Goal: Task Accomplishment & Management: Manage account settings

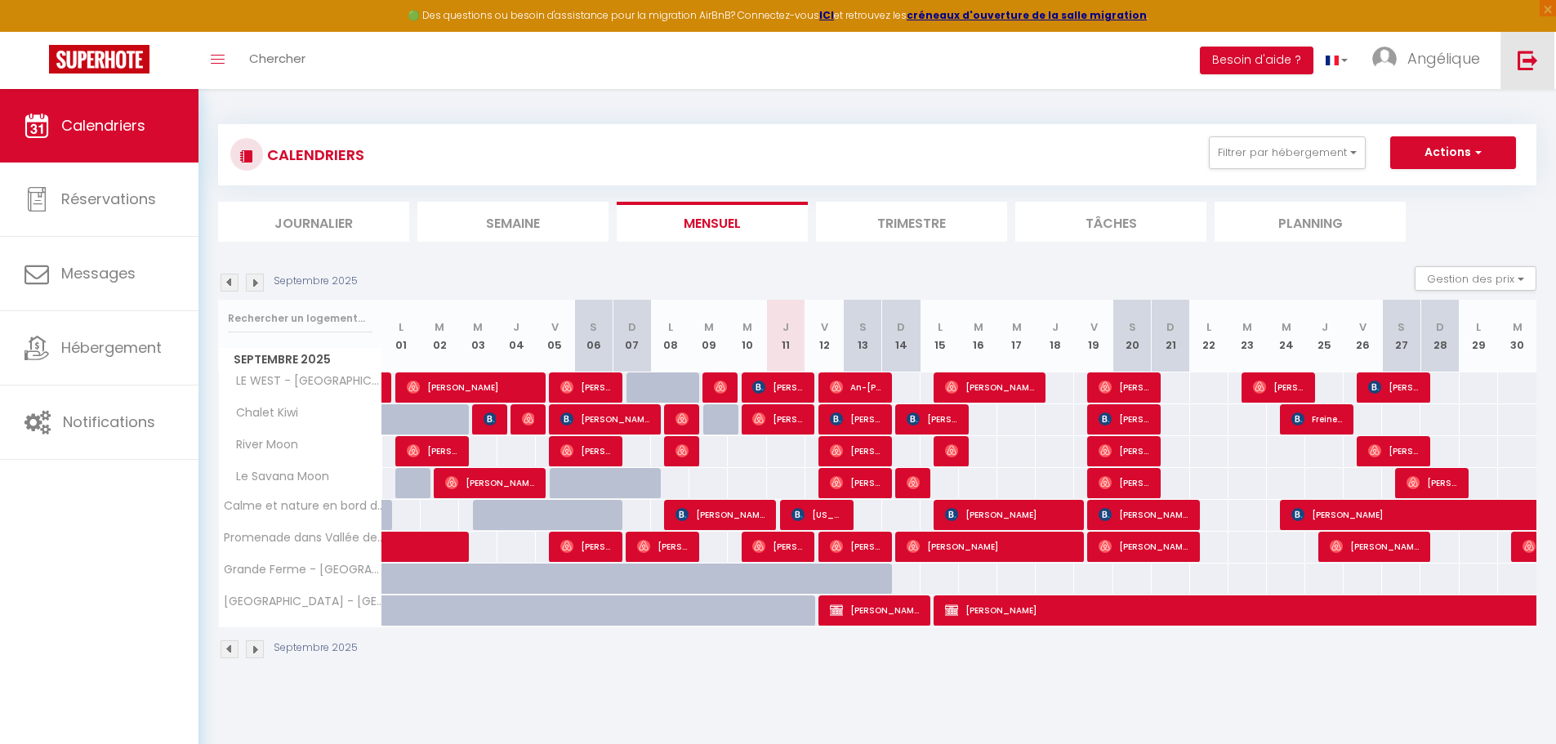
click at [1534, 72] on link at bounding box center [1528, 60] width 54 height 57
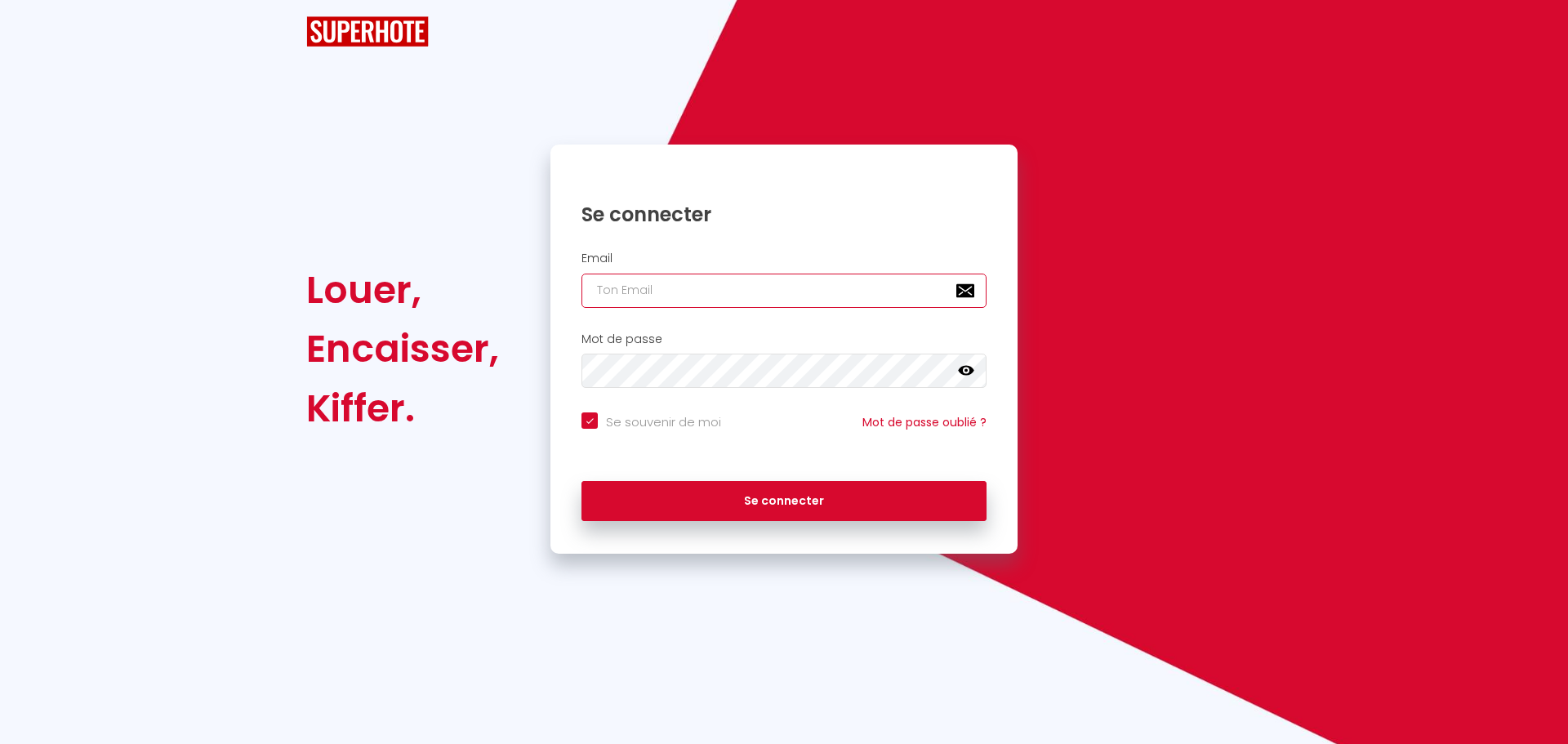
type input "charpentier.shane@gmail.com"
checkbox input "true"
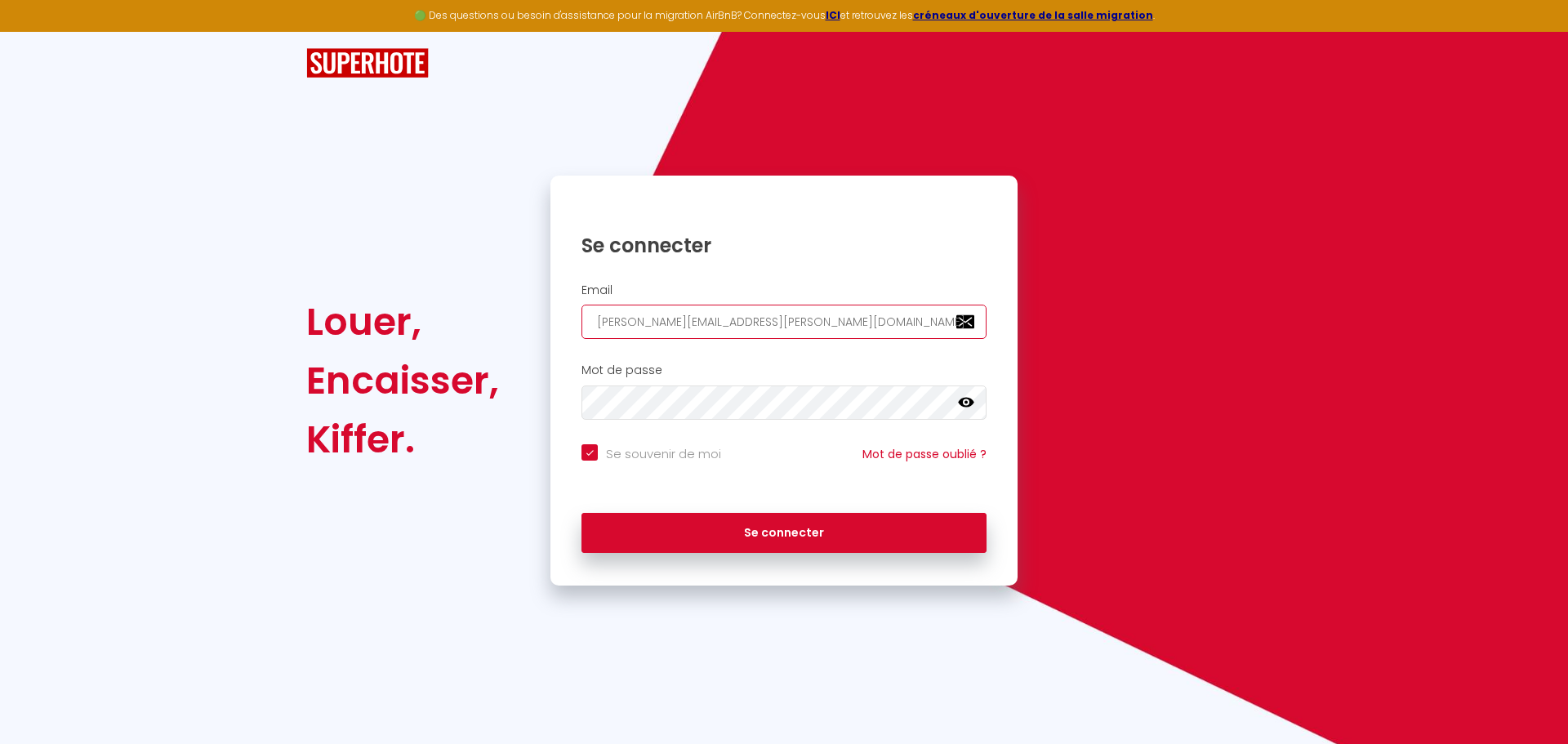
drag, startPoint x: 826, startPoint y: 315, endPoint x: 636, endPoint y: 315, distance: 190.0
click at [637, 316] on input "charpentier.shane@gmail.com" at bounding box center [784, 322] width 405 height 34
paste input "abado.arthur"
type input "cabado.arthur@gmail.com"
checkbox input "true"
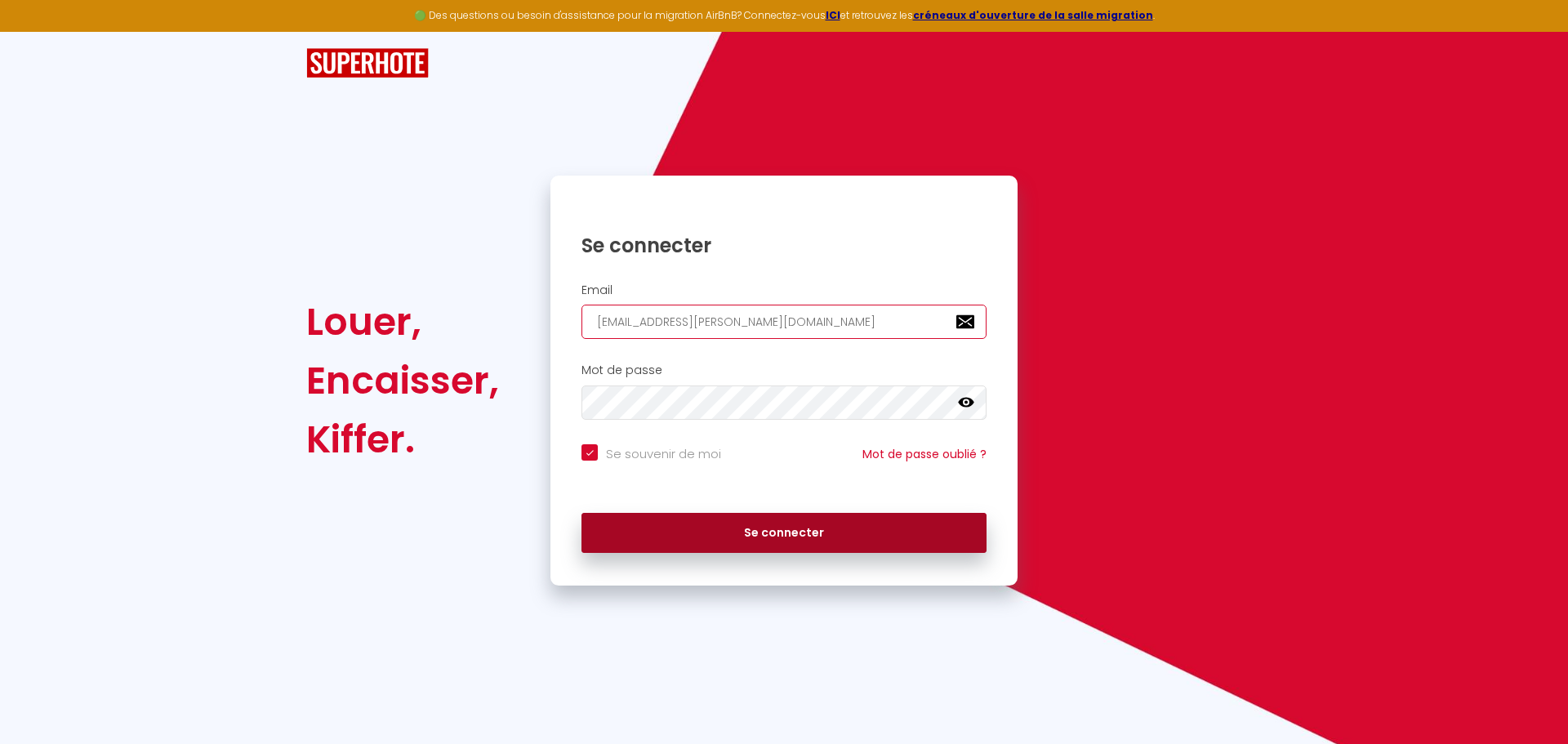
type input "cabado.arthur@gmail.com"
click at [739, 535] on button "Se connecter" at bounding box center [784, 533] width 405 height 41
checkbox input "true"
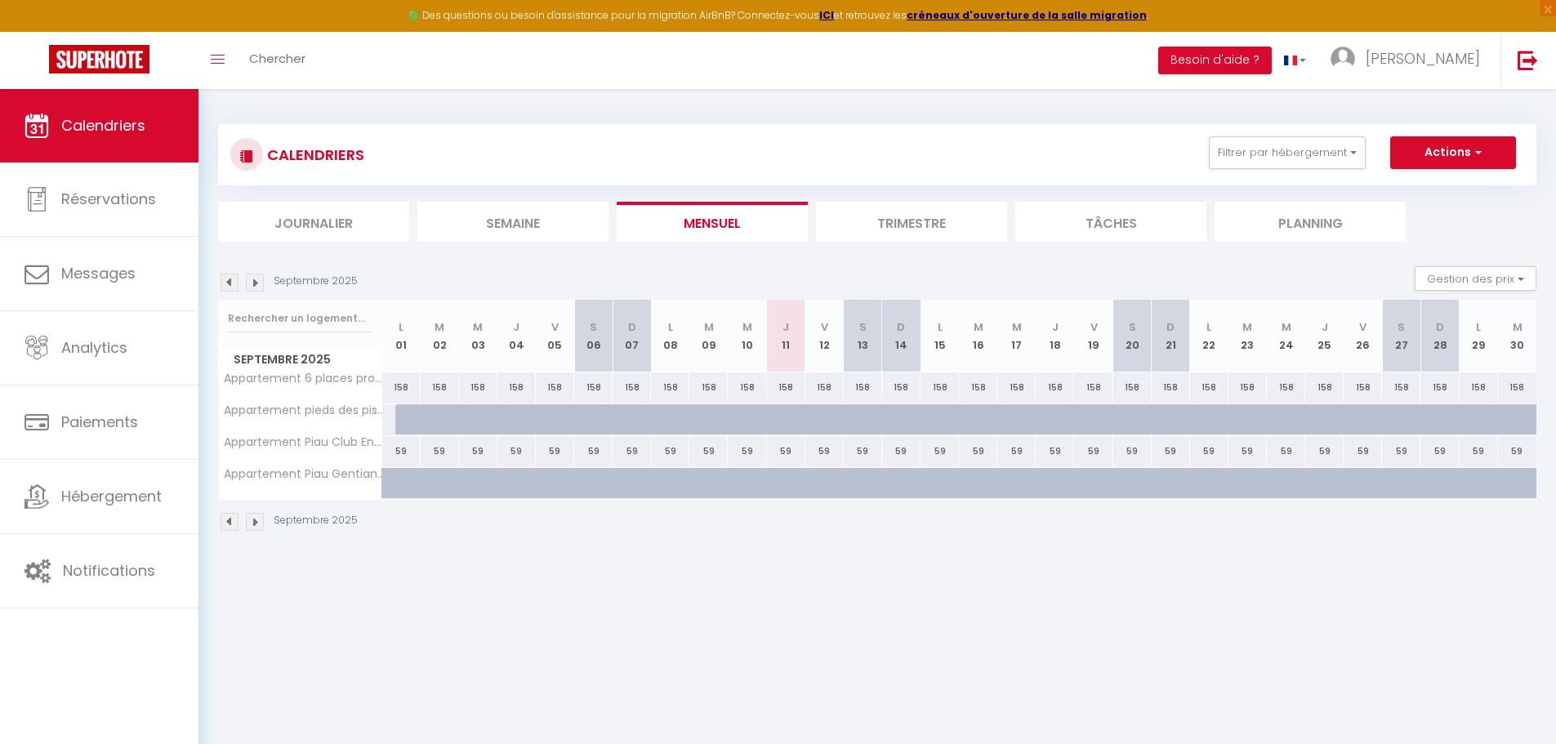
click at [257, 282] on img at bounding box center [255, 283] width 18 height 18
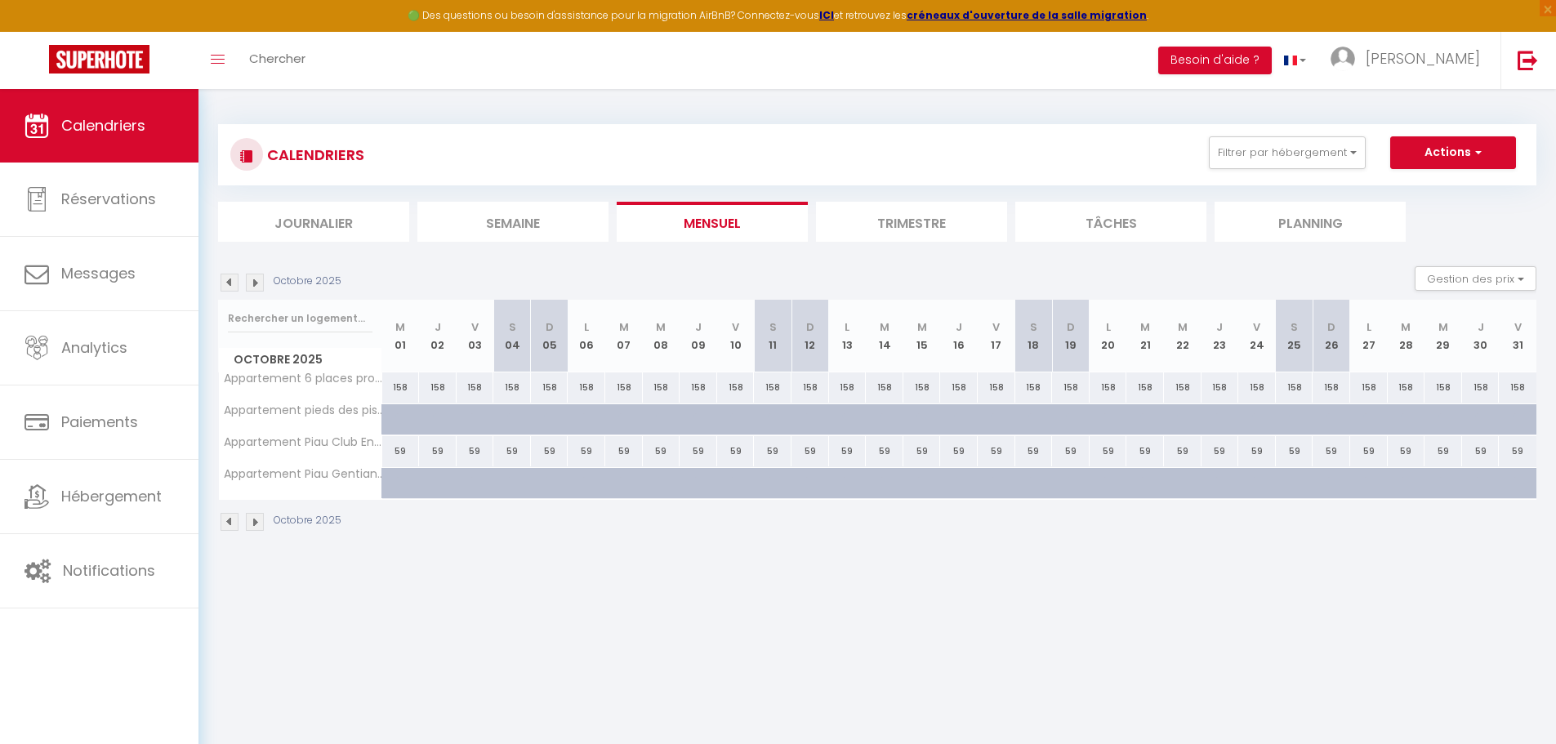
click at [257, 282] on img at bounding box center [255, 283] width 18 height 18
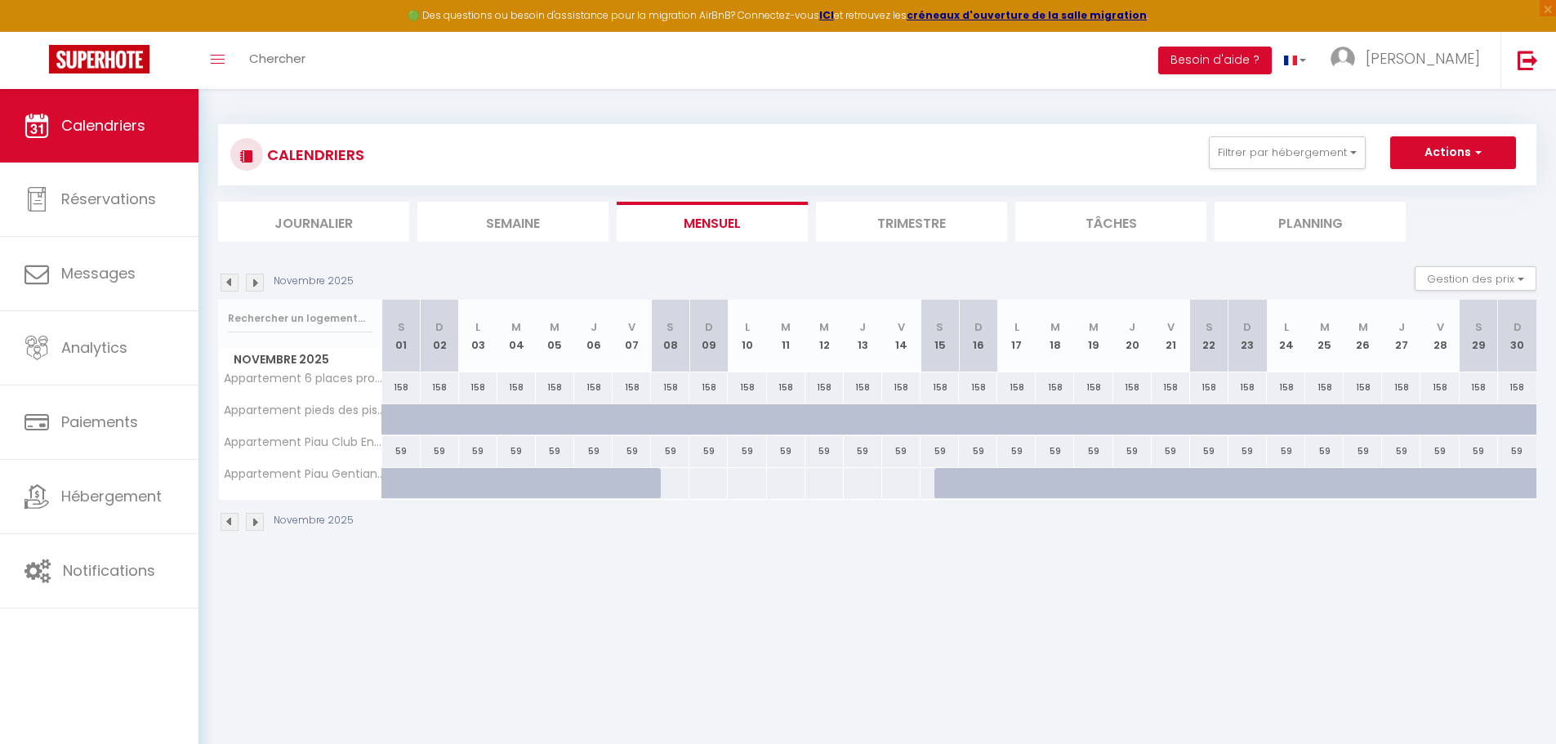
click at [257, 282] on img at bounding box center [255, 283] width 18 height 18
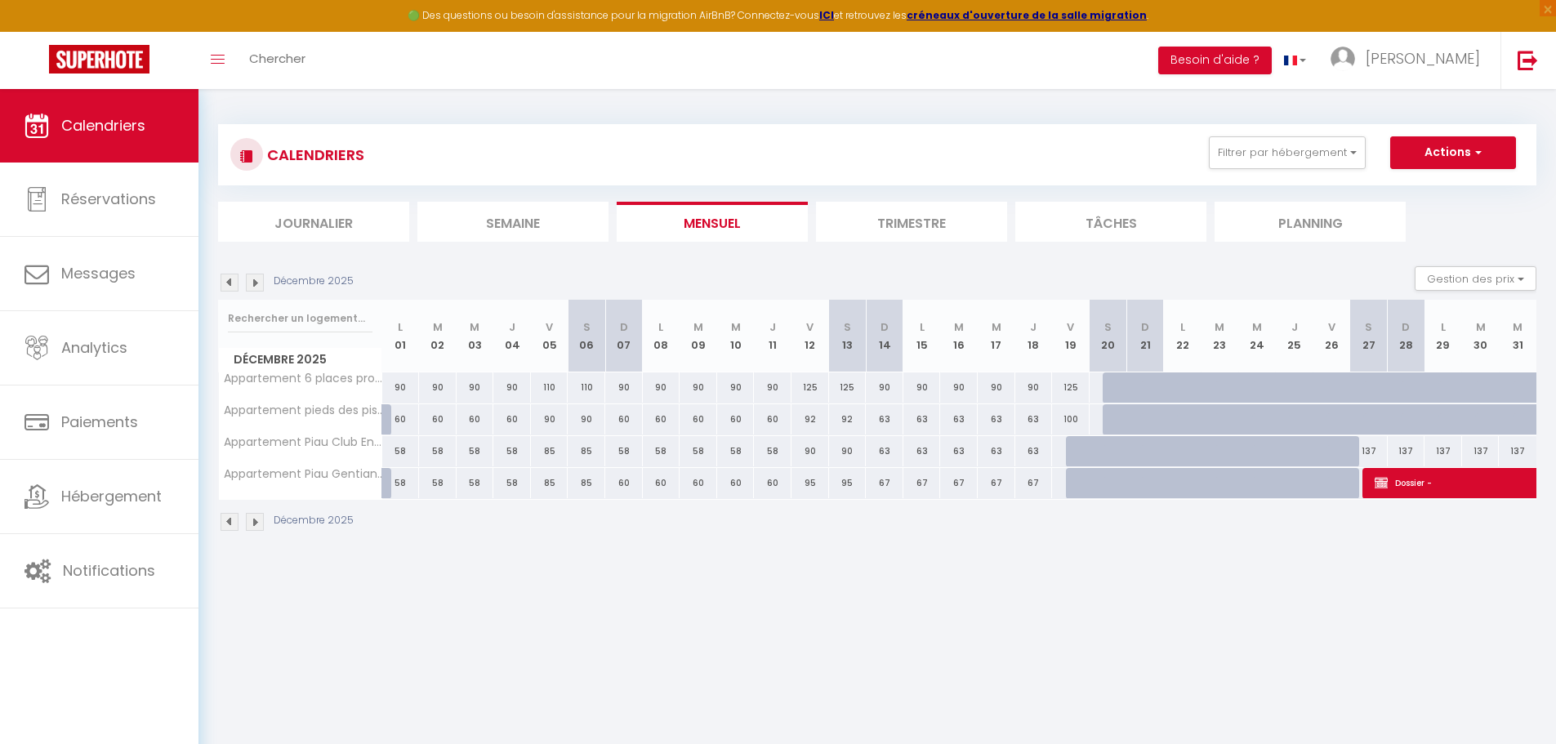
click at [257, 282] on img at bounding box center [255, 283] width 18 height 18
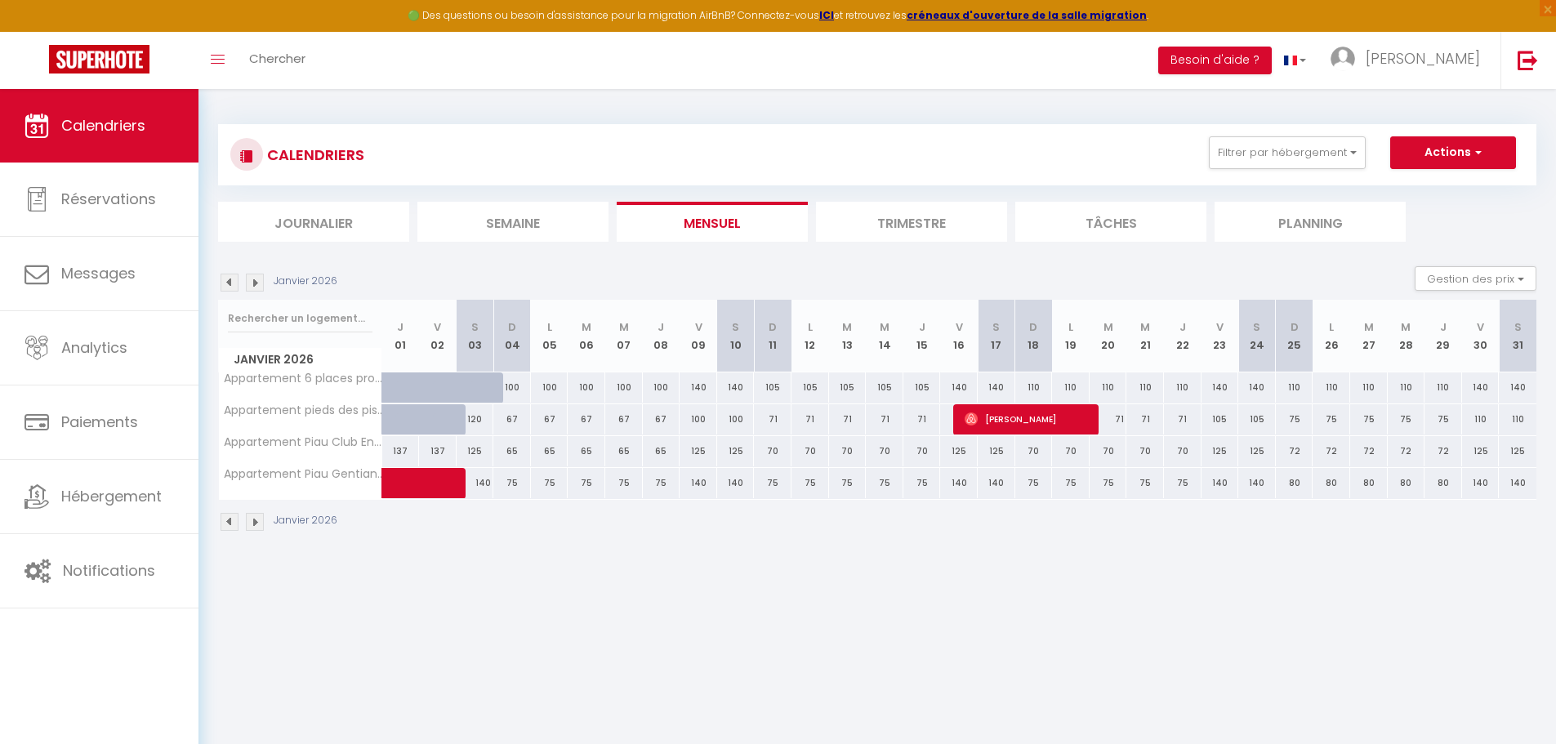
click at [257, 282] on img at bounding box center [255, 283] width 18 height 18
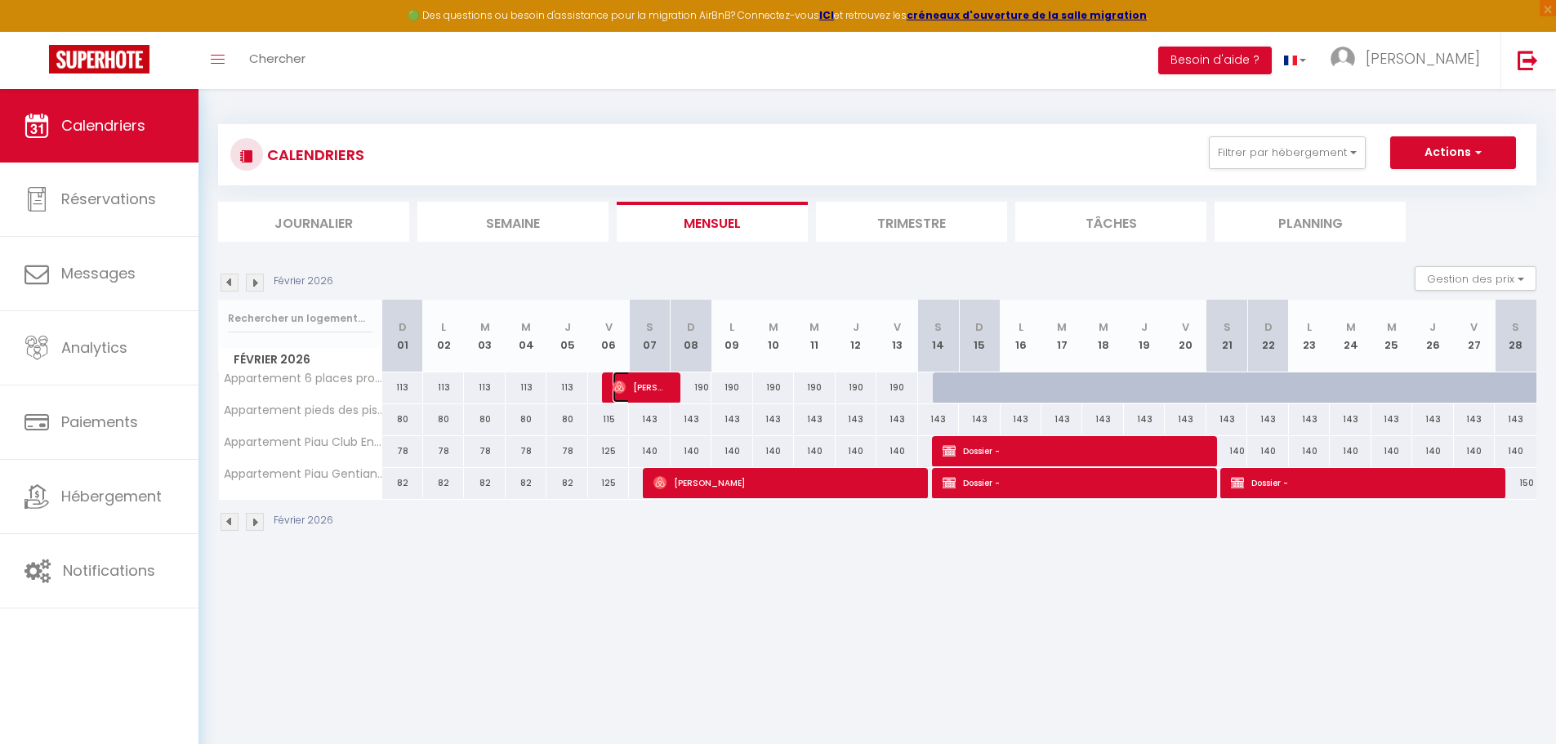
click at [614, 391] on img at bounding box center [619, 387] width 13 height 13
select select "OK"
select select "0"
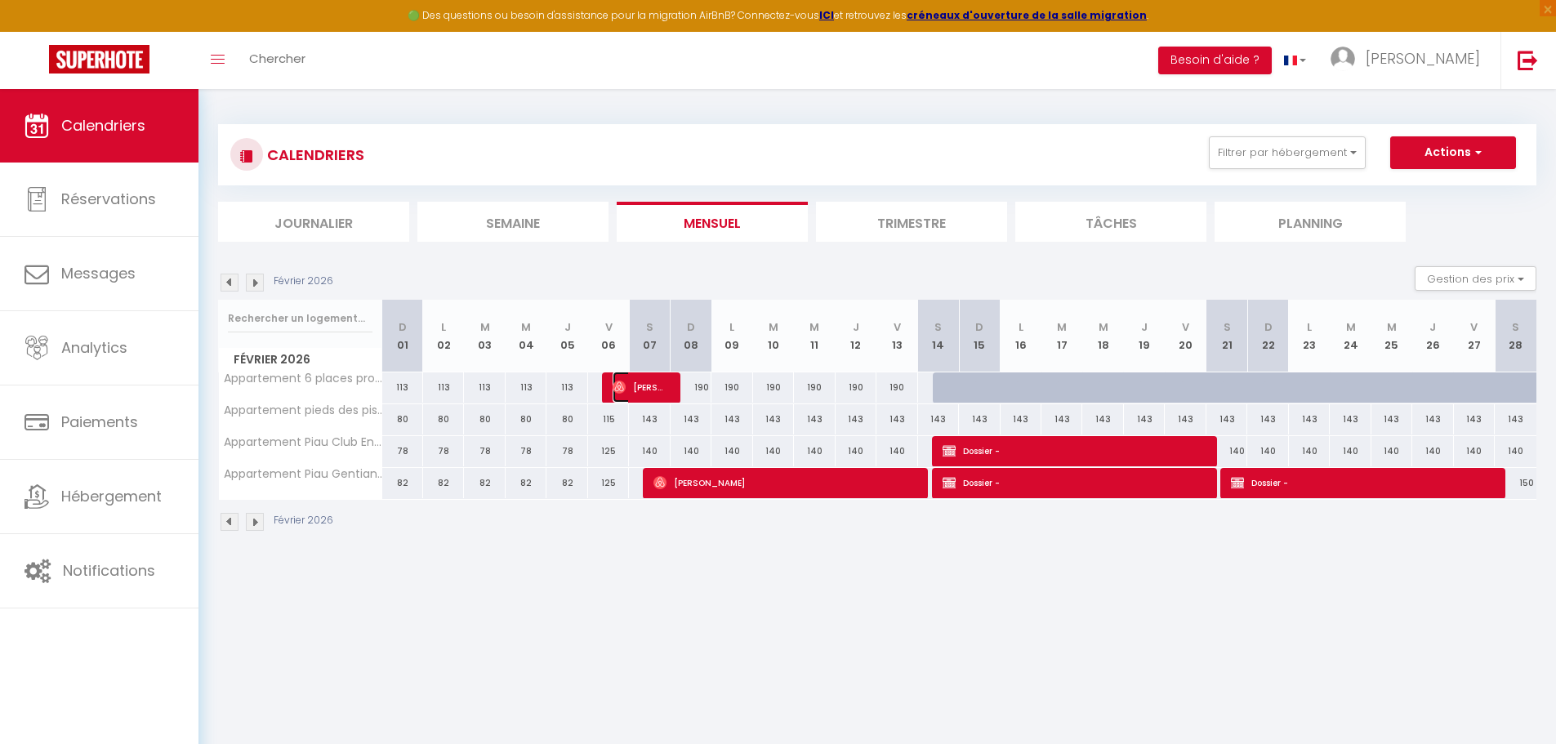
select select "1"
select select
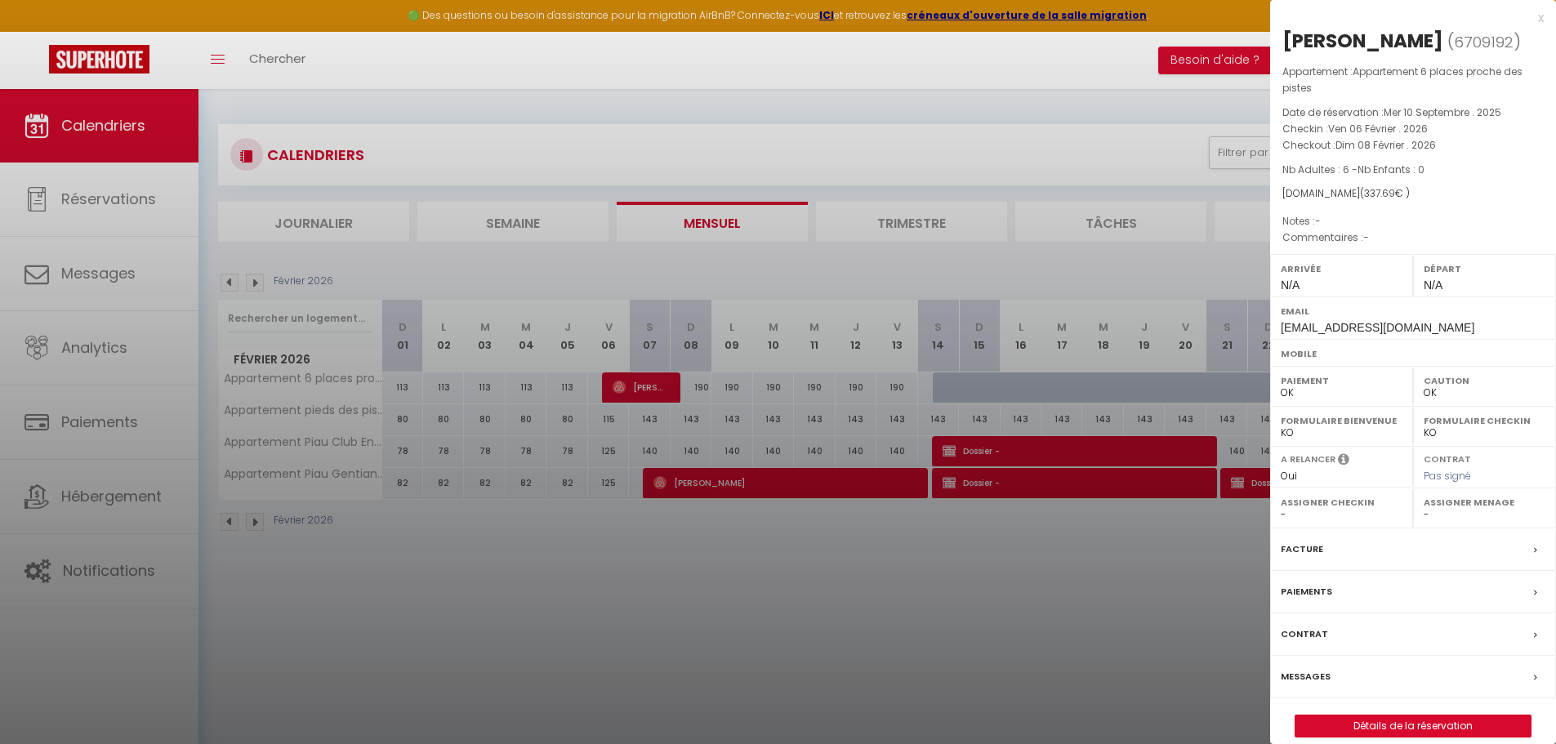
click at [736, 285] on div at bounding box center [778, 372] width 1556 height 744
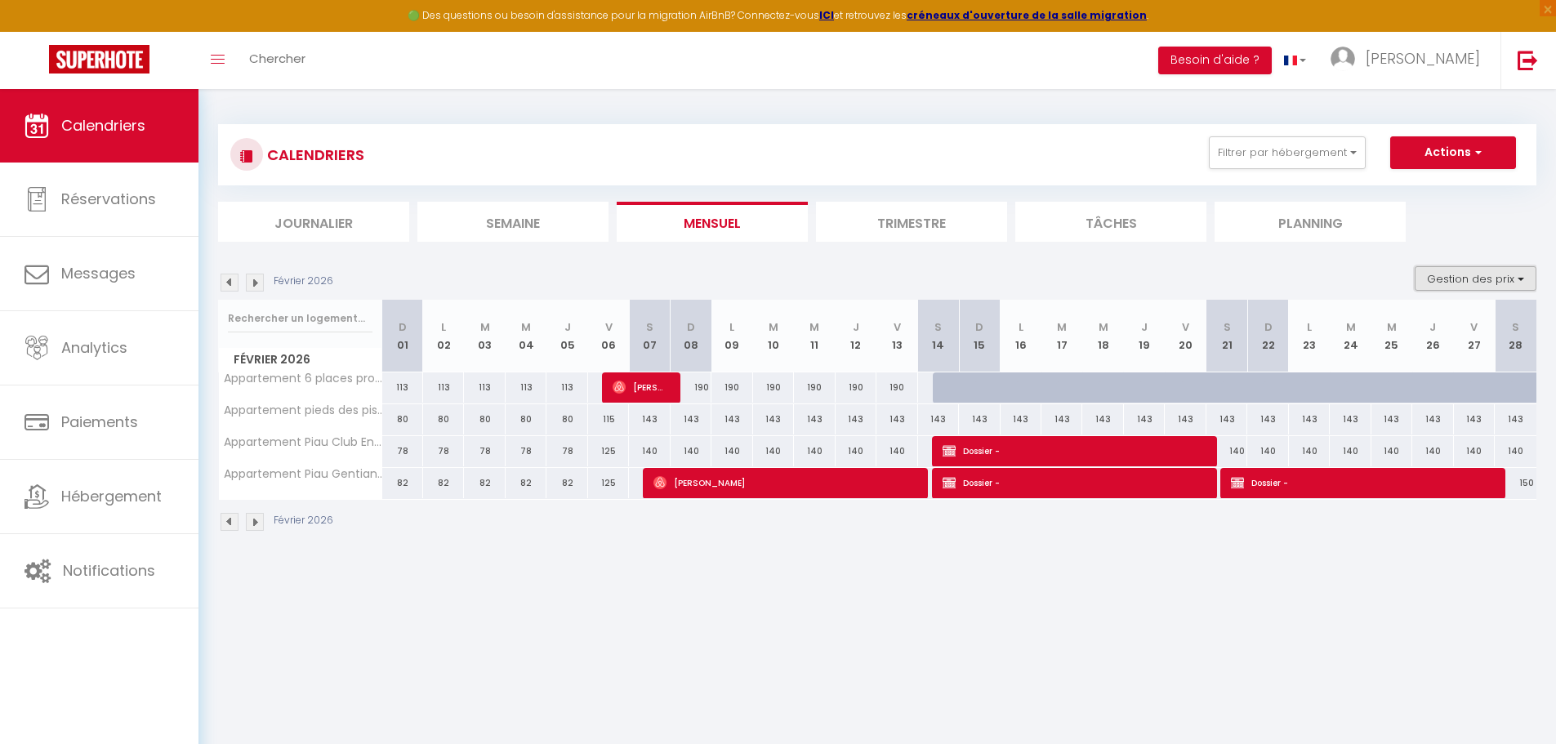
click at [1480, 268] on button "Gestion des prix" at bounding box center [1476, 278] width 122 height 25
click at [1413, 359] on input "Règles" at bounding box center [1462, 358] width 147 height 16
checkbox input "true"
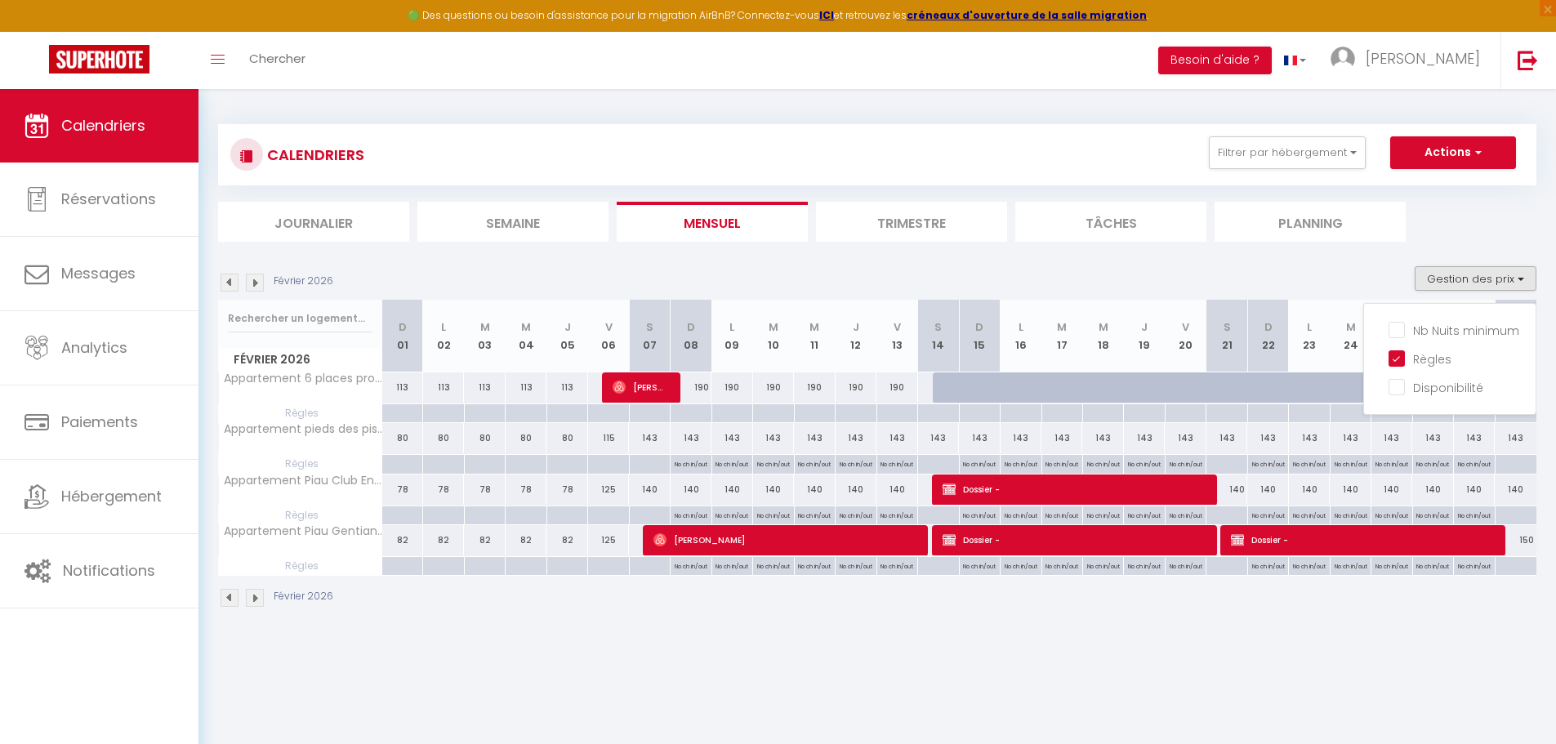
click at [938, 689] on body "🟢 Des questions ou besoin d'assistance pour la migration AirBnB? Connectez-vous…" at bounding box center [778, 461] width 1556 height 744
click at [1473, 275] on button "Gestion des prix" at bounding box center [1476, 278] width 122 height 25
click at [1424, 331] on input "Nb Nuits minimum" at bounding box center [1462, 329] width 147 height 16
checkbox input "true"
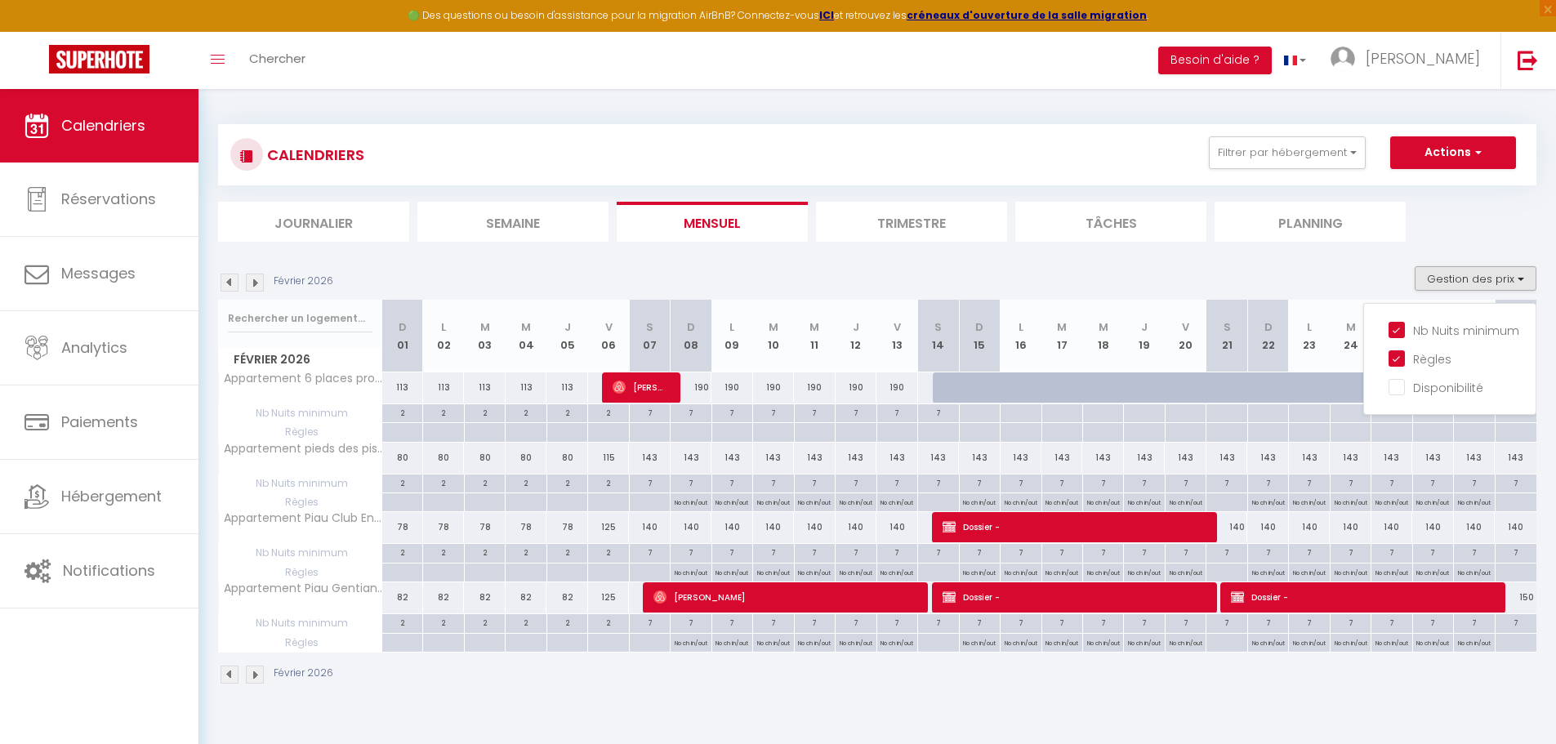
click at [908, 167] on div "CALENDRIERS Filtrer par hébergement Tous Appartement 6 places proche des pistes…" at bounding box center [877, 154] width 1294 height 37
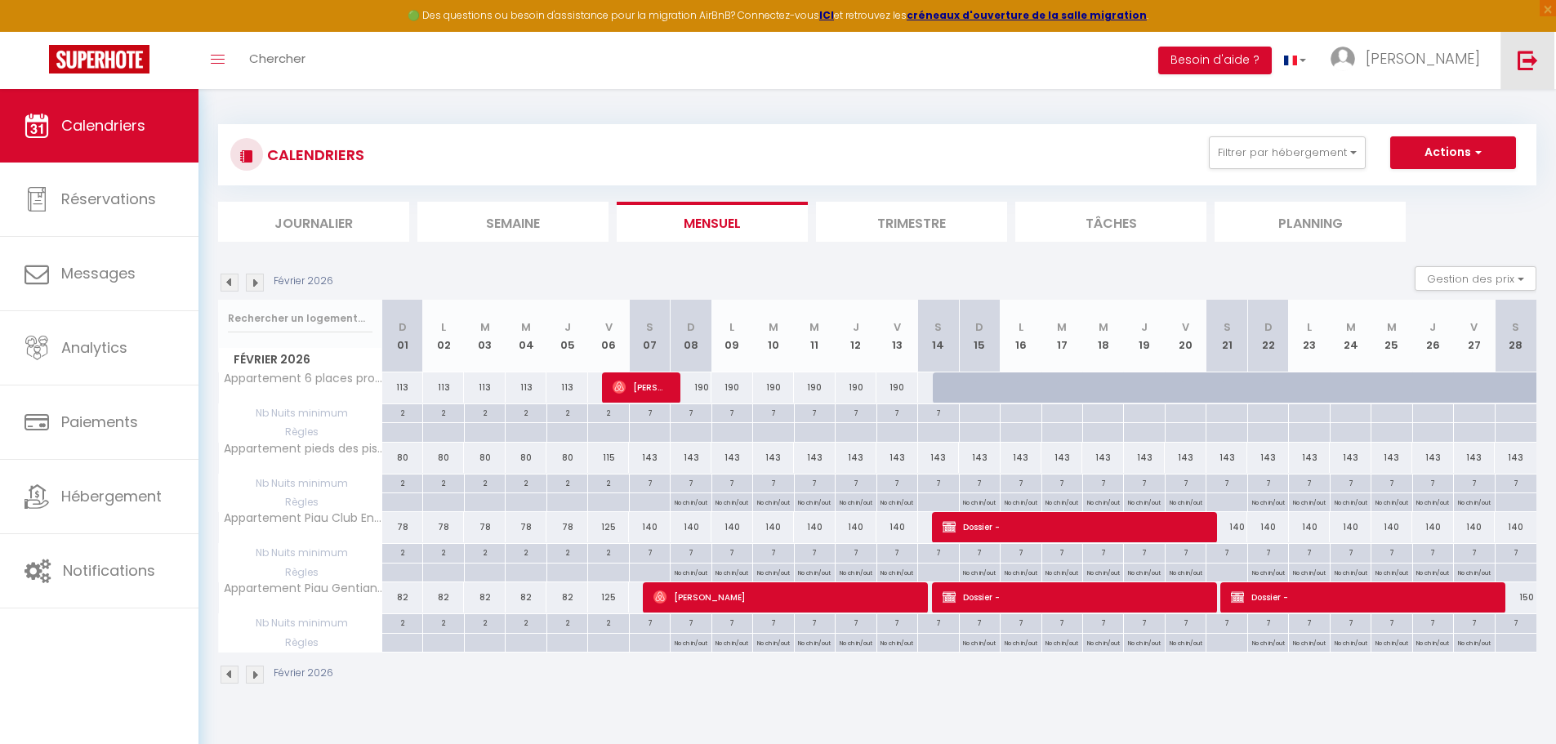
click at [1516, 73] on link at bounding box center [1528, 60] width 54 height 57
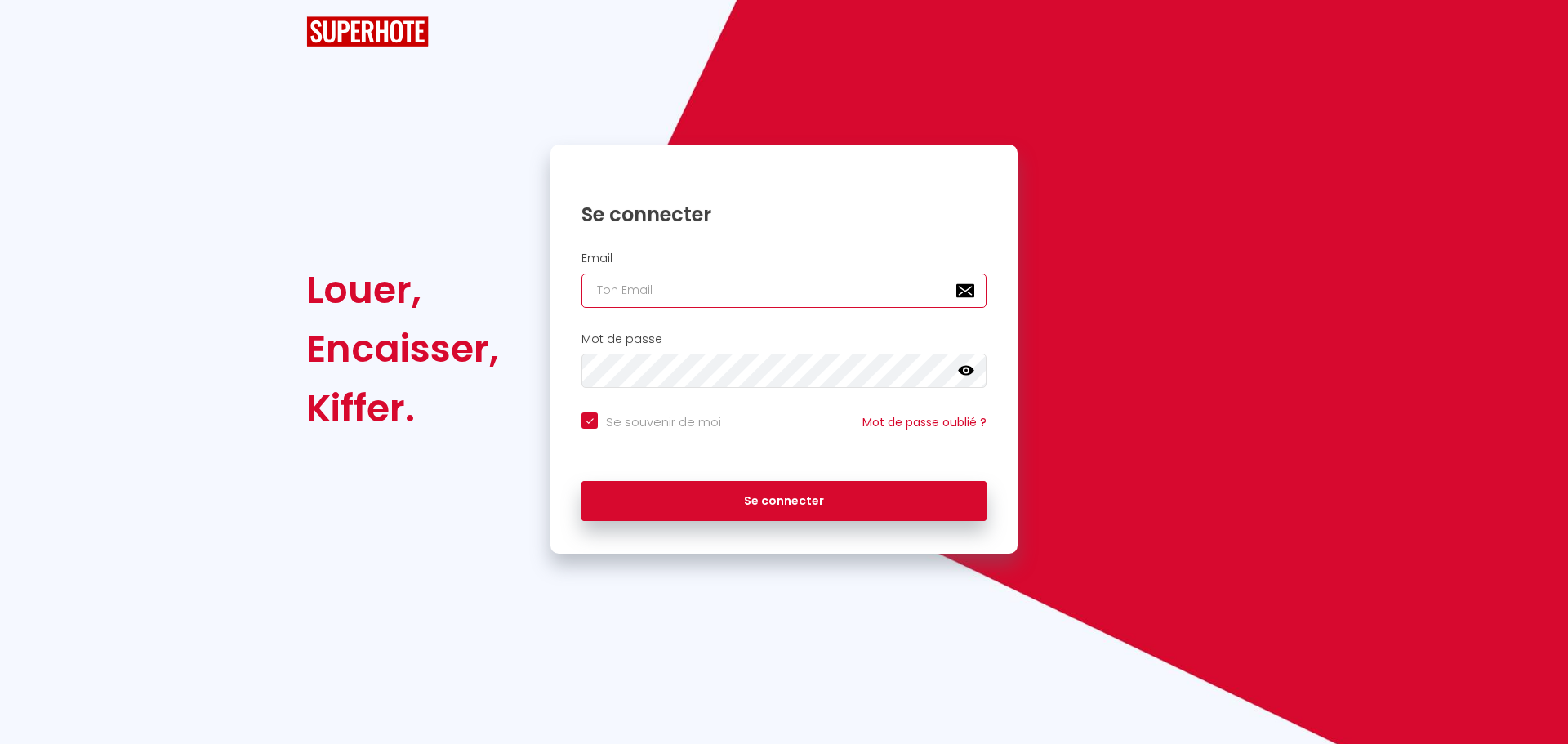
type input "charpentier.shane@gmail.com"
checkbox input "true"
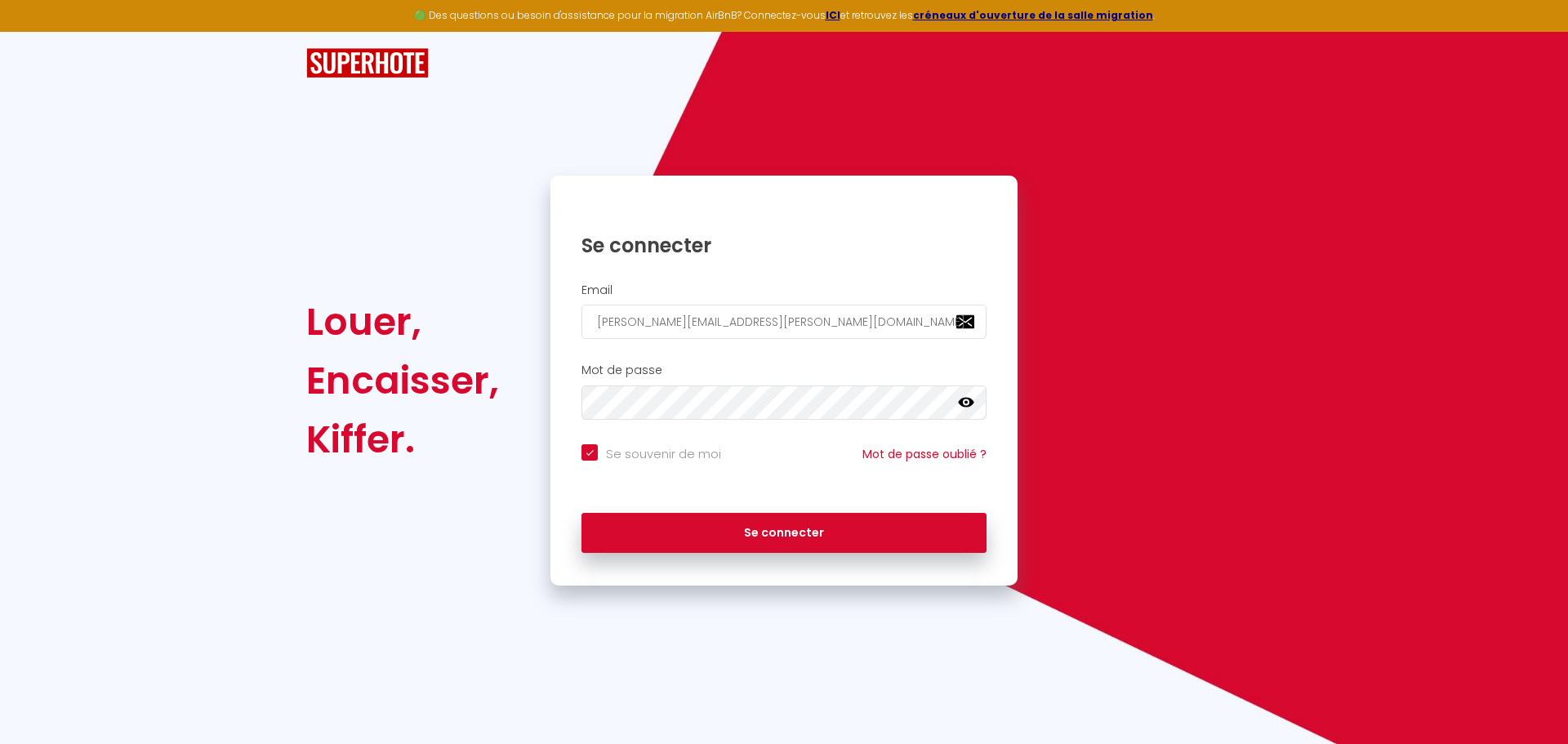
drag, startPoint x: 821, startPoint y: 292, endPoint x: 515, endPoint y: 293, distance: 306.0
click at [515, 293] on div "Louer, Encaisser, Kiffer. Se connecter Email charpentier.shane@gmail.com Mot de…" at bounding box center [784, 381] width 976 height 410
drag, startPoint x: 783, startPoint y: 319, endPoint x: 539, endPoint y: 319, distance: 244.0
click at [541, 319] on div "Se connecter Email charpentier.shane@gmail.com Mot de passe false Se souvenir d…" at bounding box center [784, 381] width 489 height 410
paste input "topescape.loc"
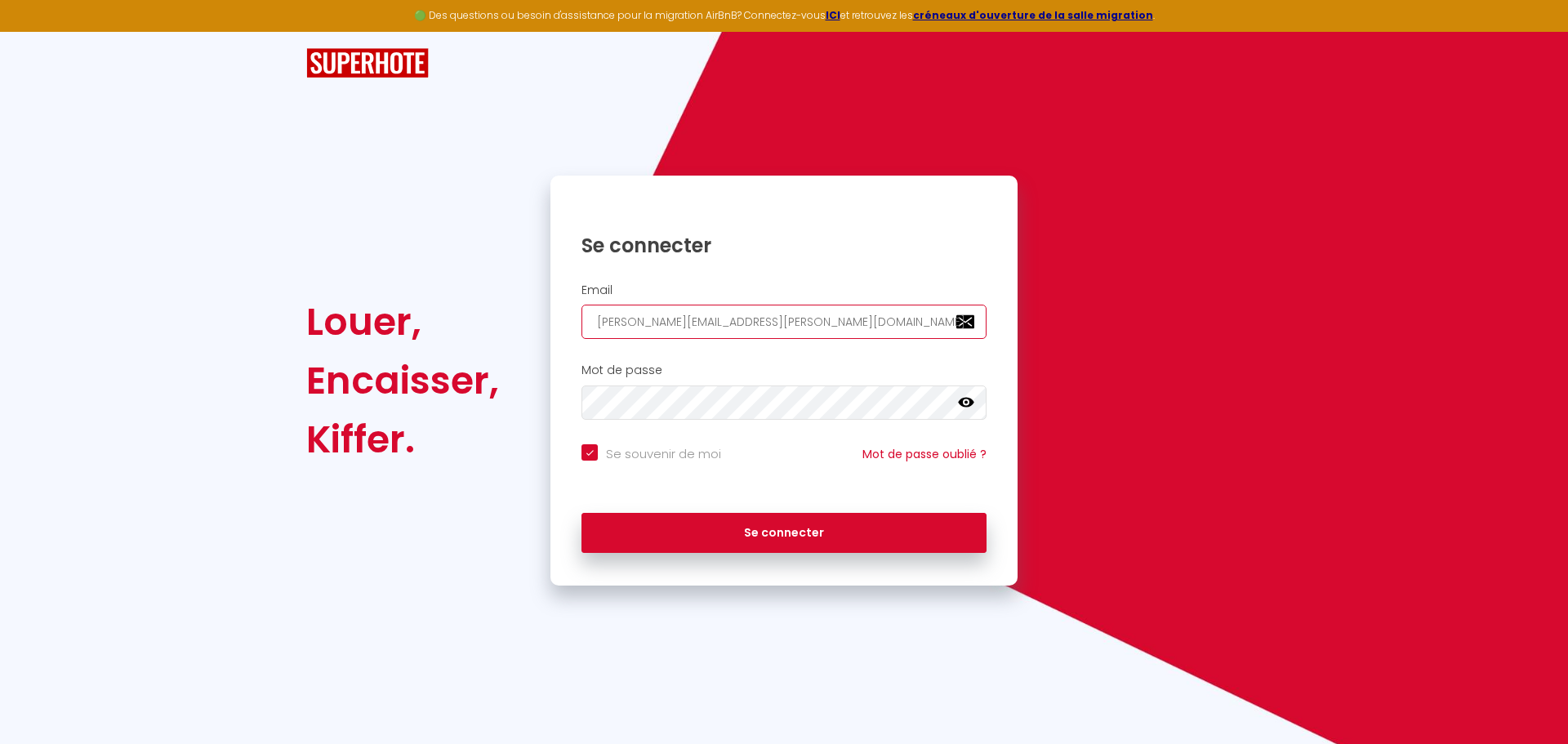
type input "topescape.loc@gmail.com"
checkbox input "true"
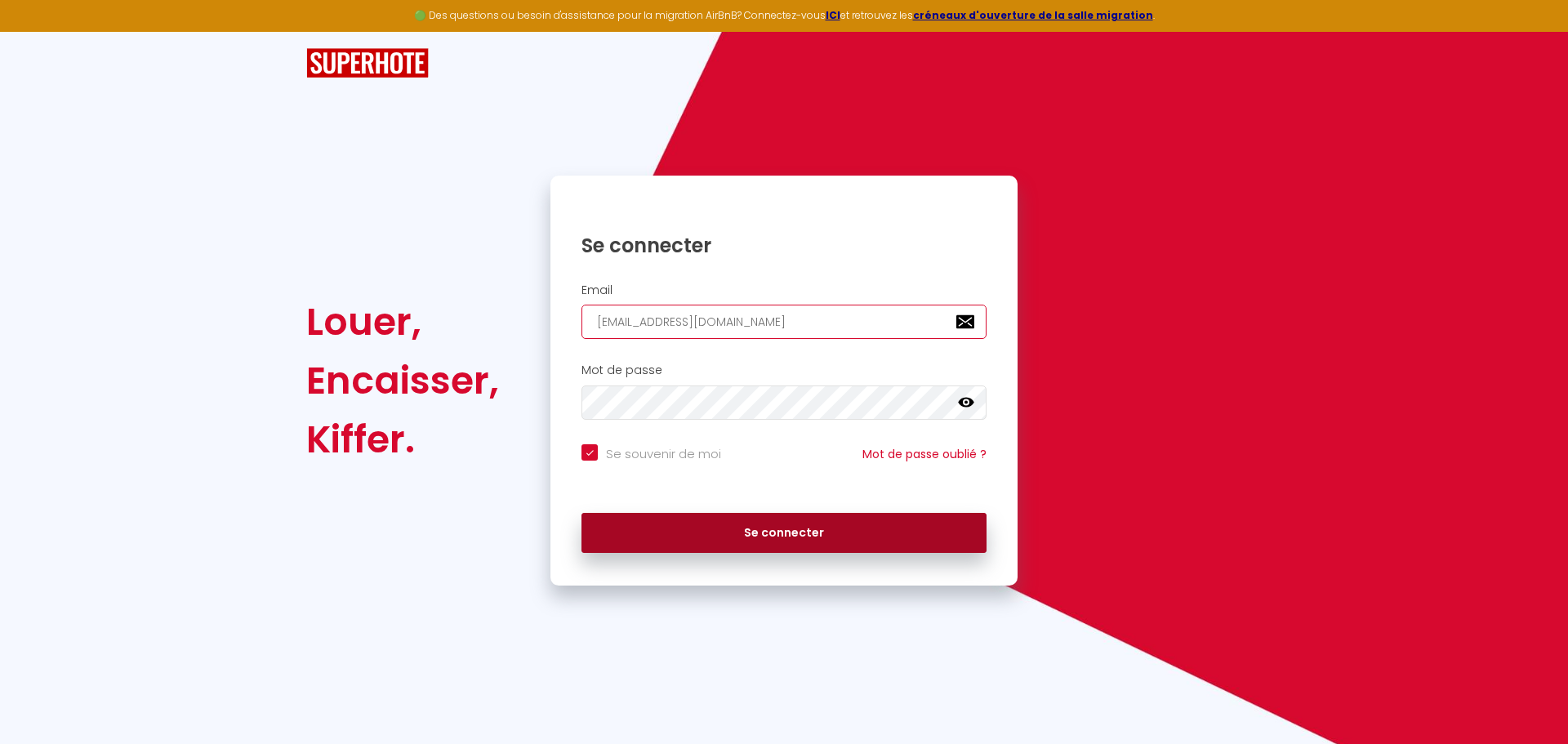
type input "topescape.loc@gmail.com"
click at [684, 526] on button "Se connecter" at bounding box center [784, 533] width 405 height 41
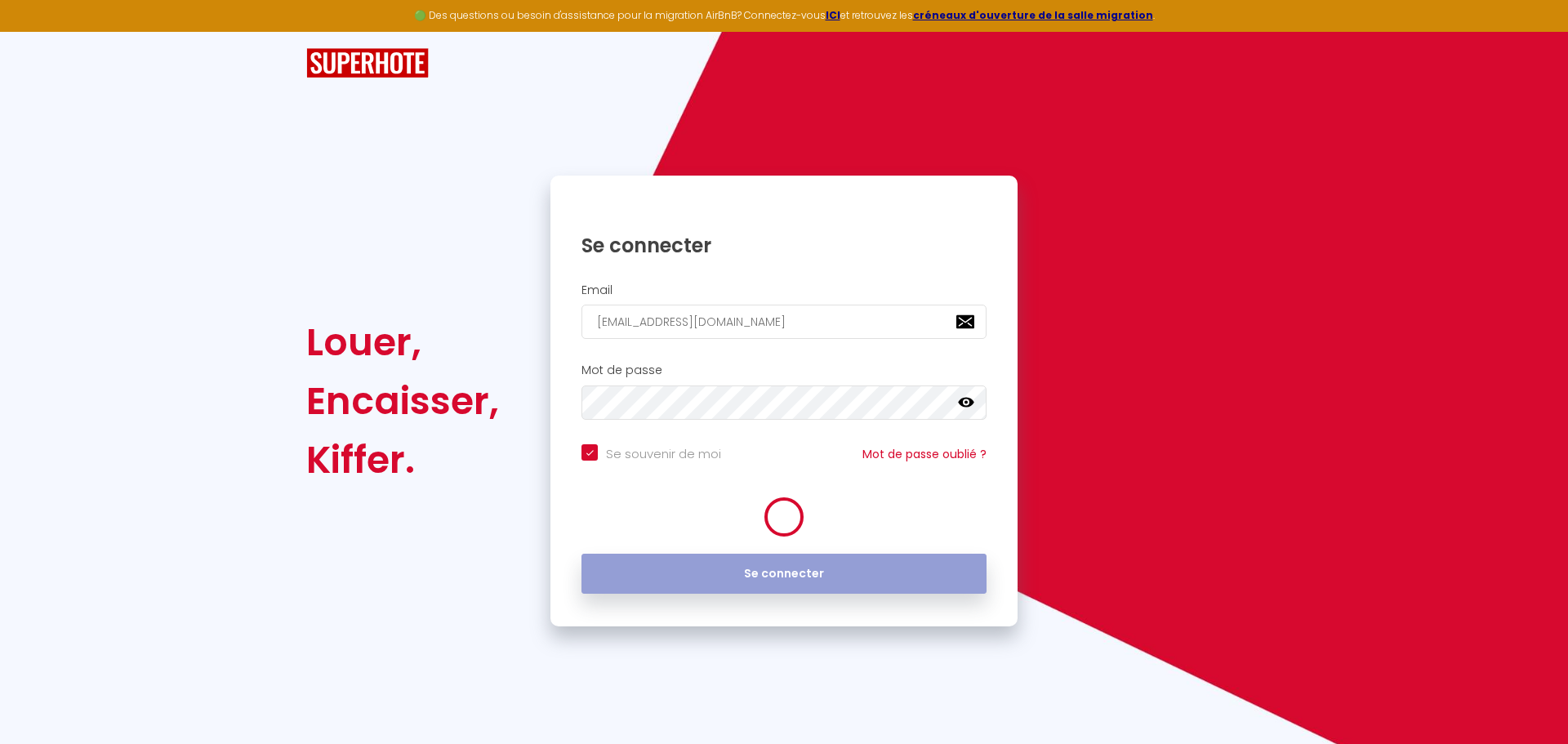
checkbox input "true"
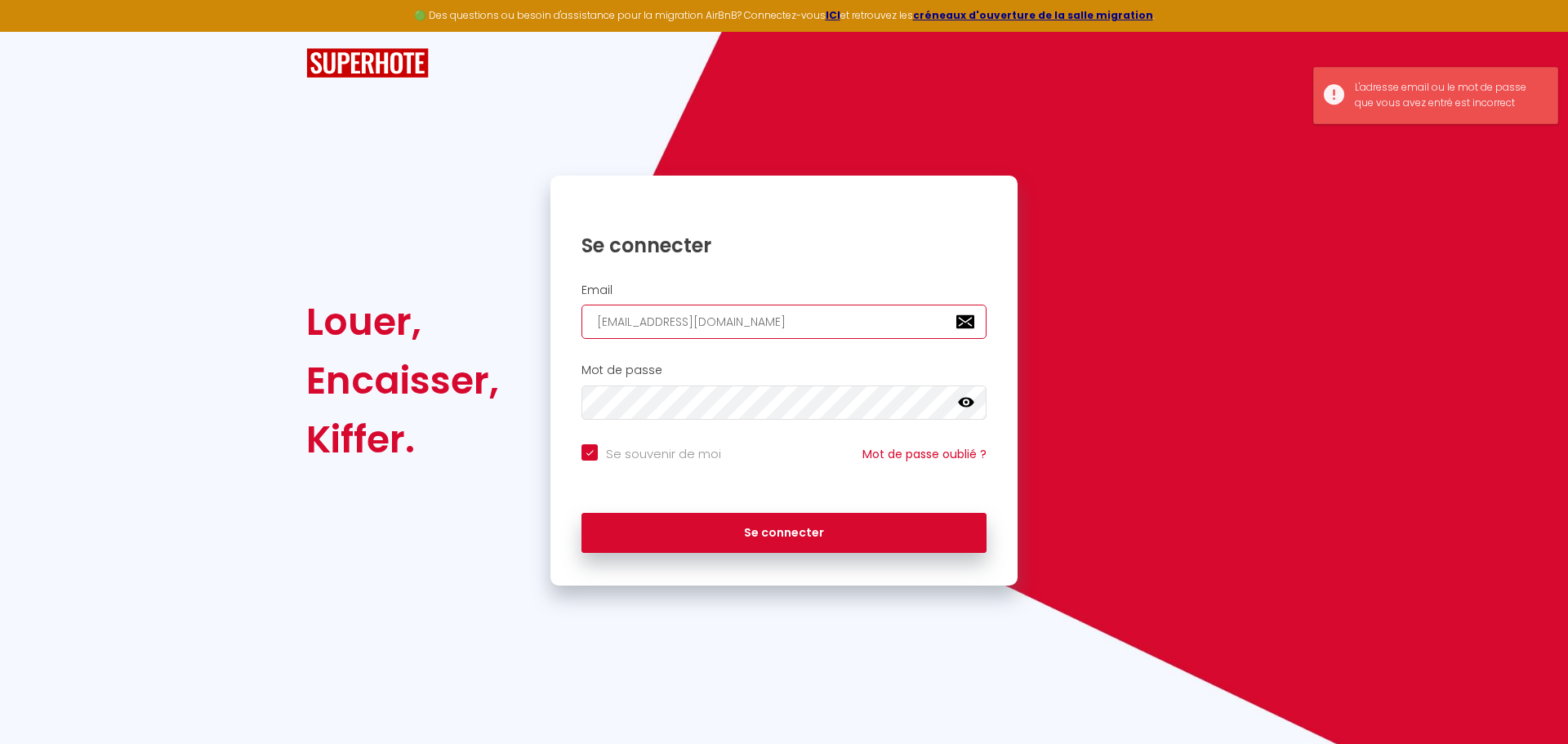
drag, startPoint x: 754, startPoint y: 324, endPoint x: 520, endPoint y: 324, distance: 234.0
click at [520, 324] on div "Louer, Encaisser, Kiffer. Se connecter Email topescape.loc@gmail.com Mot de pas…" at bounding box center [784, 381] width 976 height 410
paste input "awayout.contact"
type input "awayout.contact@gmail.com"
checkbox input "true"
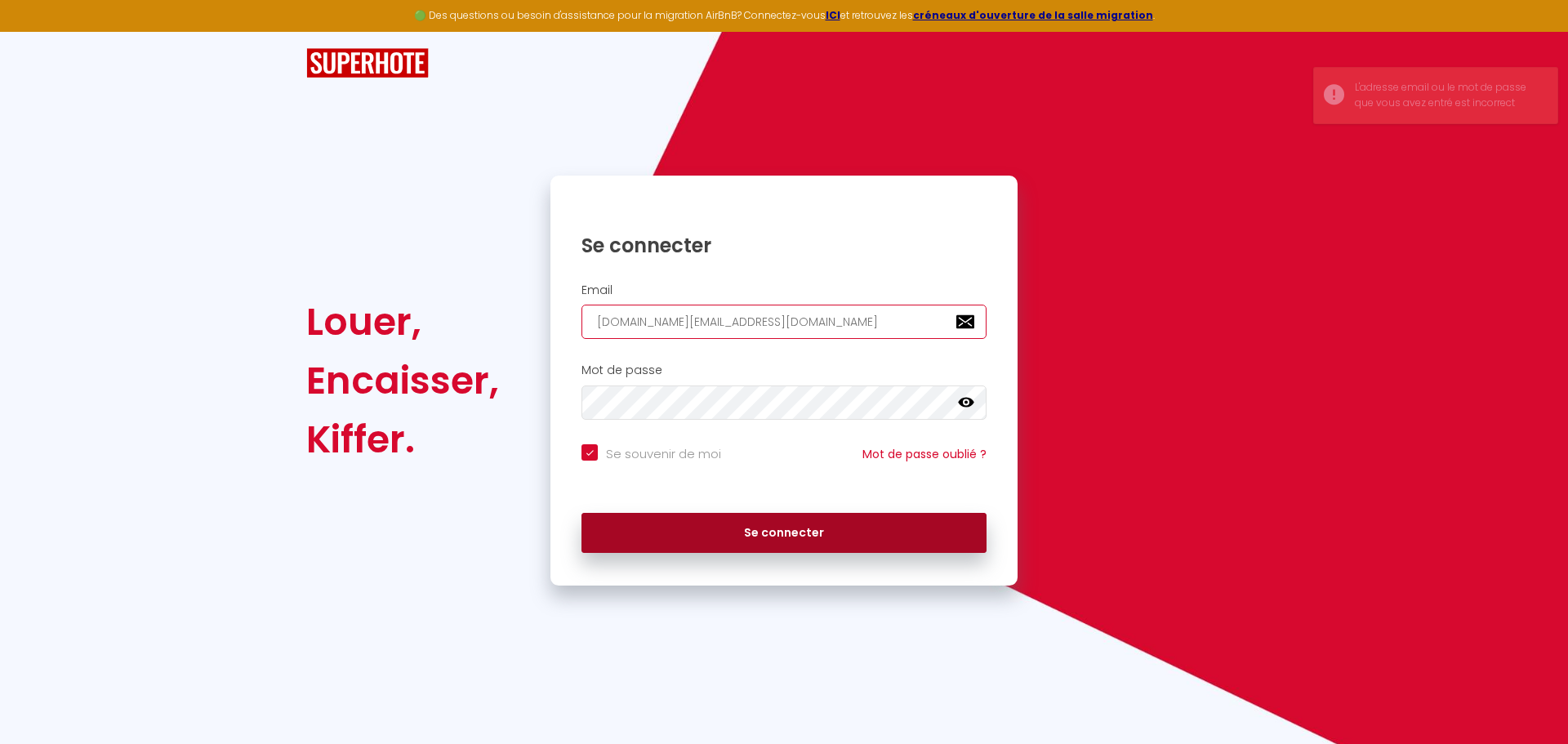
type input "awayout.contact@gmail.com"
click at [703, 543] on button "Se connecter" at bounding box center [784, 533] width 405 height 41
checkbox input "true"
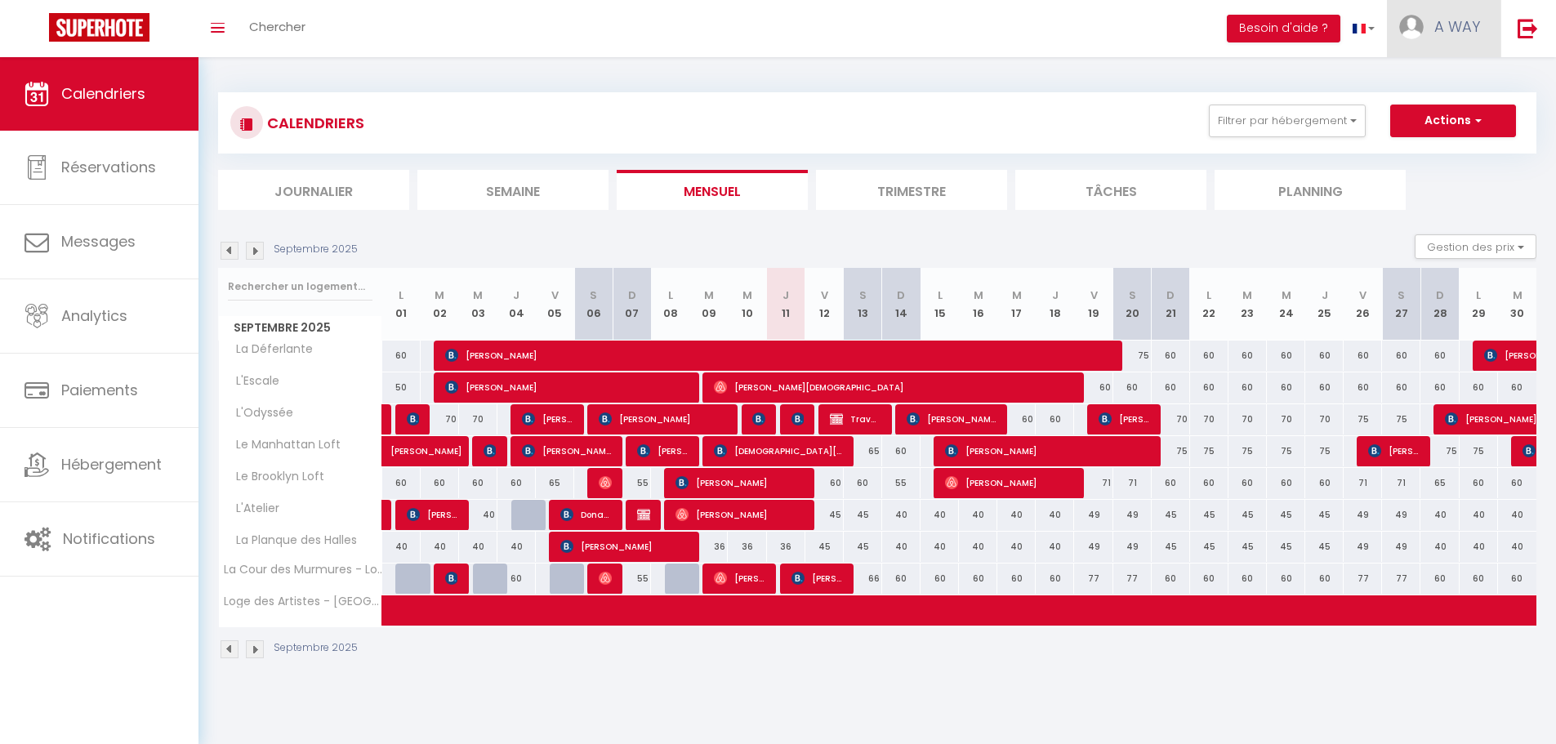
click at [1465, 37] on link "A WAY" at bounding box center [1444, 28] width 114 height 57
click at [1437, 76] on link "Paramètres" at bounding box center [1435, 82] width 121 height 28
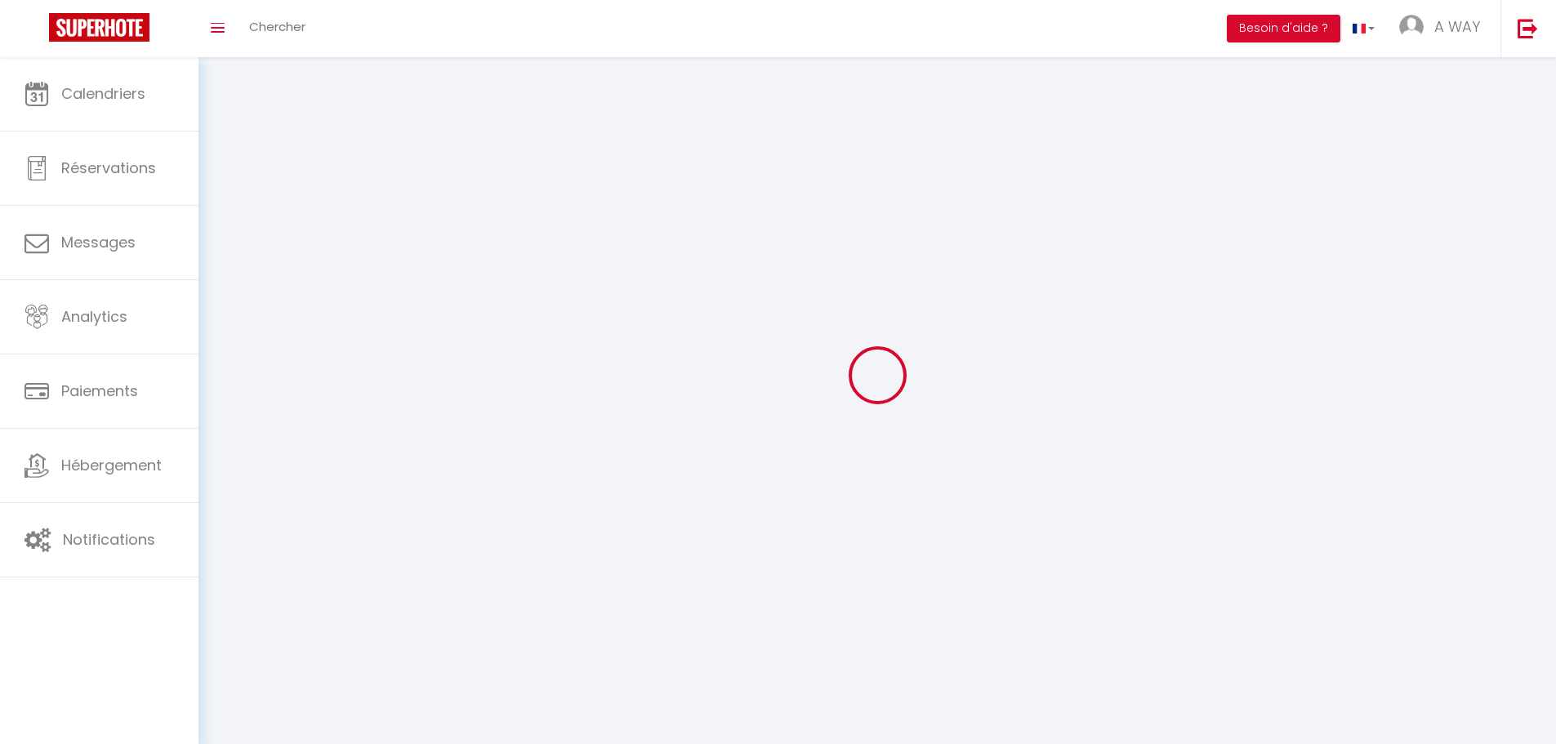
select select "28"
select select "fr"
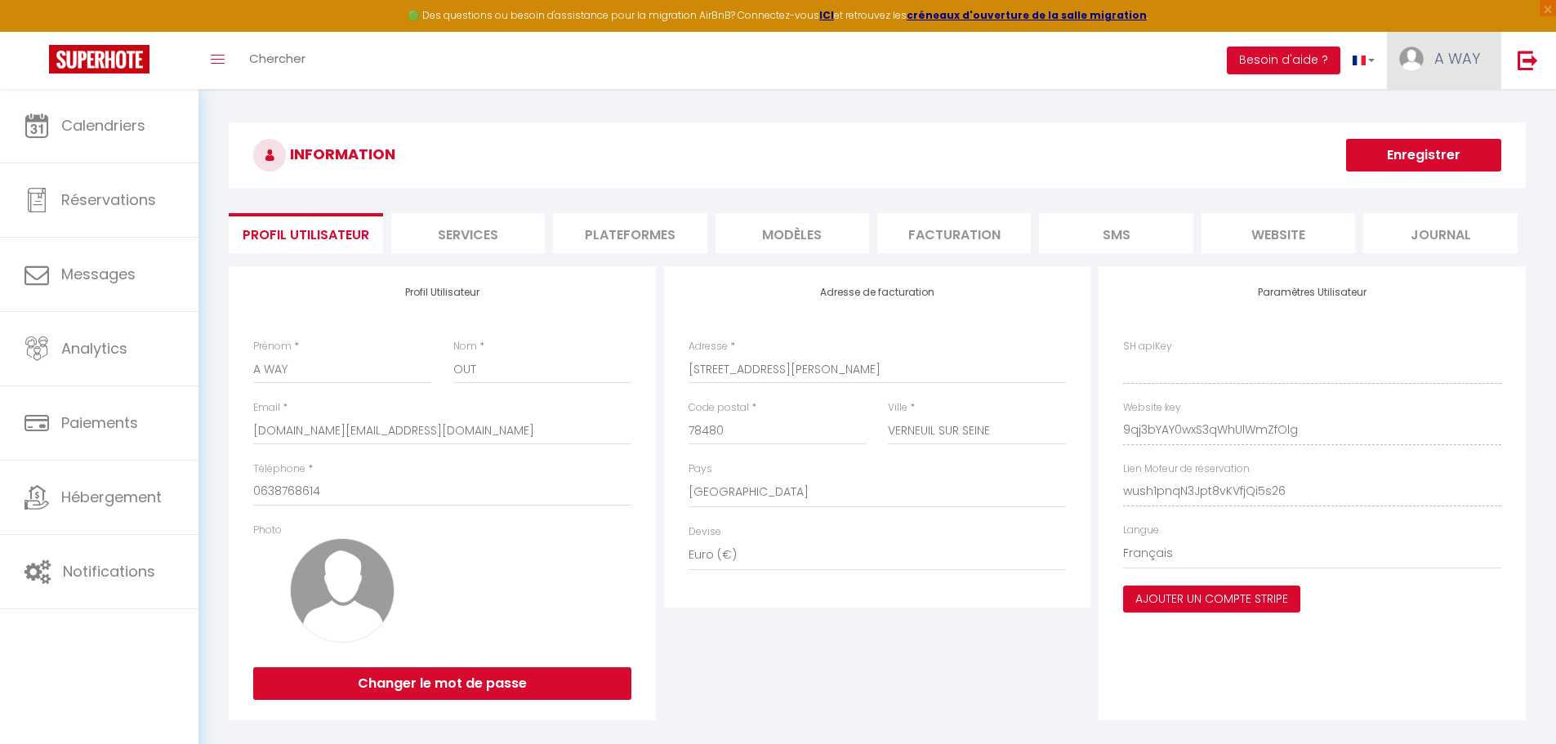
type input "9qj3bYAY0wxS3qWhUlWmZfOlg"
type input "wush1pnqN3Jpt8vKVfjQi5s26"
type input "https://app.superhote.com/#/get-available-rentals/wush1pnqN3Jpt8vKVfjQi5s26"
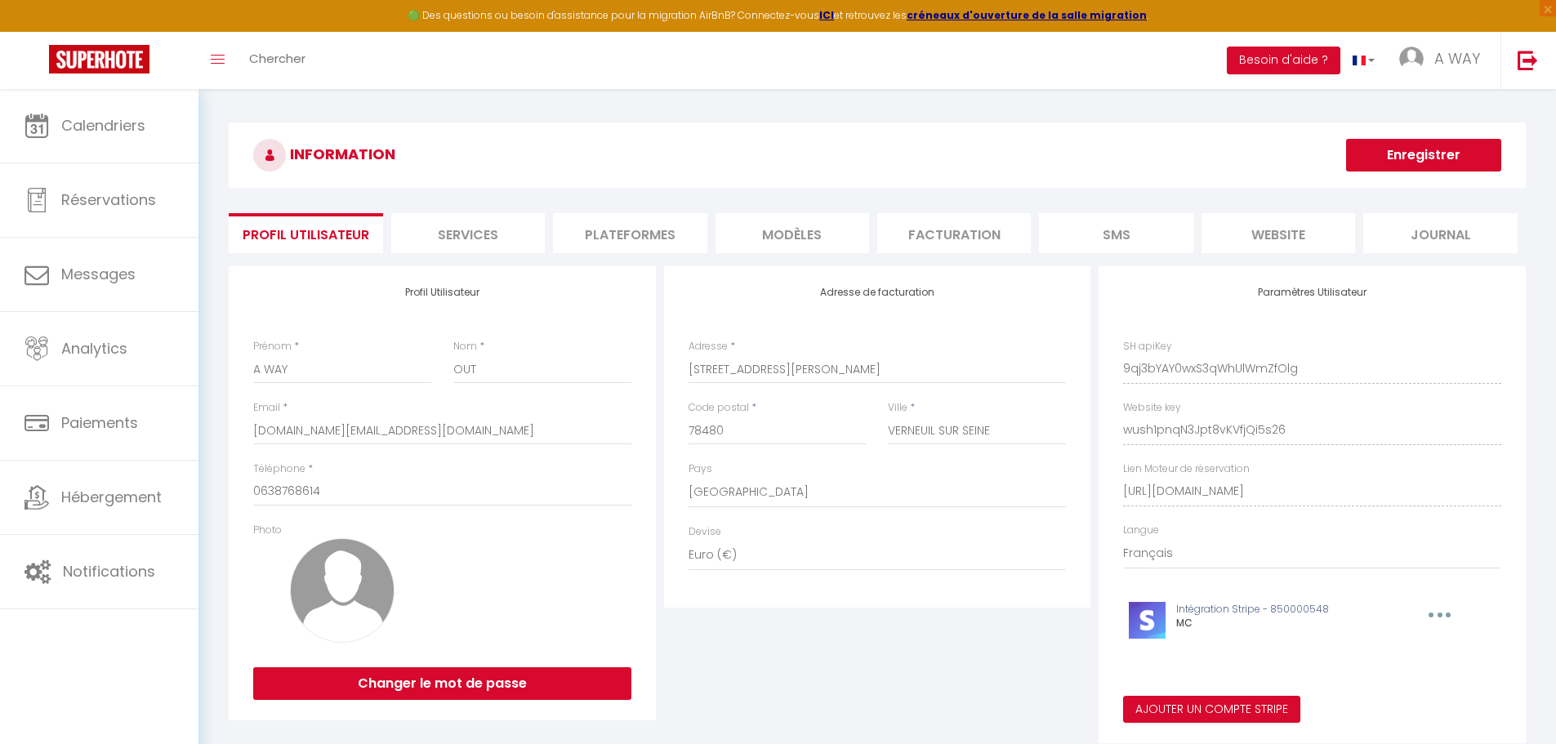
click at [956, 229] on li "Facturation" at bounding box center [954, 233] width 154 height 40
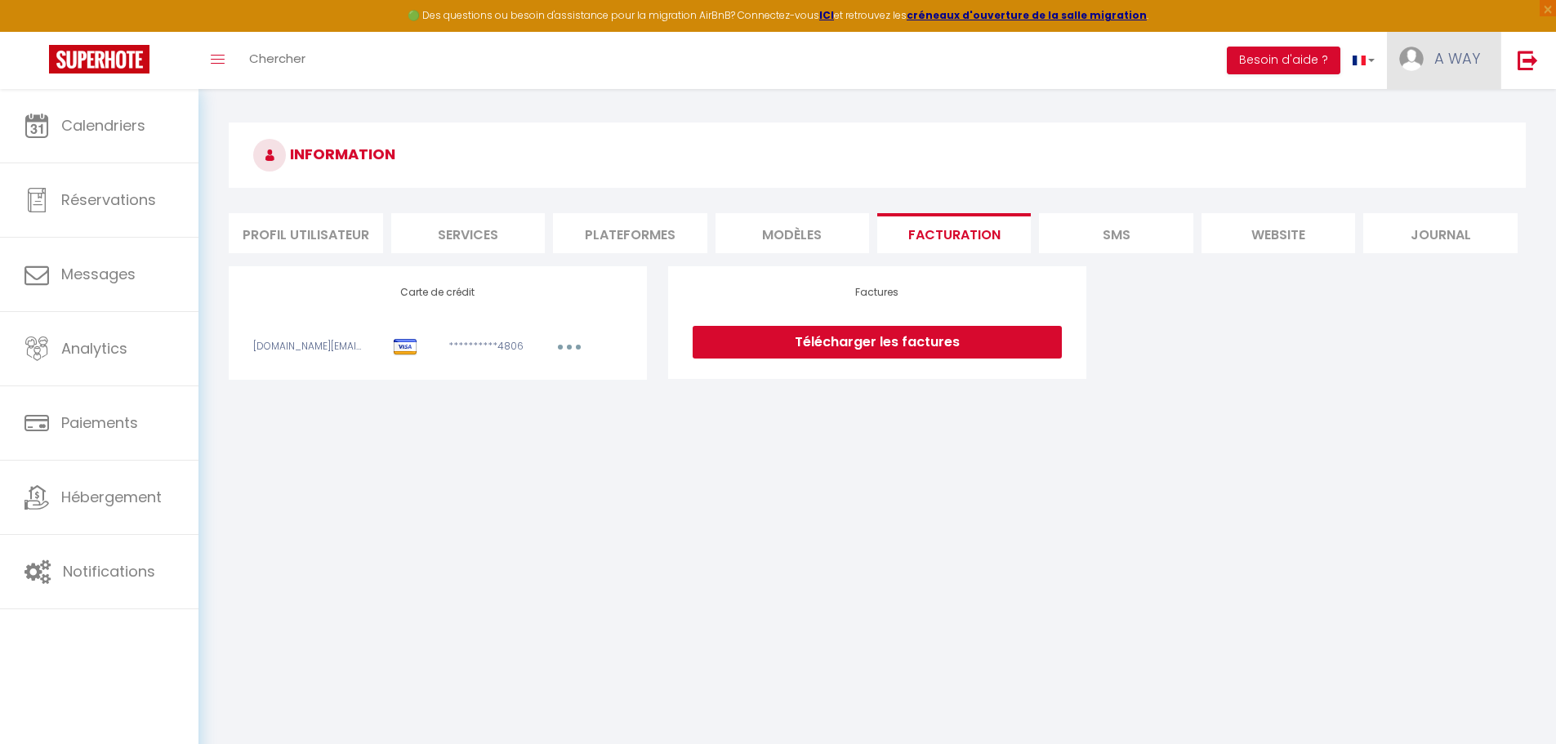
click at [1422, 65] on img at bounding box center [1412, 59] width 25 height 25
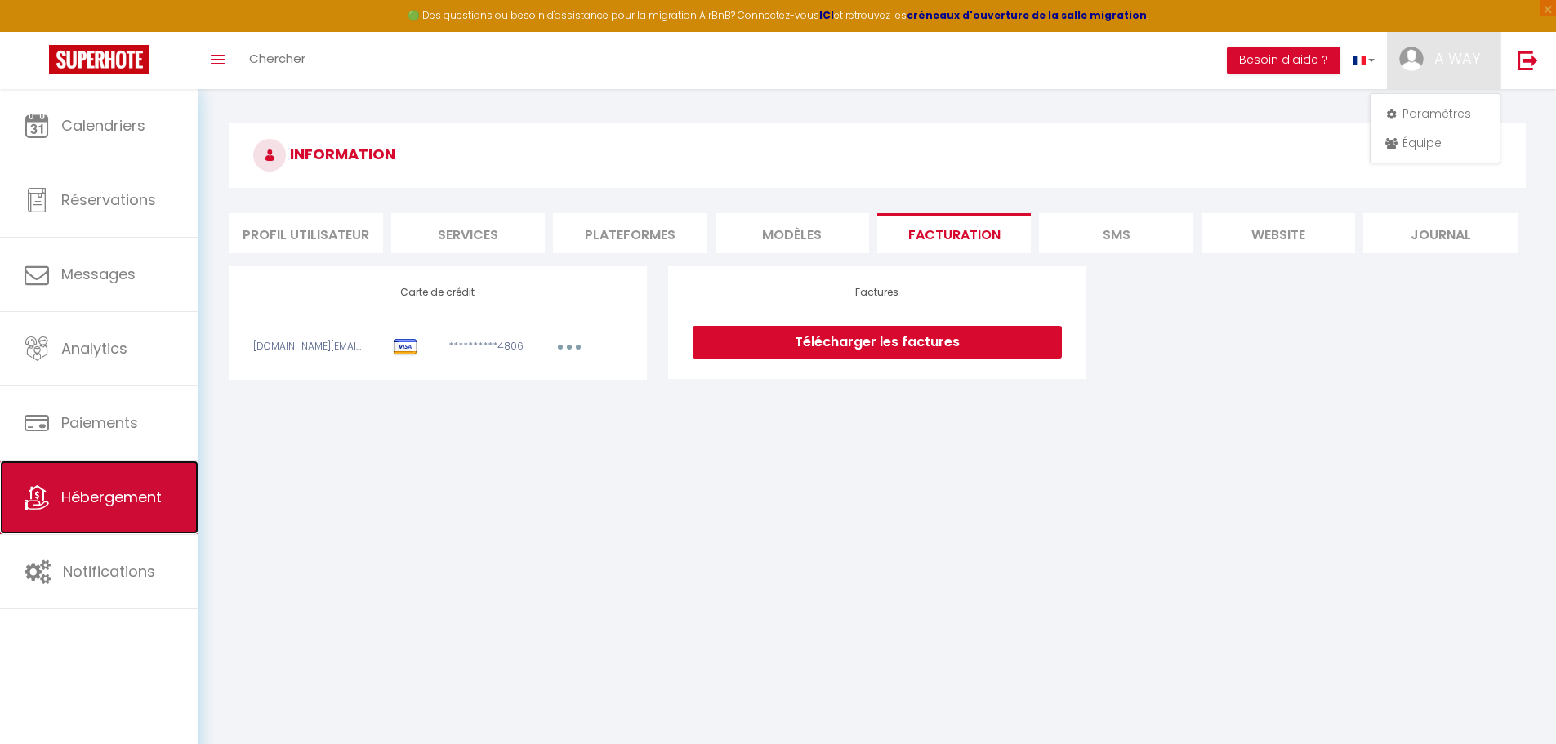
click at [106, 494] on span "Hébergement" at bounding box center [111, 497] width 100 height 20
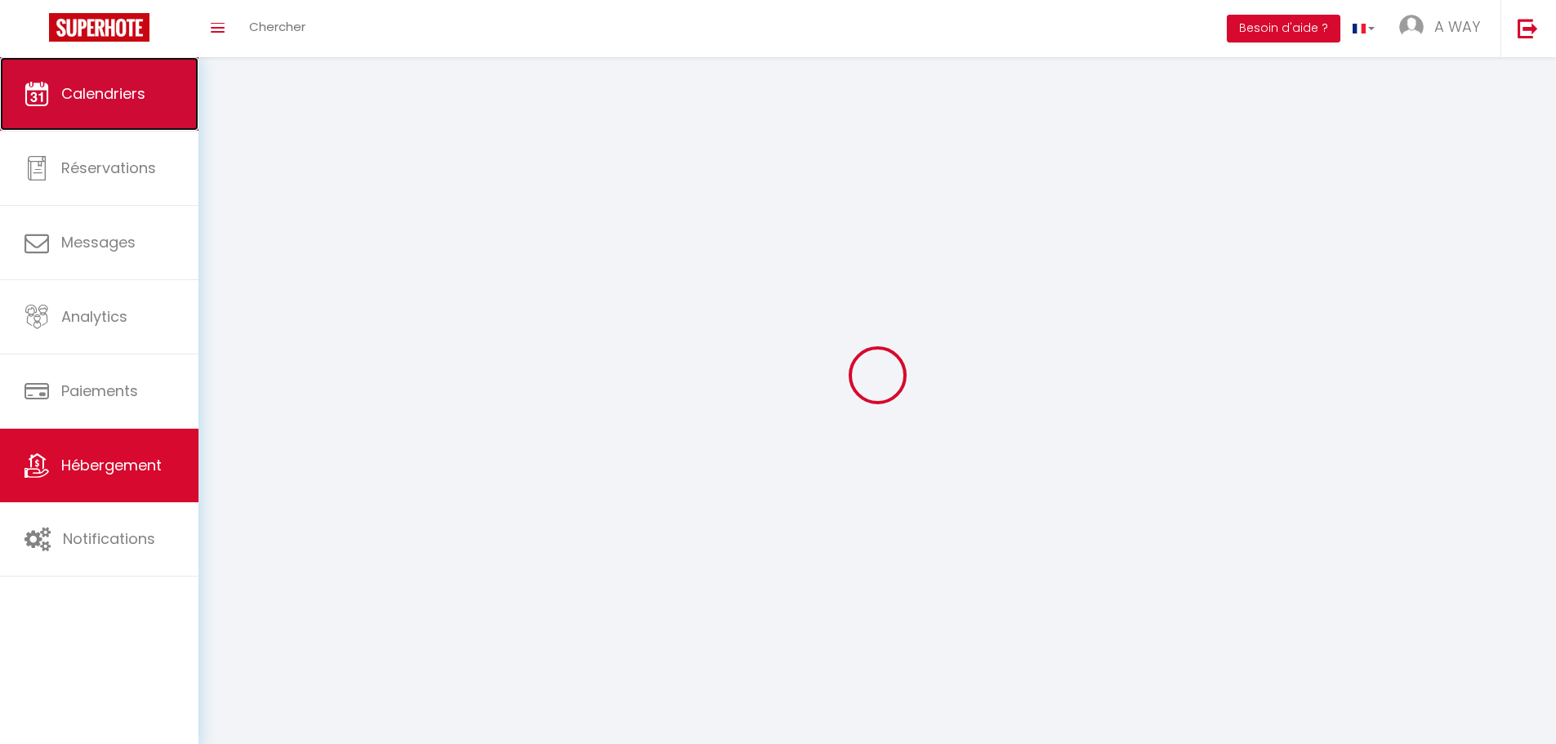
click at [137, 105] on link "Calendriers" at bounding box center [99, 94] width 199 height 74
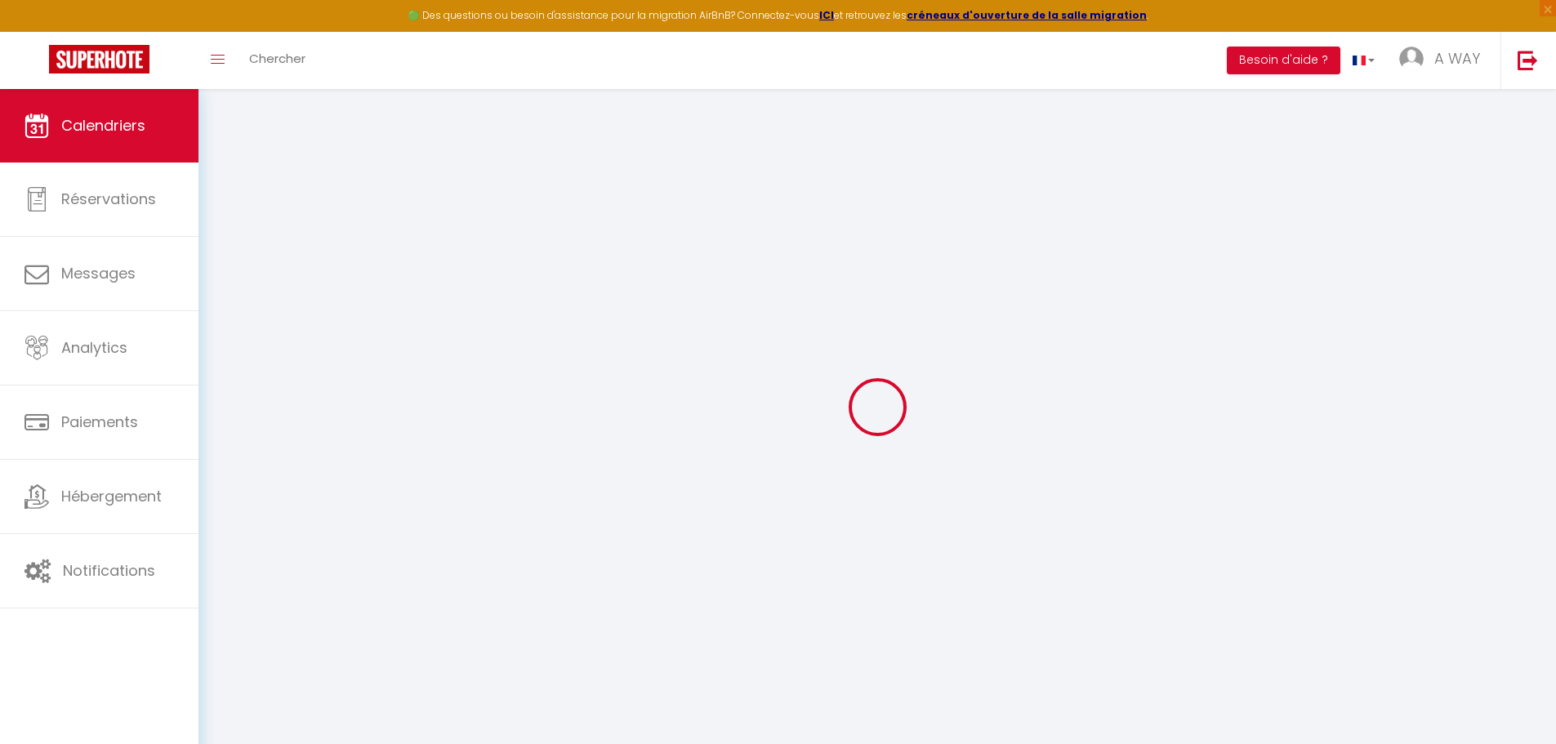
click at [1422, 25] on div "🟢 Des questions ou besoin d'assistance pour la migration AirBnB? Connectez-vous…" at bounding box center [778, 16] width 1556 height 32
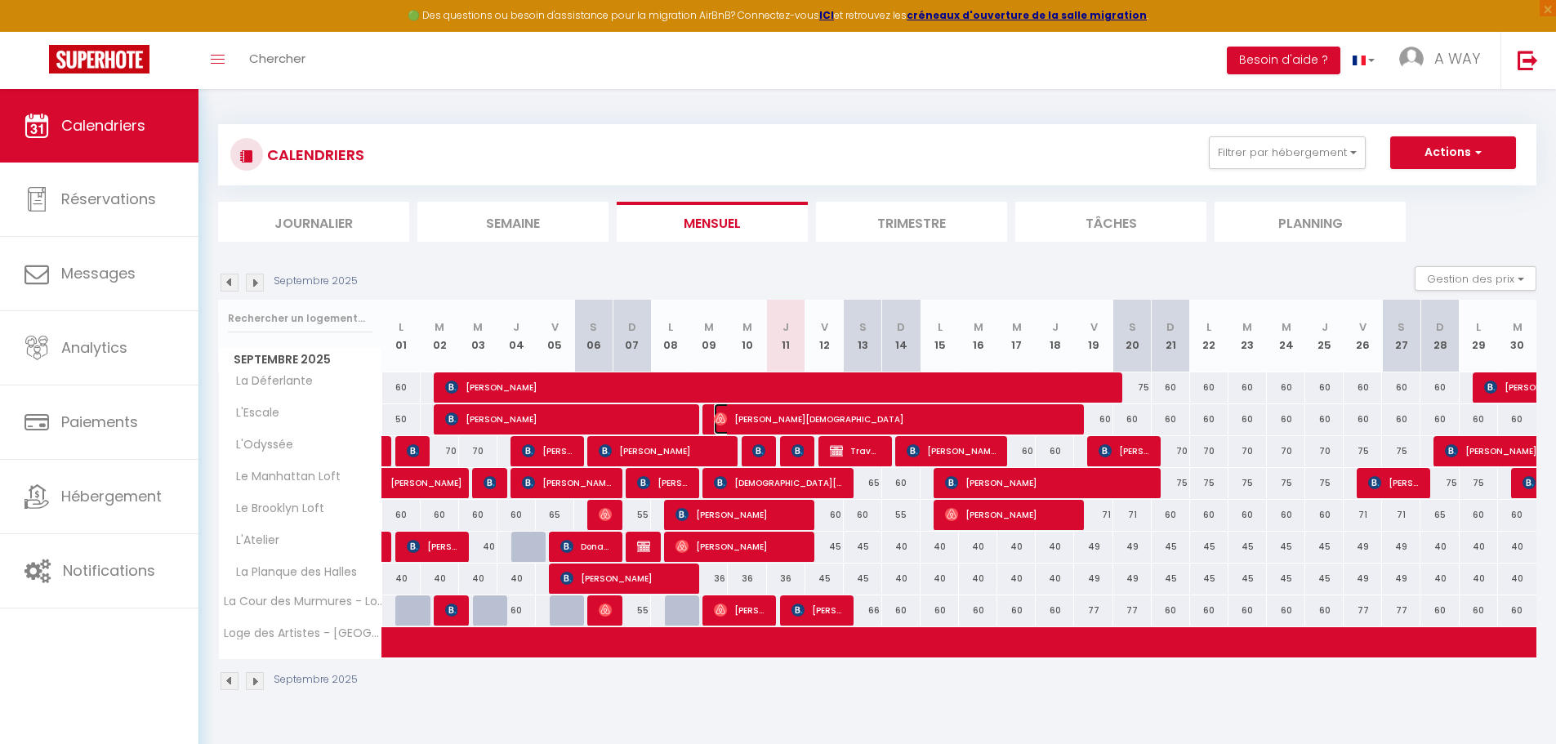
click at [797, 410] on span "Beatrice Gay" at bounding box center [893, 419] width 359 height 31
select select "OK"
select select "0"
select select "1"
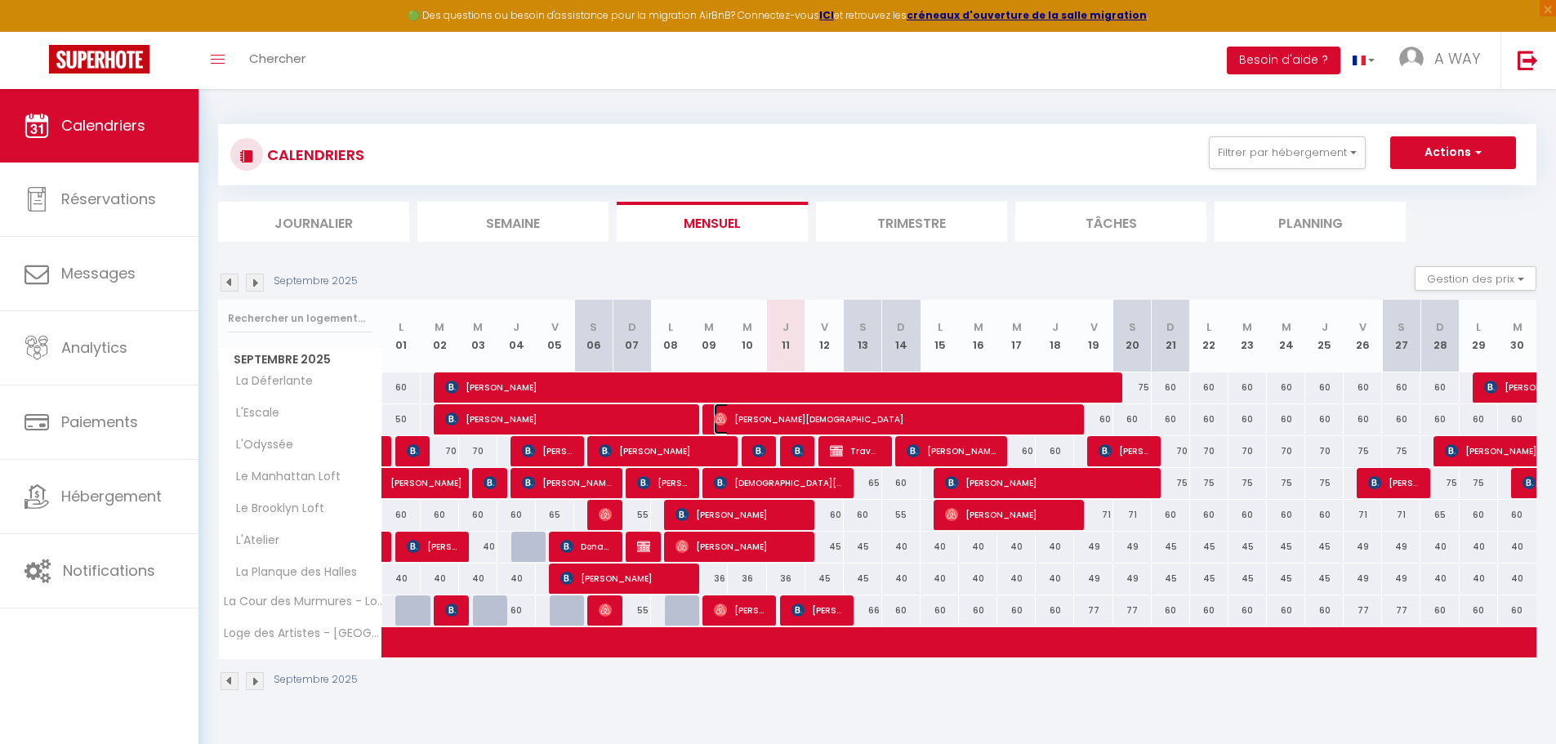
select select "1"
select select
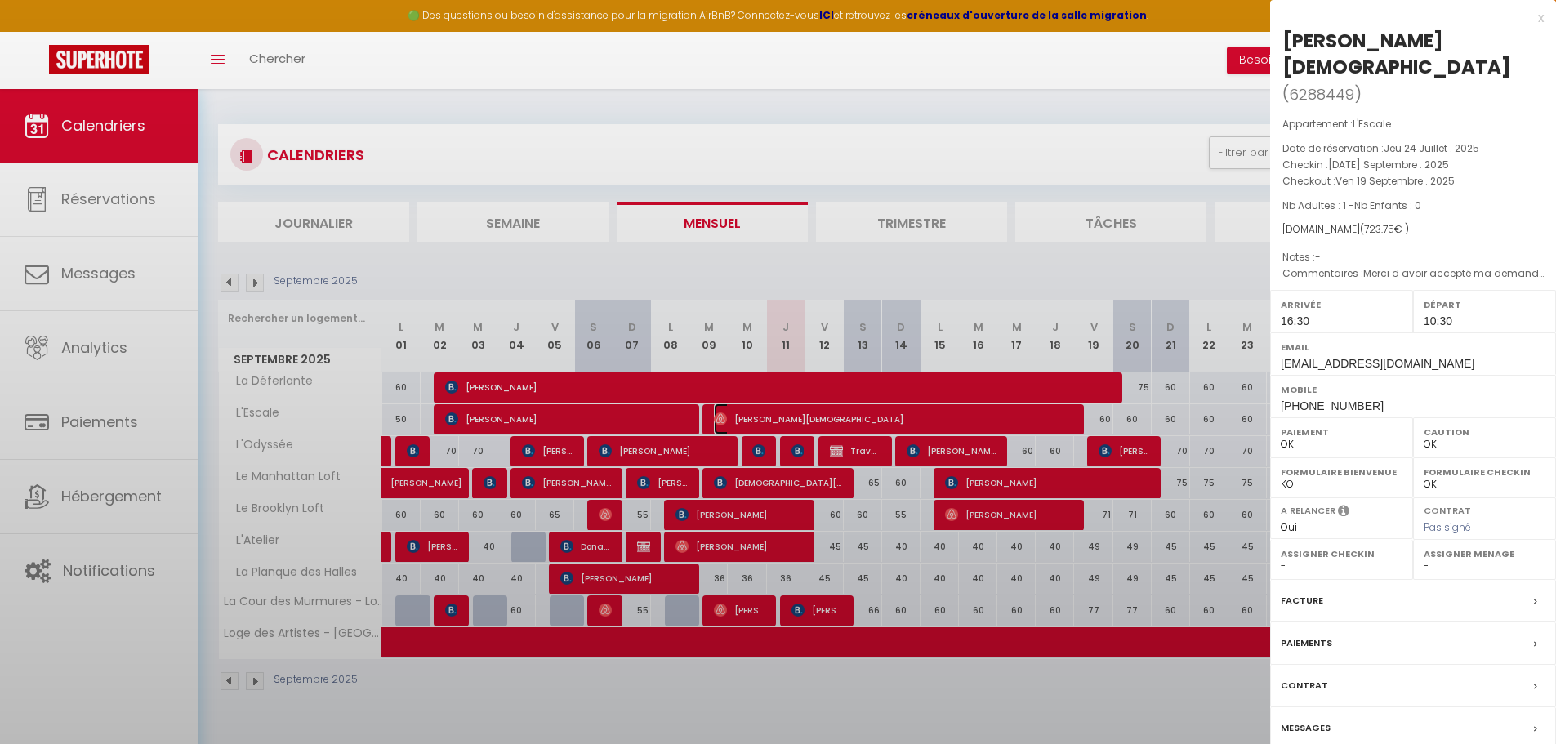
select select "46684"
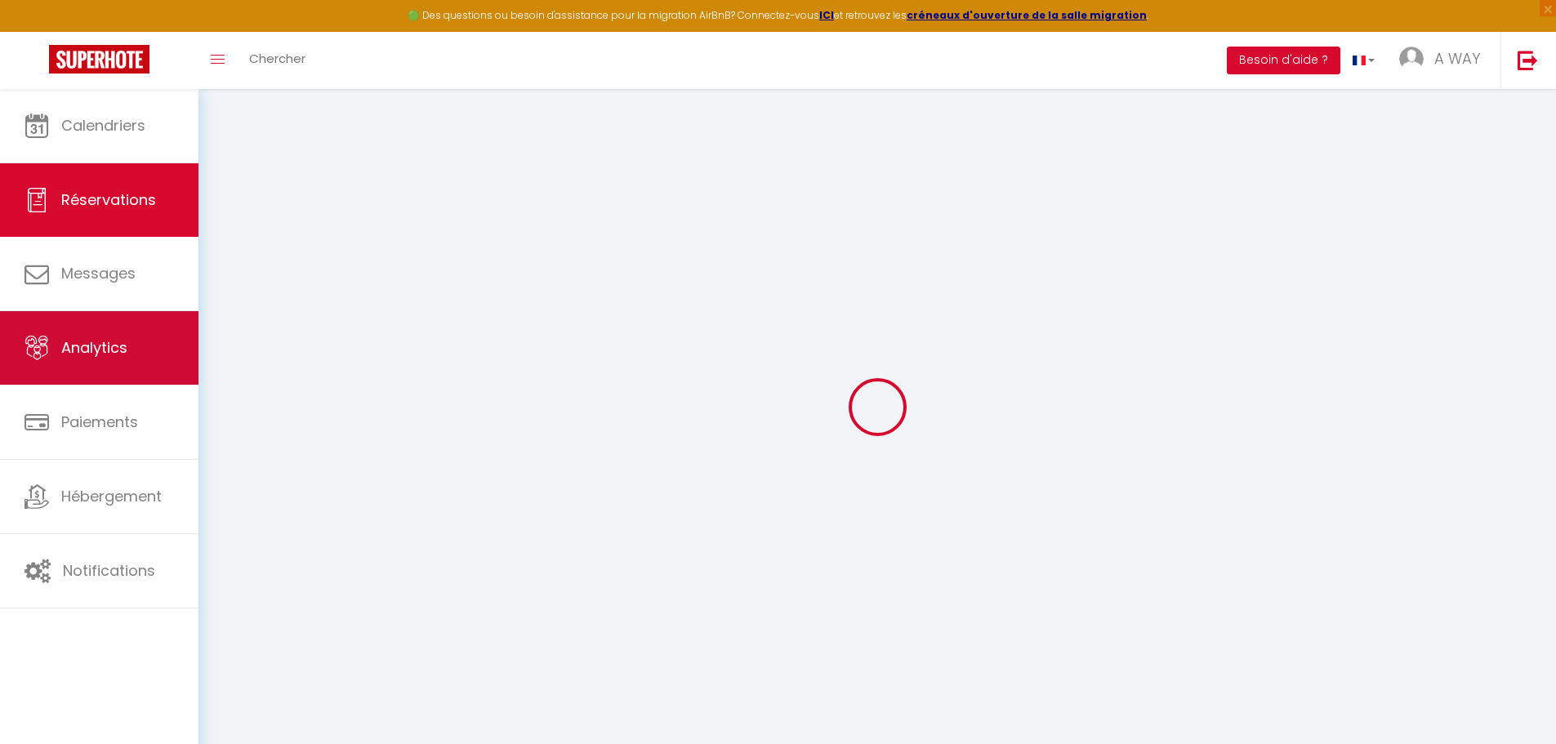
type input "Beatrice"
type input "Gay"
type input "fsvmuqievykona0kxwnytf3dbeej@reply.superhote.com"
type input "beatricegay@sfr.fr"
type input "+33617475351"
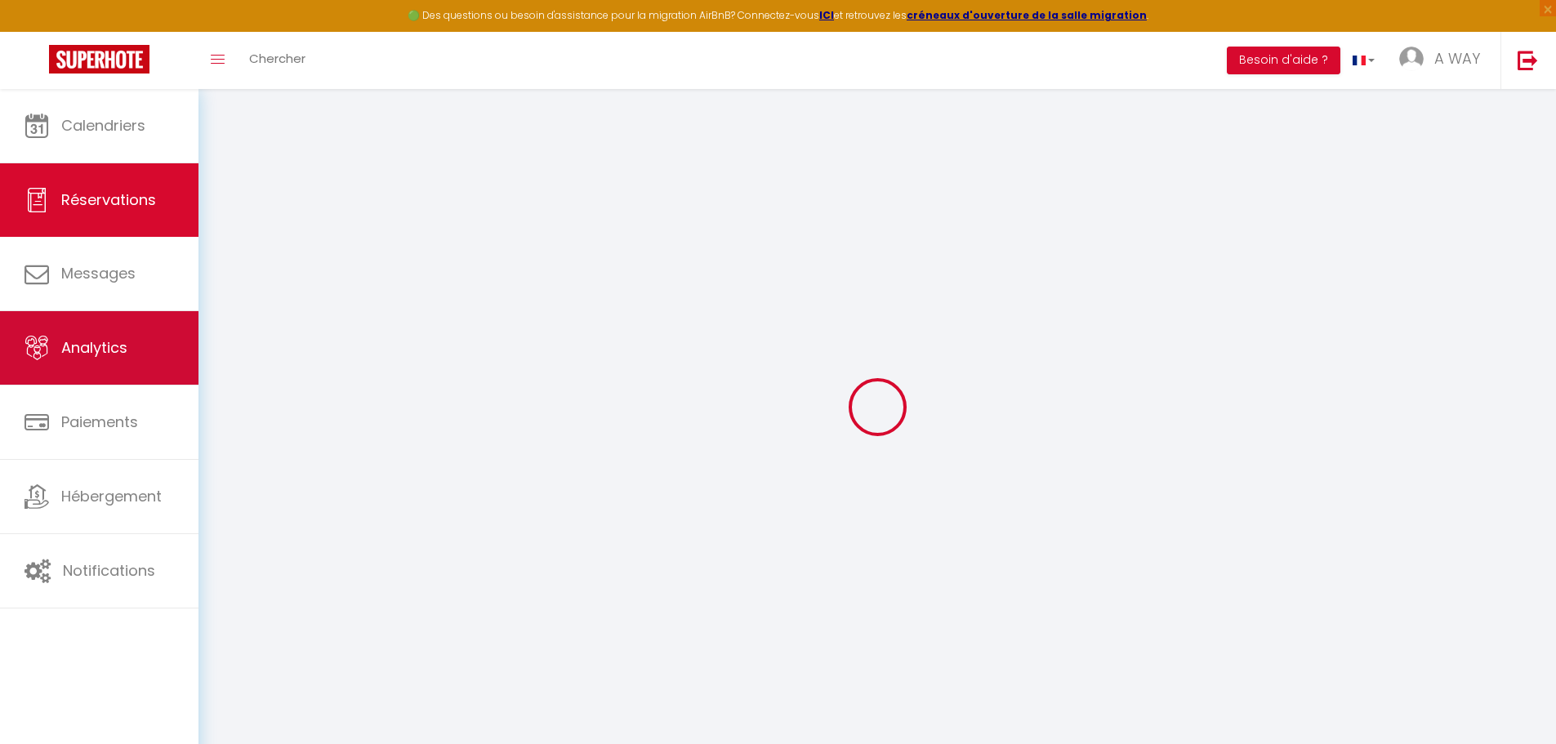
type input "0617475351"
select select
type input "123.84"
select select "21026"
select select "1"
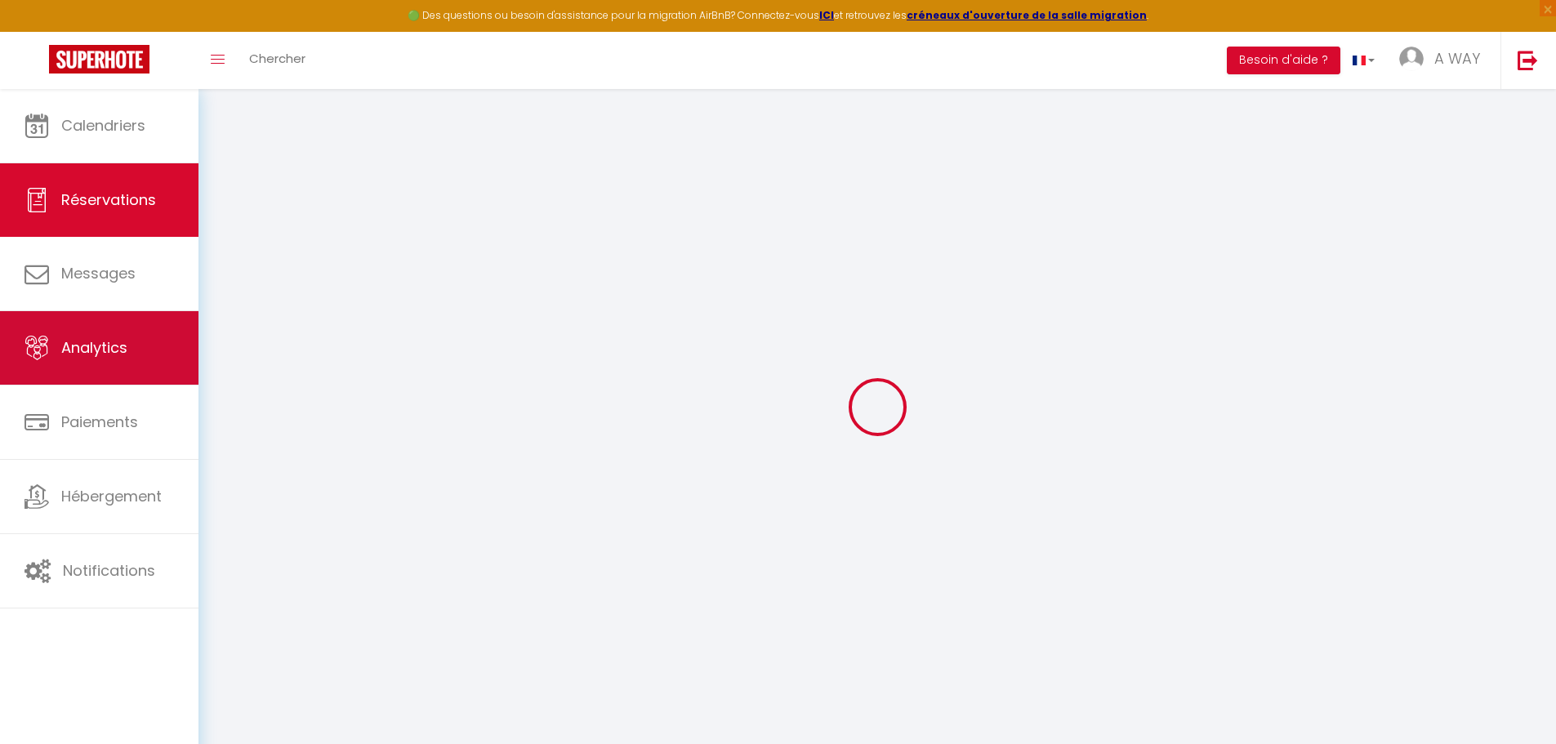
select select
type input "1"
select select "12"
select select
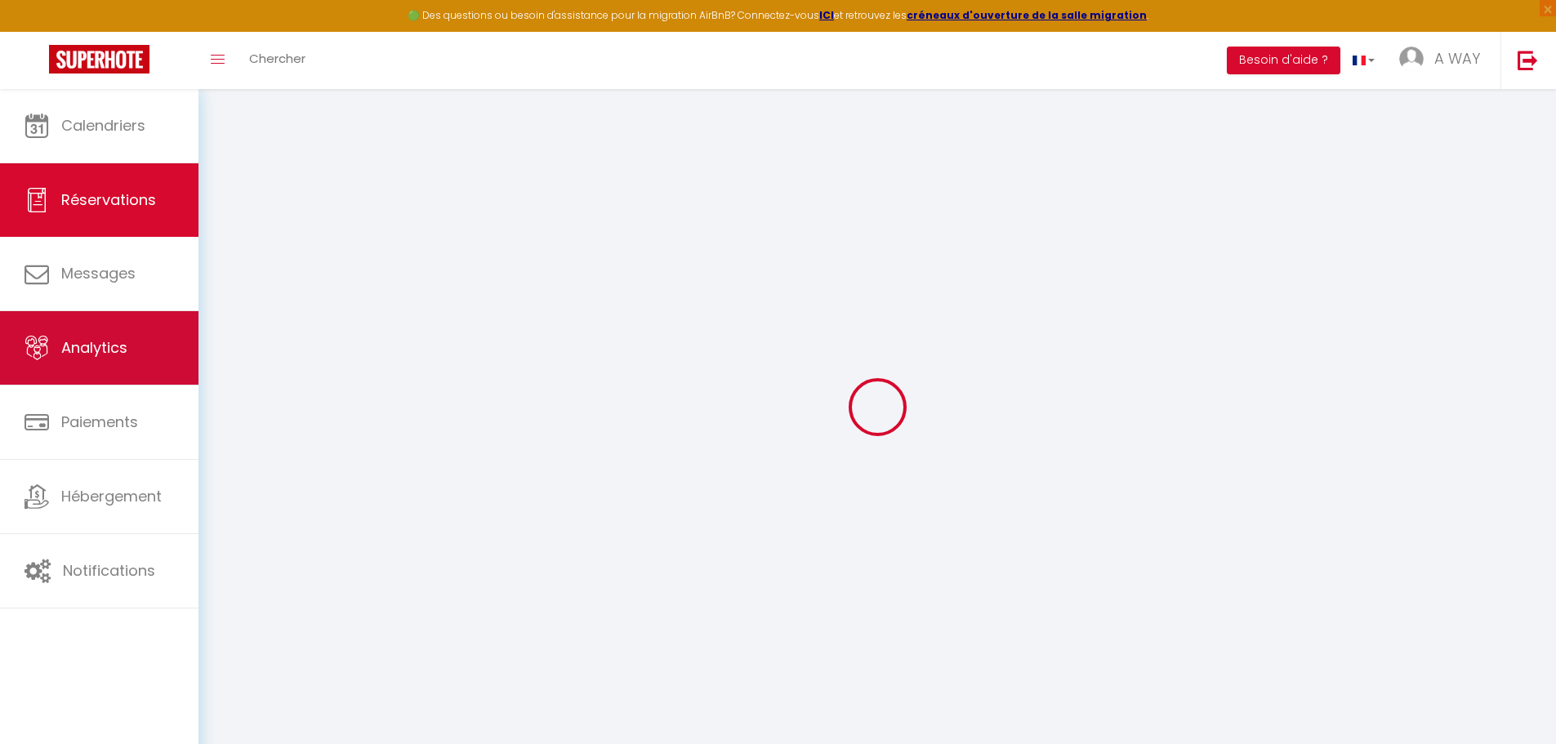
type input "650"
checkbox input "false"
type input "0"
select select "1"
type input "0"
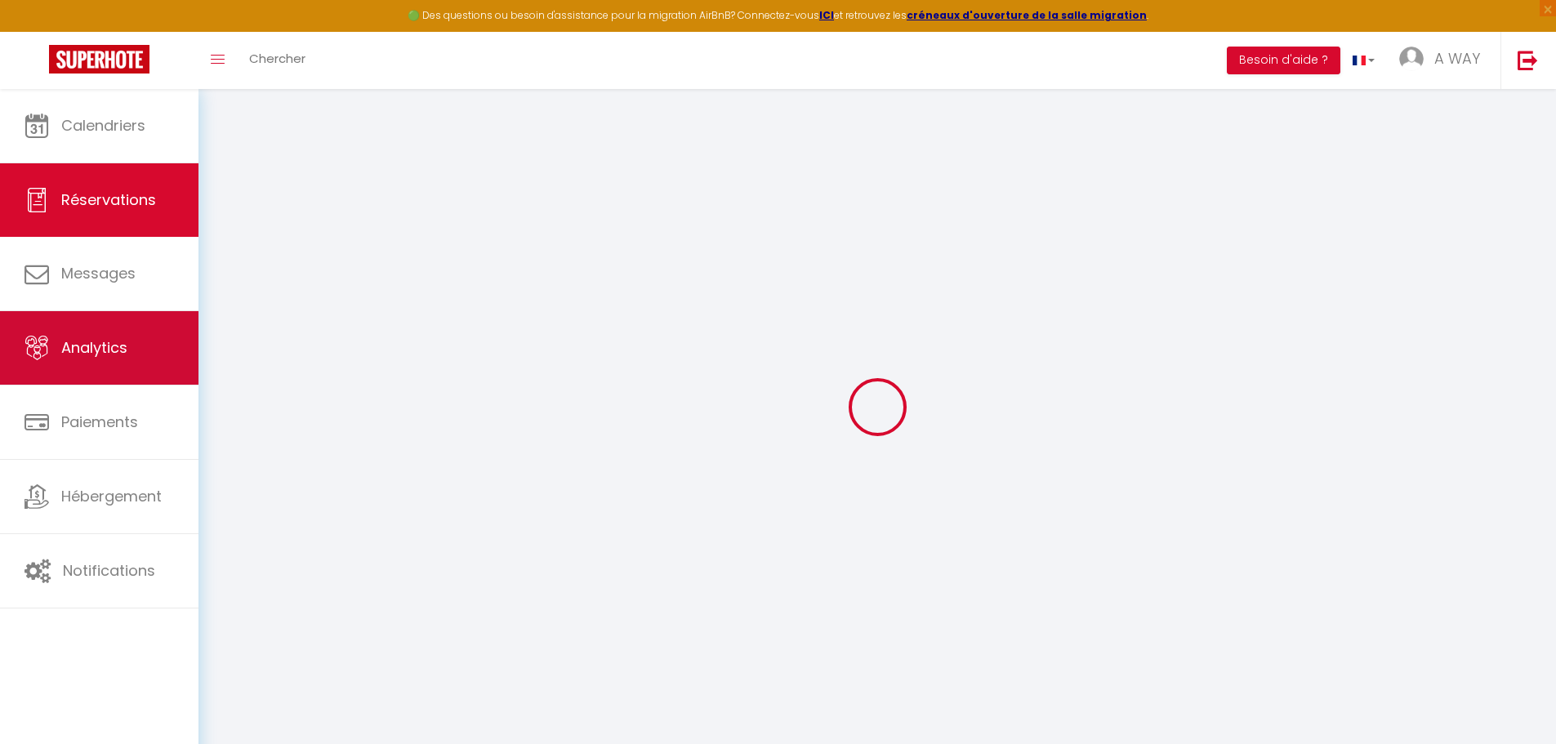
type input "0"
select select
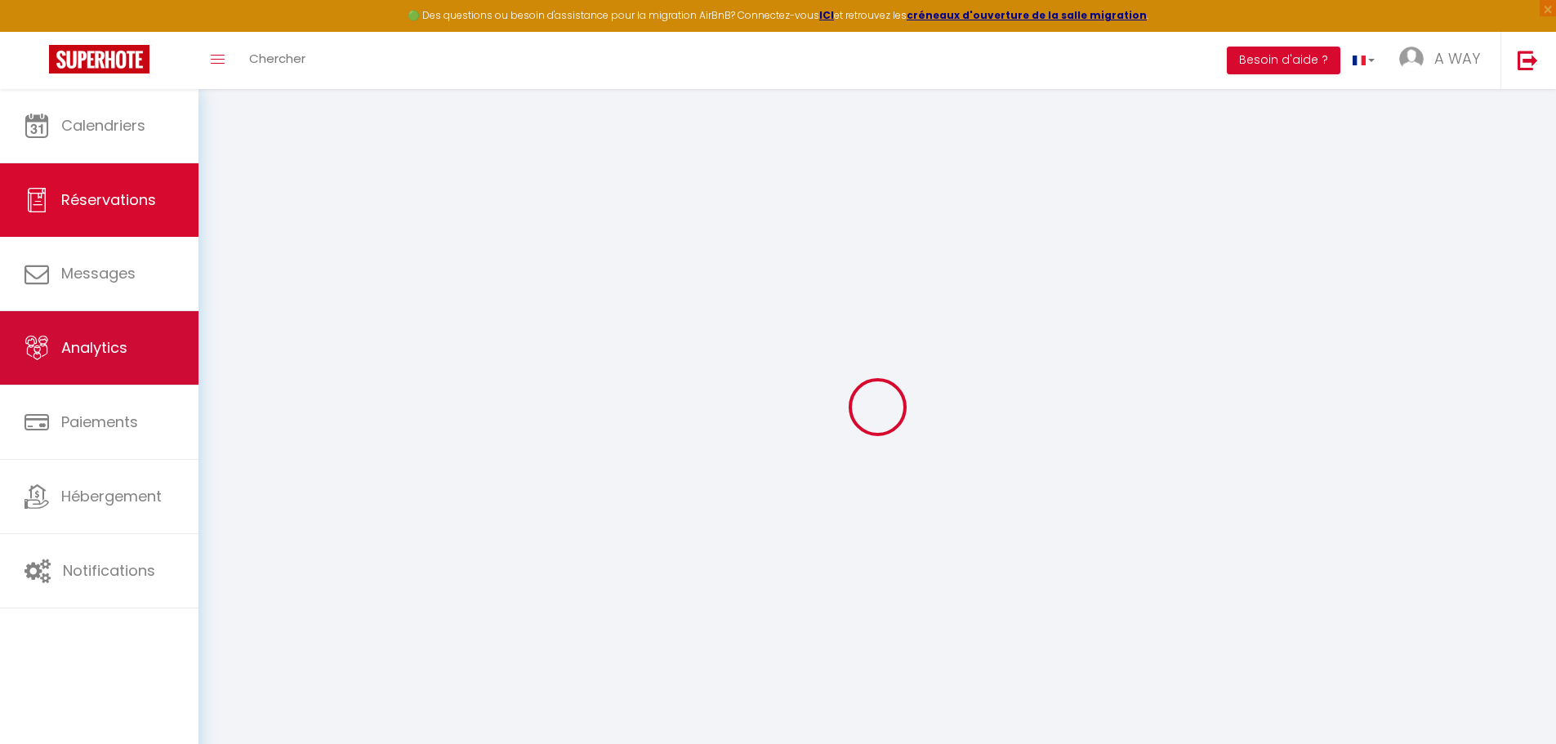
select select "15"
checkbox input "false"
type textarea "isAutoTranslationEnabled=true user=[object Object] viewer=[object Object] heade…"
select select
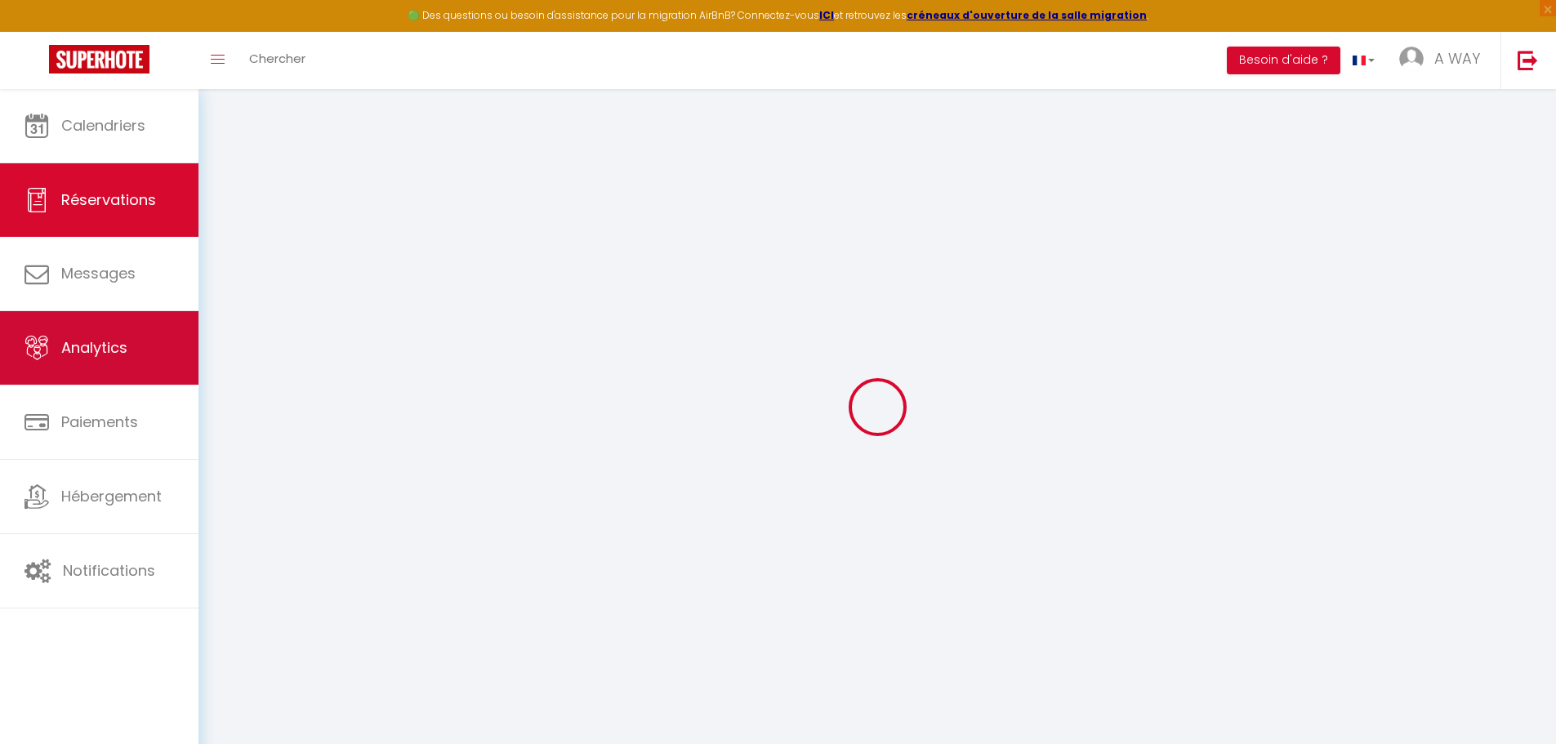
select select
checkbox input "false"
type textarea "isAutoTranslationEnabled=true user=[object Object] viewer=[object Object] heade…"
select select
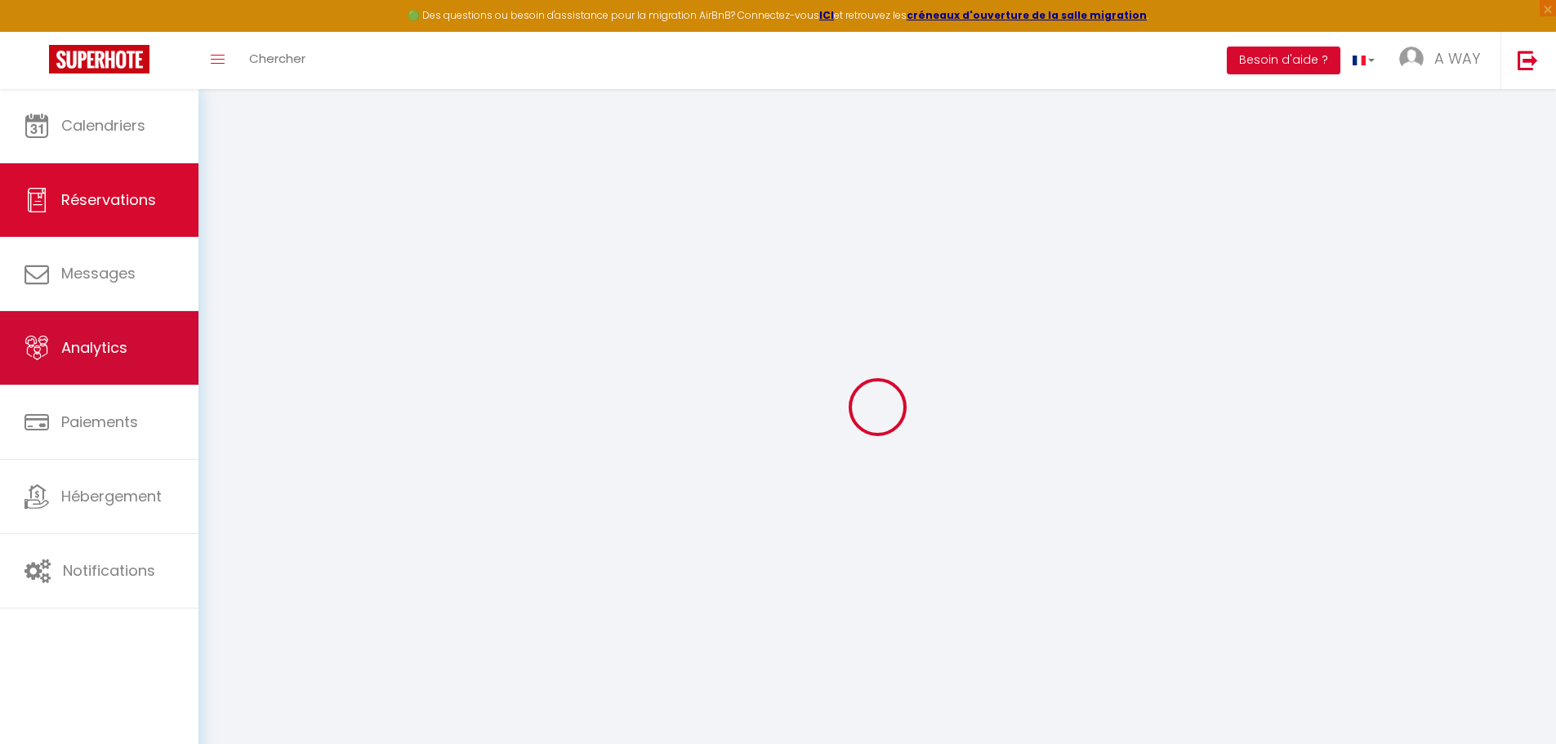
select select
checkbox input "false"
type textarea "isAutoTranslationEnabled=true user=[object Object] viewer=[object Object] heade…"
select select
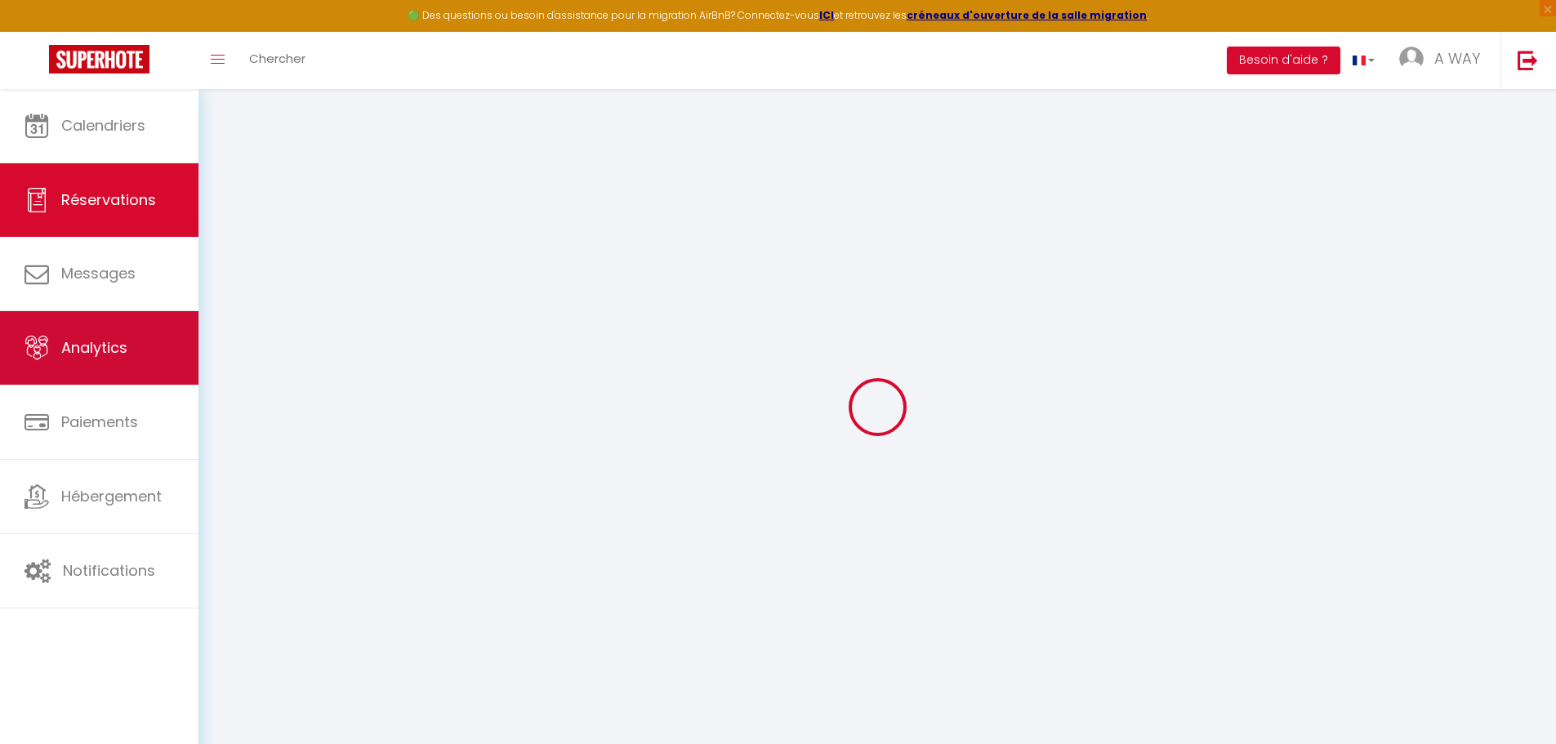
select select
checkbox input "false"
type textarea "isAutoTranslationEnabled=true user=[object Object] viewer=[object Object] heade…"
type textarea "Merci d avoir accepté ma demande"
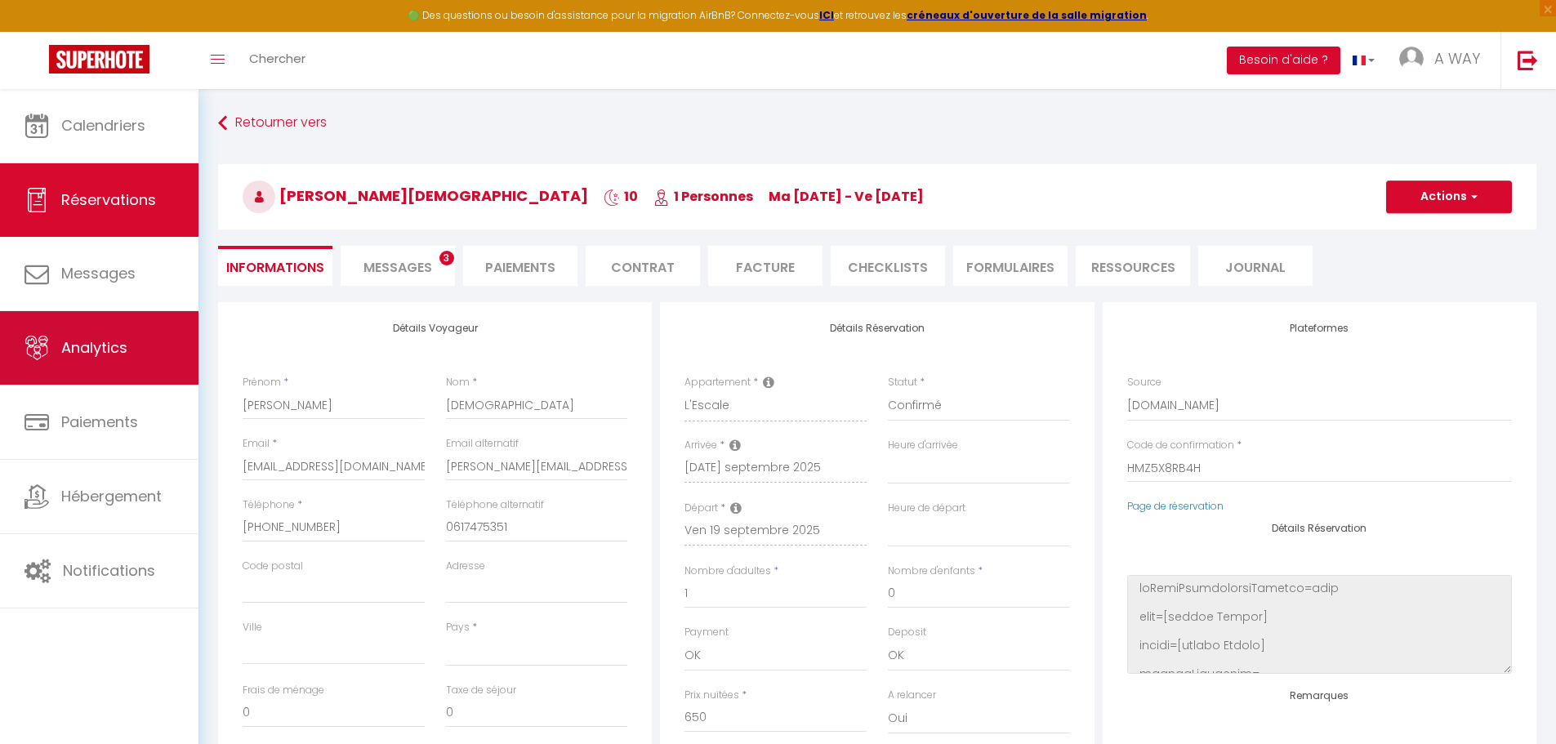
select select
type input "38"
type input "35.75"
select select
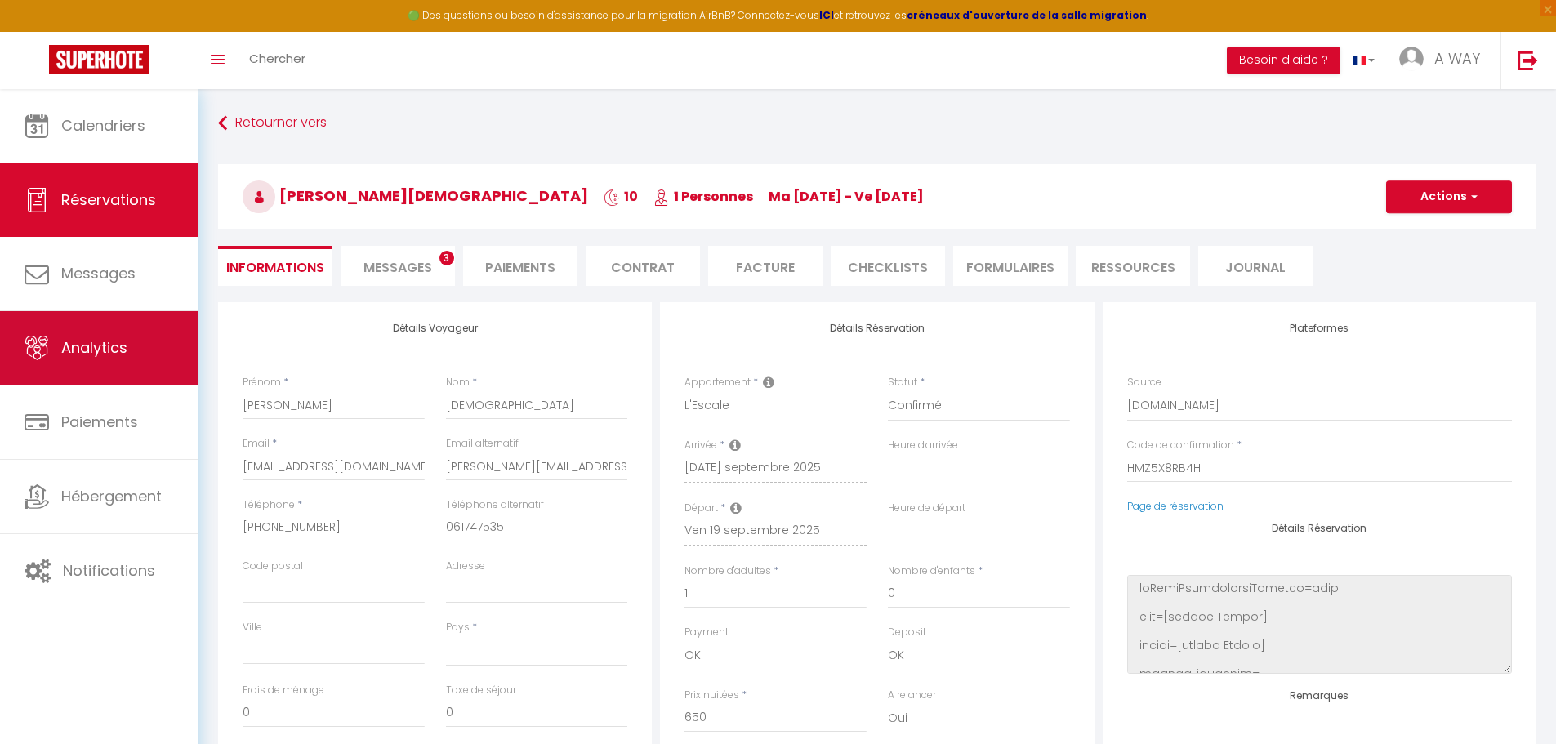
checkbox input "false"
type textarea "isAutoTranslationEnabled=true user=[object Object] viewer=[object Object] heade…"
select select
checkbox input "false"
type textarea "isAutoTranslationEnabled=true user=[object Object] viewer=[object Object] heade…"
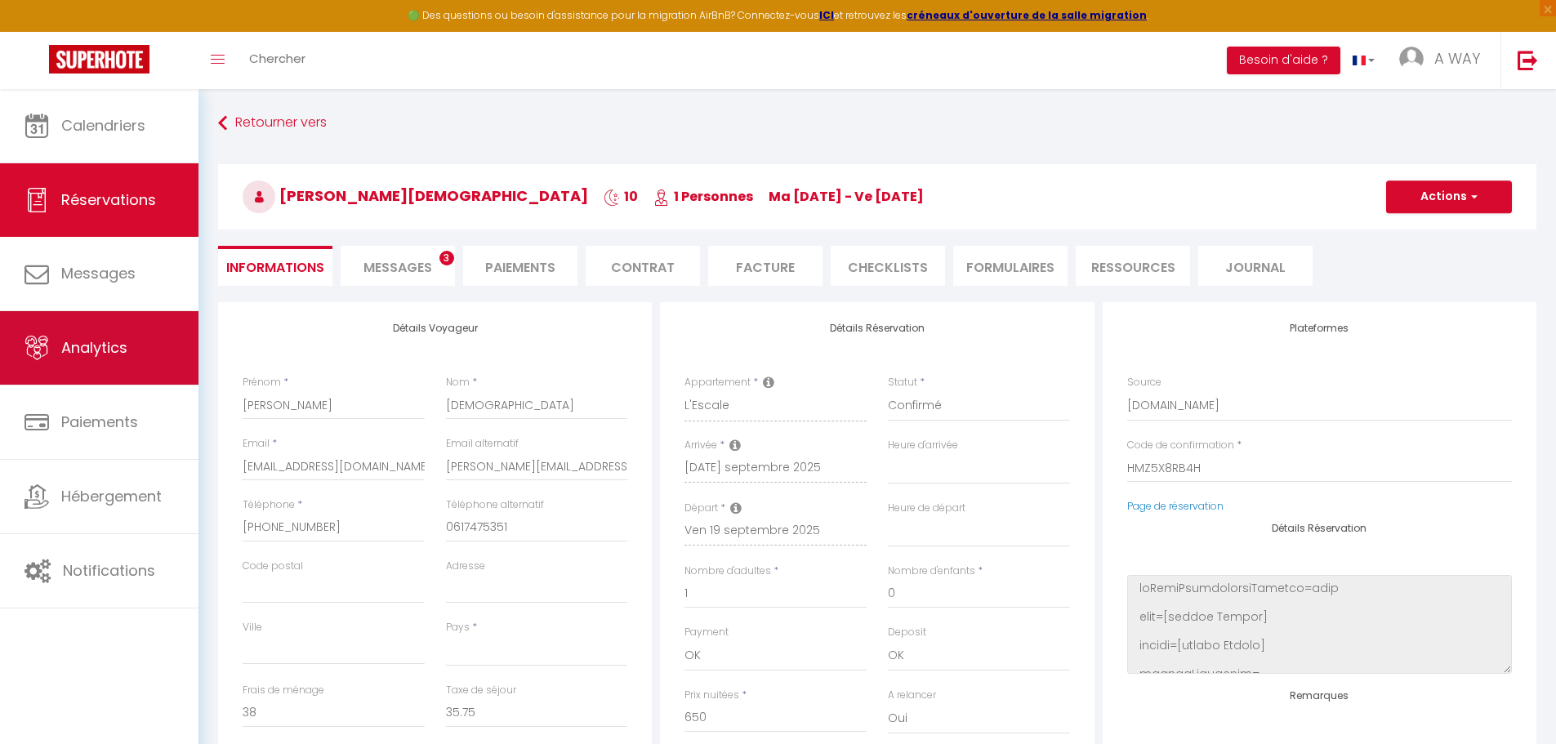
select select "16:30"
select select "10:30"
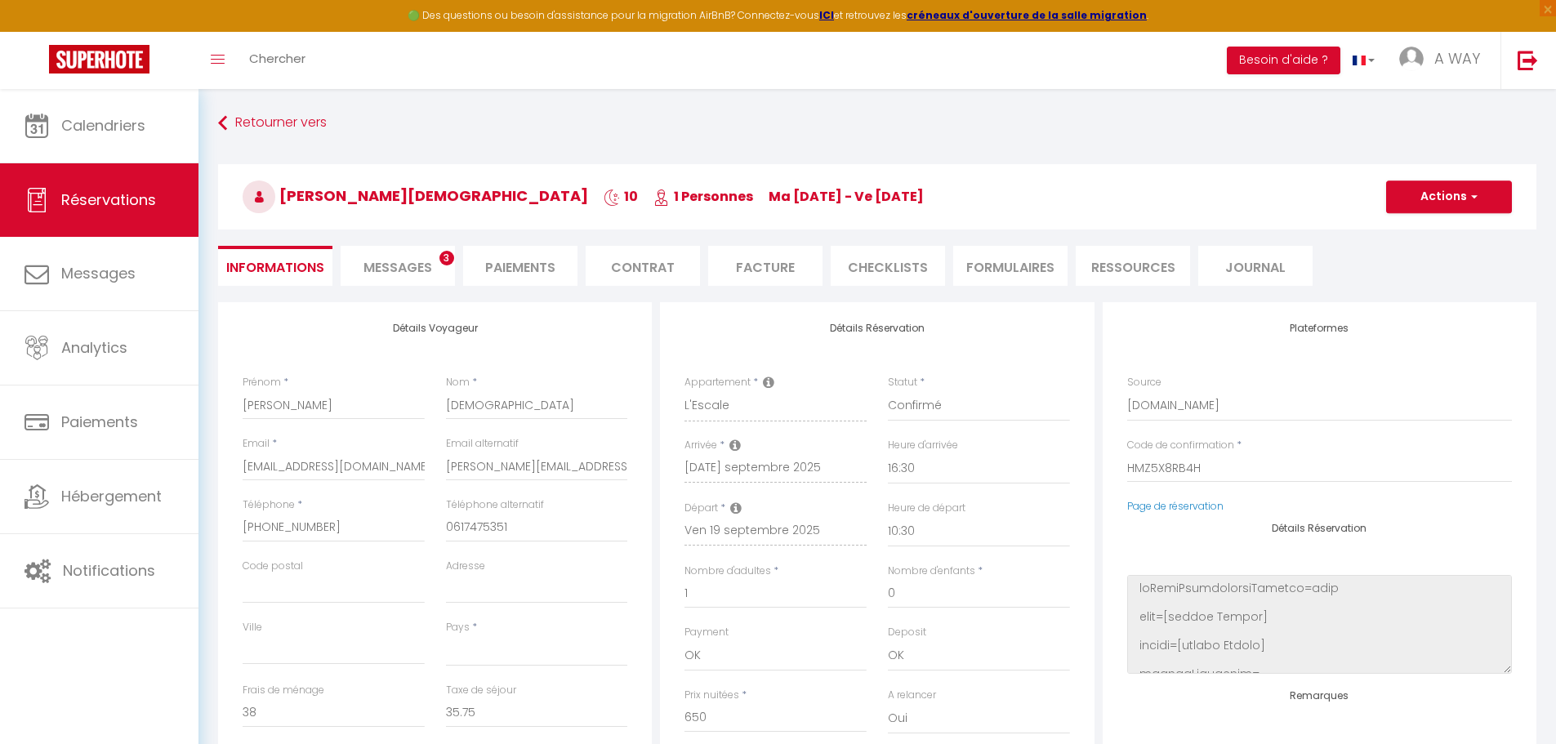
click at [549, 272] on li "Paiements" at bounding box center [520, 266] width 114 height 40
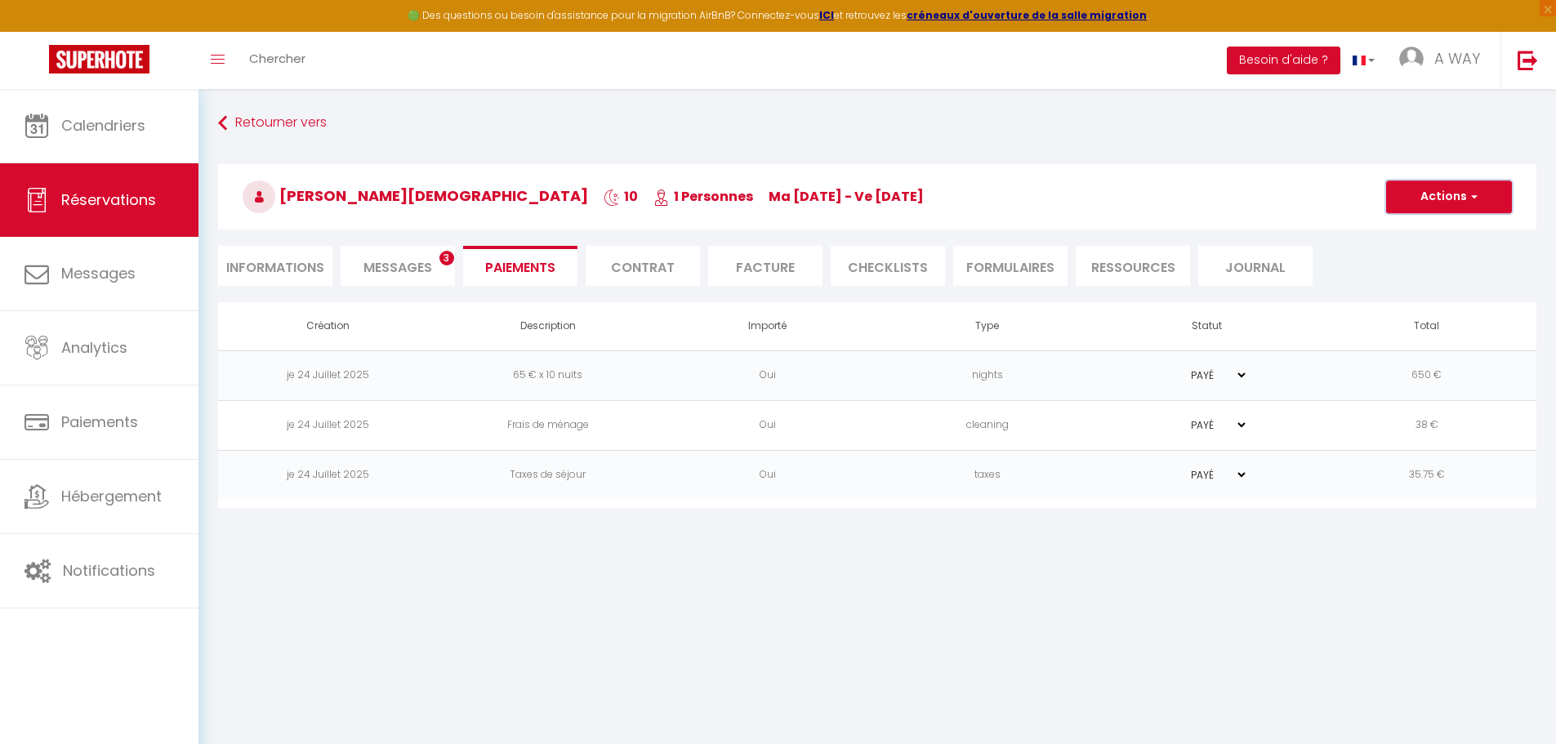
click at [1494, 205] on button "Actions" at bounding box center [1449, 197] width 126 height 33
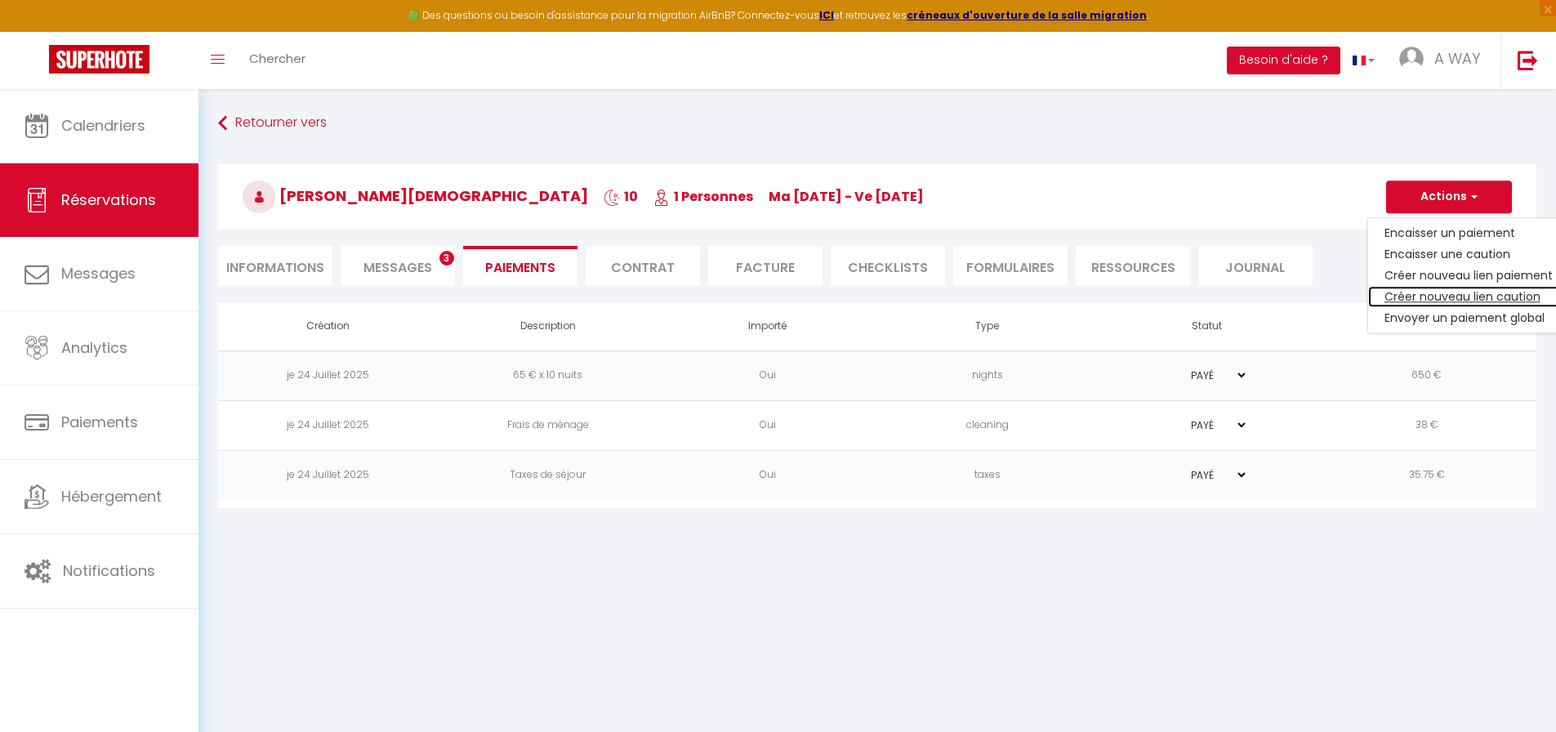
click at [1424, 293] on link "Créer nouveau lien caution" at bounding box center [1469, 296] width 201 height 21
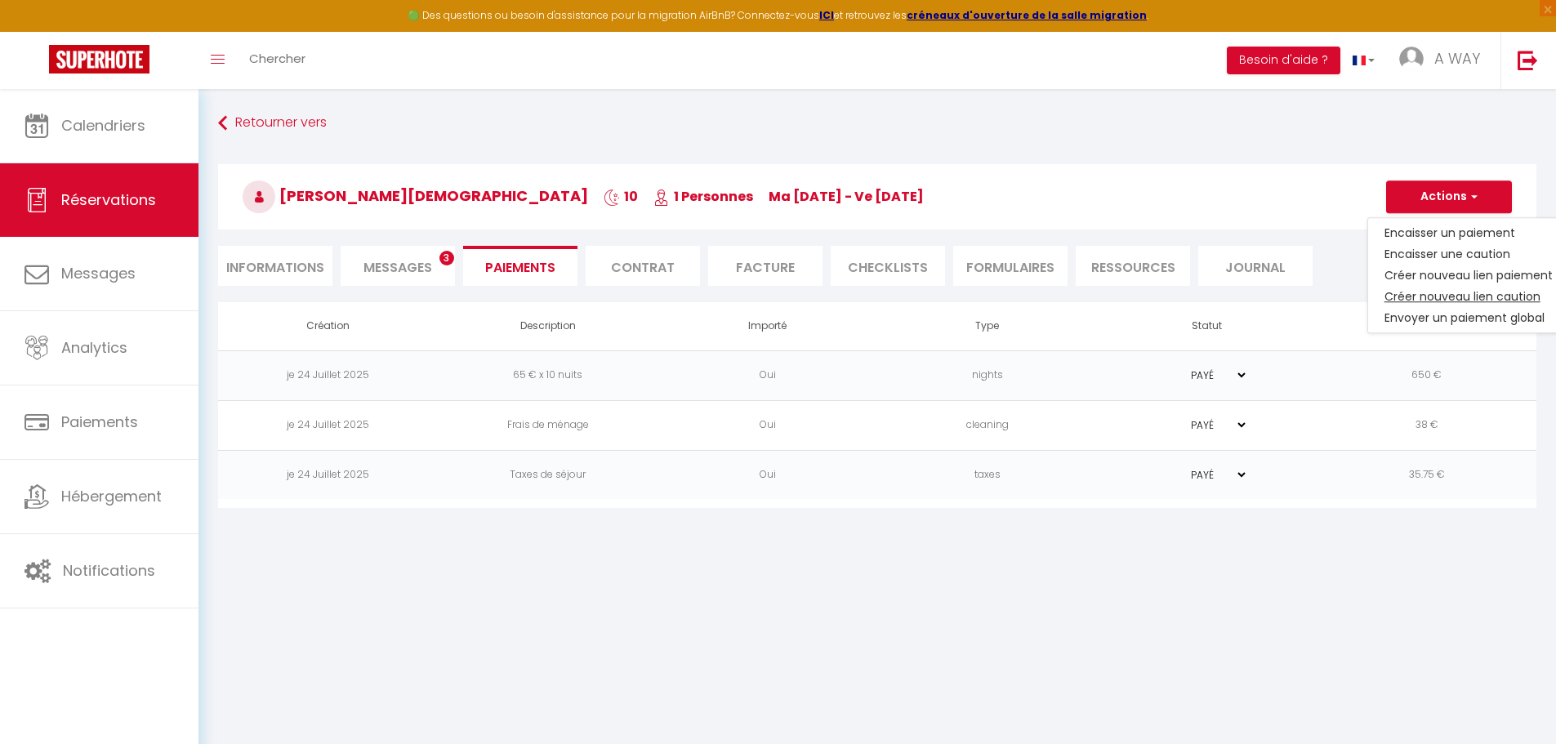
select select "nights"
type input "fsvmuqievykona0kxwnytf3dbeej@reply.superhote.com"
select select "5308"
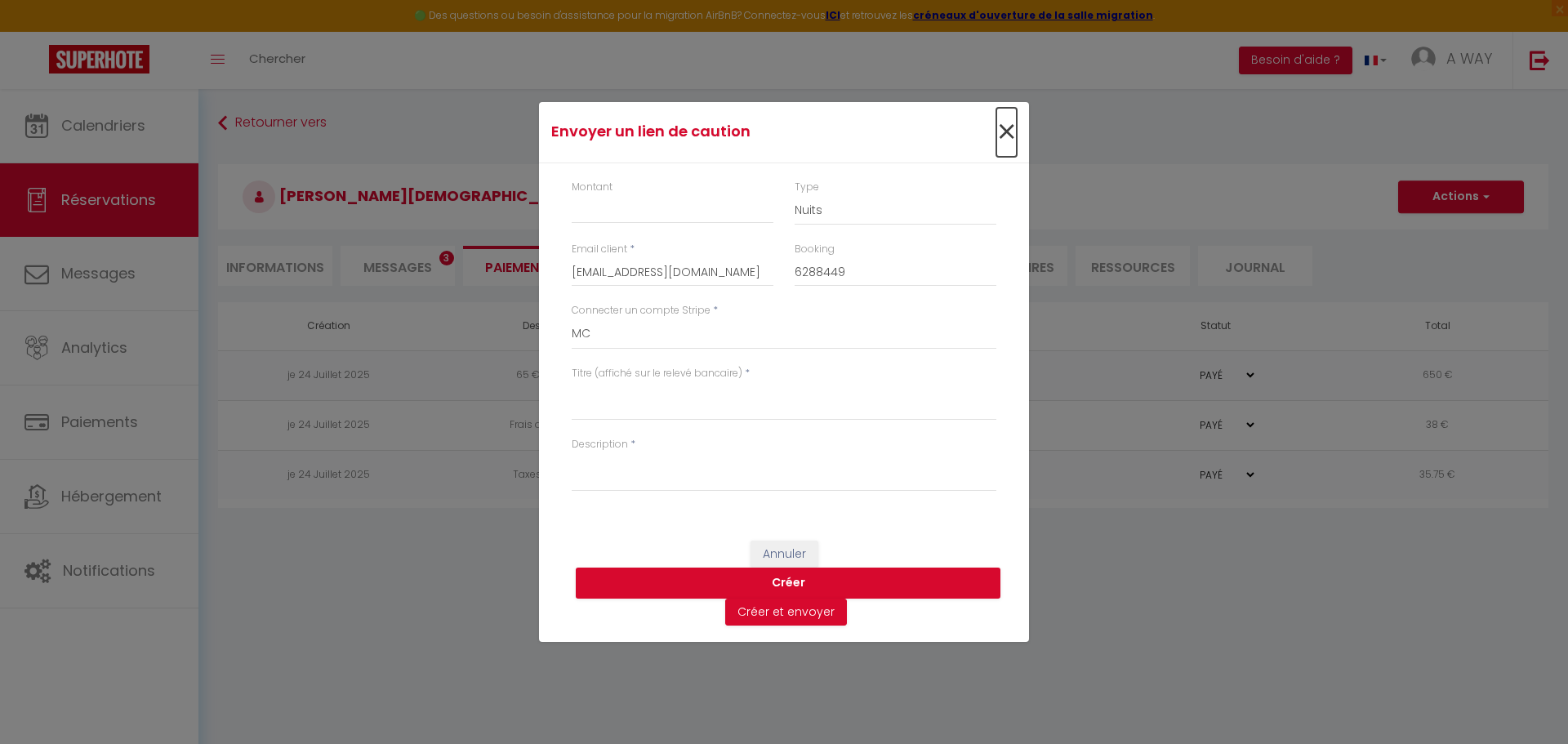
click at [1004, 129] on span "×" at bounding box center [1006, 132] width 20 height 49
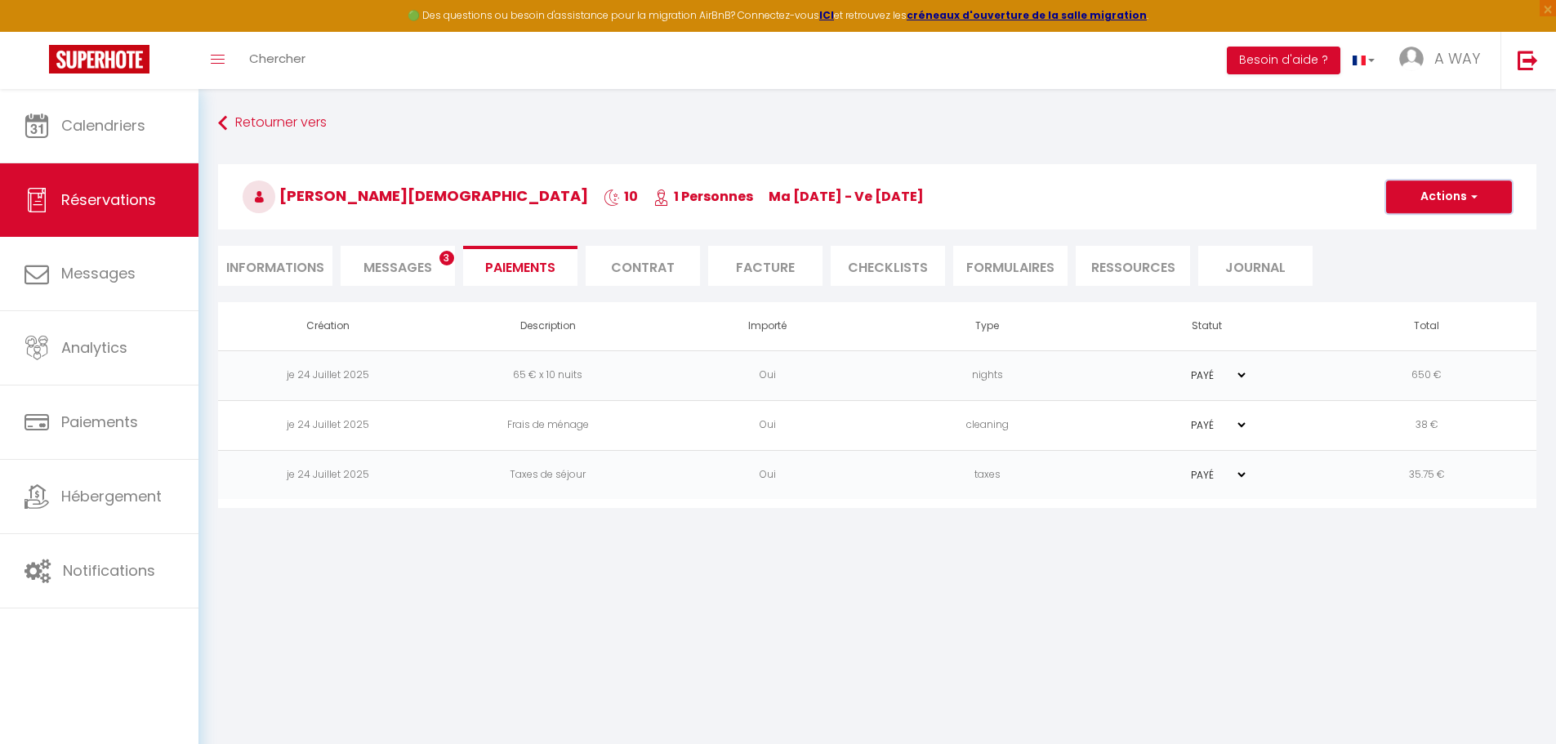
click at [1433, 208] on button "Actions" at bounding box center [1449, 197] width 126 height 33
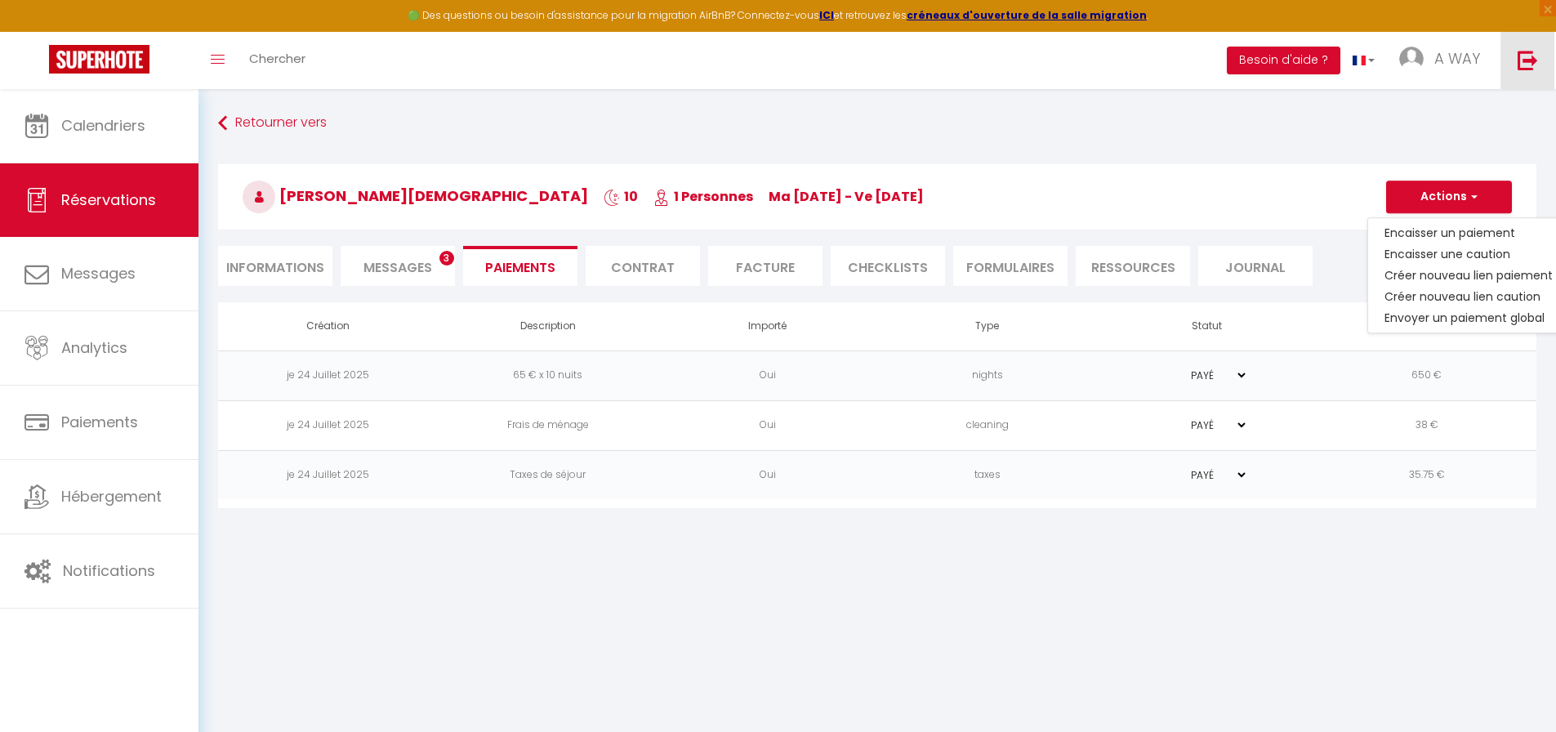
click at [1538, 56] on img at bounding box center [1528, 60] width 20 height 20
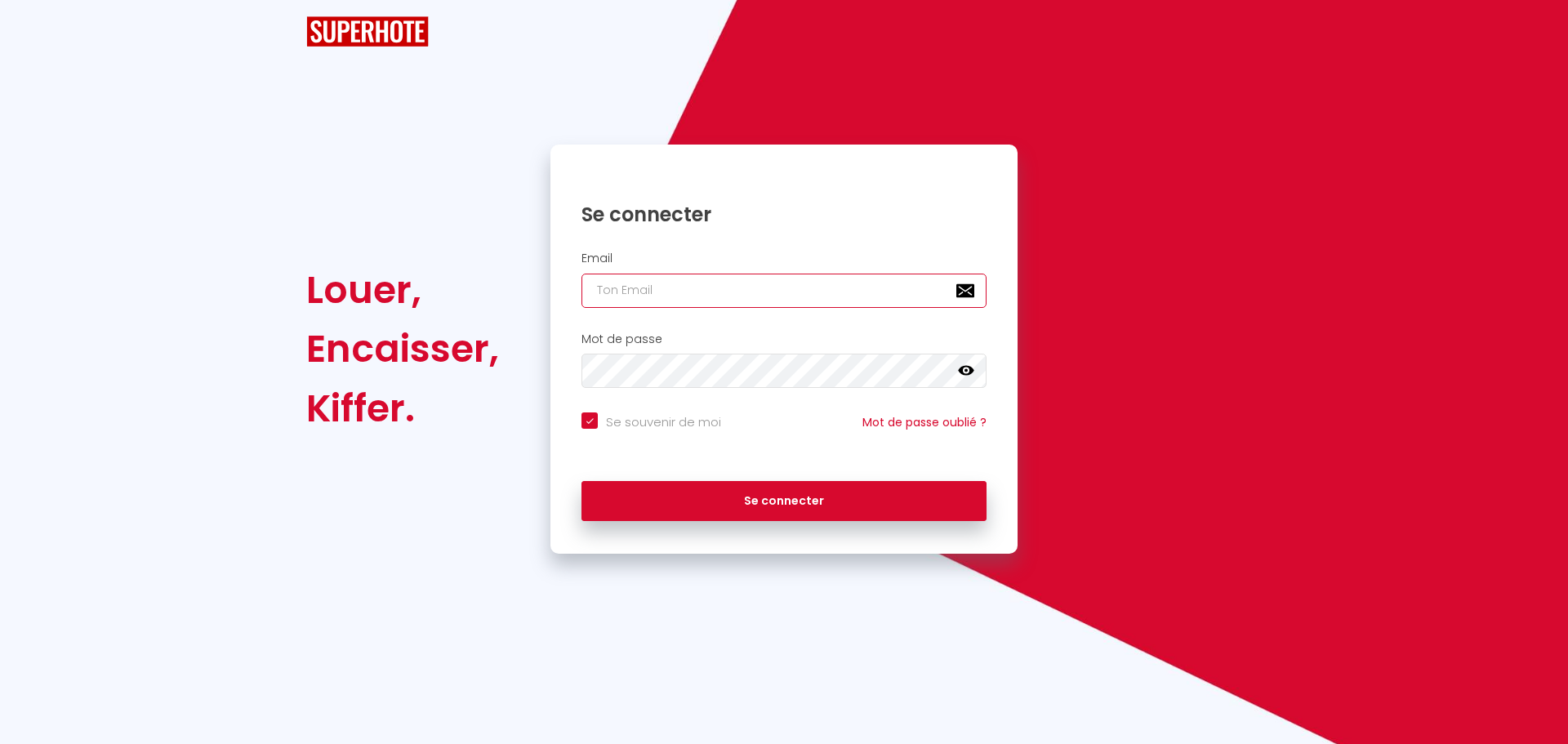
type input "charpentier.shane@gmail.com"
checkbox input "true"
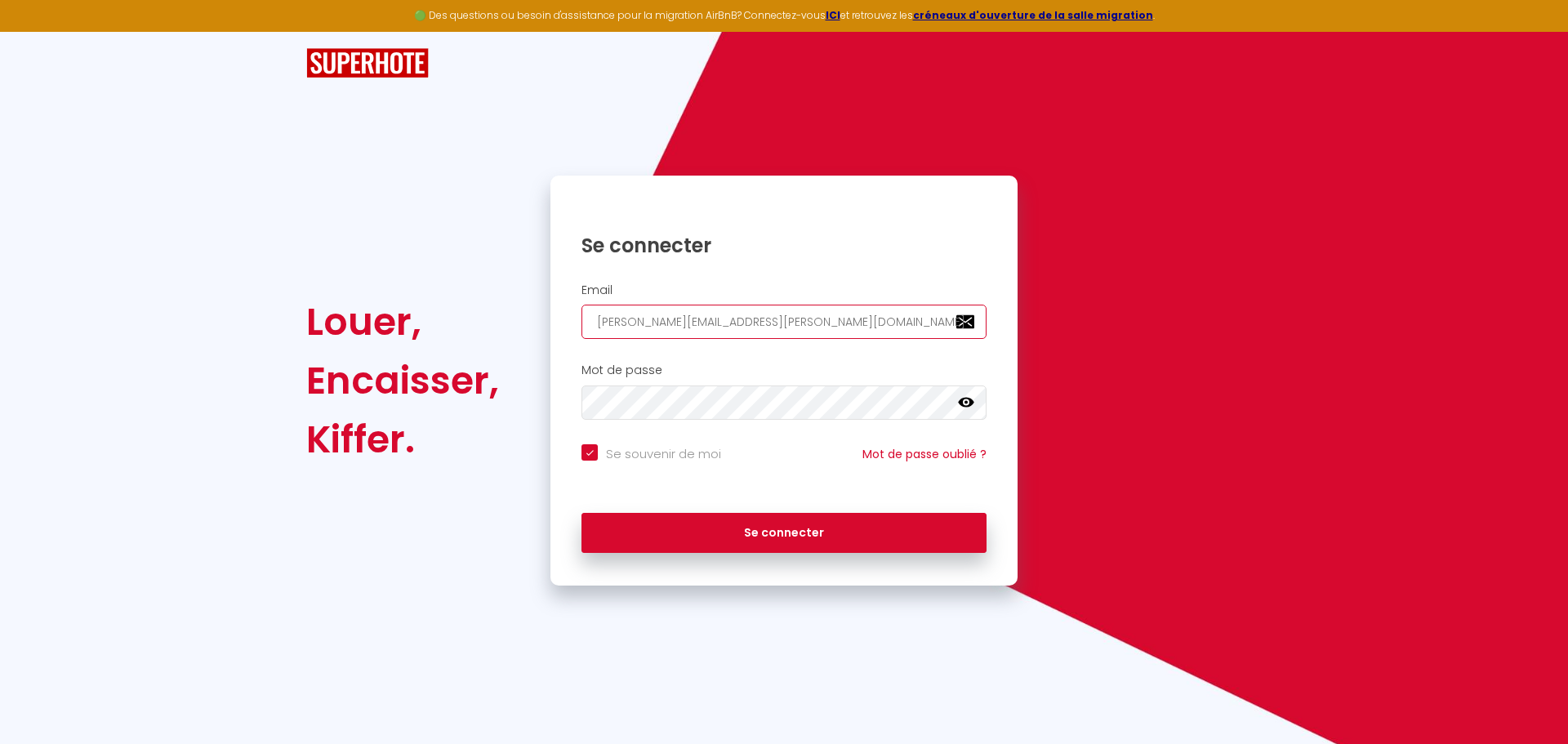
drag, startPoint x: 804, startPoint y: 322, endPoint x: 489, endPoint y: 325, distance: 315.0
click at [520, 325] on div "Louer, Encaisser, Kiffer. Se connecter Email charpentier.shane@gmail.com Mot de…" at bounding box center [784, 381] width 976 height 410
paste input "greenhorizhom"
type input "greenhorizhome@gmail.com"
checkbox input "true"
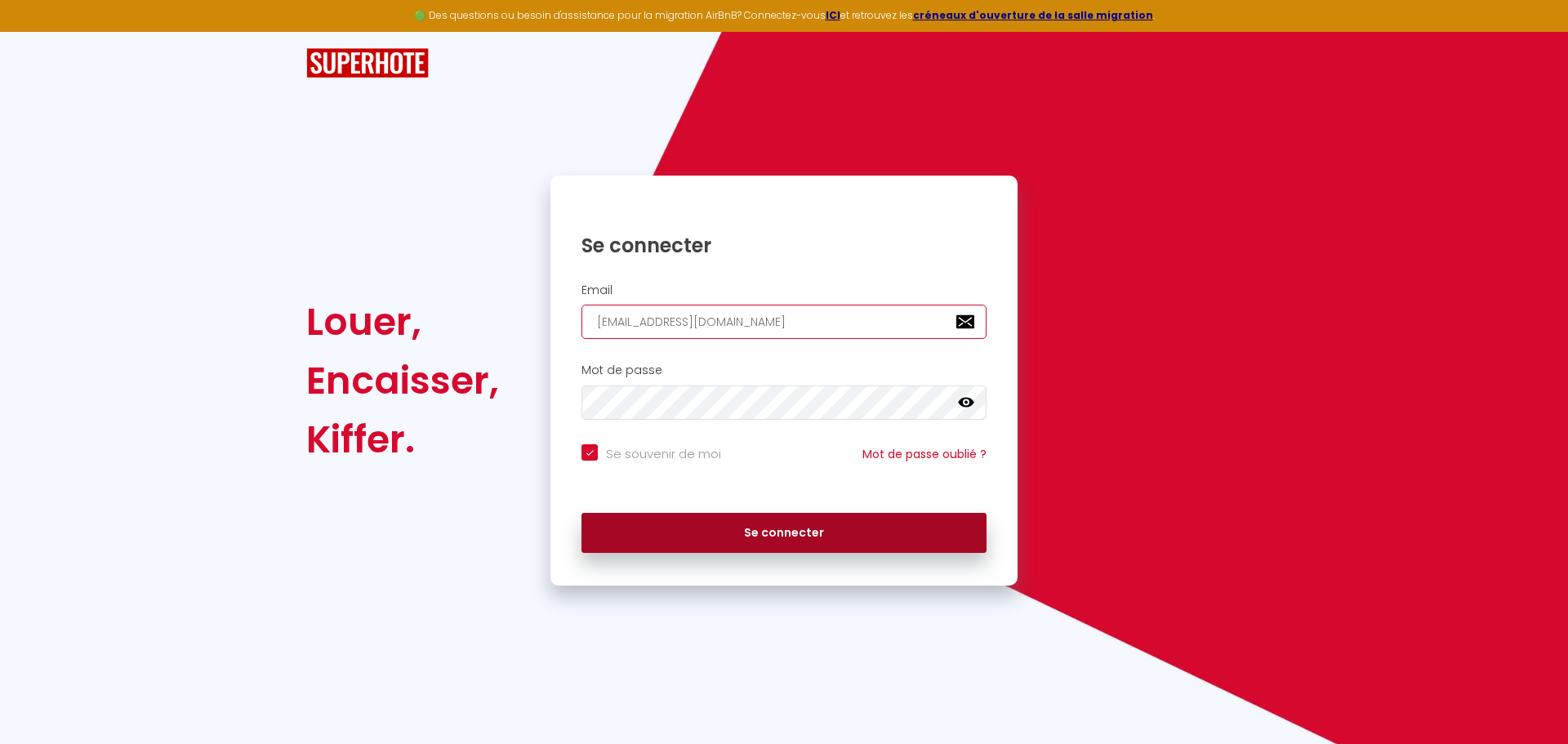
type input "greenhorizhome@gmail.com"
click at [701, 527] on button "Se connecter" at bounding box center [784, 533] width 405 height 41
checkbox input "true"
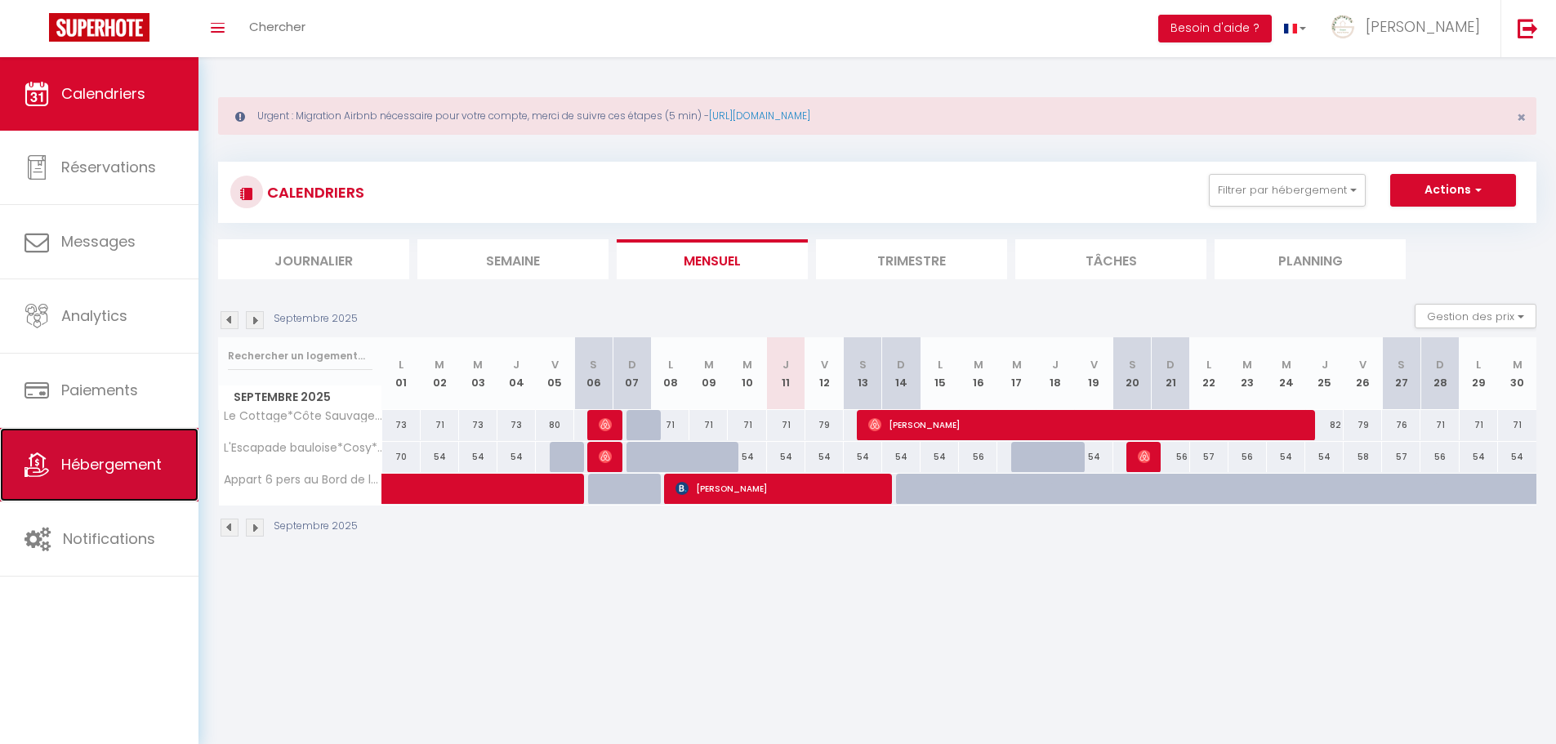
click at [143, 468] on span "Hébergement" at bounding box center [111, 464] width 100 height 20
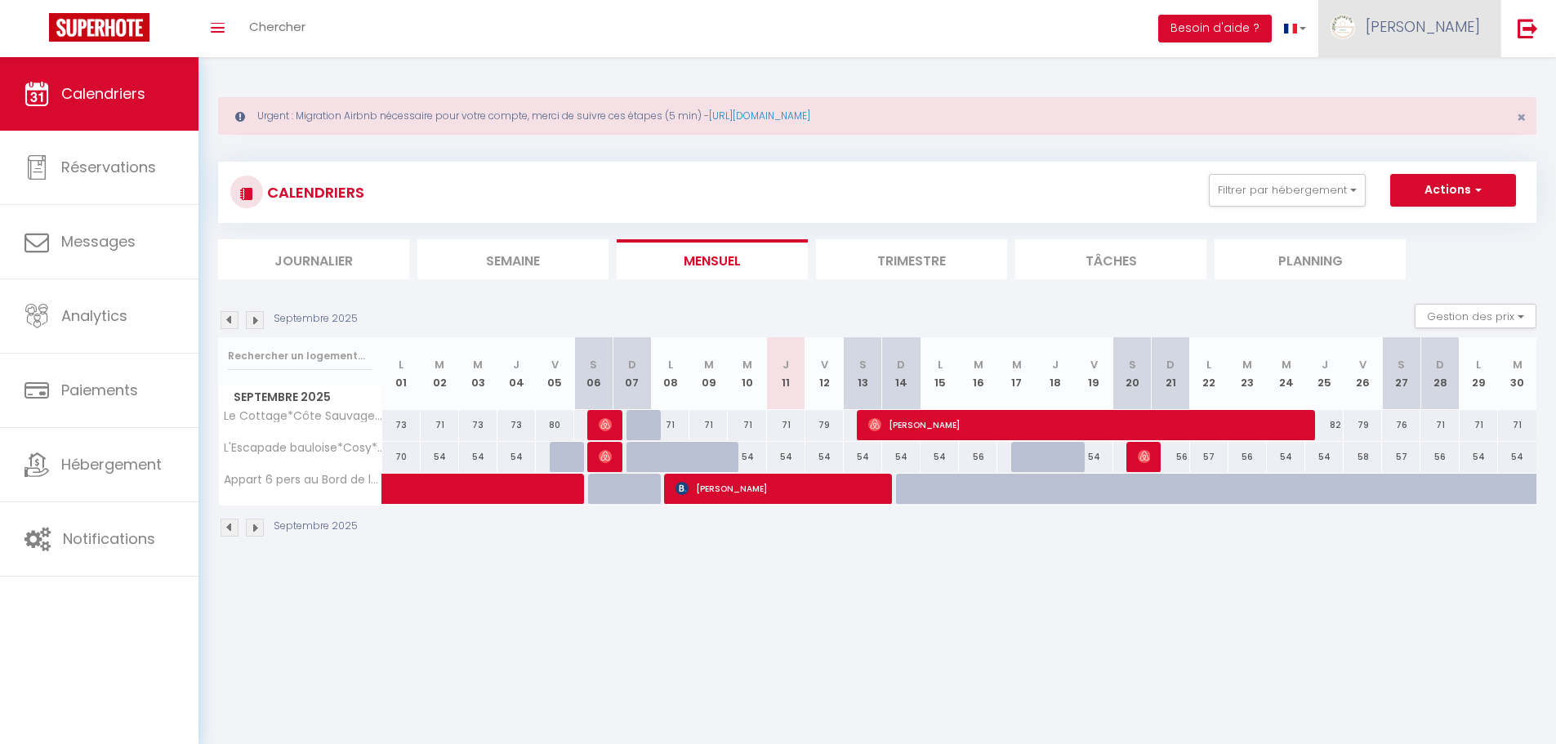
click at [1416, 45] on link "Jérémy" at bounding box center [1410, 28] width 182 height 57
click at [1423, 98] on link "Équipe" at bounding box center [1435, 111] width 121 height 28
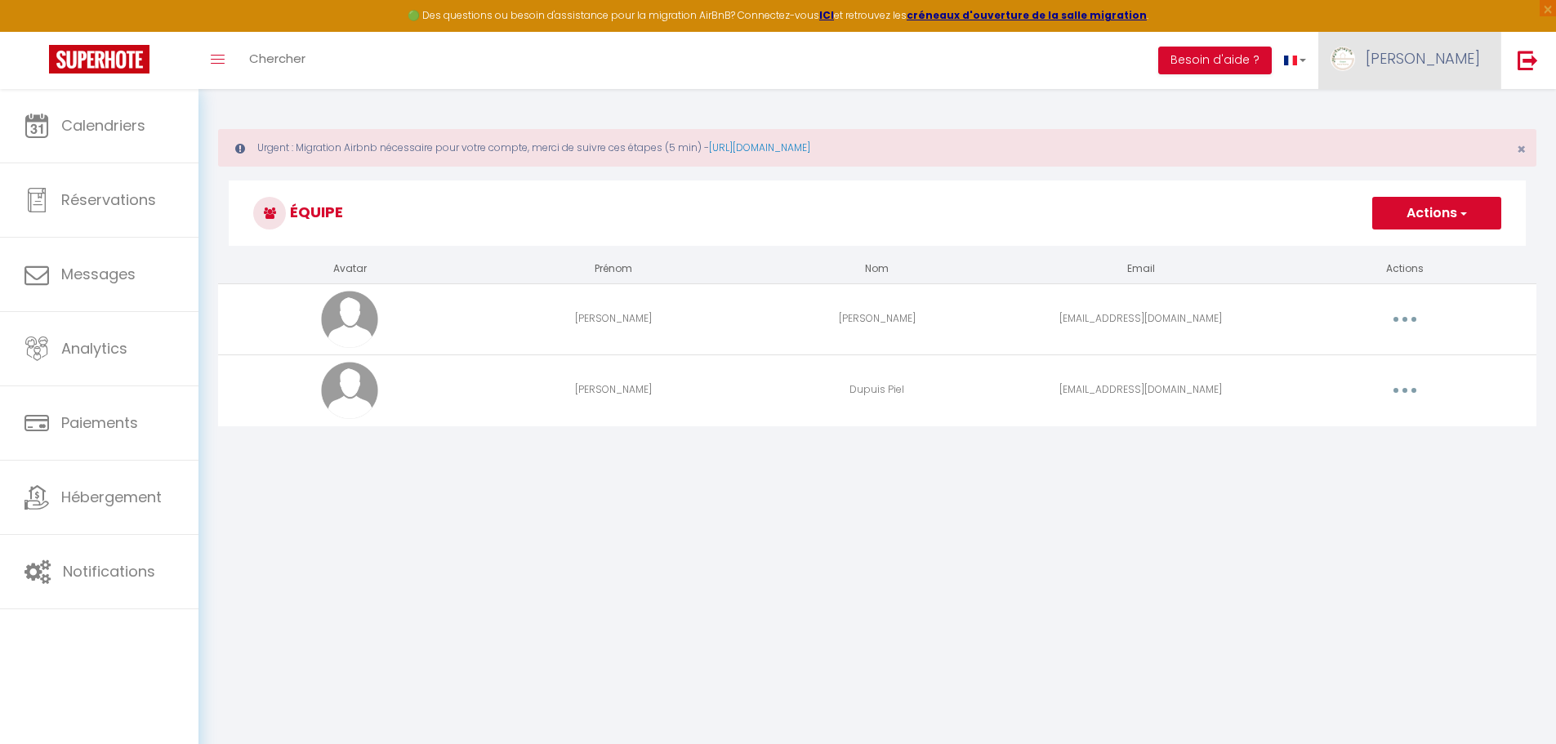
click at [1355, 48] on img at bounding box center [1343, 59] width 25 height 25
click at [1413, 106] on link "Paramètres" at bounding box center [1435, 114] width 121 height 28
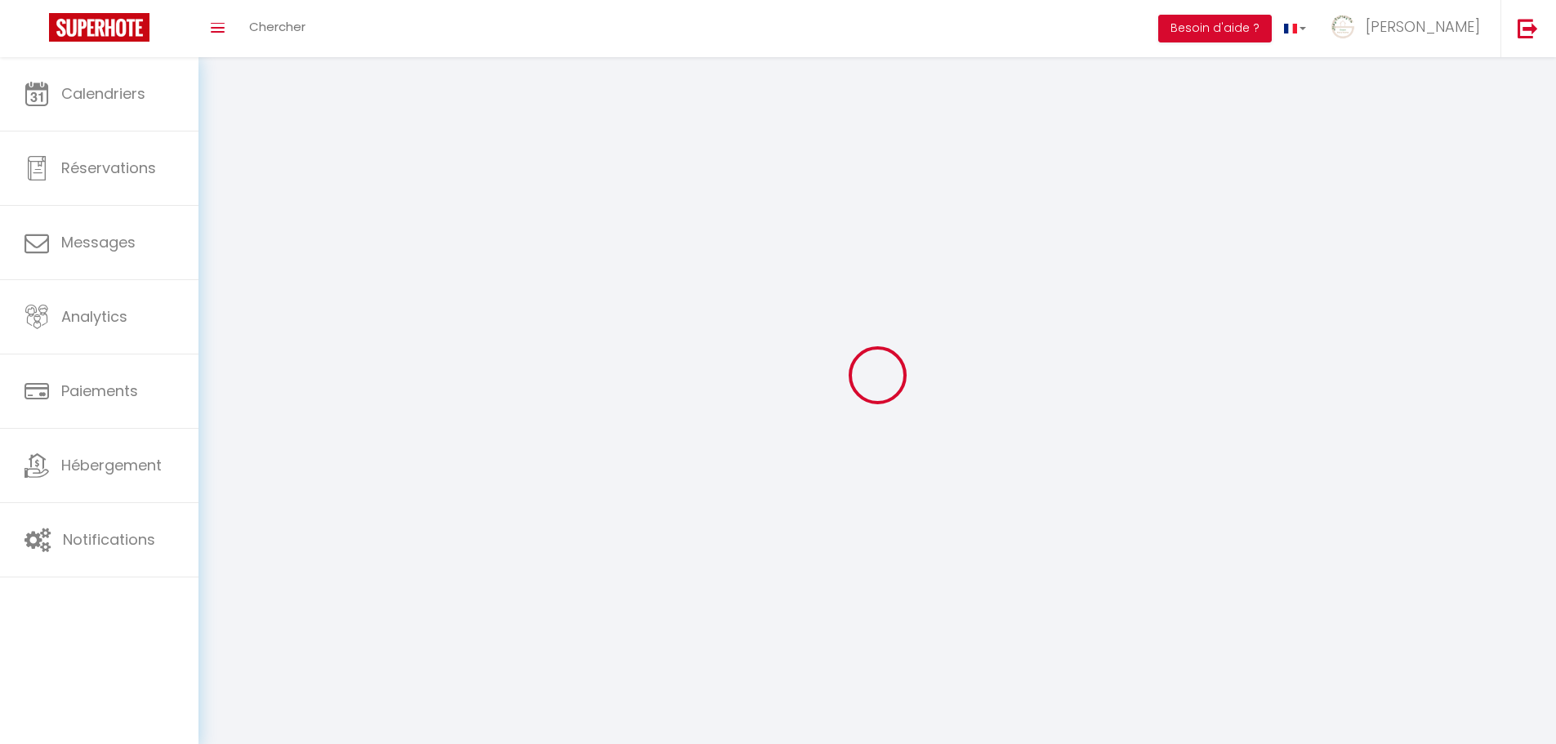
select select
type input "Jérémy"
type input "Dupuis"
type input "0688657513"
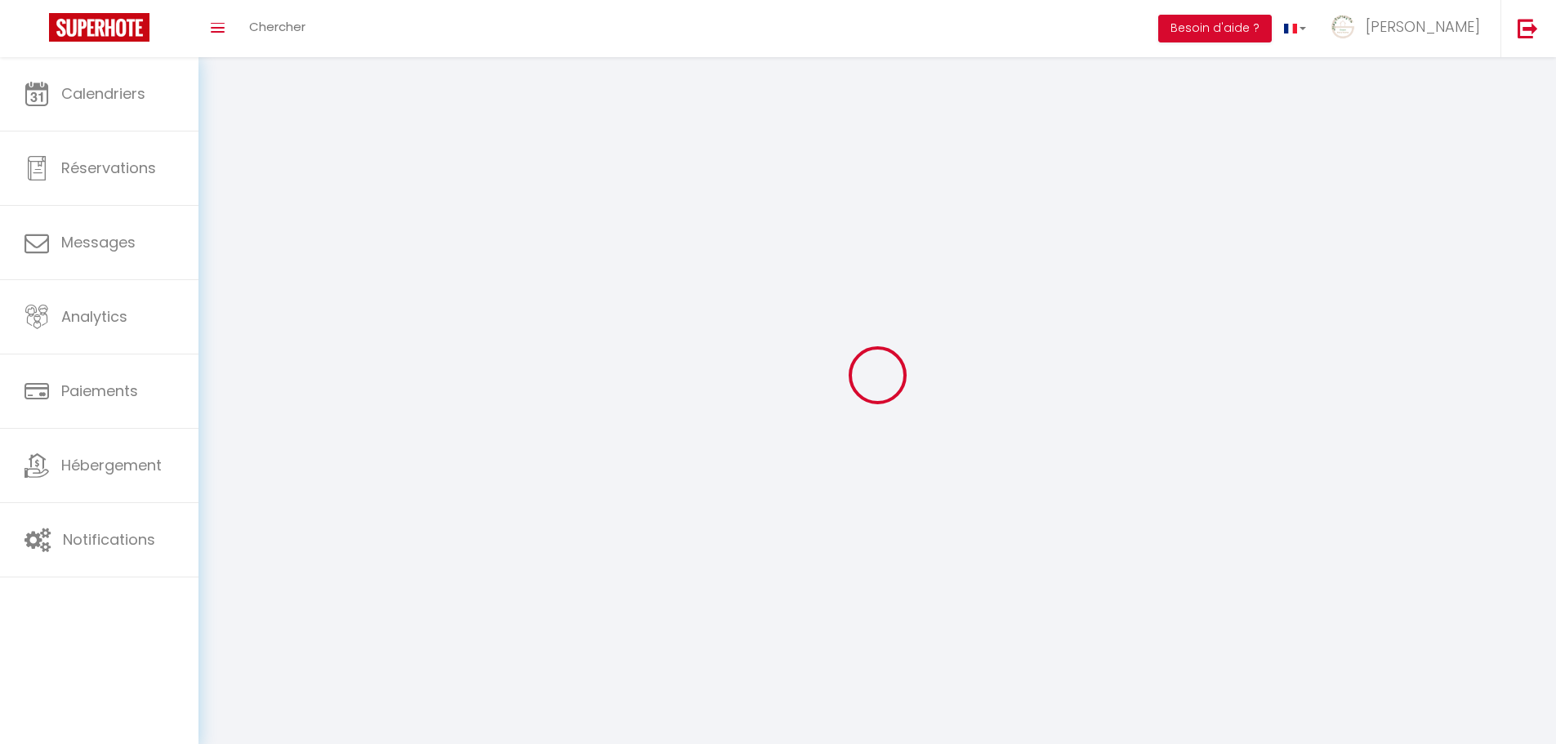
type input "46 Lieu Dit Champ Courtin"
type input "35520"
type input "MELESSE"
type input "7duSgl1qfMV4xgliccaug6tnA"
type input "JkzN5egqQhbOsWEMrdYv6NK5b"
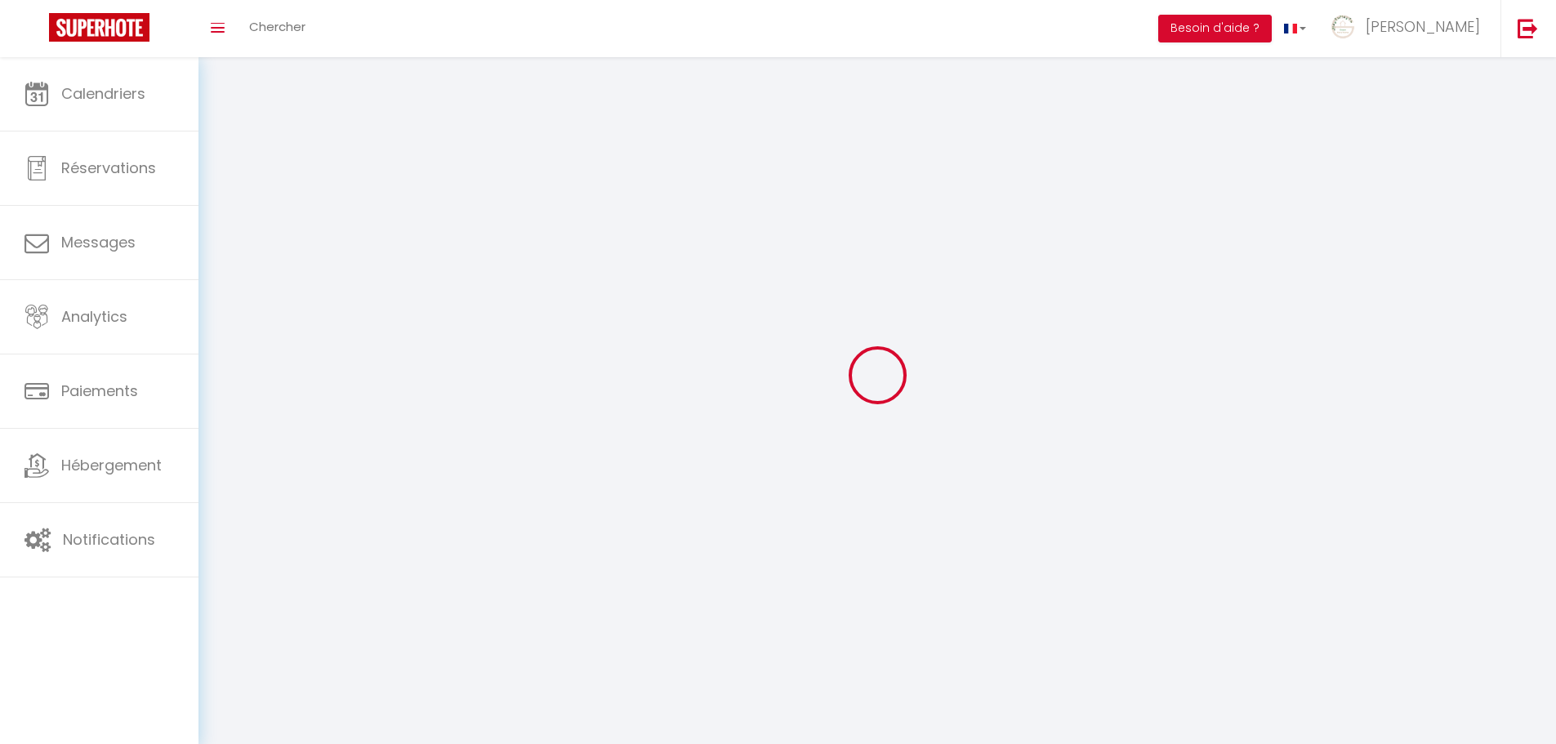
select select "28"
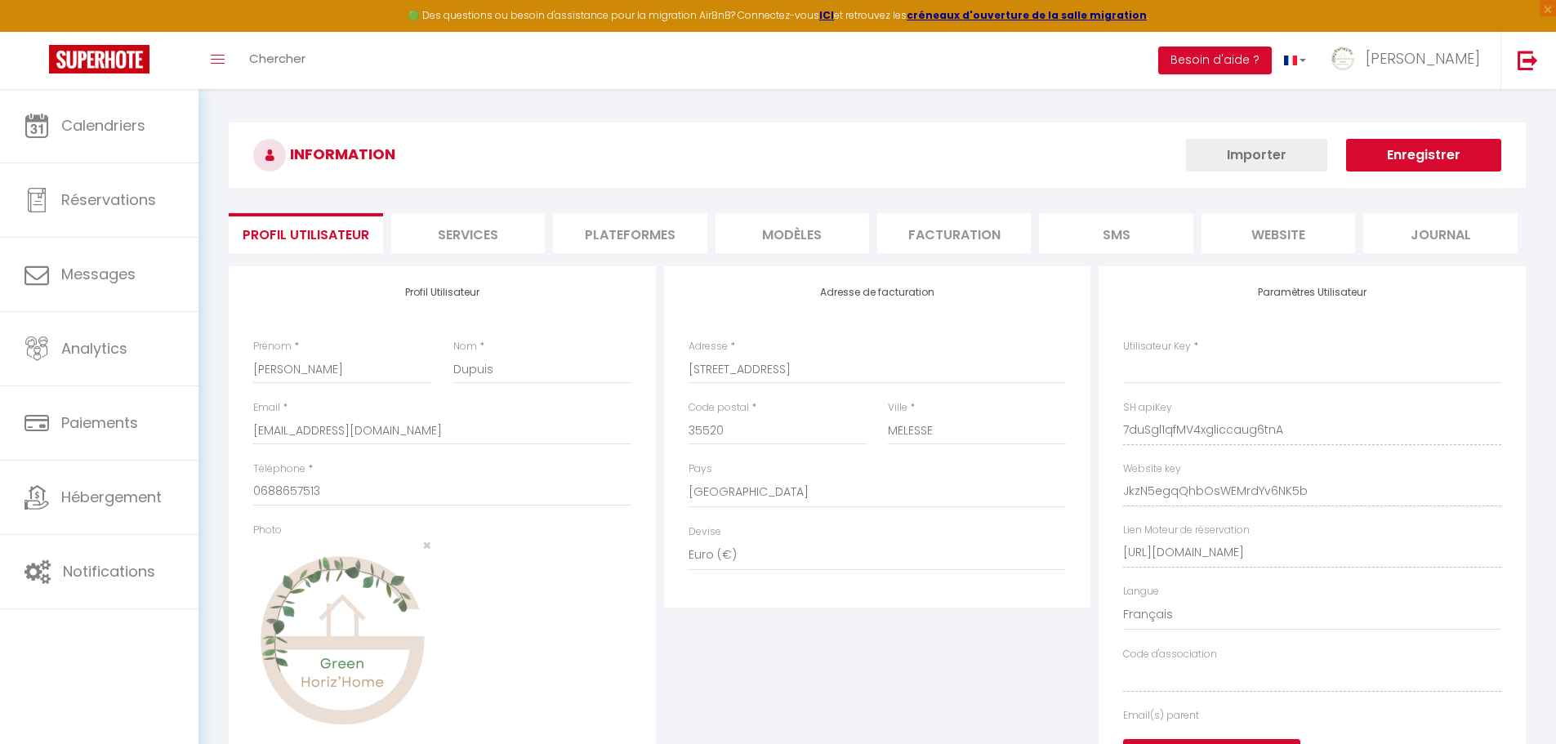
type input "7duSgl1qfMV4xgliccaug6tnA"
type input "JkzN5egqQhbOsWEMrdYv6NK5b"
type input "https://app.superhote.com/#/get-available-rentals/JkzN5egqQhbOsWEMrdYv6NK5b"
select select "fr"
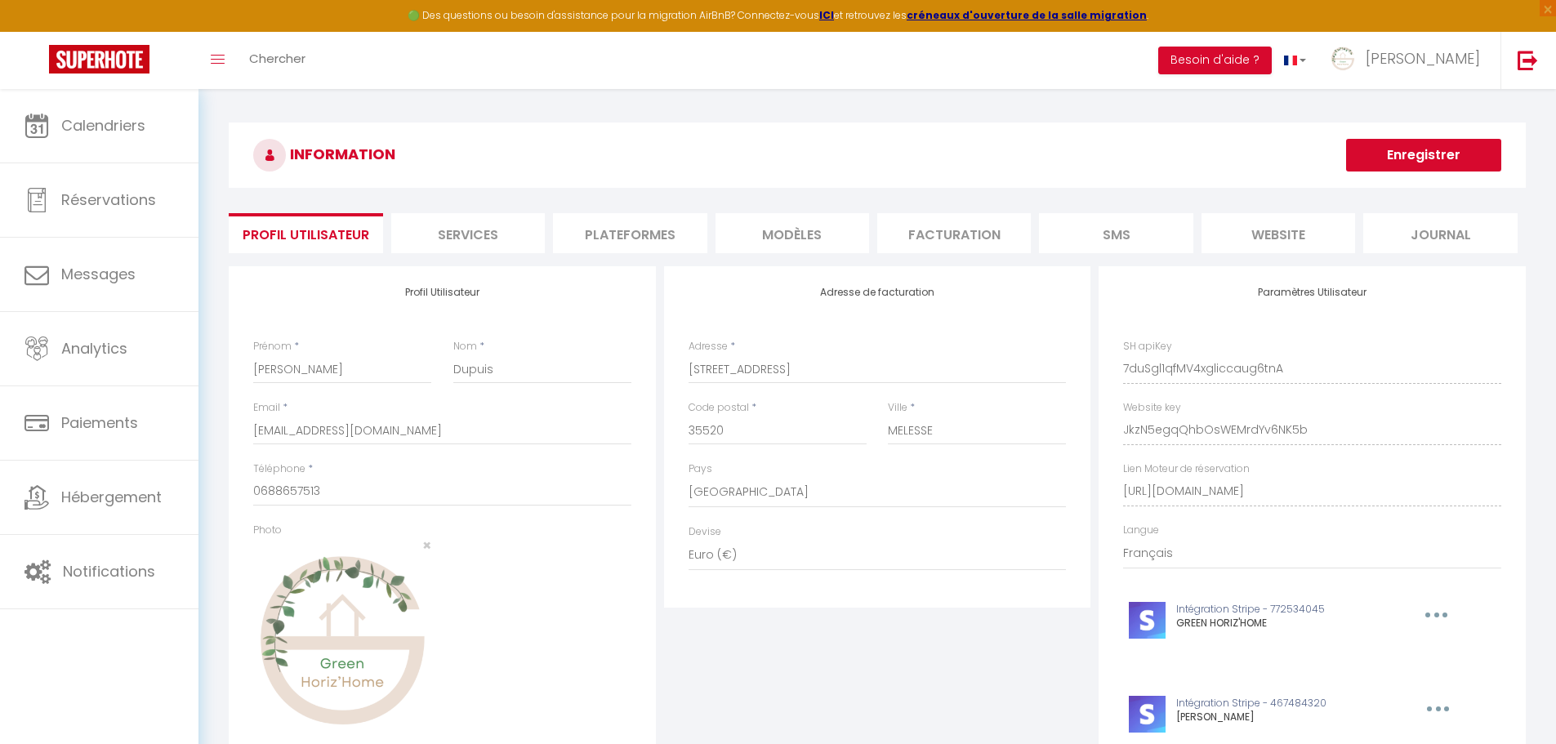
click at [645, 228] on li "Plateformes" at bounding box center [630, 233] width 154 height 40
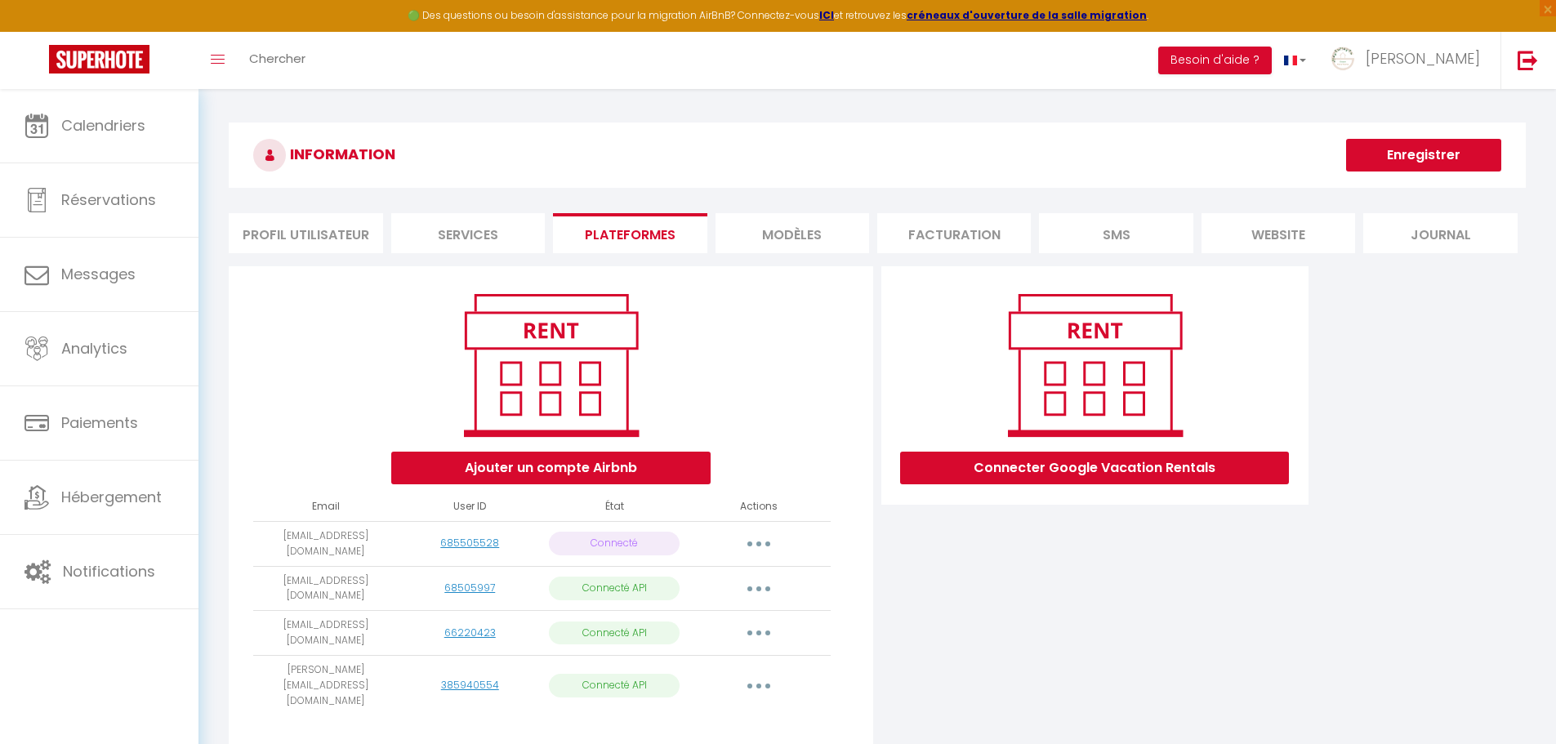
drag, startPoint x: 265, startPoint y: 530, endPoint x: 370, endPoint y: 545, distance: 106.4
click at [370, 545] on td "greenhorizhome@gmail.com" at bounding box center [325, 543] width 145 height 45
copy td "greenhorizhome@gmail.com"
click at [985, 580] on div "Connecter Google Vacation Rentals" at bounding box center [1094, 511] width 435 height 491
click at [1524, 56] on img at bounding box center [1528, 60] width 20 height 20
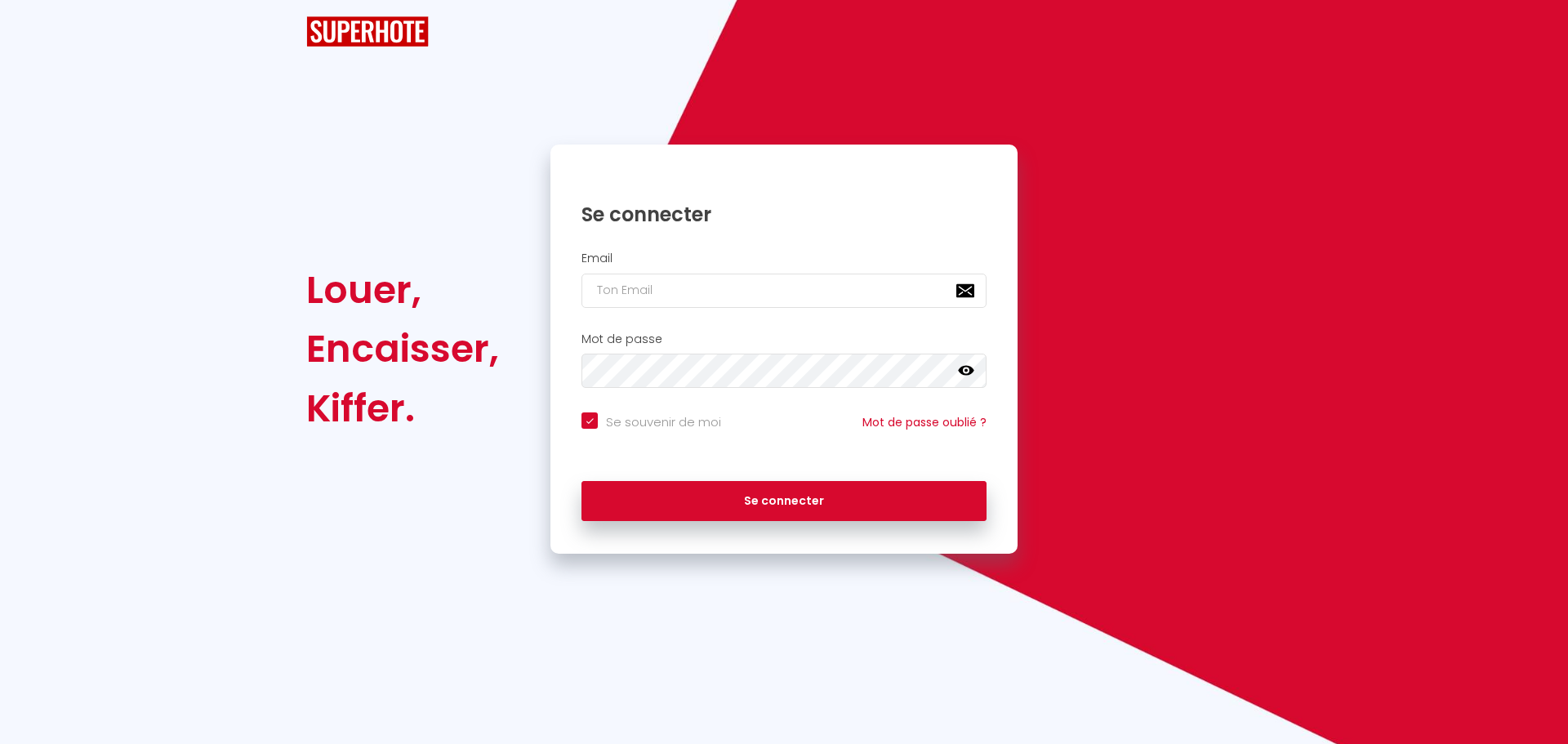
checkbox input "true"
type input "charpentier.shane@gmail.com"
checkbox input "true"
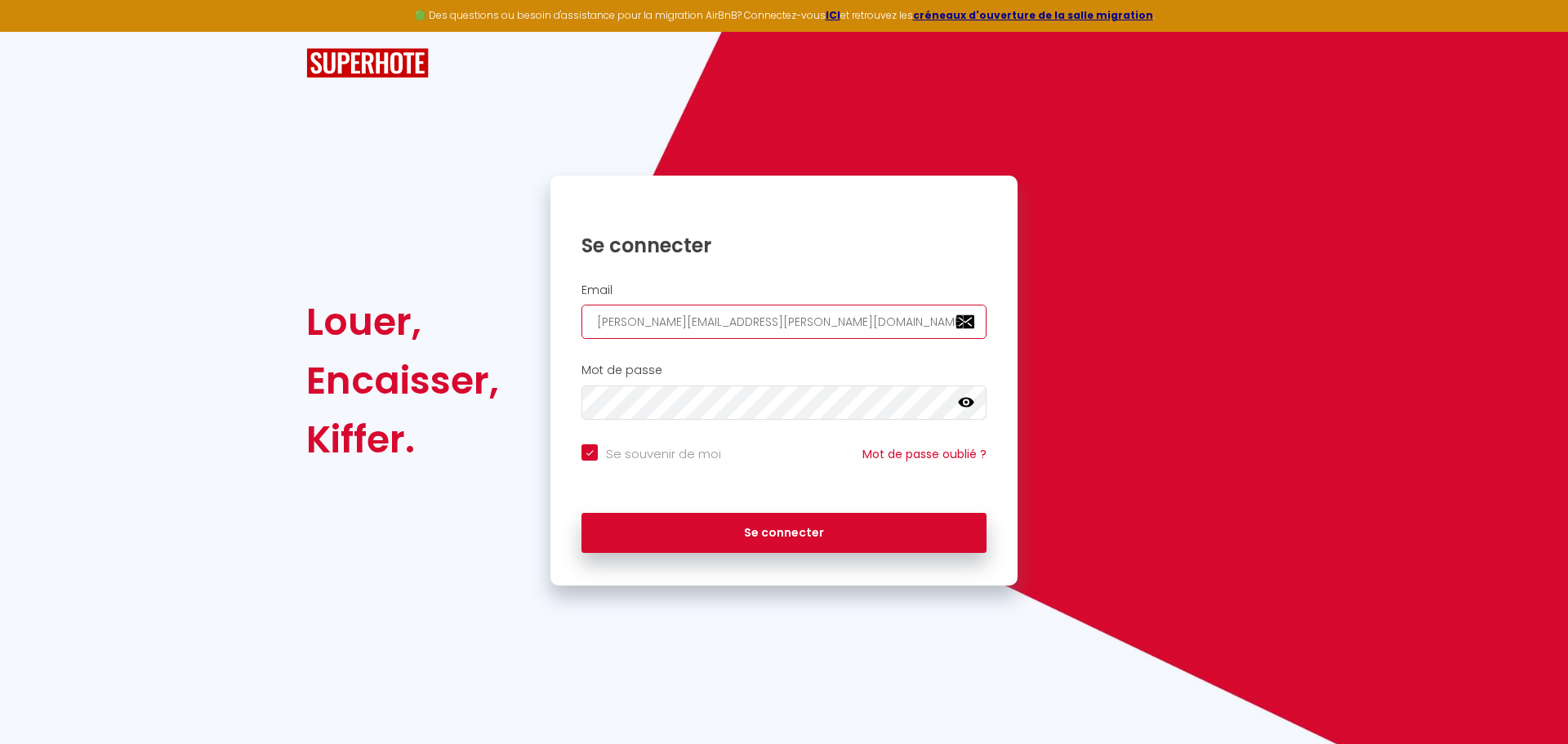
drag, startPoint x: 817, startPoint y: 318, endPoint x: 435, endPoint y: 319, distance: 382.0
click at [441, 319] on div "Louer, Encaisser, Kiffer. Se connecter Email charpentier.shane@gmail.com Mot de…" at bounding box center [784, 381] width 976 height 410
paste input "ontact@lesclesdemilanconciergerie.fr"
type input "[EMAIL_ADDRESS][DOMAIN_NAME]"
checkbox input "true"
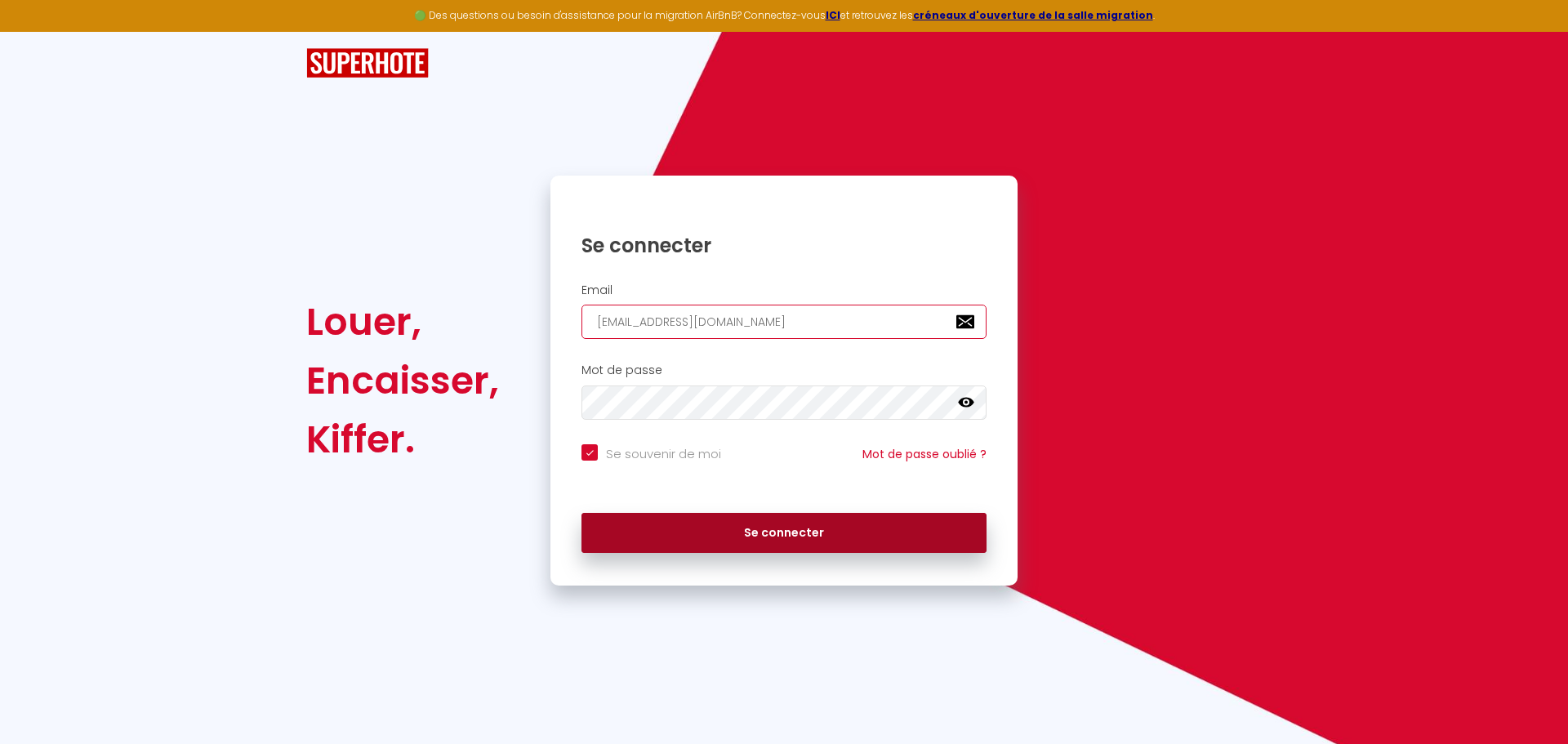
type input "[EMAIL_ADDRESS][DOMAIN_NAME]"
click at [684, 517] on button "Se connecter" at bounding box center [784, 533] width 405 height 41
checkbox input "true"
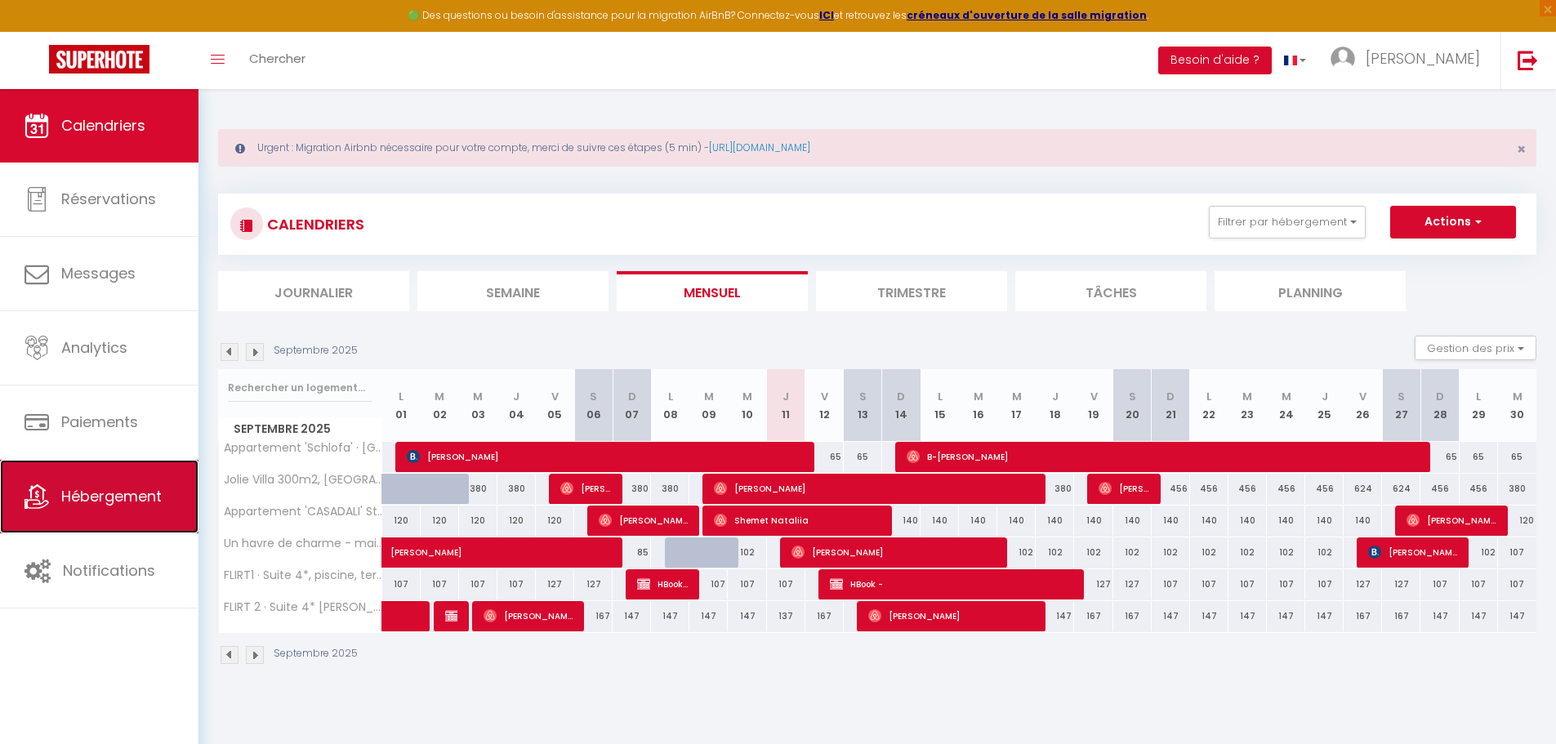
click at [109, 496] on span "Hébergement" at bounding box center [111, 496] width 100 height 20
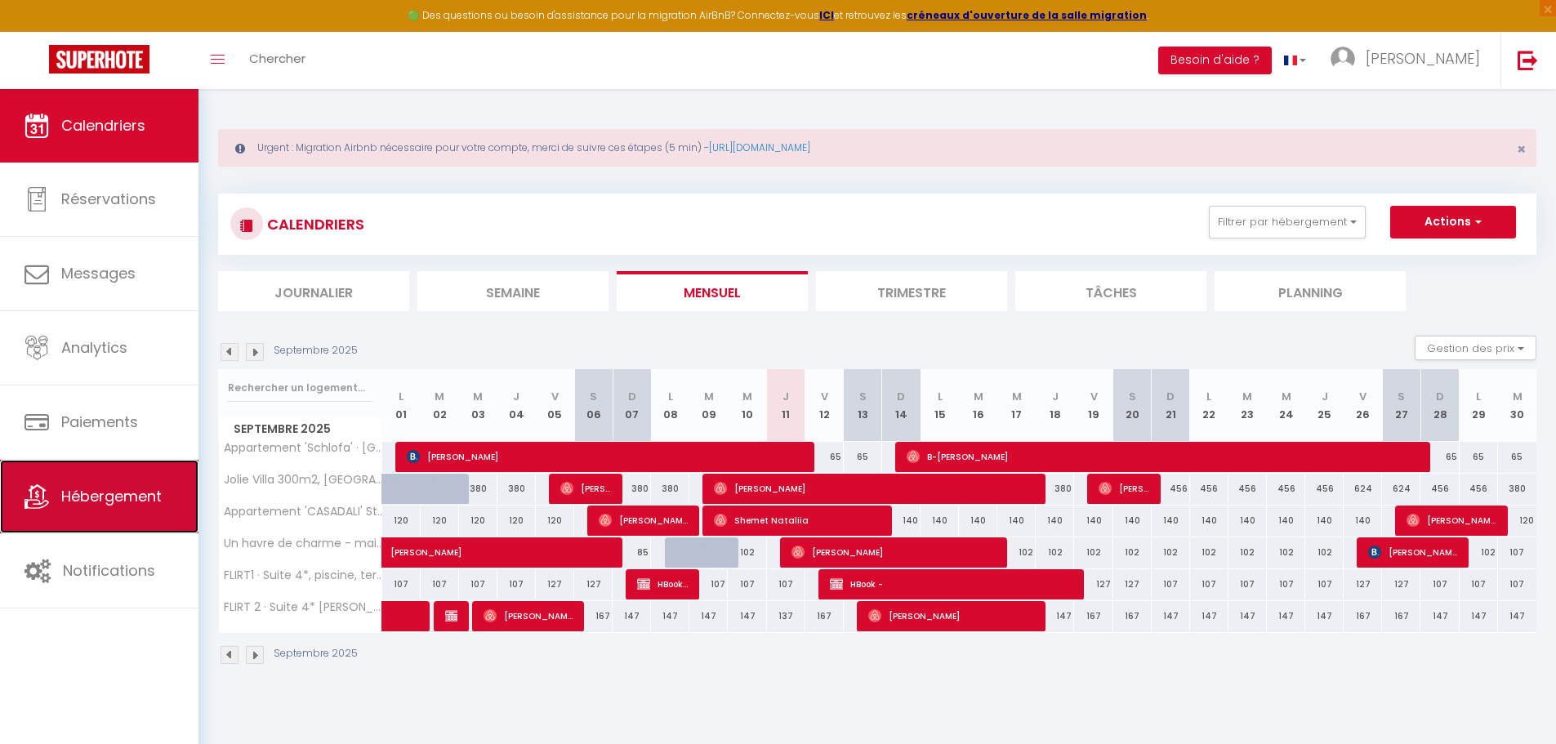
click at [109, 496] on span "Hébergement" at bounding box center [111, 496] width 100 height 20
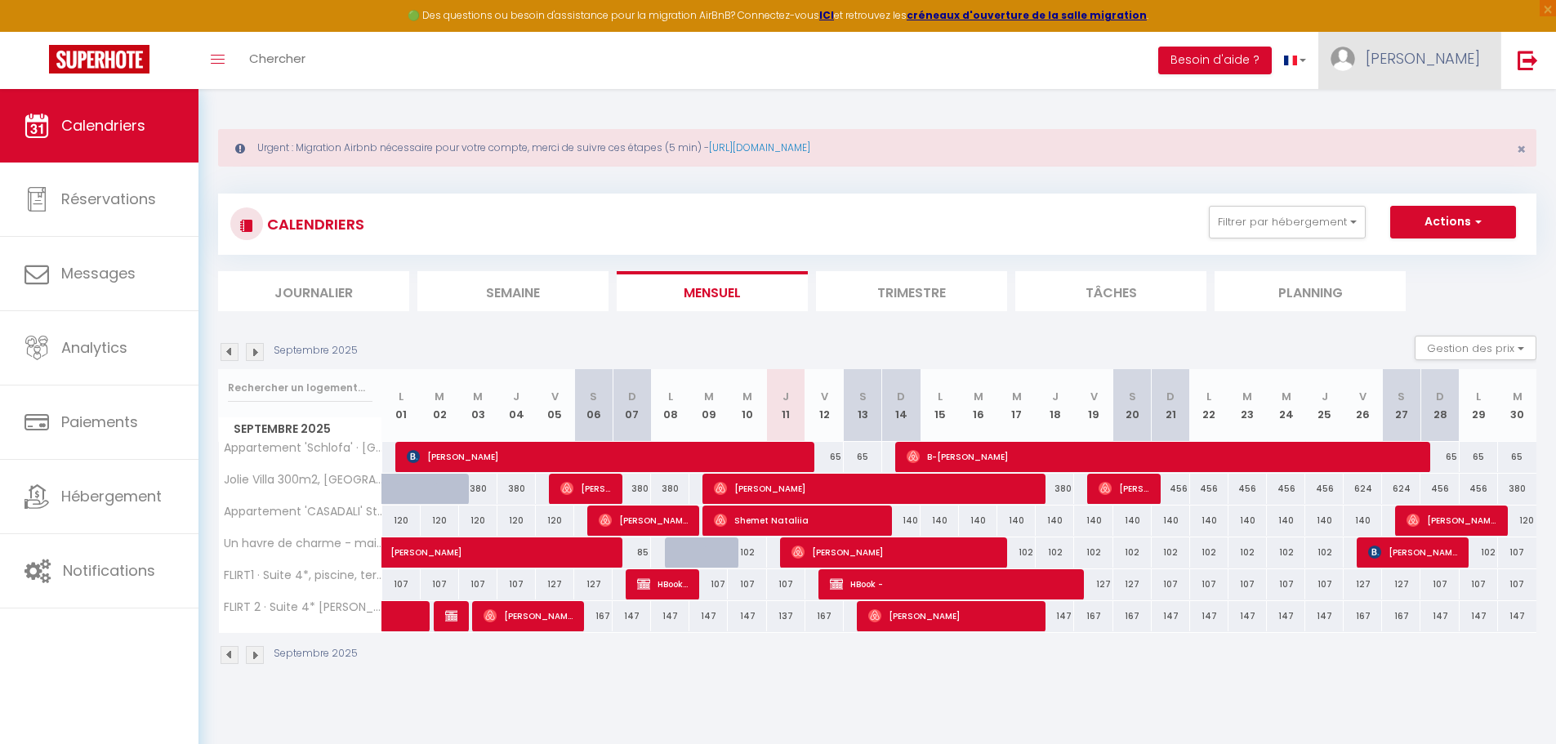
click at [1440, 69] on link "[PERSON_NAME]" at bounding box center [1410, 60] width 182 height 57
click at [1436, 109] on link "Paramètres" at bounding box center [1435, 114] width 121 height 28
select select "fr"
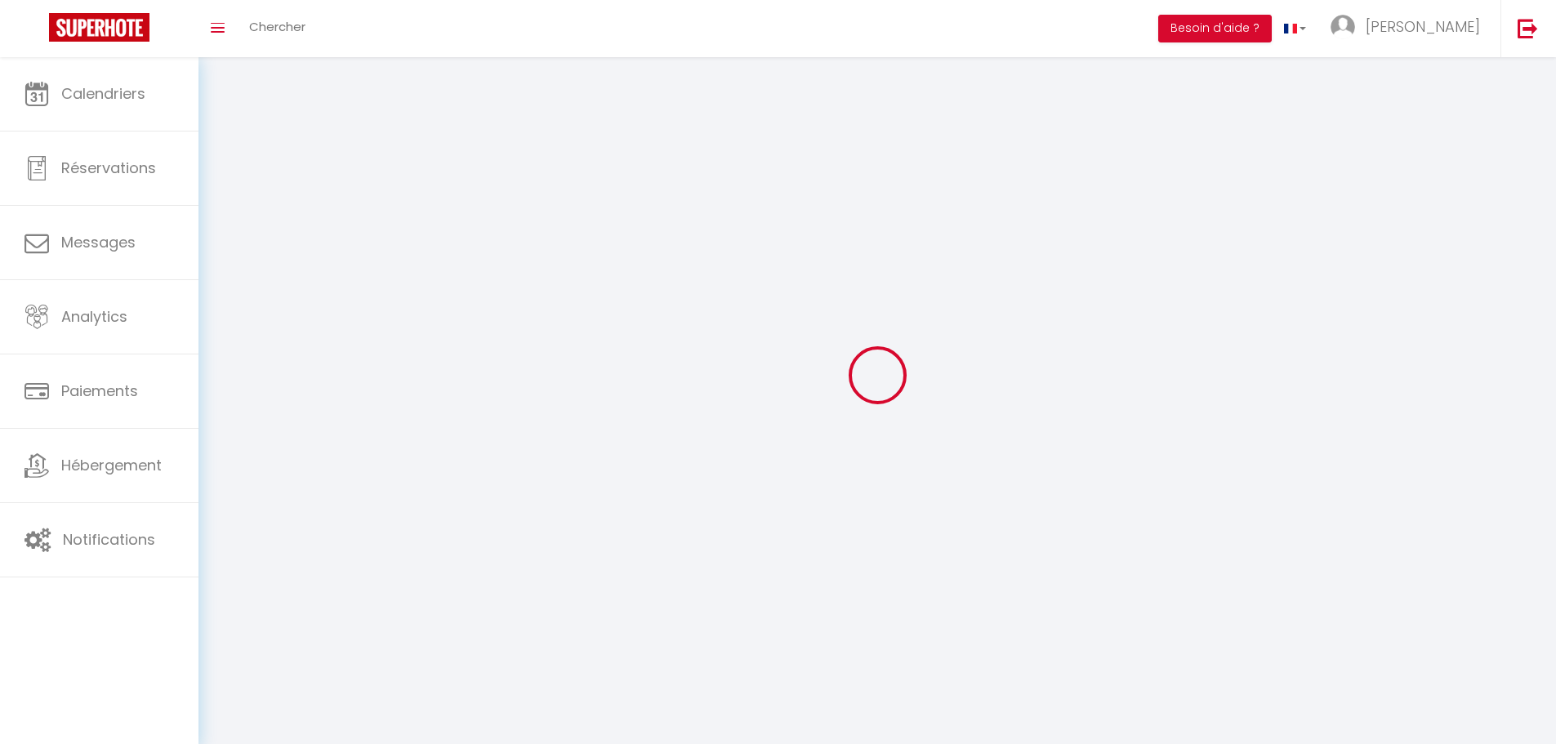
select select
type input "[PERSON_NAME]"
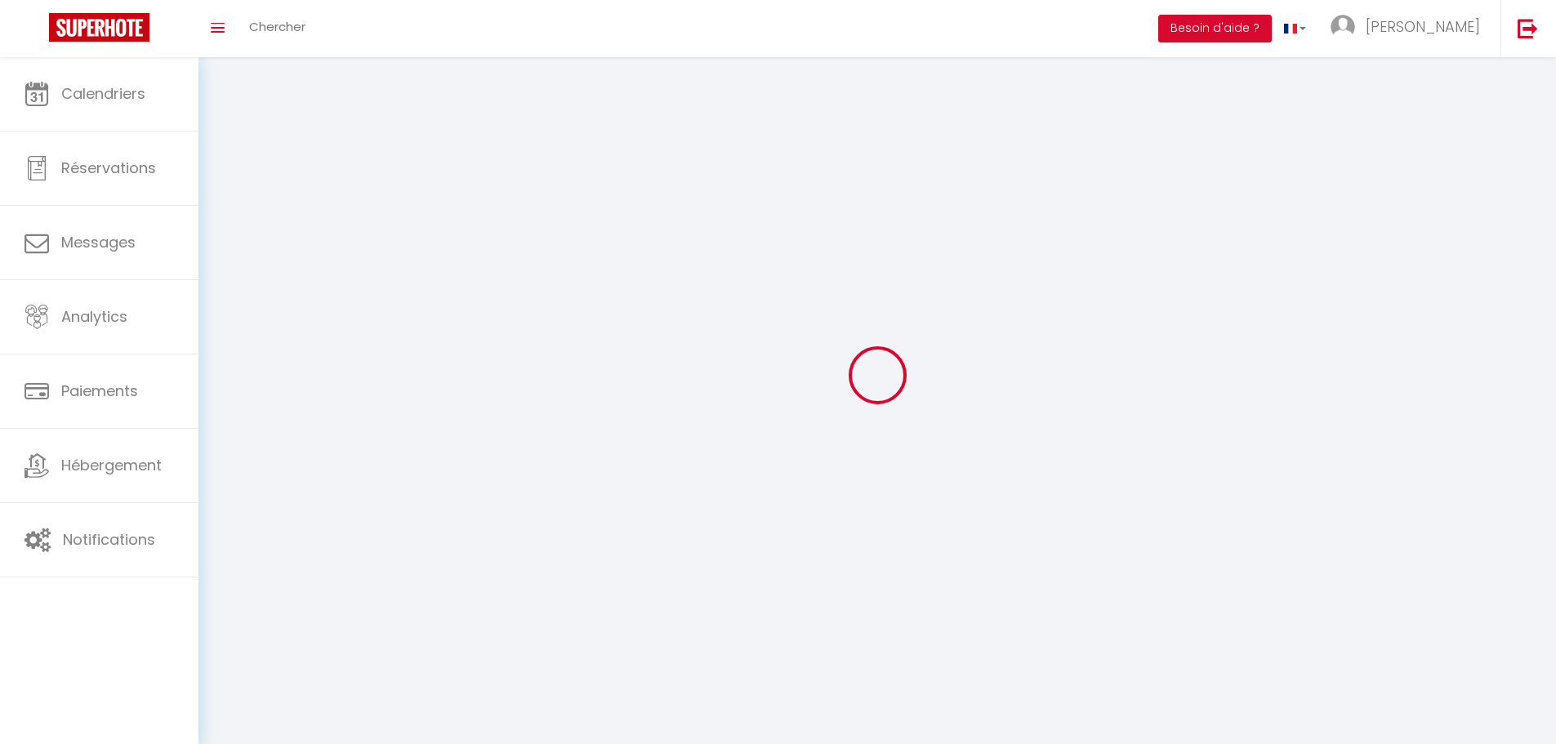
type input "Mathieu"
type input "0658159430"
type input "250 chemin du greffier"
type input "Sainte Marguerite"
type input "88100"
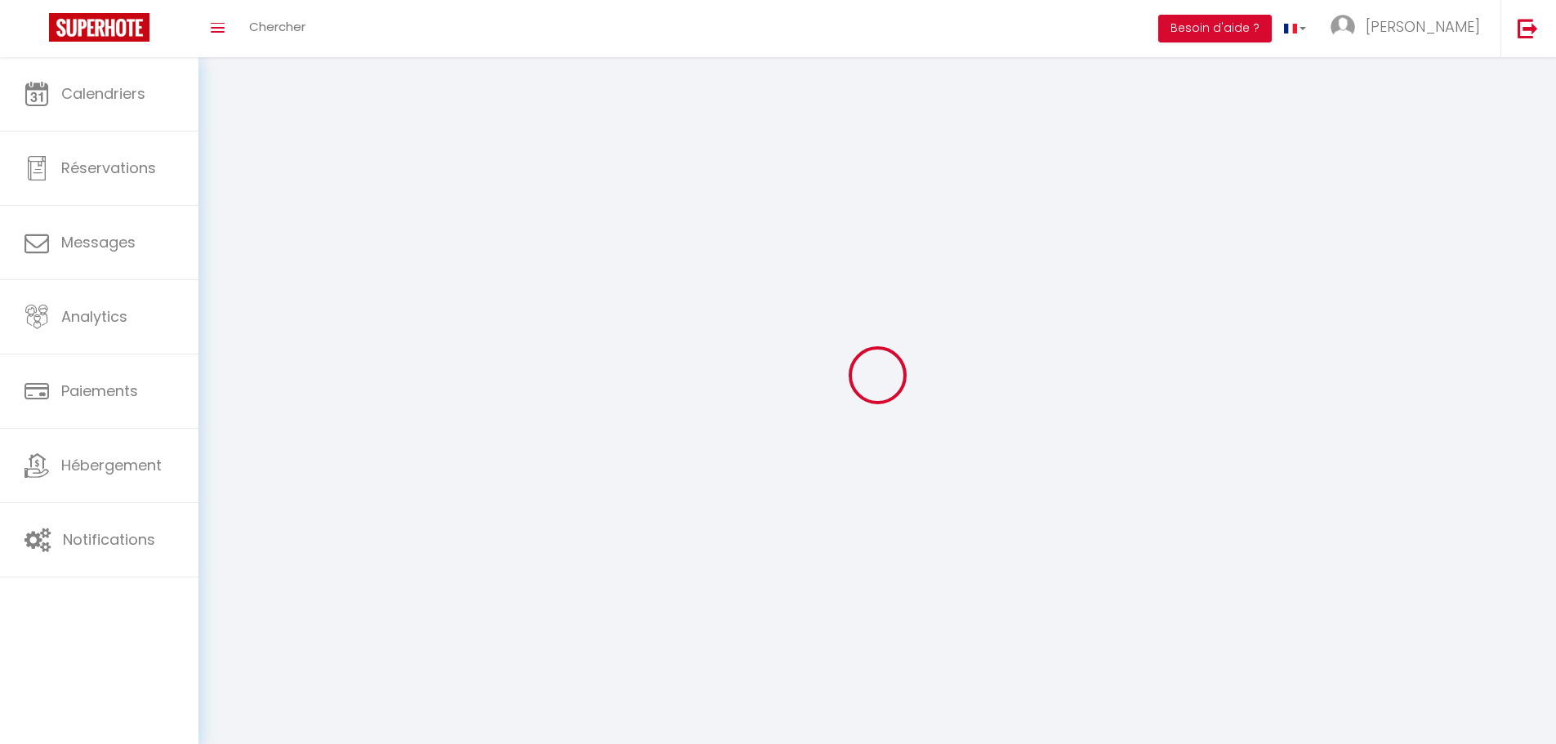
select select "28"
type input "Ruq2yyQzugzqdINU0tVPWDPGg"
type input "eF2yeDaYu3z6ciwERPBYYLE4v"
type input "https://app.superhote.com/#/get-available-rentals/eF2yeDaYu3z6ciwERPBYYLE4v"
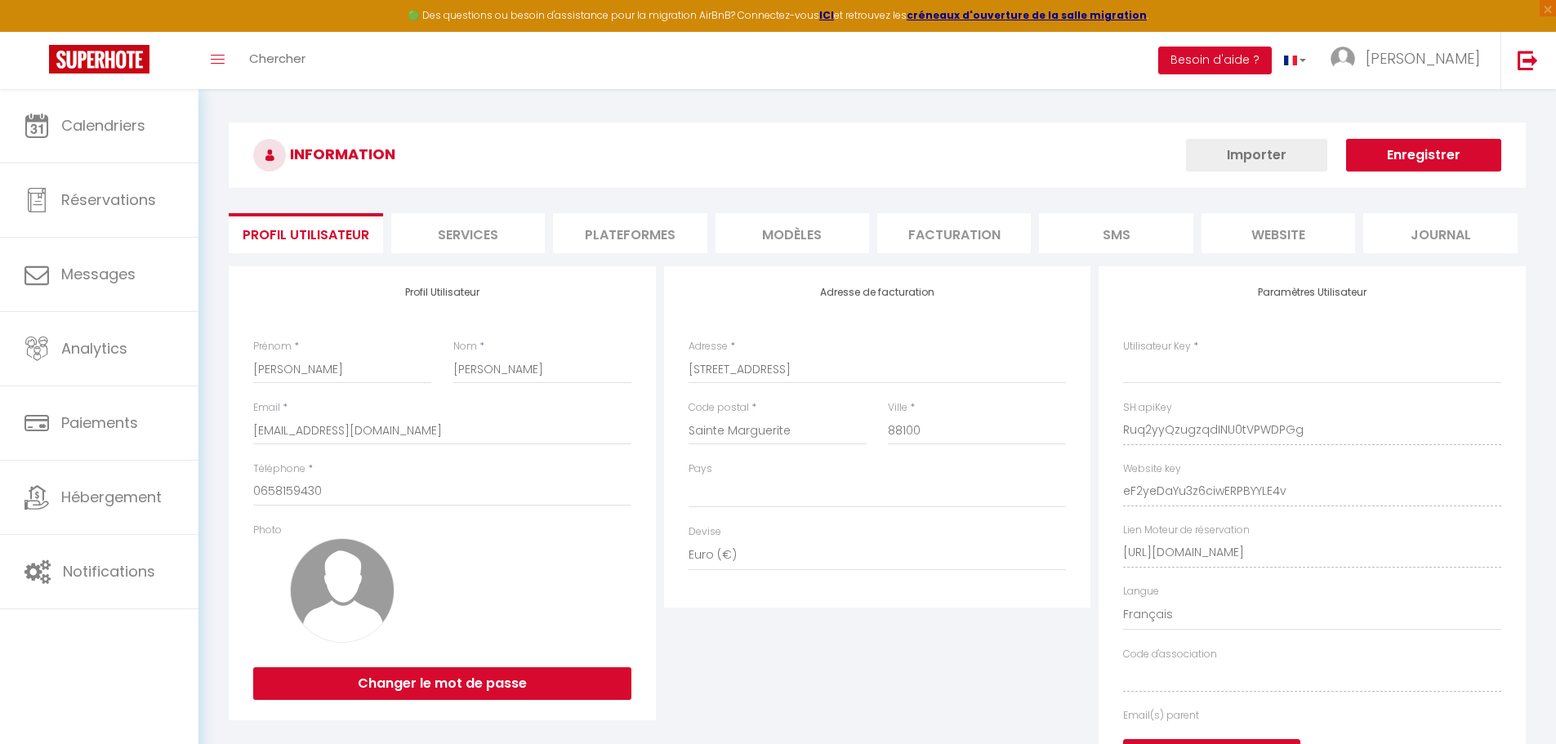
type input "Ruq2yyQzugzqdINU0tVPWDPGg"
type input "eF2yeDaYu3z6ciwERPBYYLE4v"
type input "https://app.superhote.com/#/get-available-rentals/eF2yeDaYu3z6ciwERPBYYLE4v"
select select "fr"
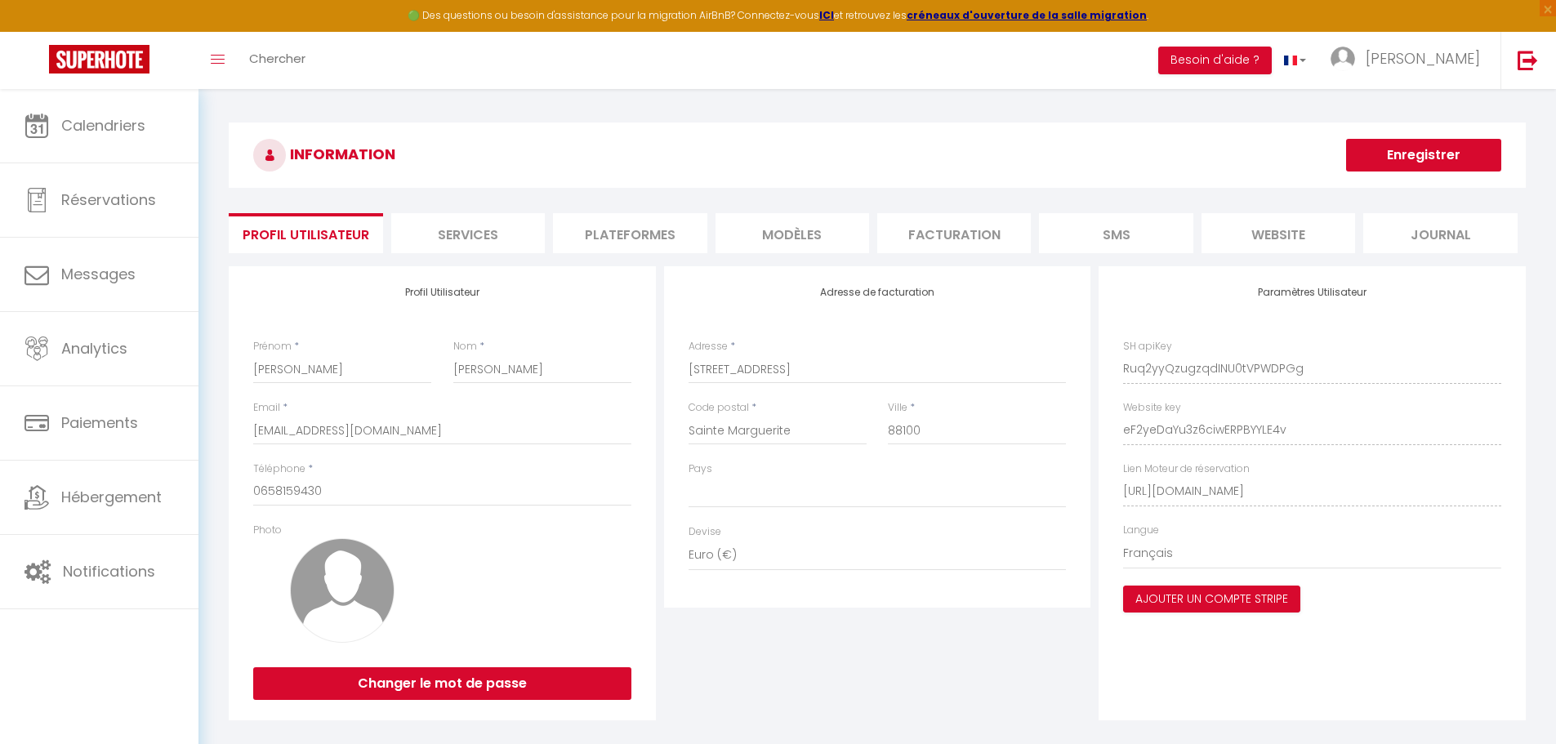
click at [614, 223] on li "Plateformes" at bounding box center [630, 233] width 154 height 40
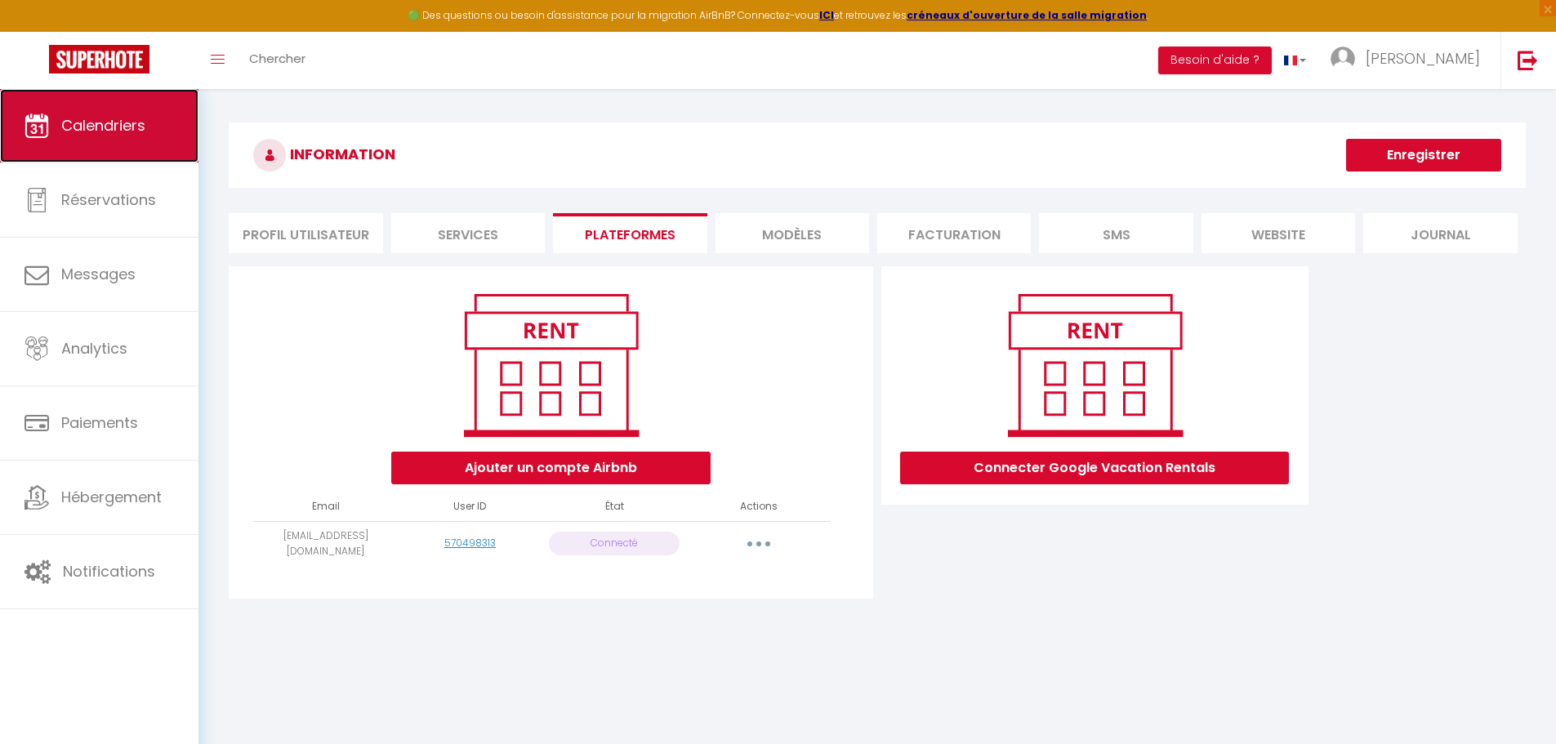
click at [148, 144] on link "Calendriers" at bounding box center [99, 126] width 199 height 74
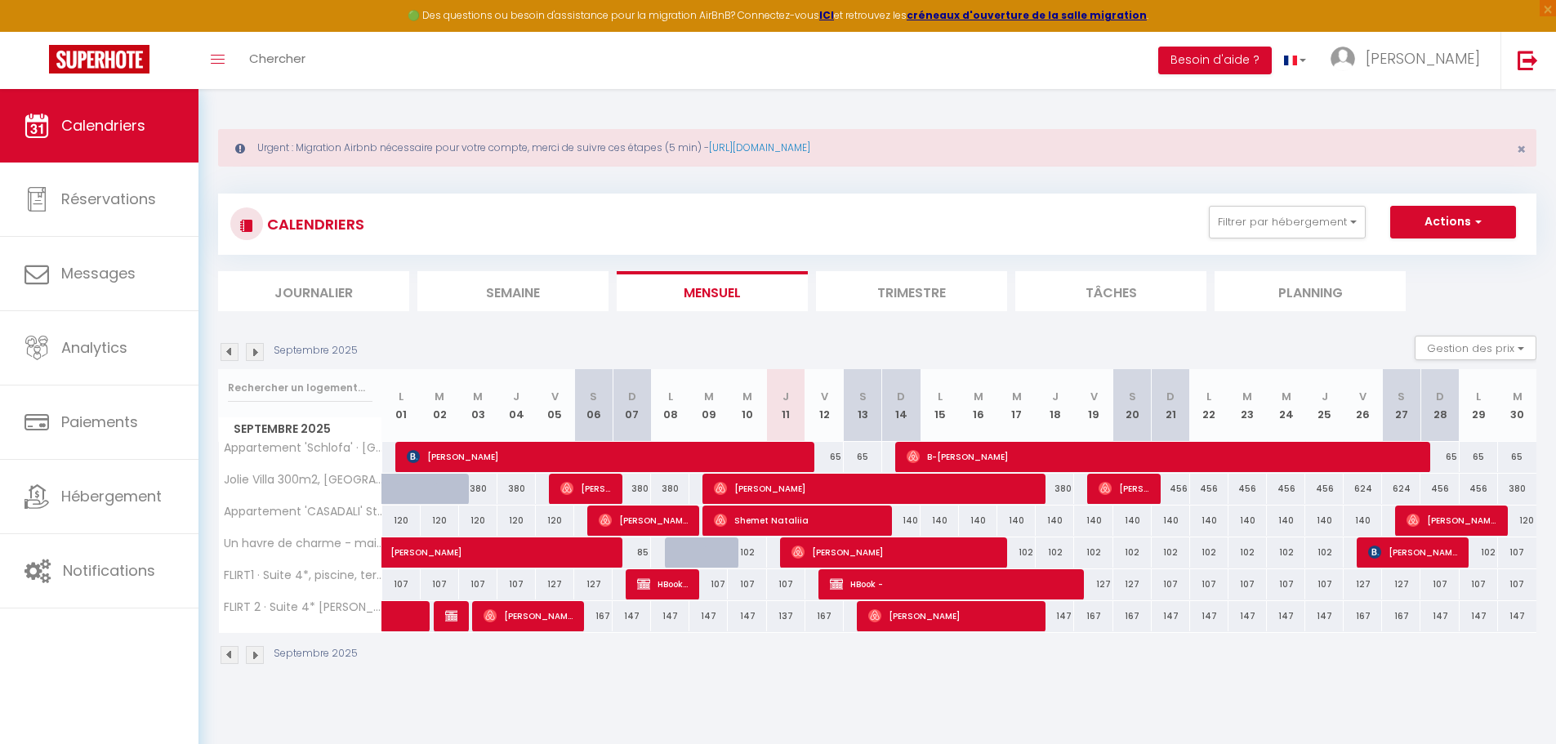
click at [1007, 59] on div "Toggle menubar Chercher BUTTON Besoin d'aide ? Jenny Paramètres Équipe" at bounding box center [831, 60] width 1426 height 57
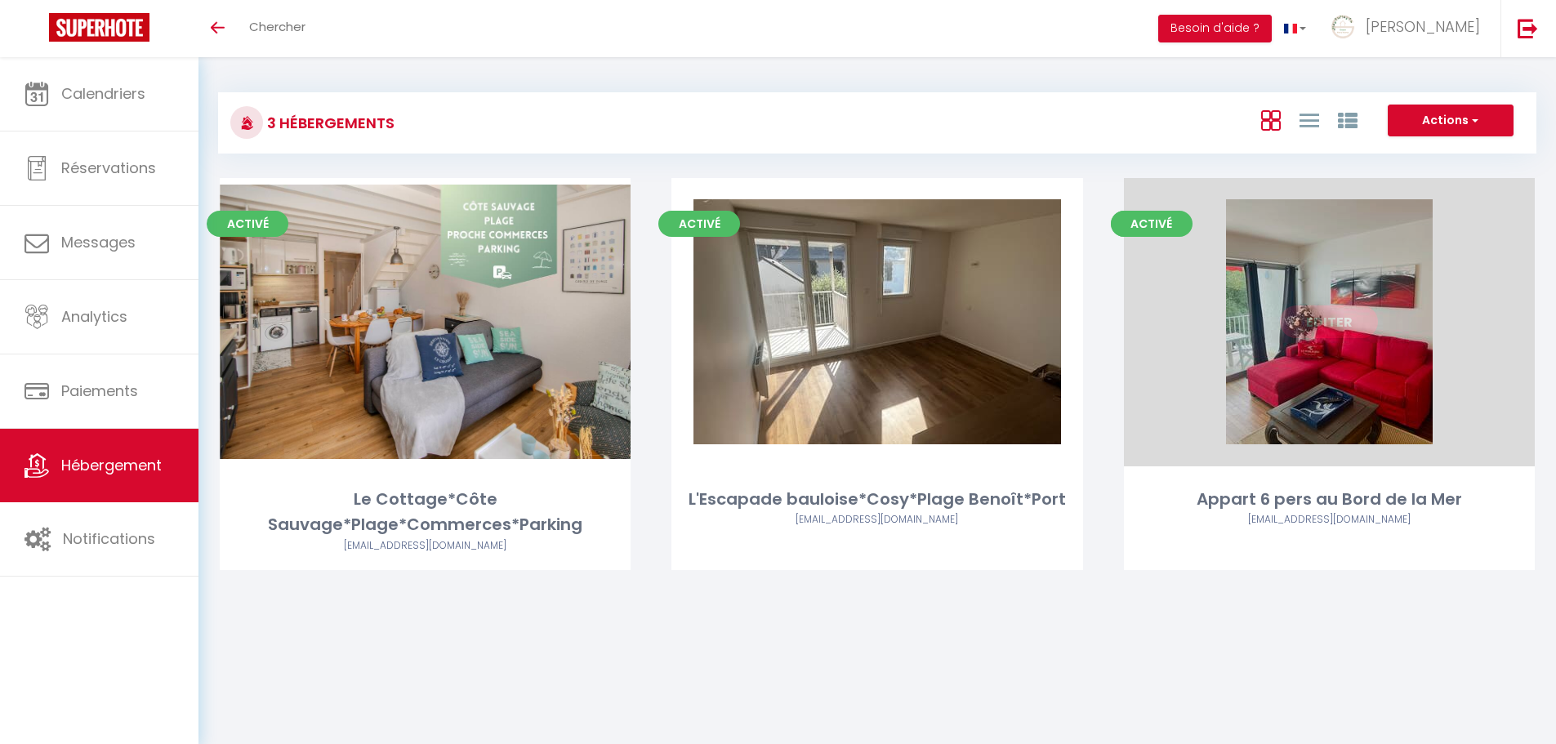
click at [1298, 307] on link "Editer" at bounding box center [1329, 322] width 98 height 33
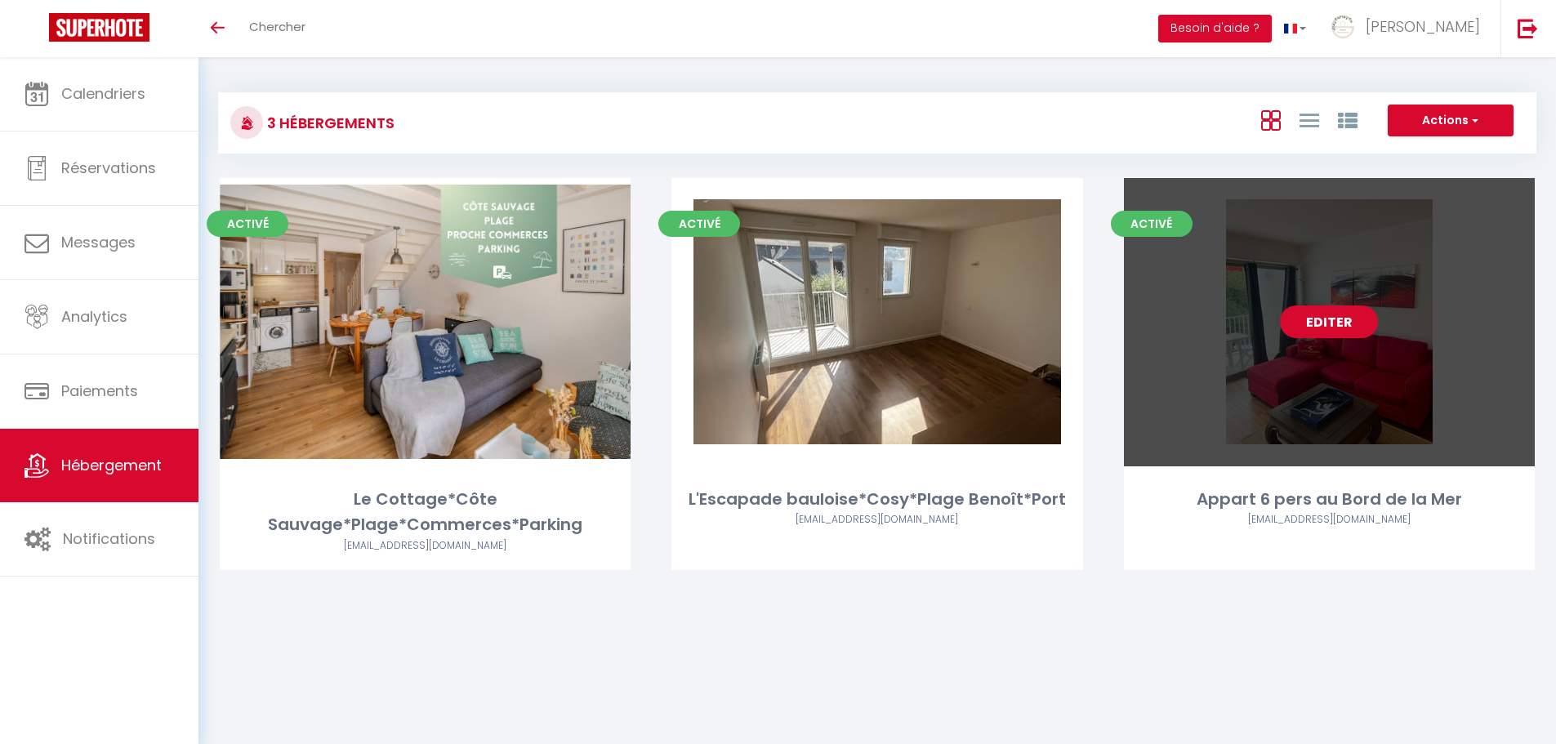
click at [1298, 307] on link "Editer" at bounding box center [1329, 322] width 98 height 33
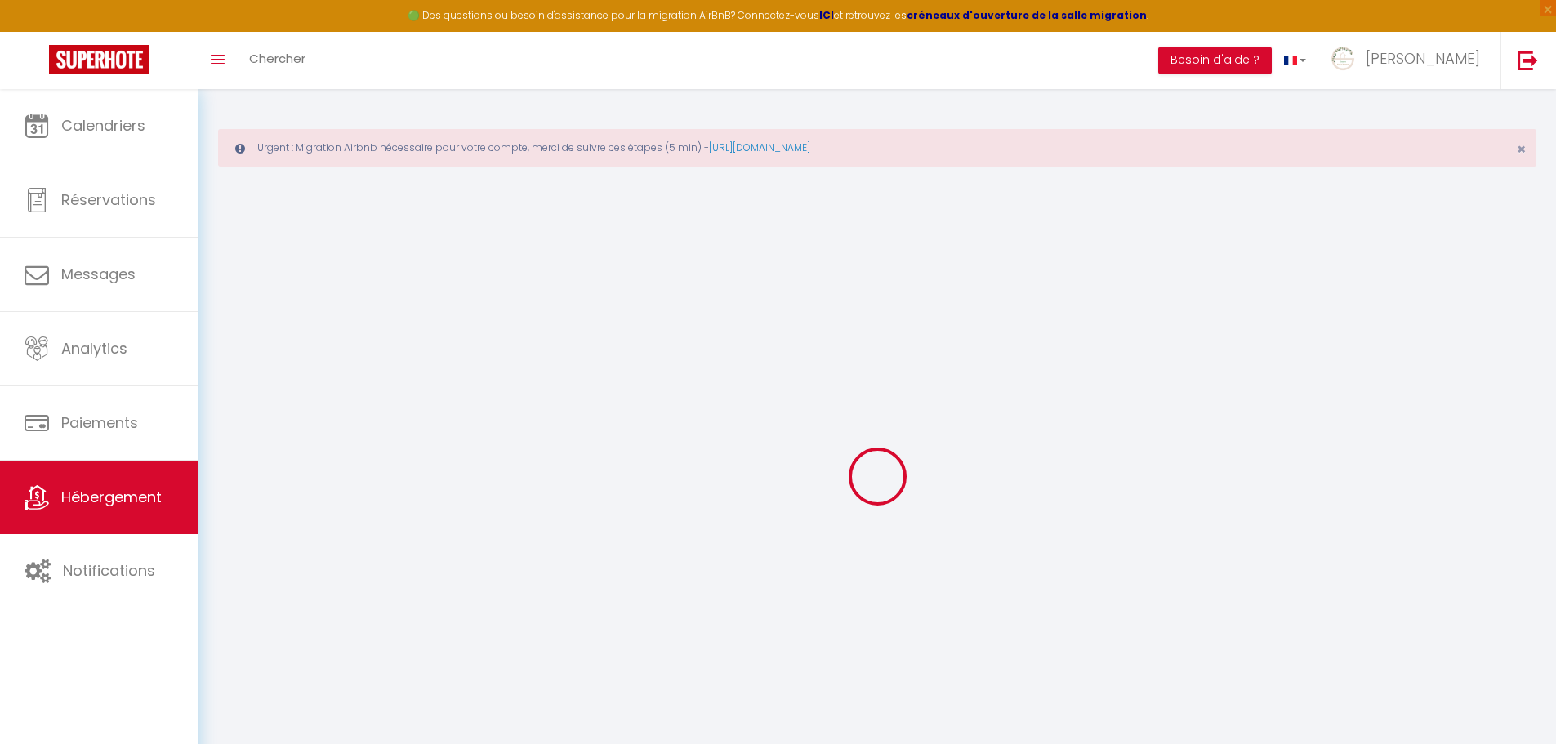
checkbox input "false"
select select
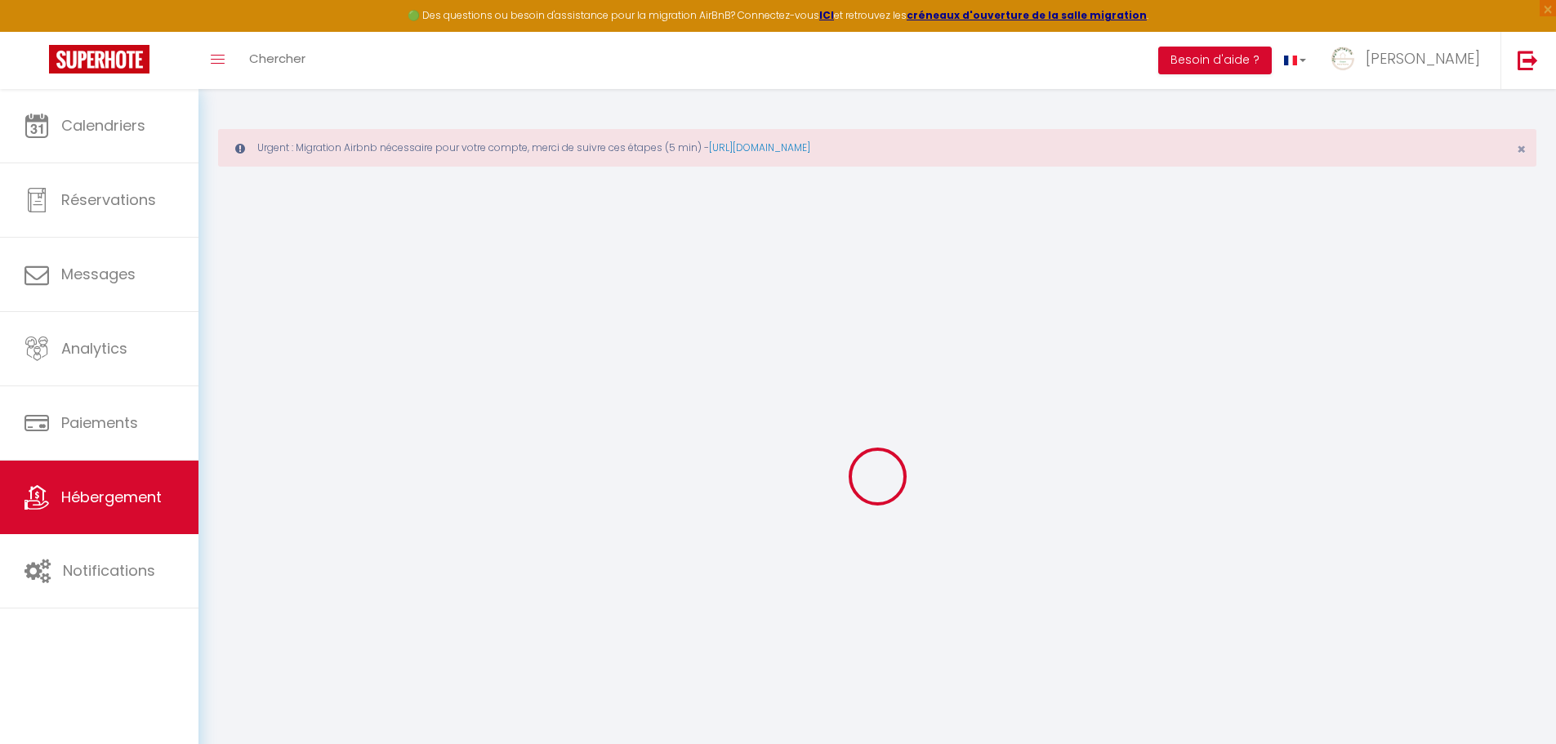
select select
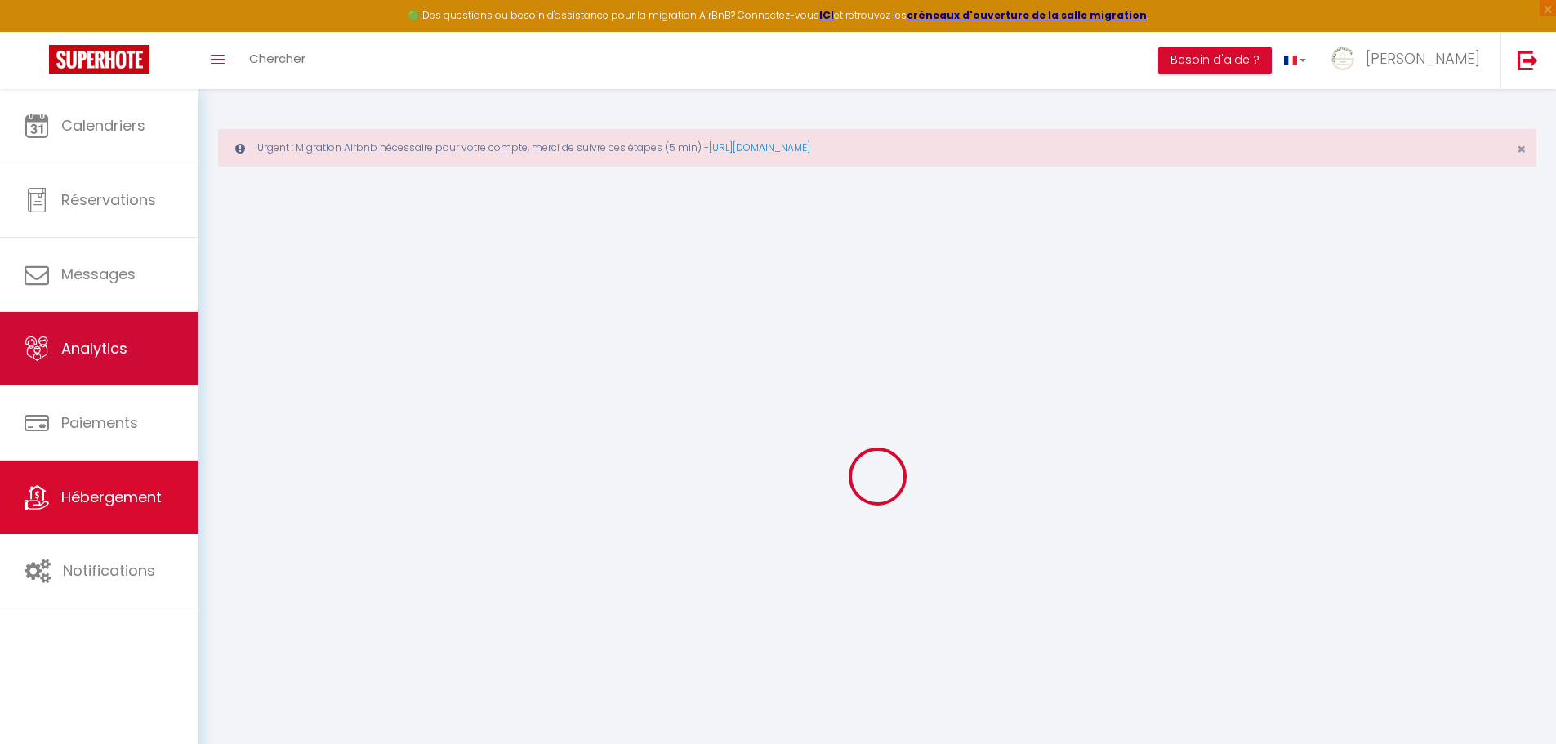
select select
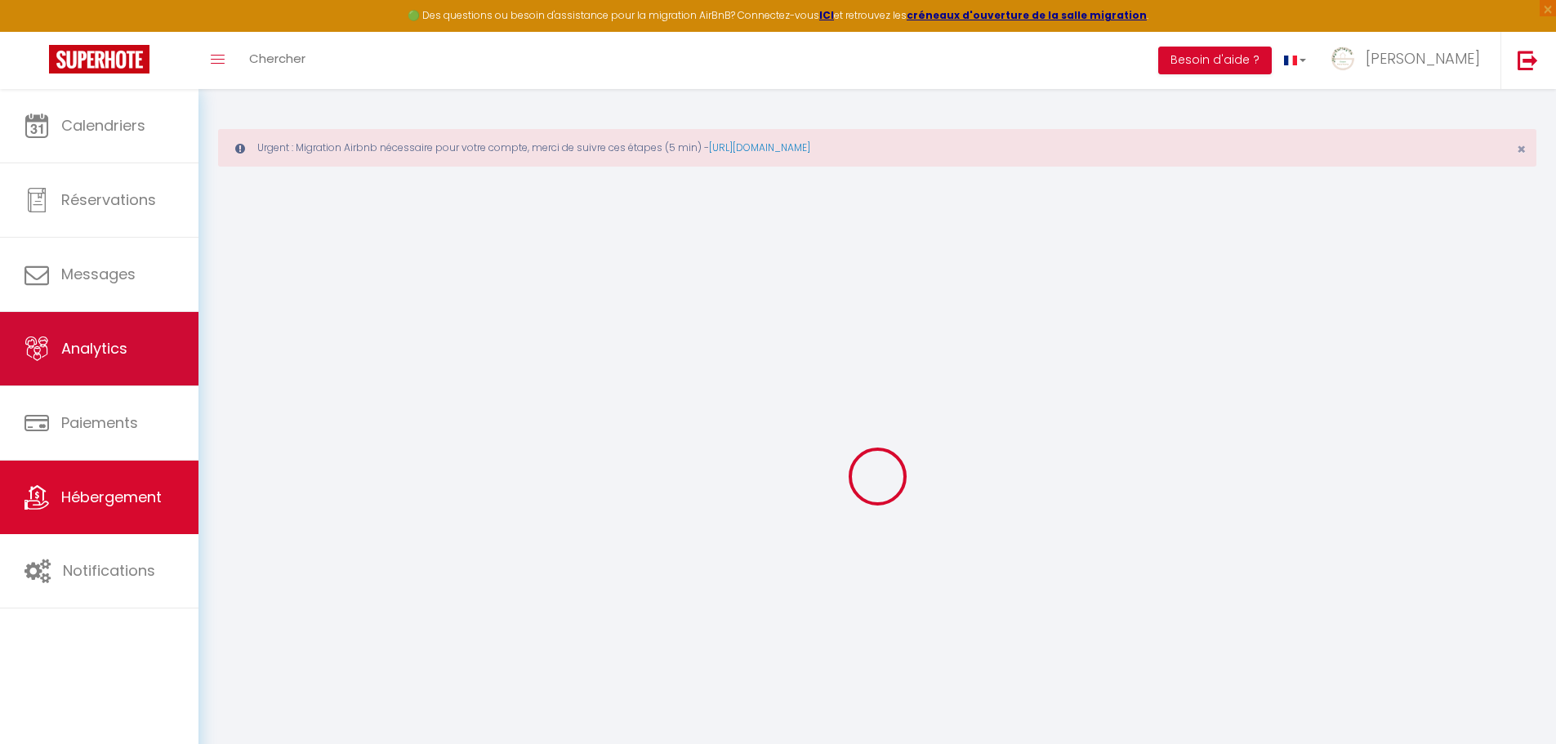
select select
checkbox input "false"
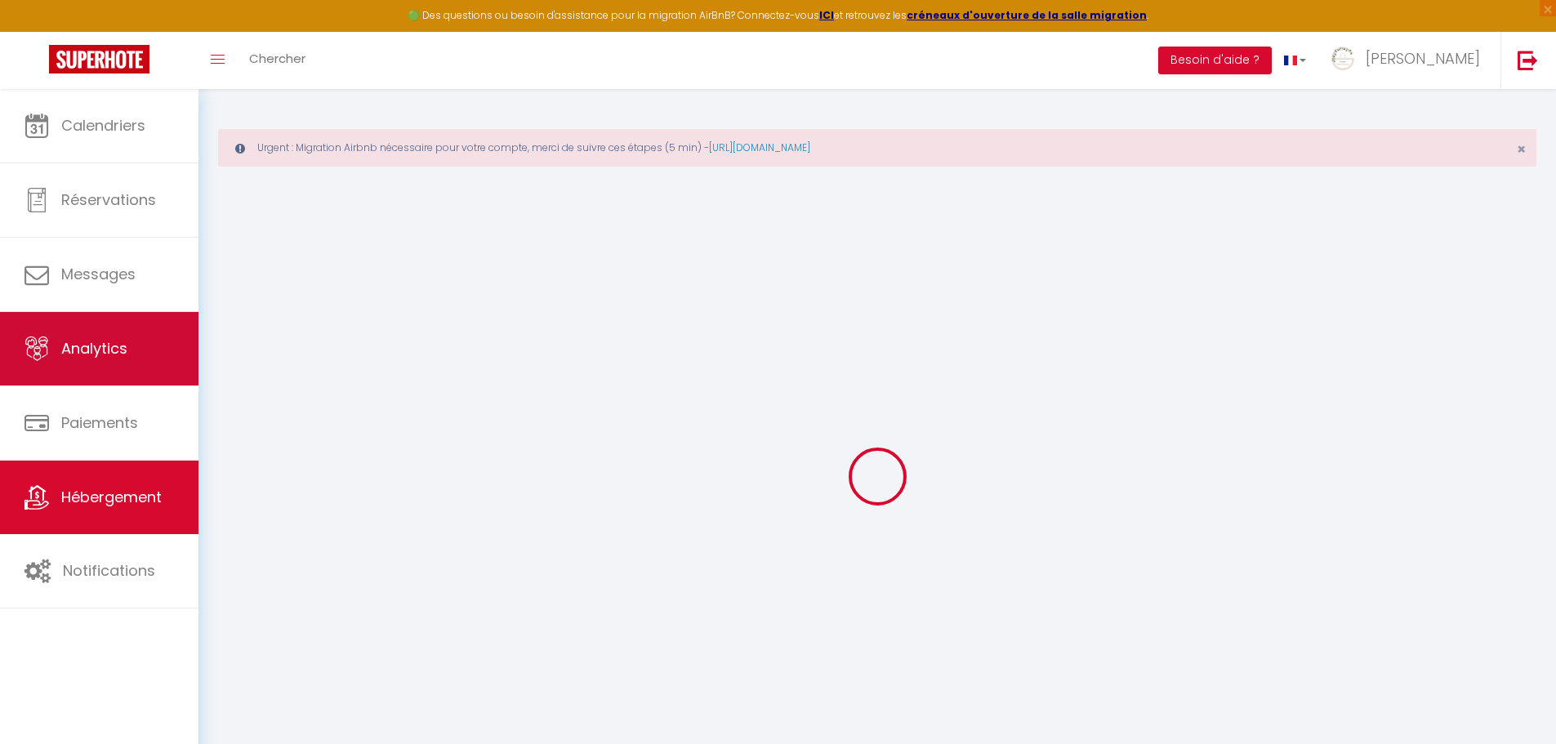
select select
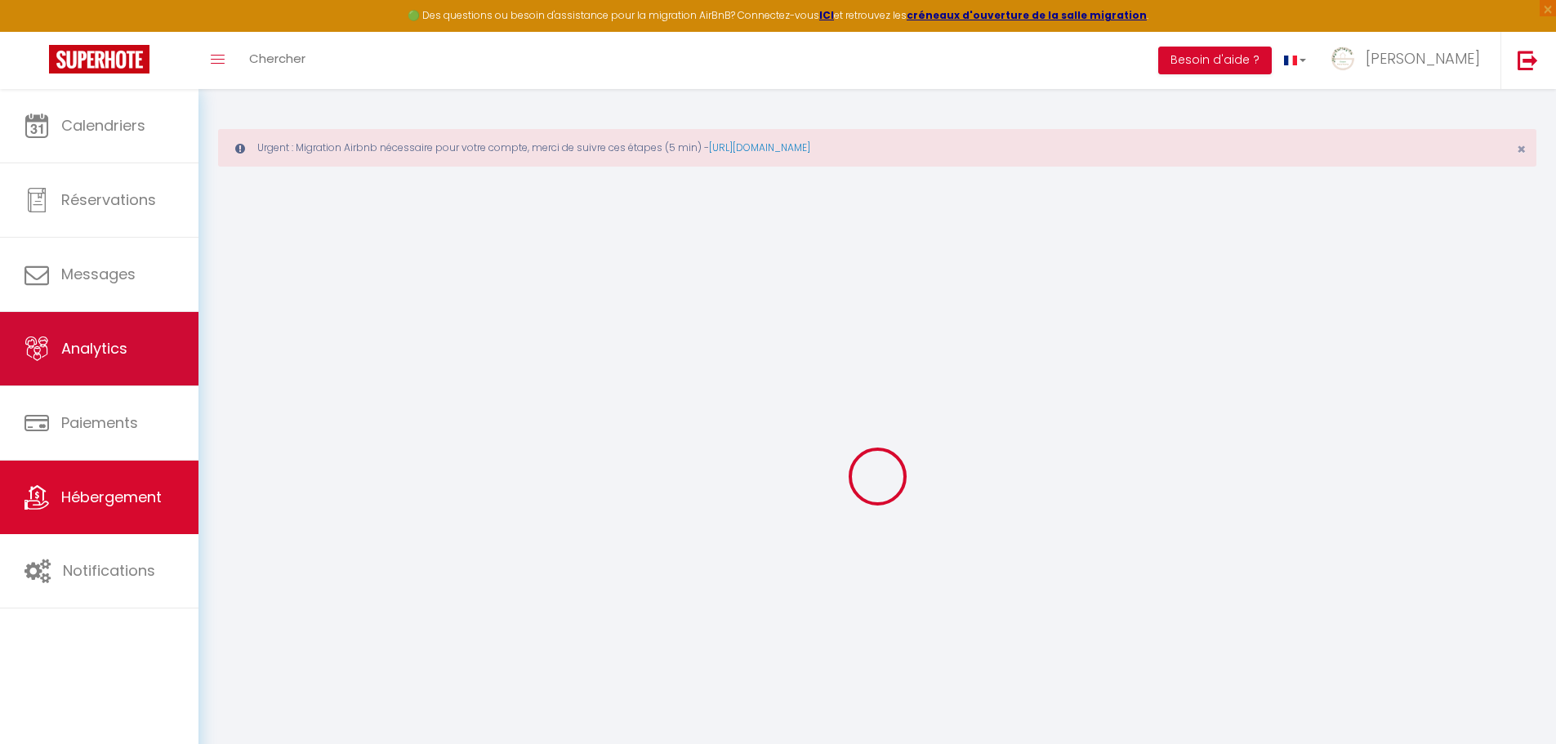
select select
checkbox input "false"
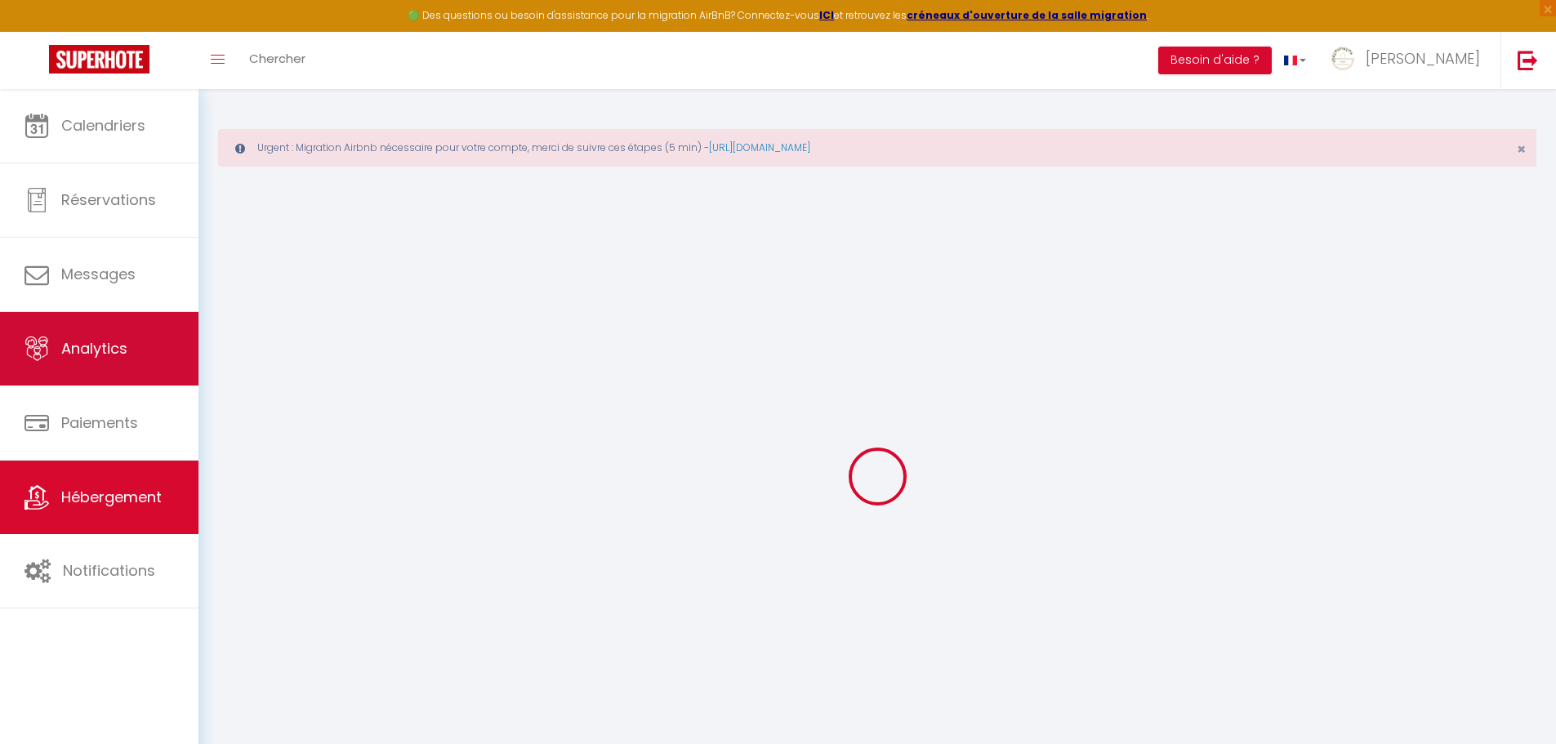
checkbox input "false"
select select
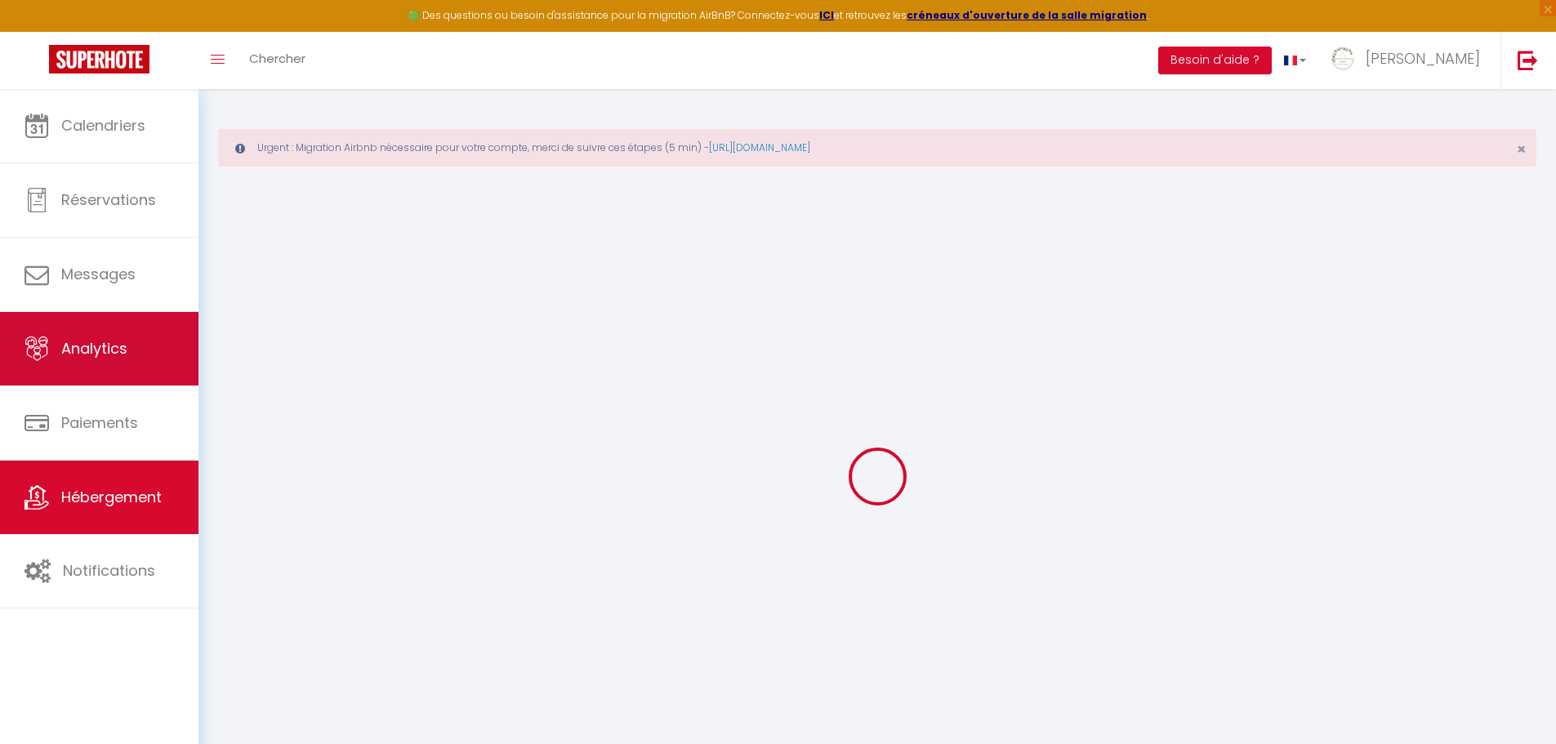
select select
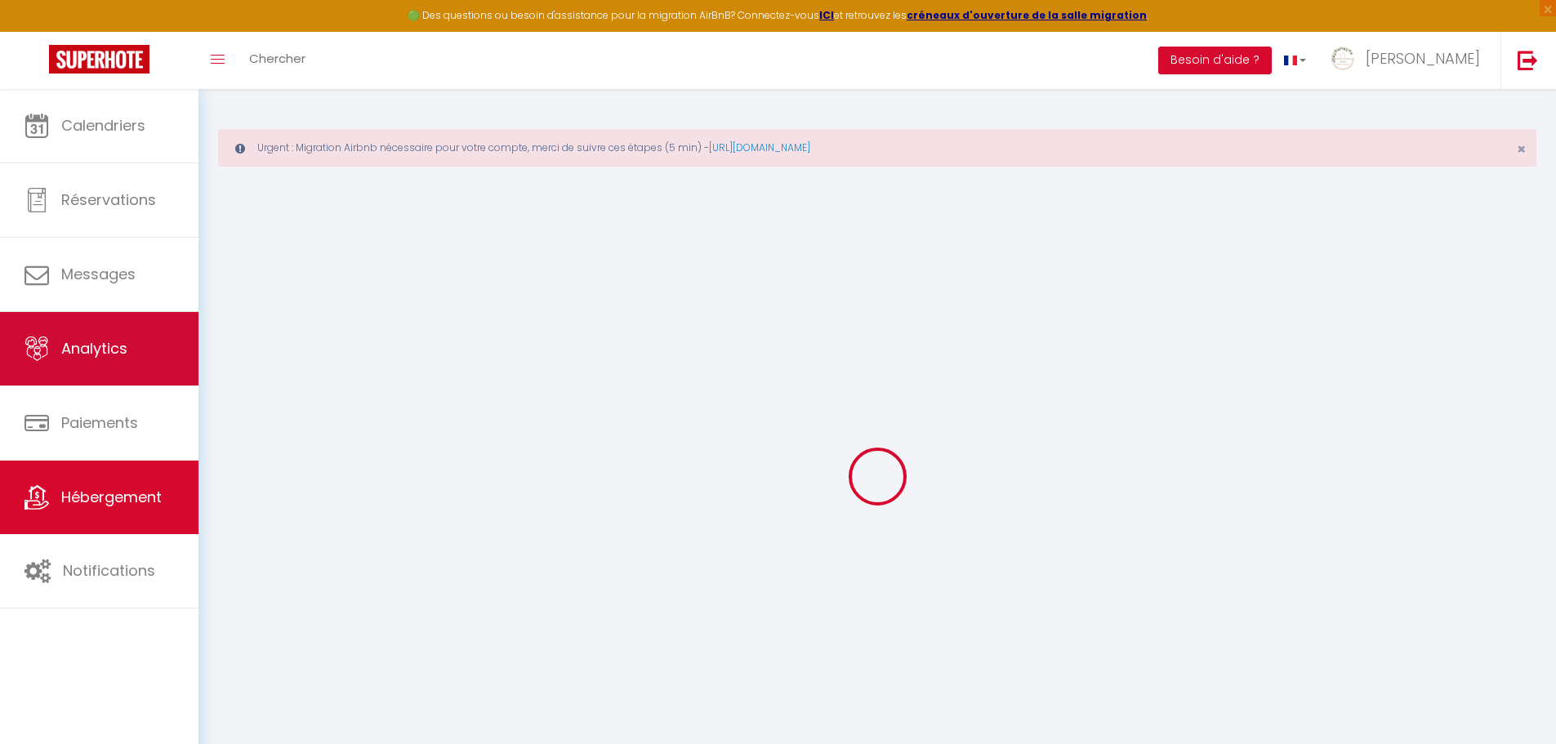
checkbox input "false"
select select
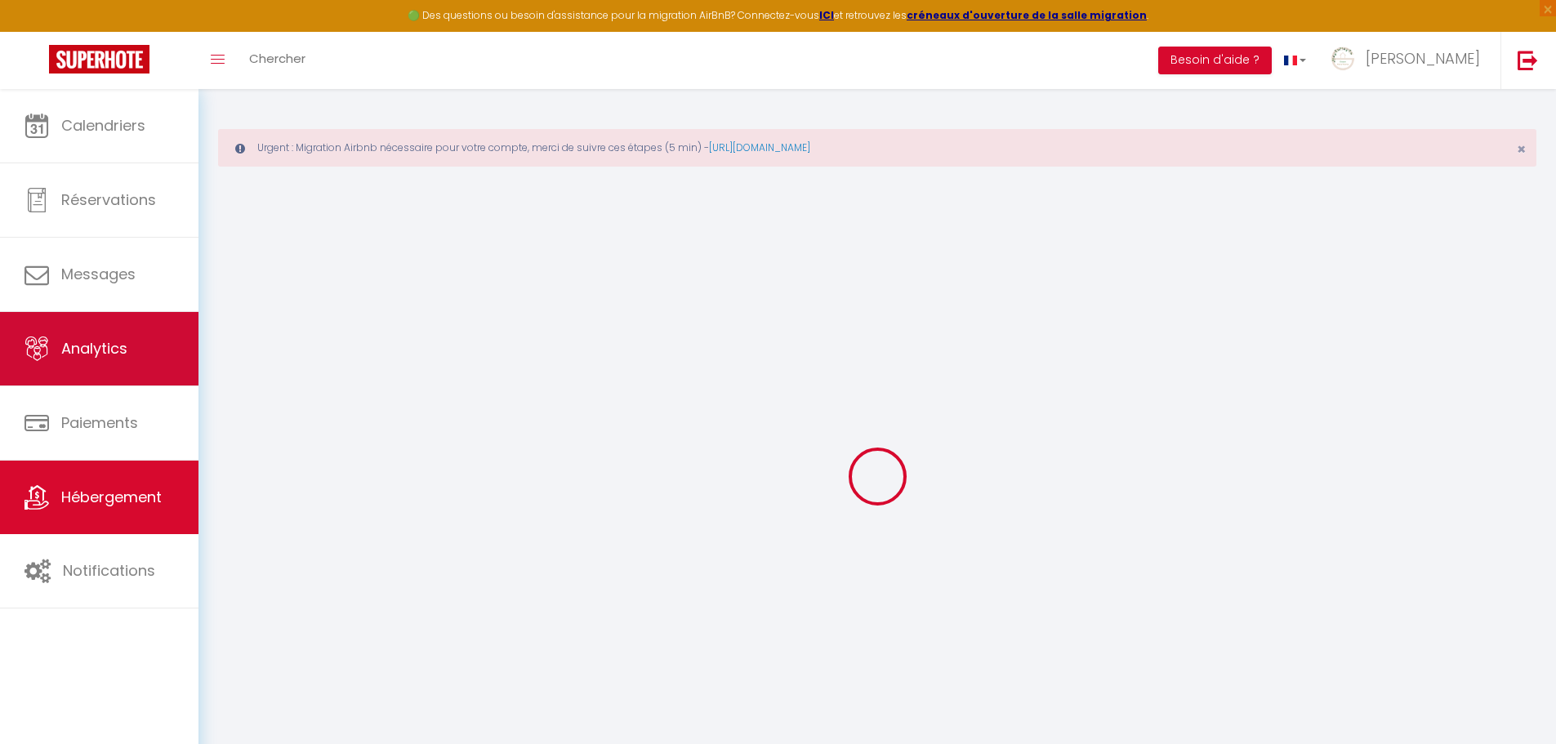
select select
type input "Appart 6 pers au Bord de la Mer"
select select "6"
select select "2"
type input "140"
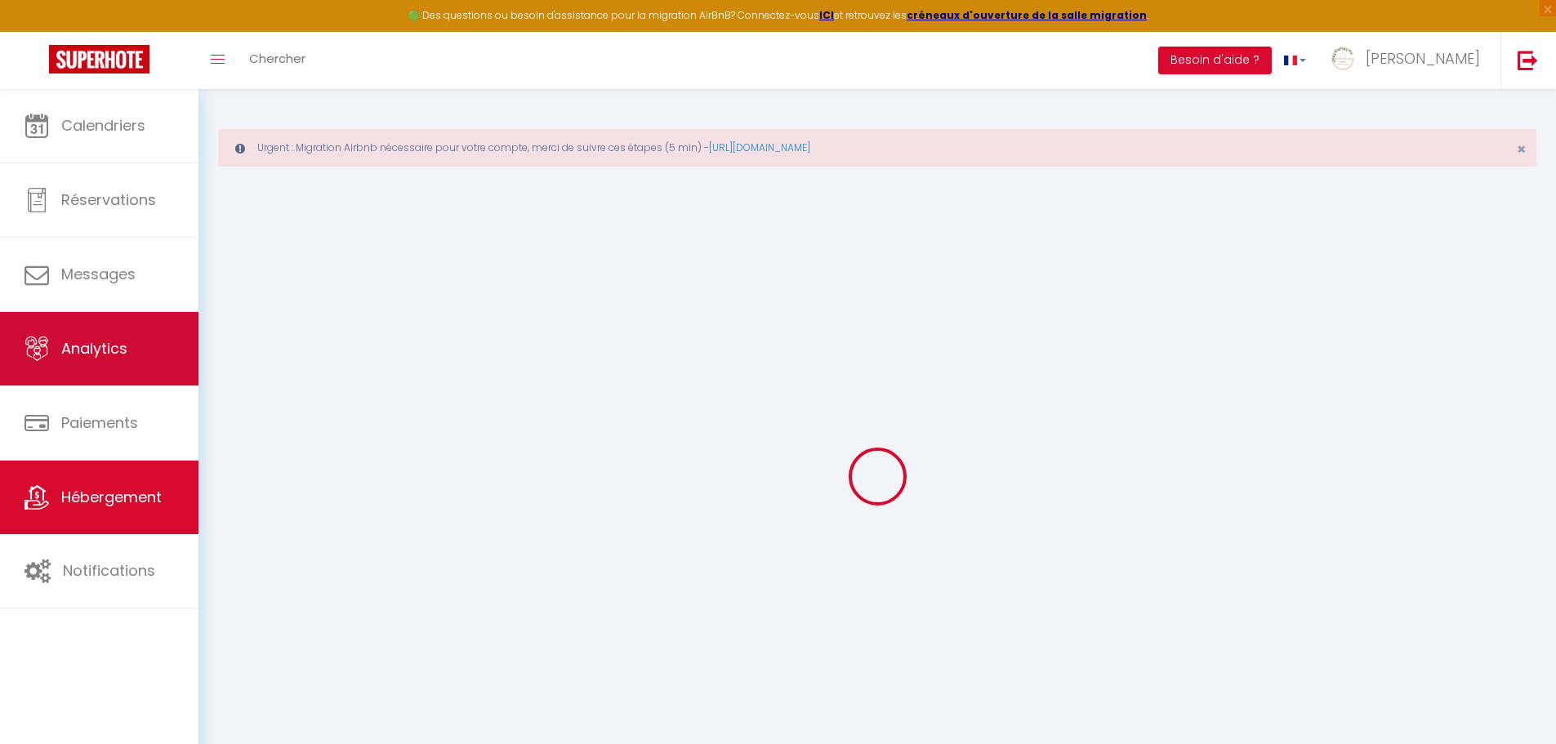
type input "80"
type input "300"
select select
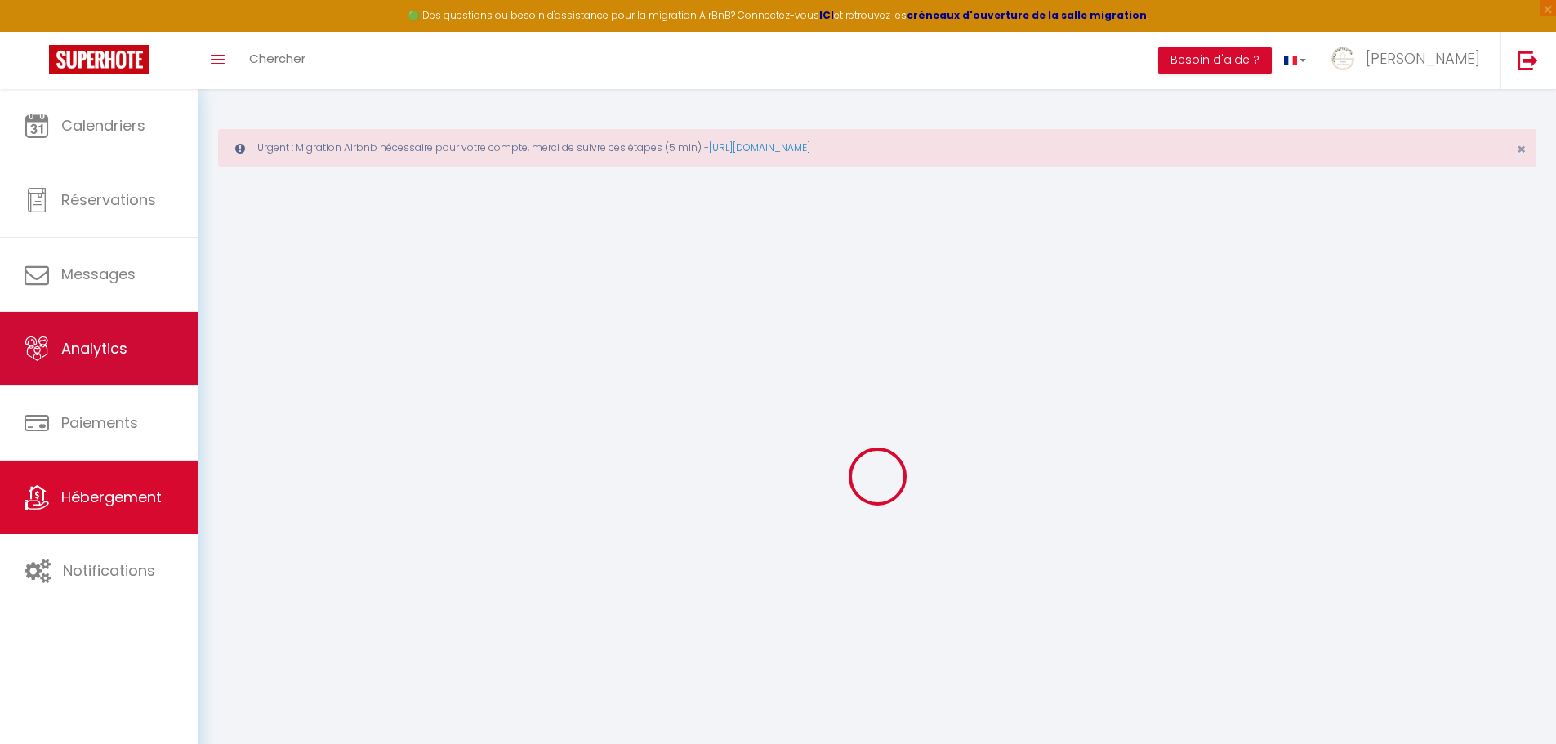
select select
type input "[STREET_ADDRESS]"
type input "44510"
type input "Le Pouliguen"
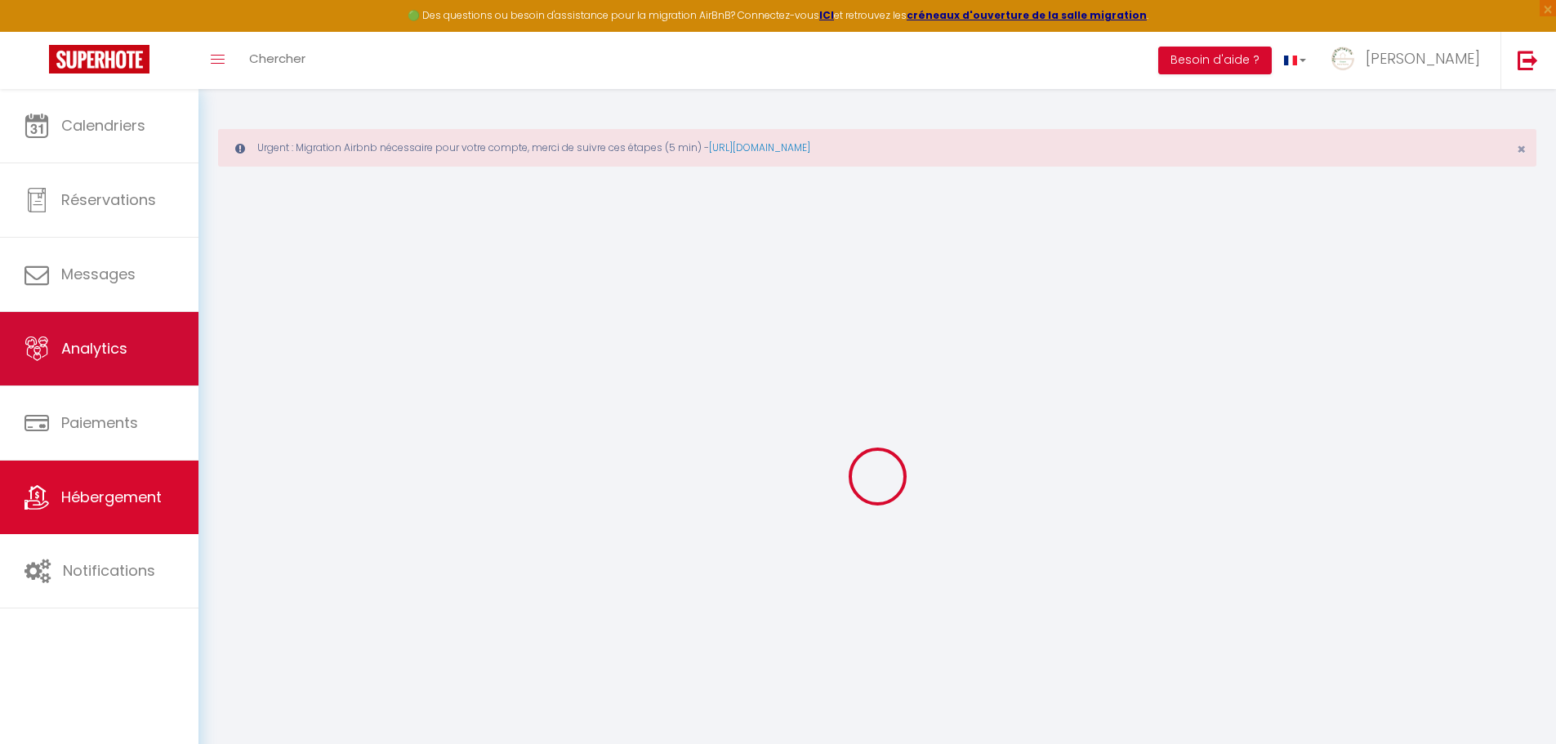
type input "[EMAIL_ADDRESS][DOMAIN_NAME]"
select select
checkbox input "false"
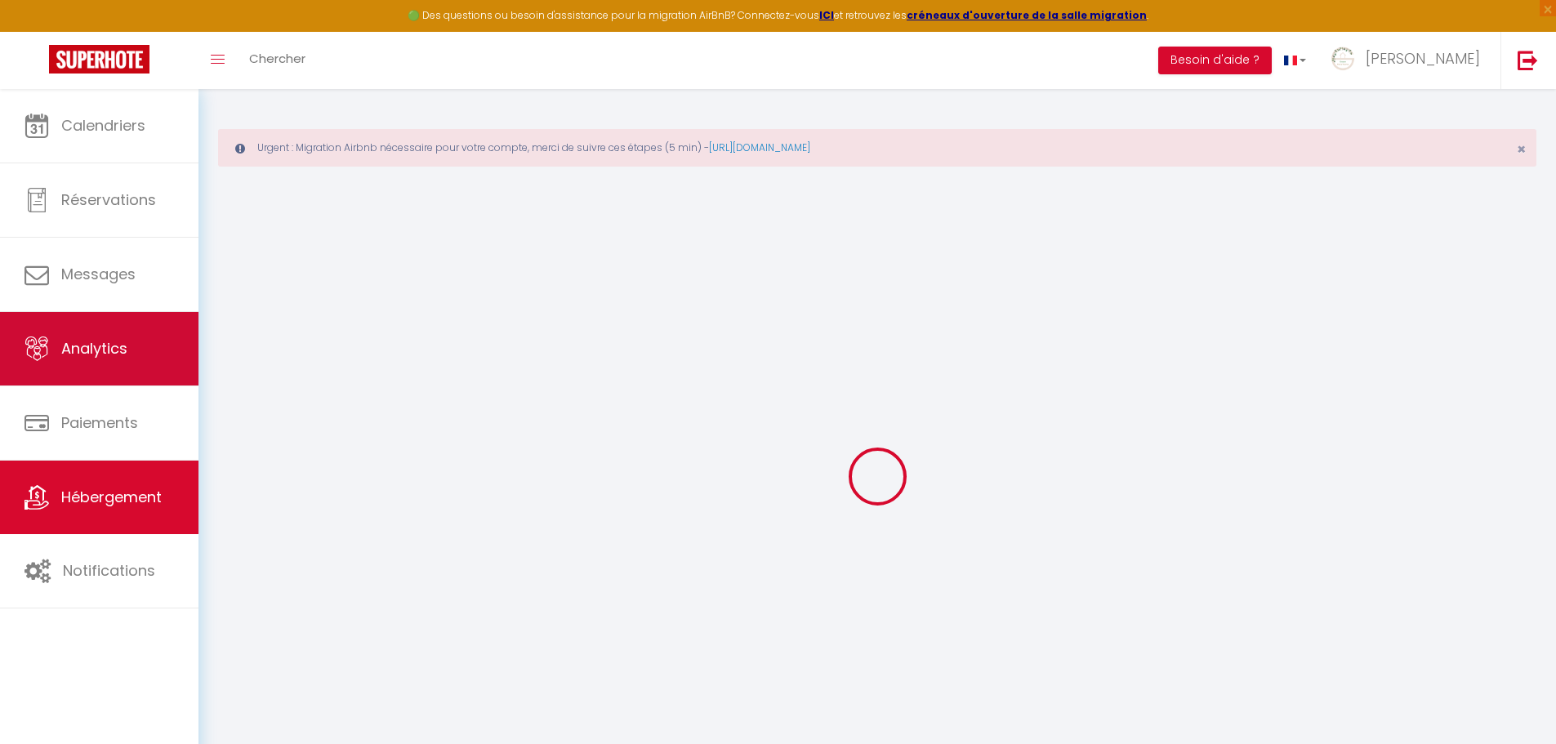
checkbox input "false"
type input "80"
type input "20"
type input "0"
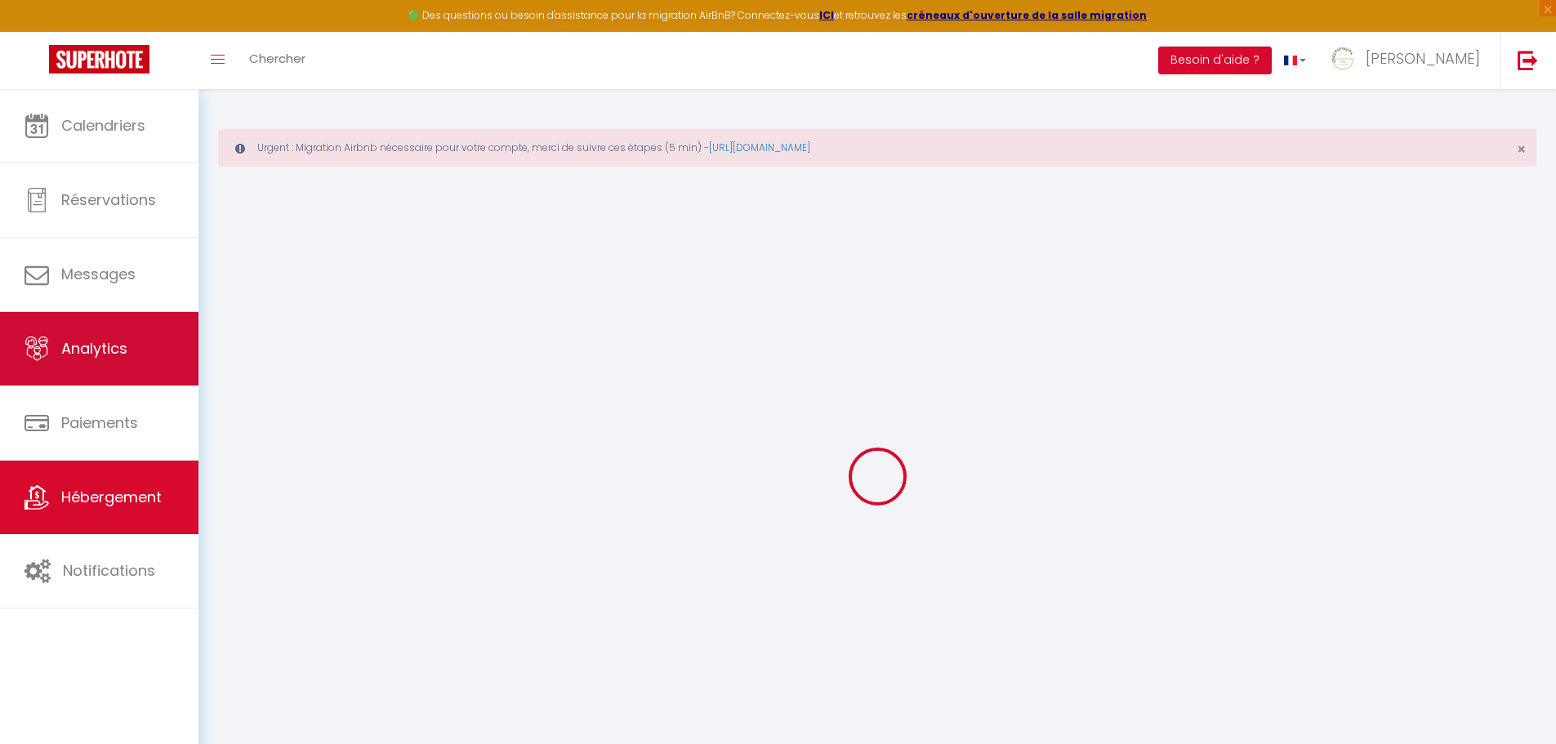
select select
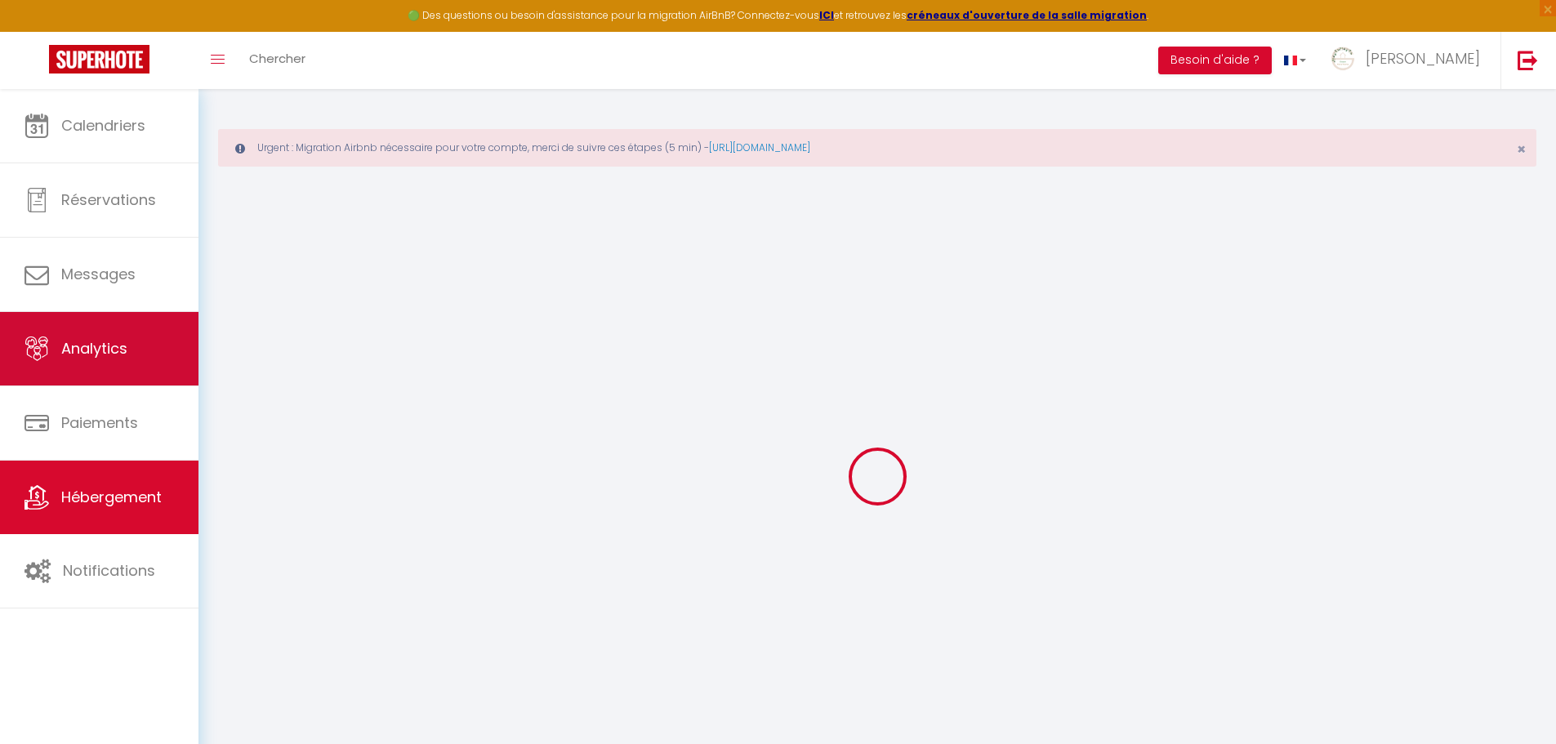
select select
checkbox input "false"
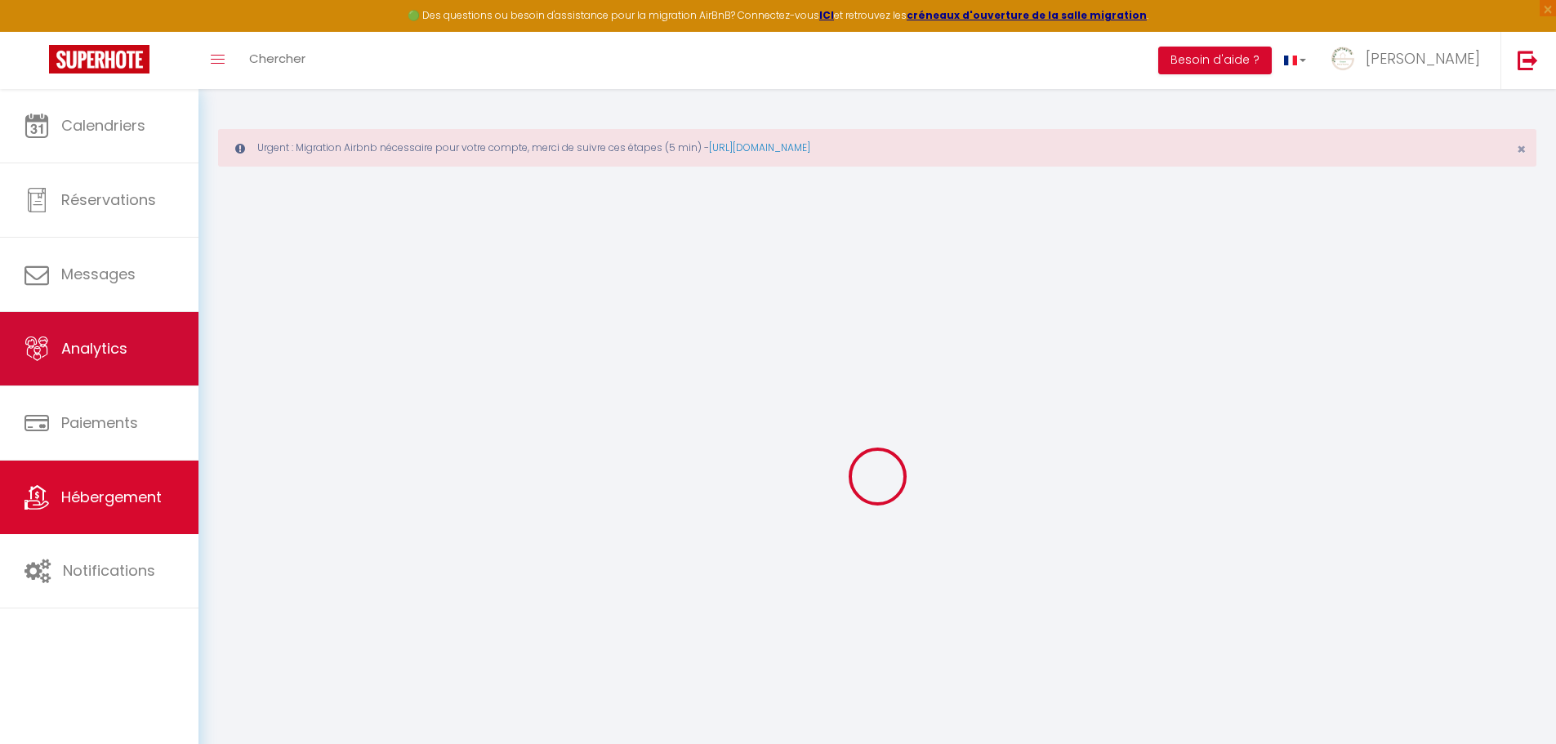
select select
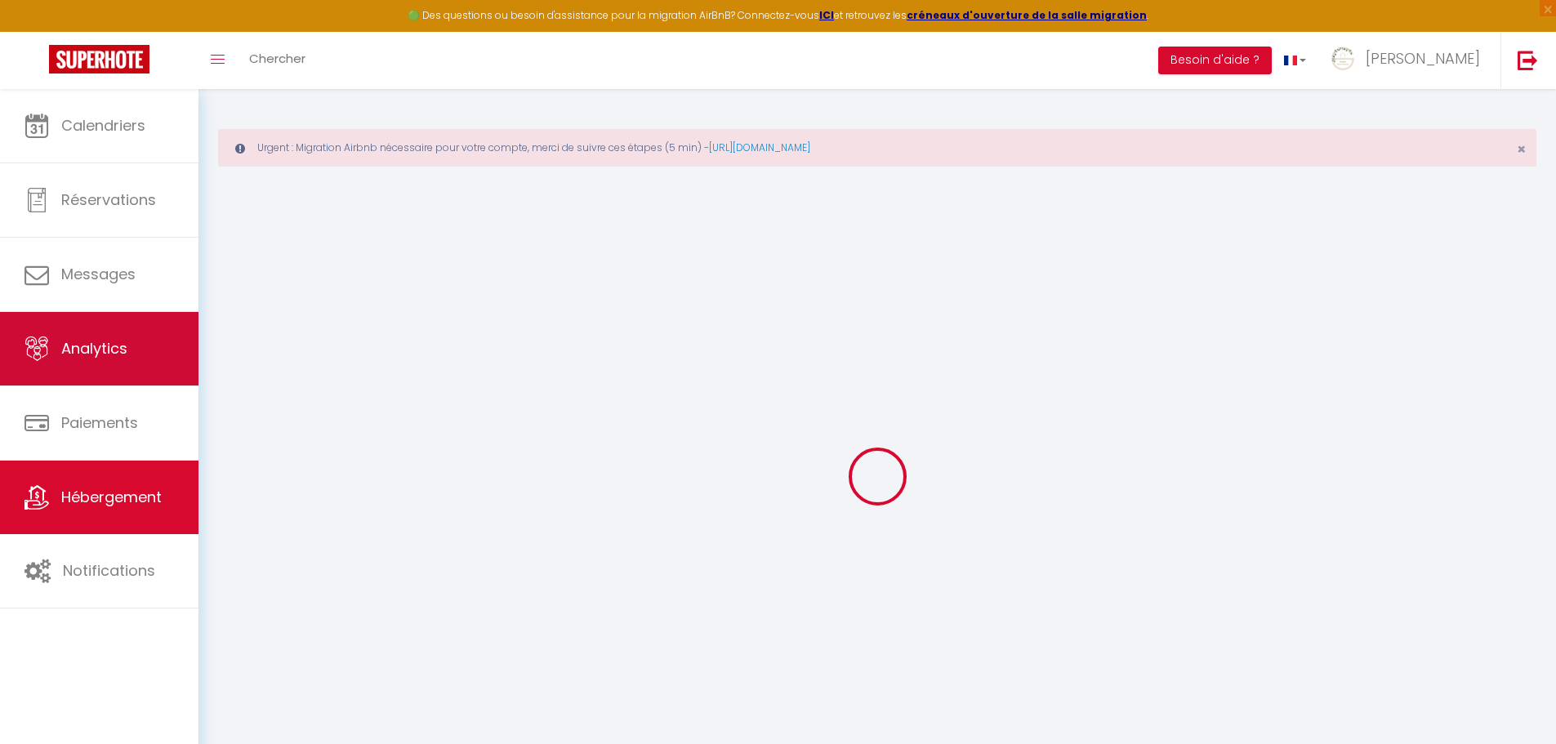
select select
checkbox input "false"
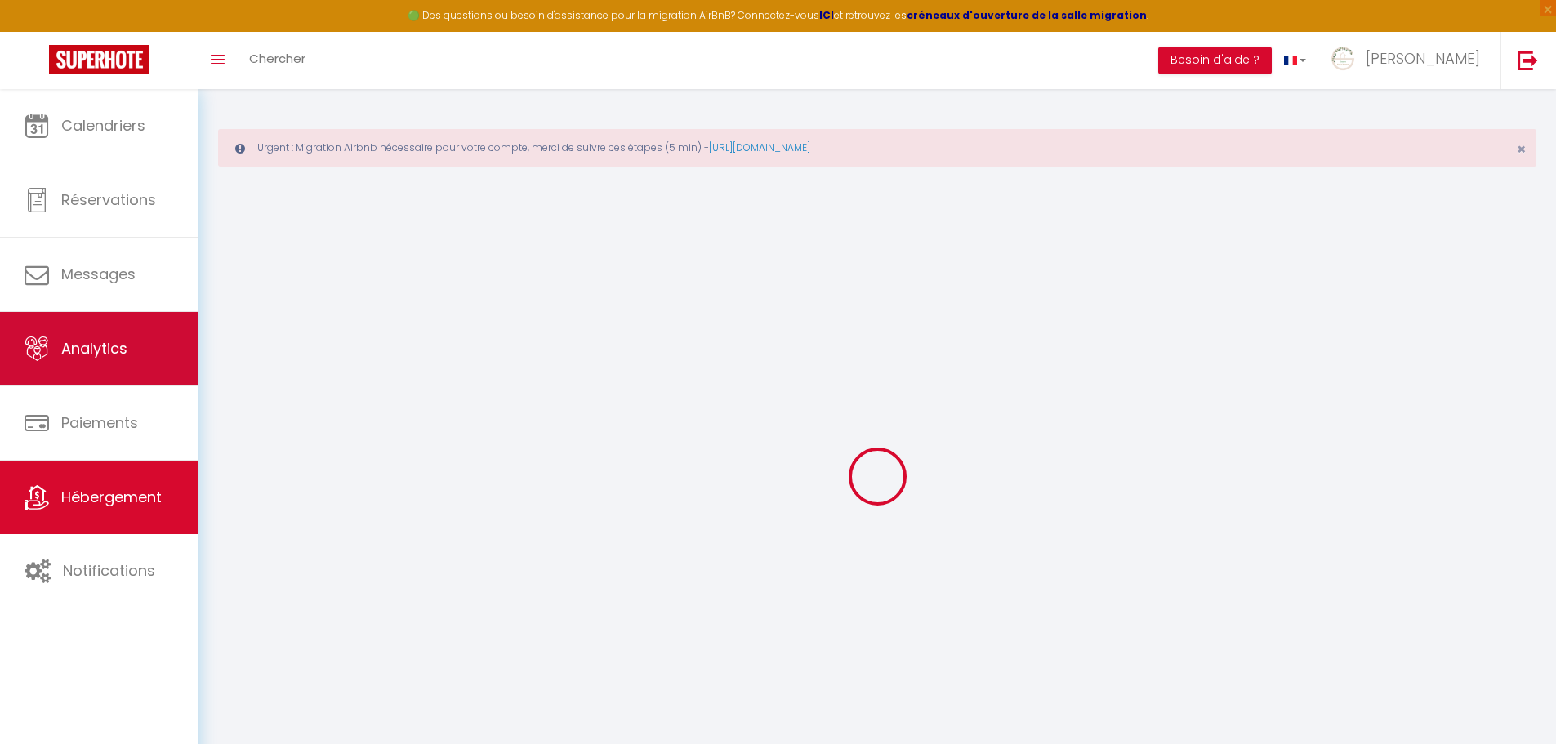
select select
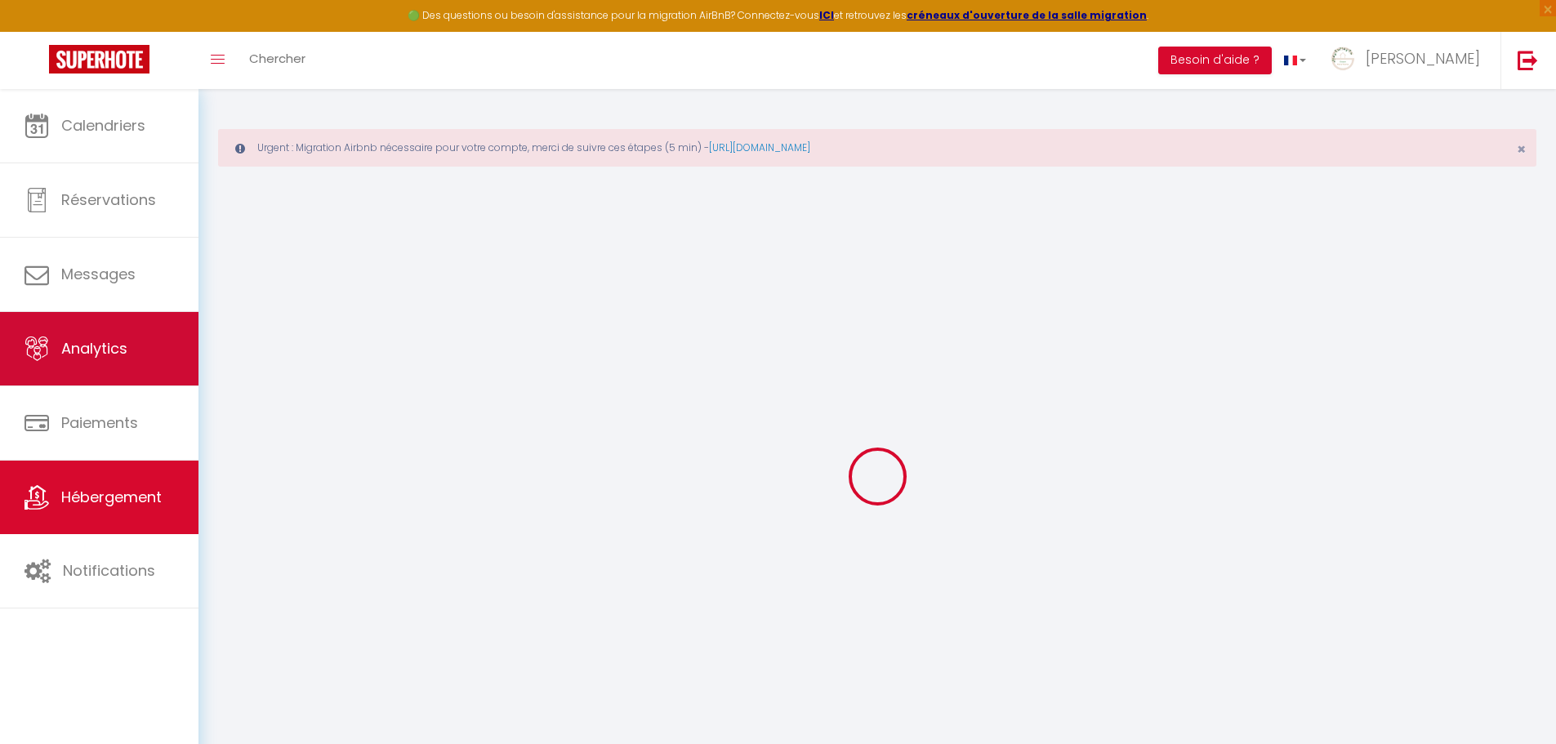
select select
checkbox input "false"
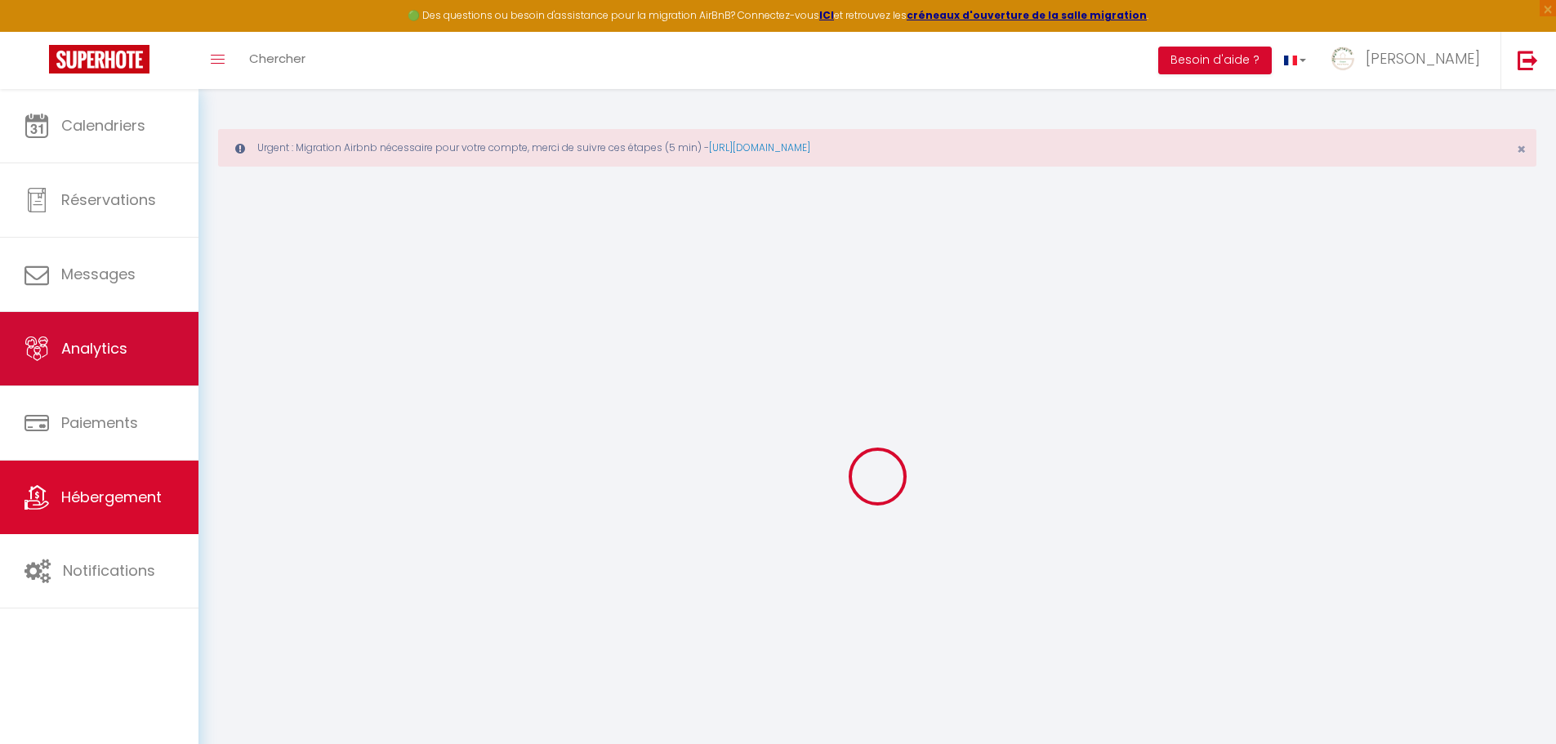
select select
checkbox input "false"
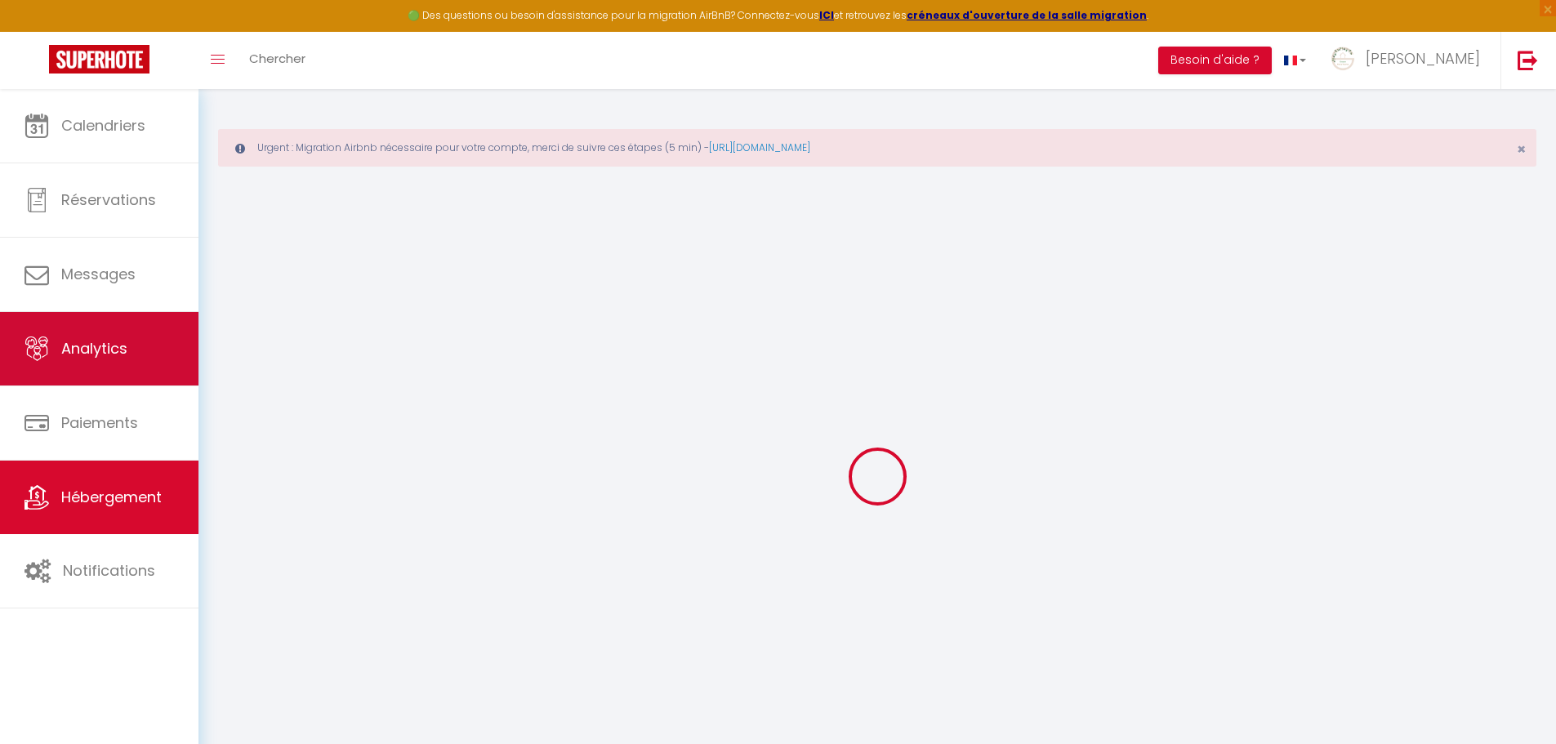
select select "16:00"
select select "23:45"
select select "10:00"
select select "30"
select select "120"
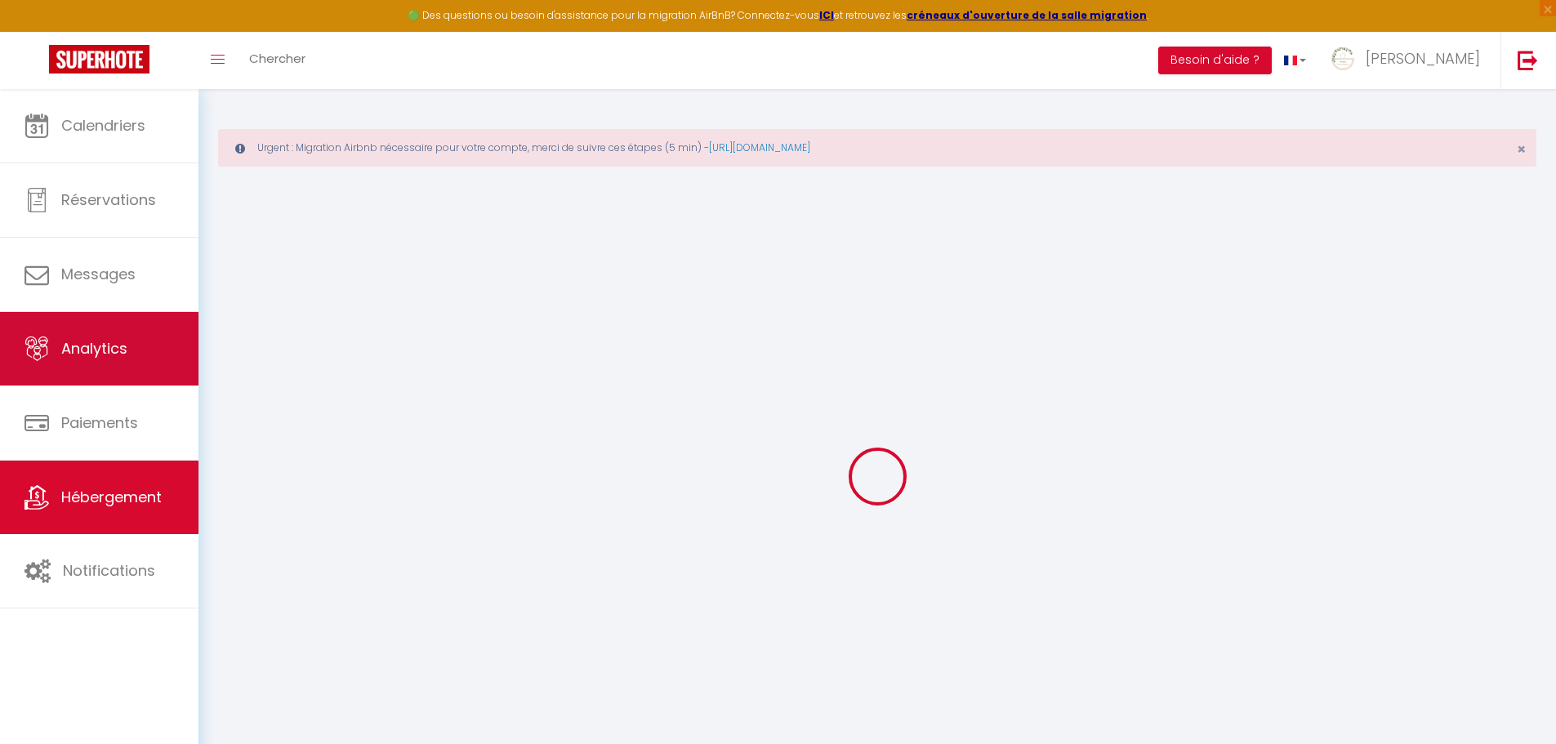
select select
checkbox input "false"
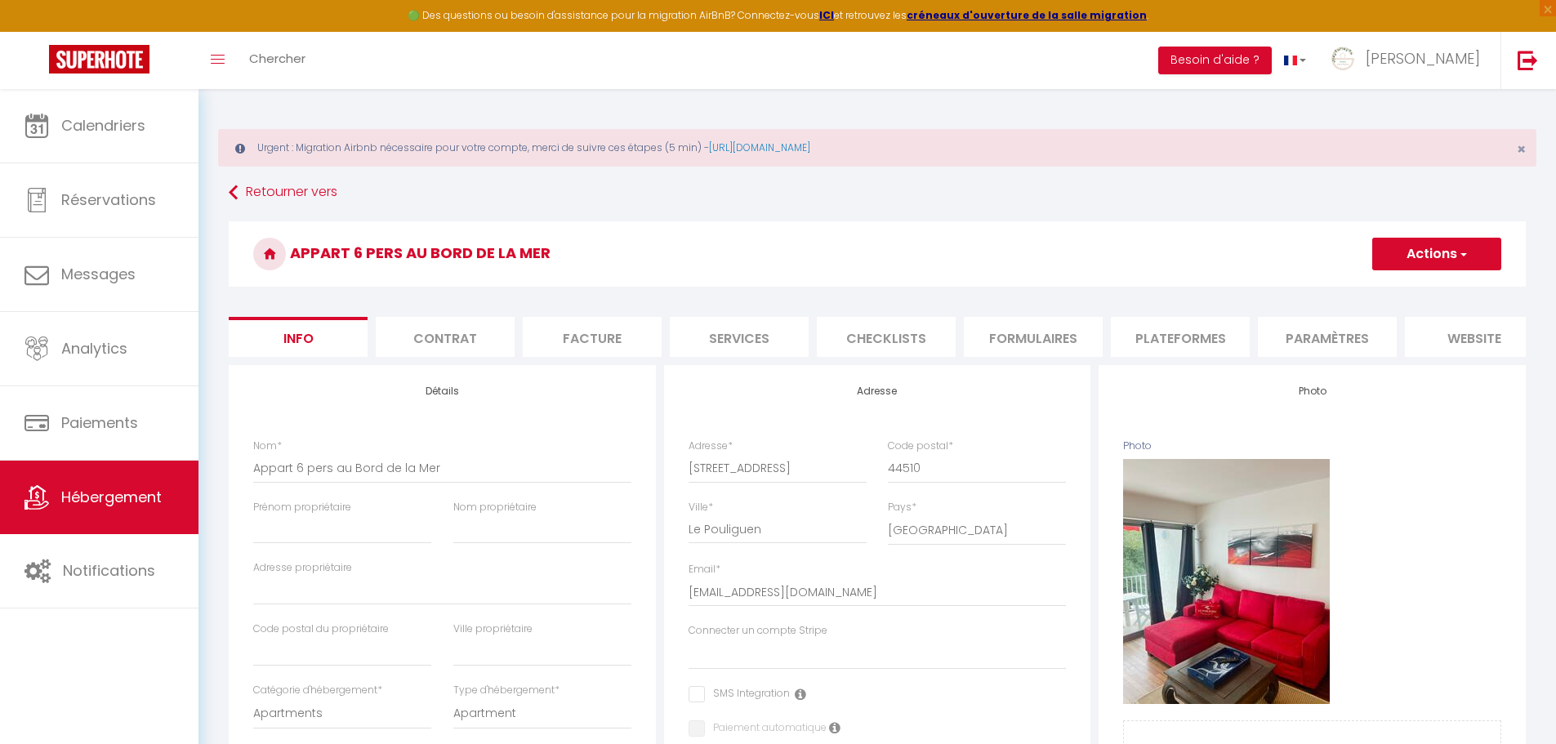
click at [1038, 337] on li "Formulaires" at bounding box center [1033, 337] width 139 height 40
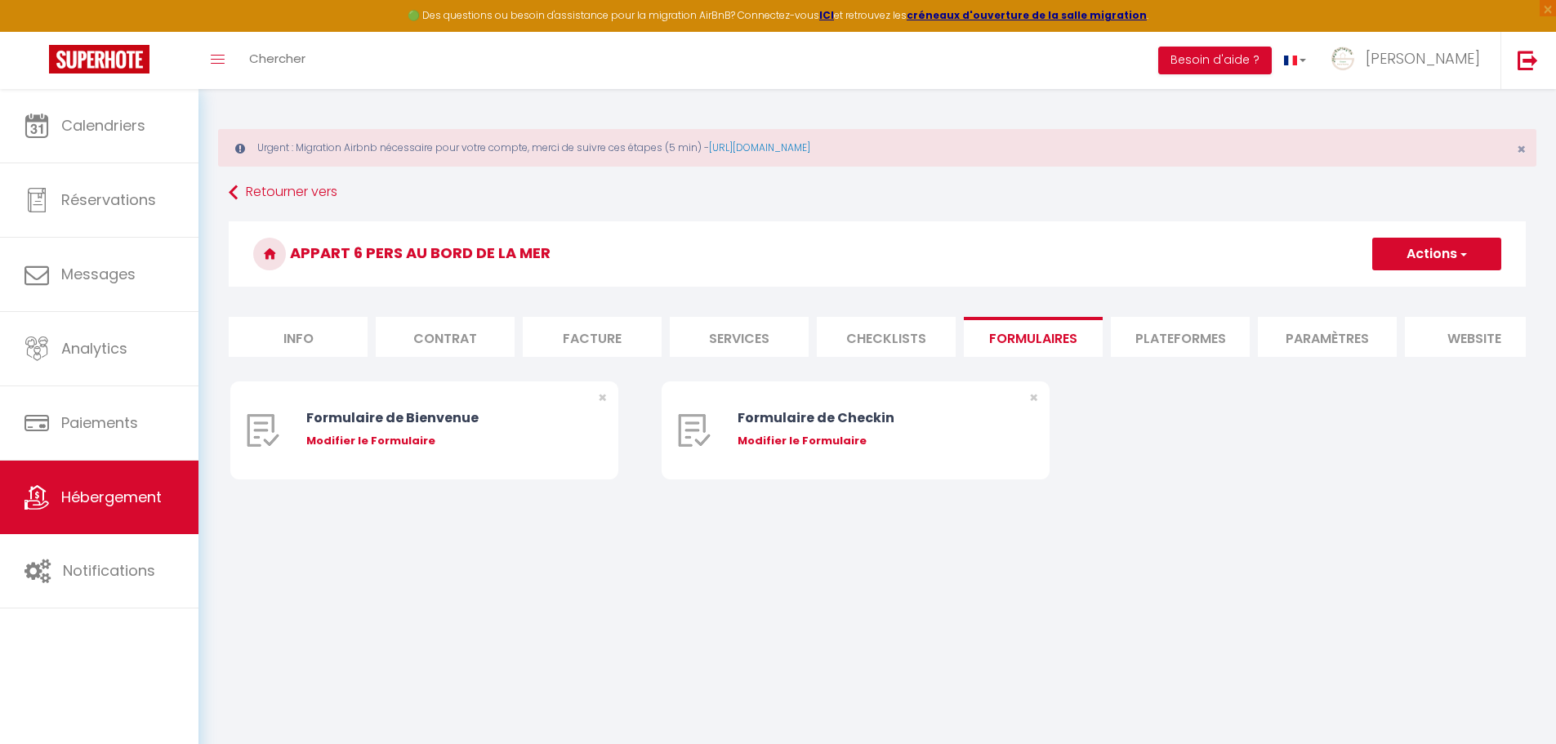
click at [1152, 335] on li "Plateformes" at bounding box center [1180, 337] width 139 height 40
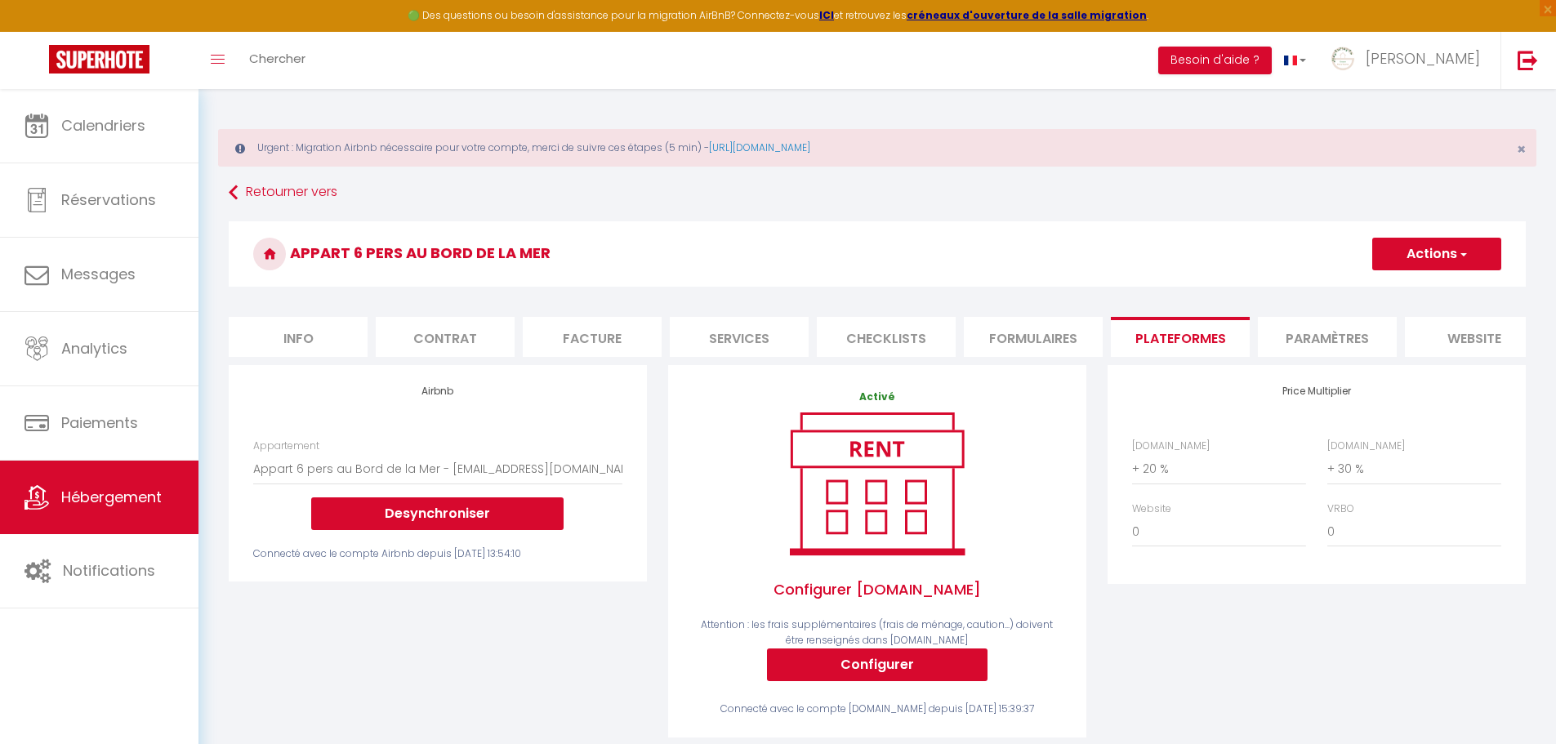
drag, startPoint x: 292, startPoint y: 251, endPoint x: 577, endPoint y: 248, distance: 284.3
click at [577, 248] on h3 "Appart 6 pers au Bord de la Mer" at bounding box center [877, 253] width 1297 height 65
copy h3 "Appart 6 pers au Bord de la Mer"
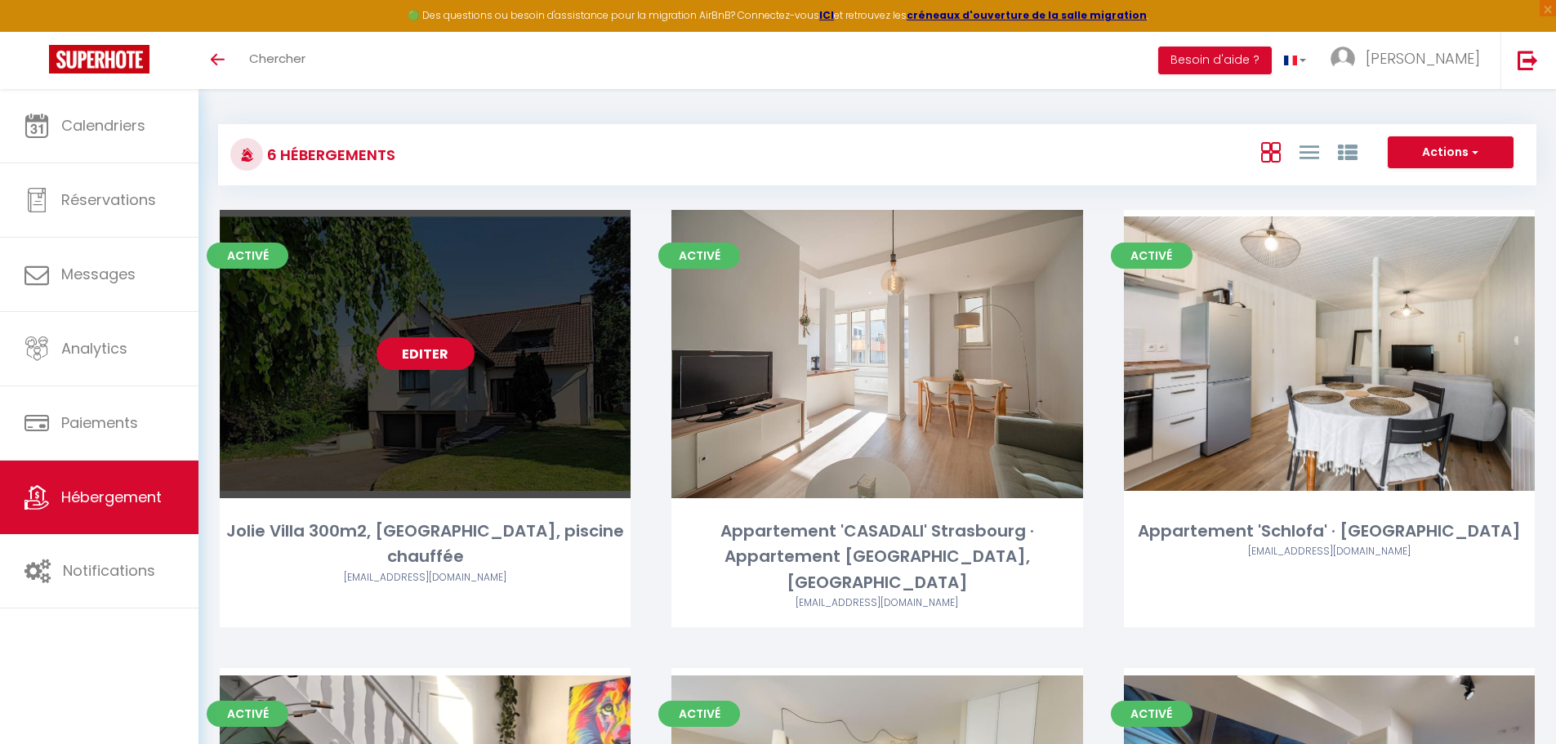
click at [413, 351] on link "Editer" at bounding box center [426, 353] width 98 height 33
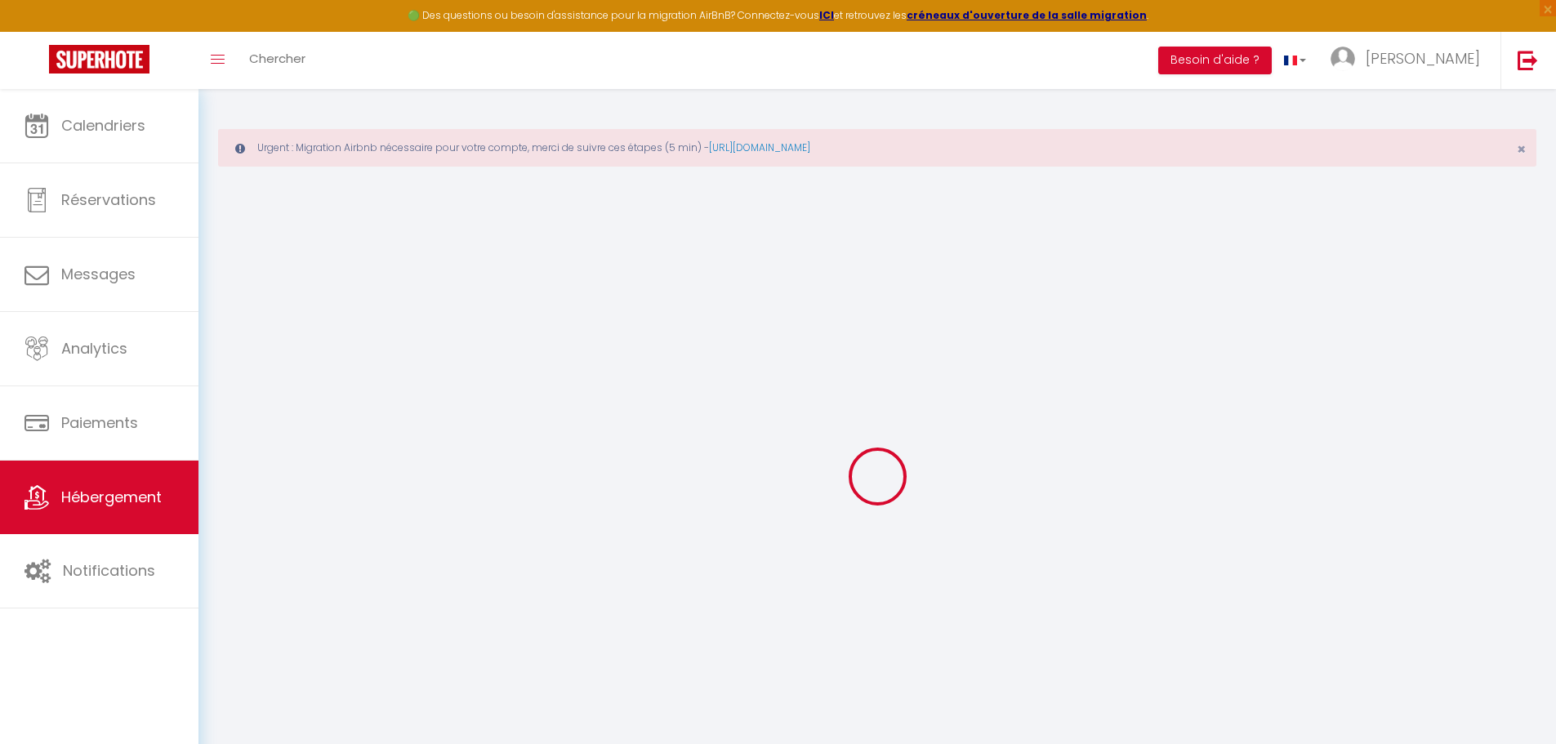
select select
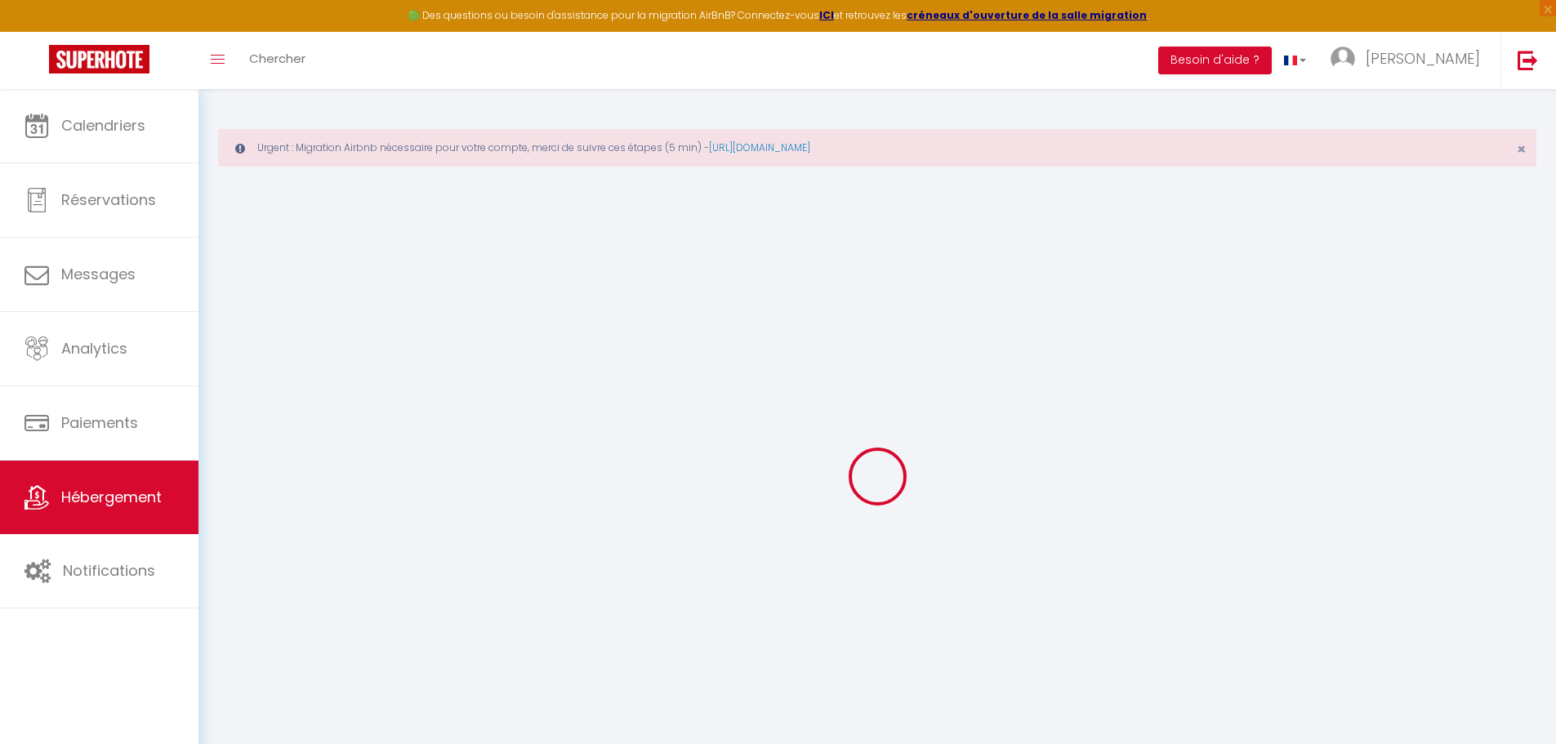
select select
checkbox input "false"
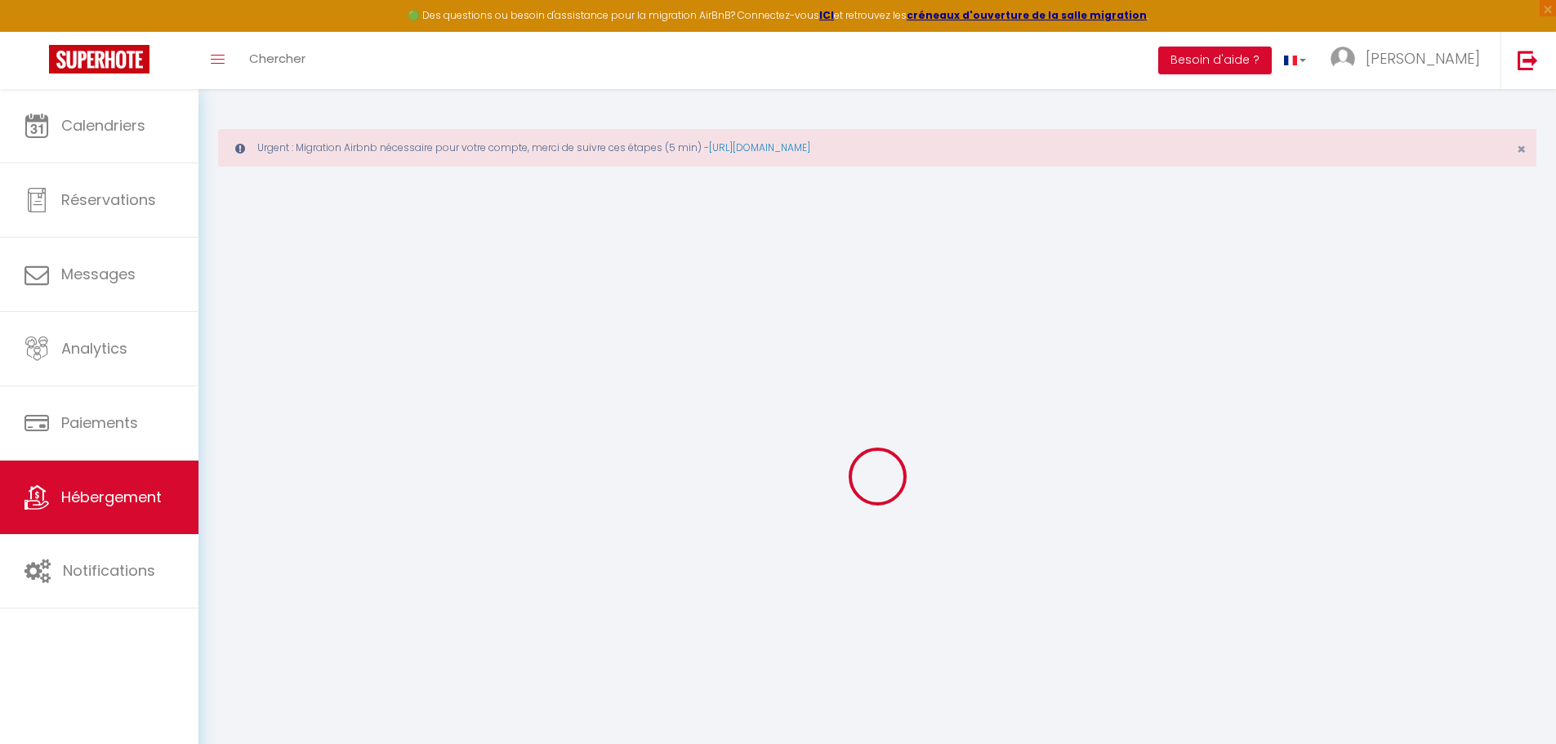
select select
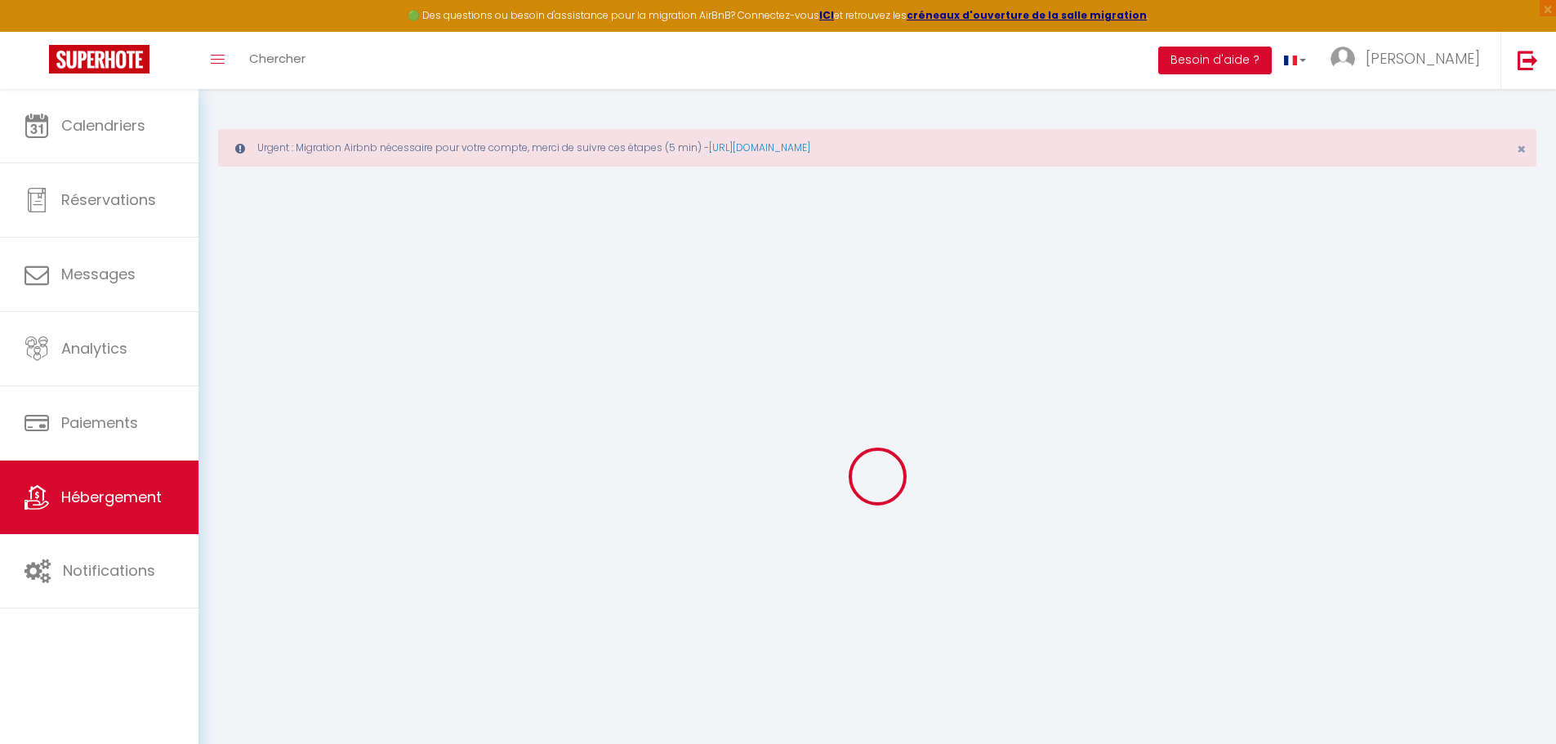
select select
checkbox input "false"
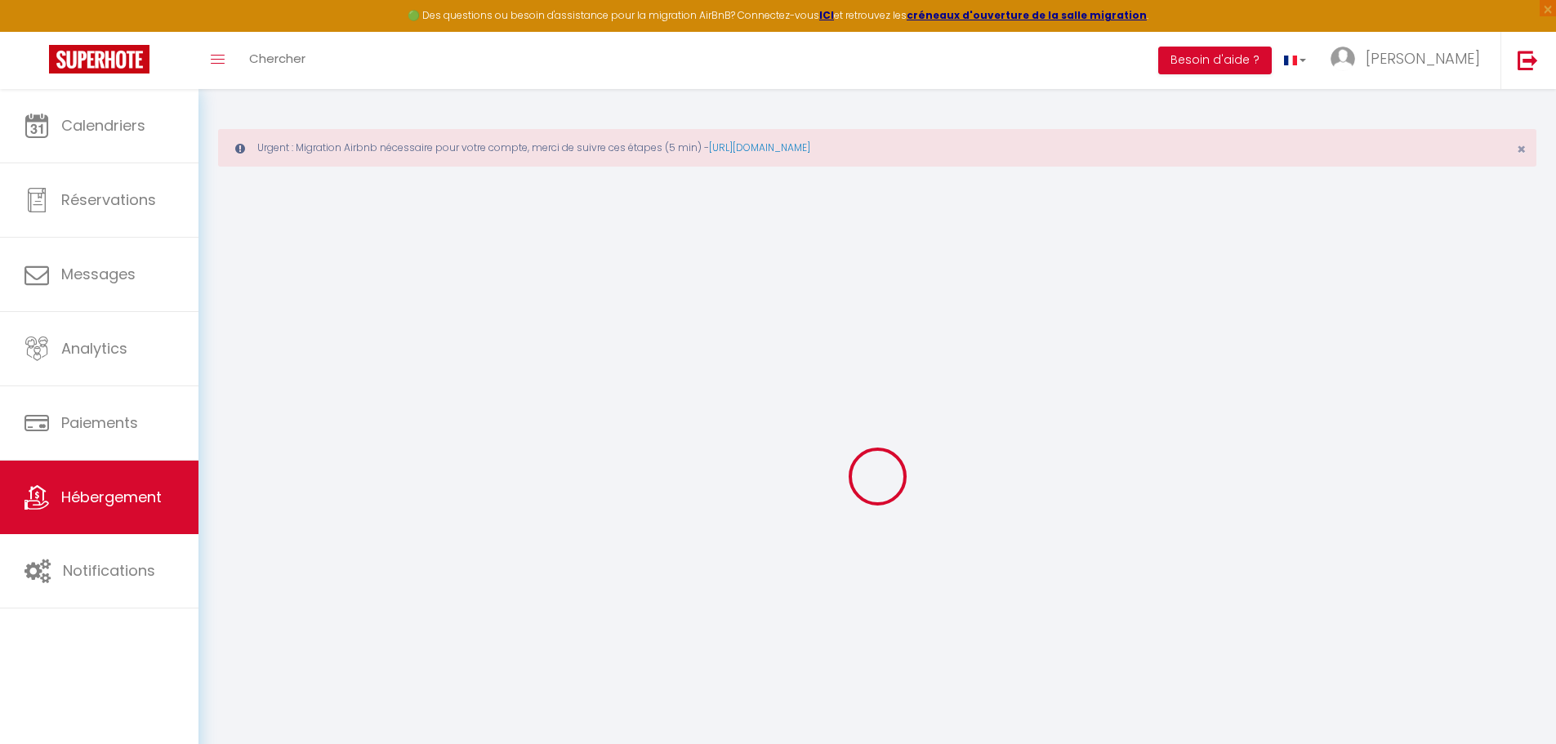
checkbox input "false"
select select
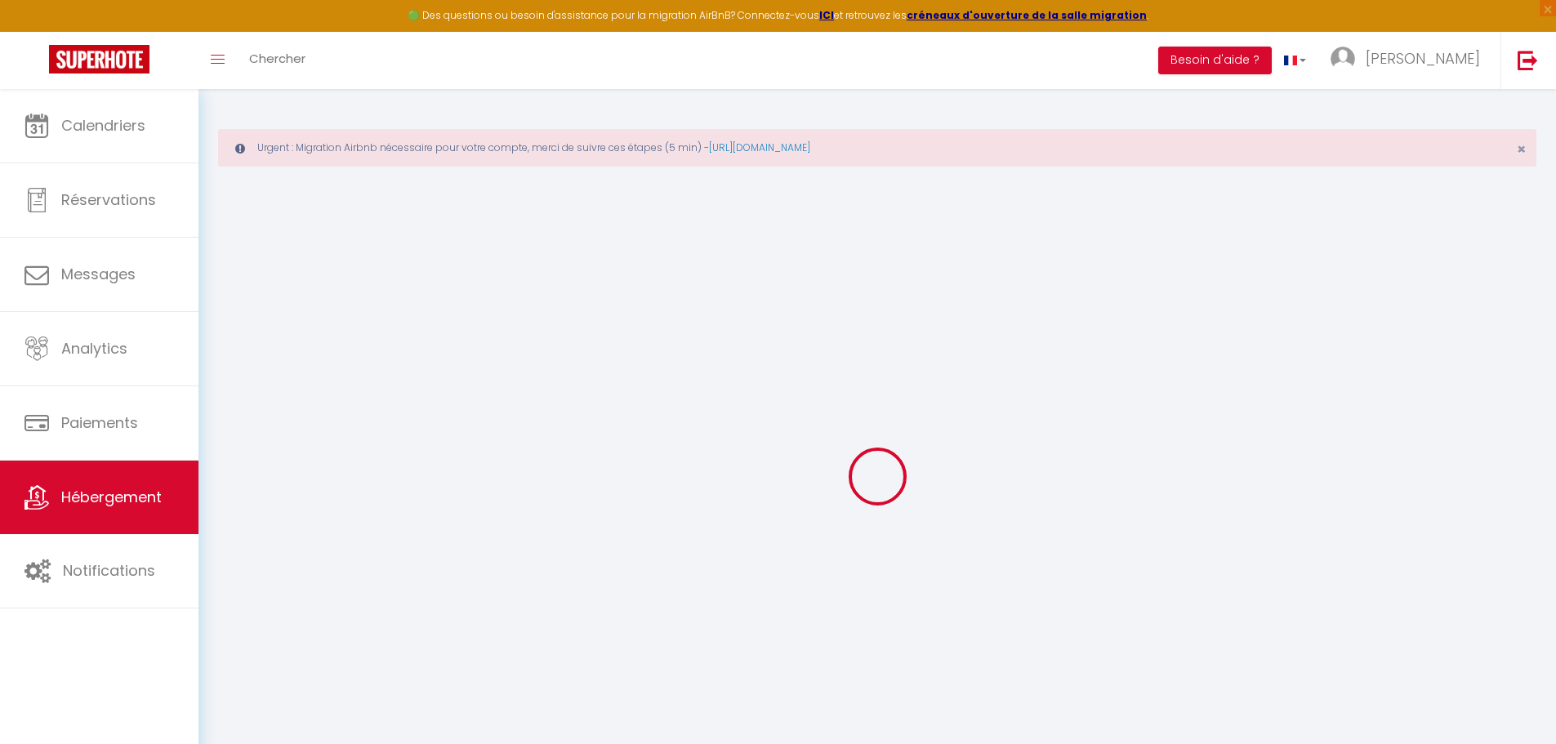
select select
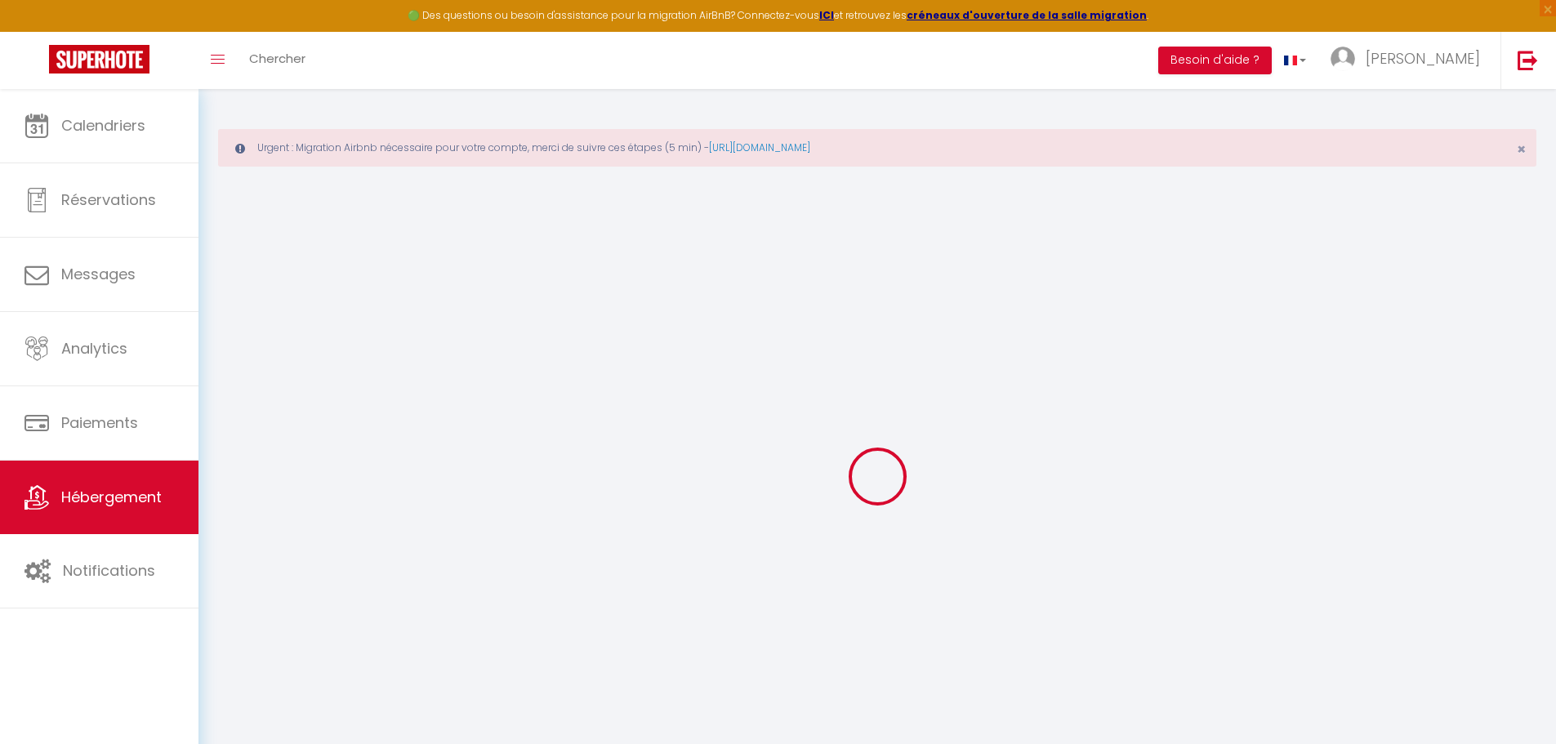
checkbox input "false"
select select
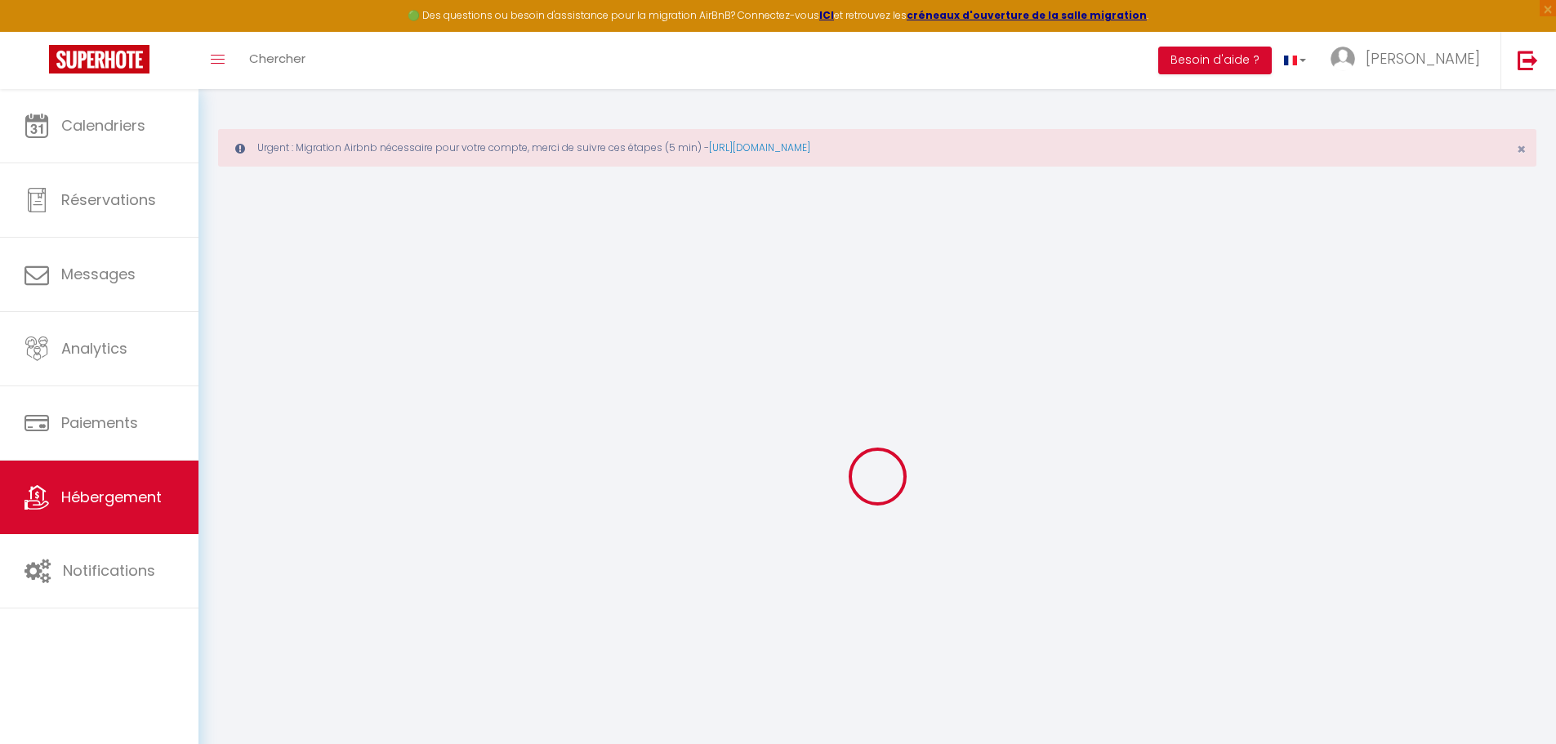
select select
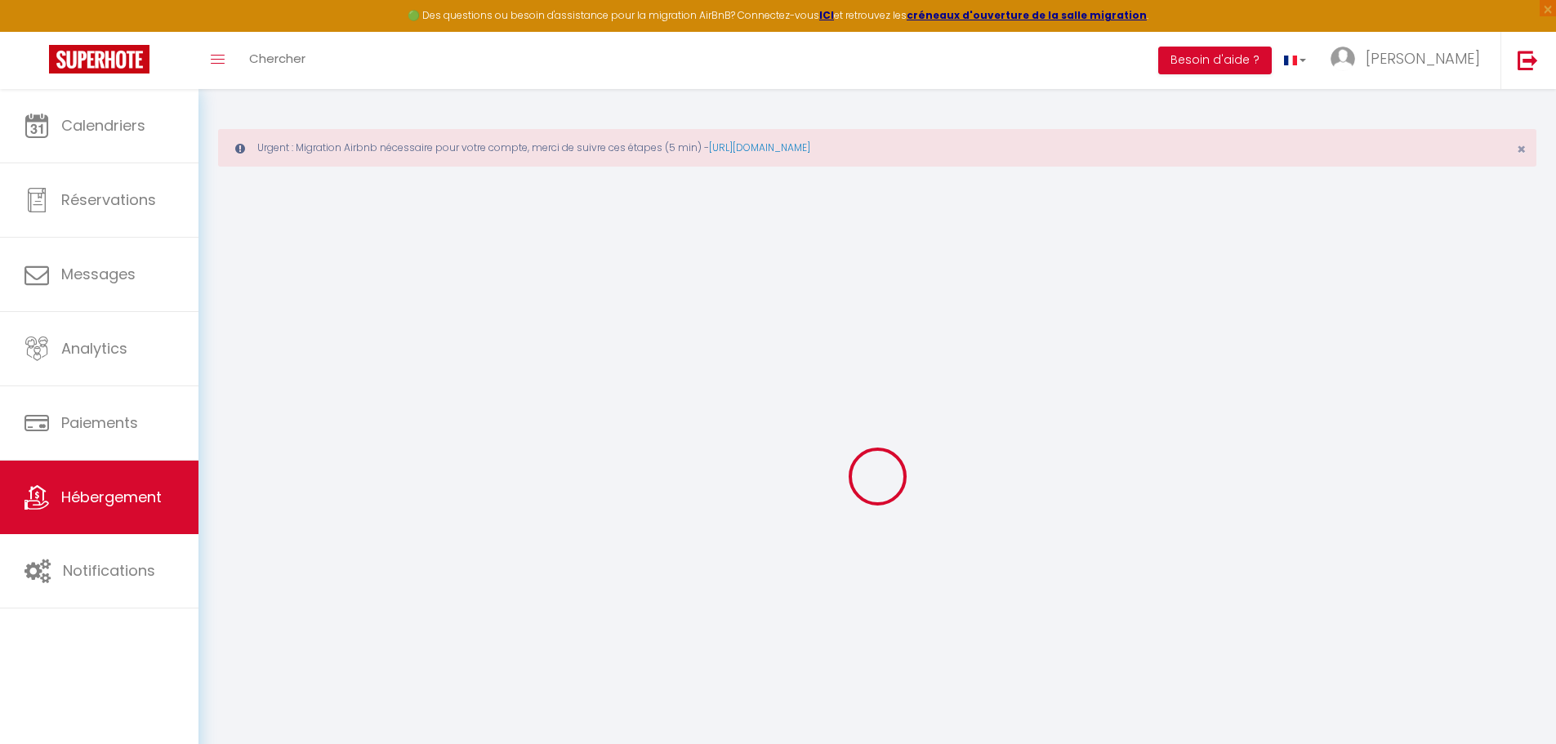
select select
checkbox input "false"
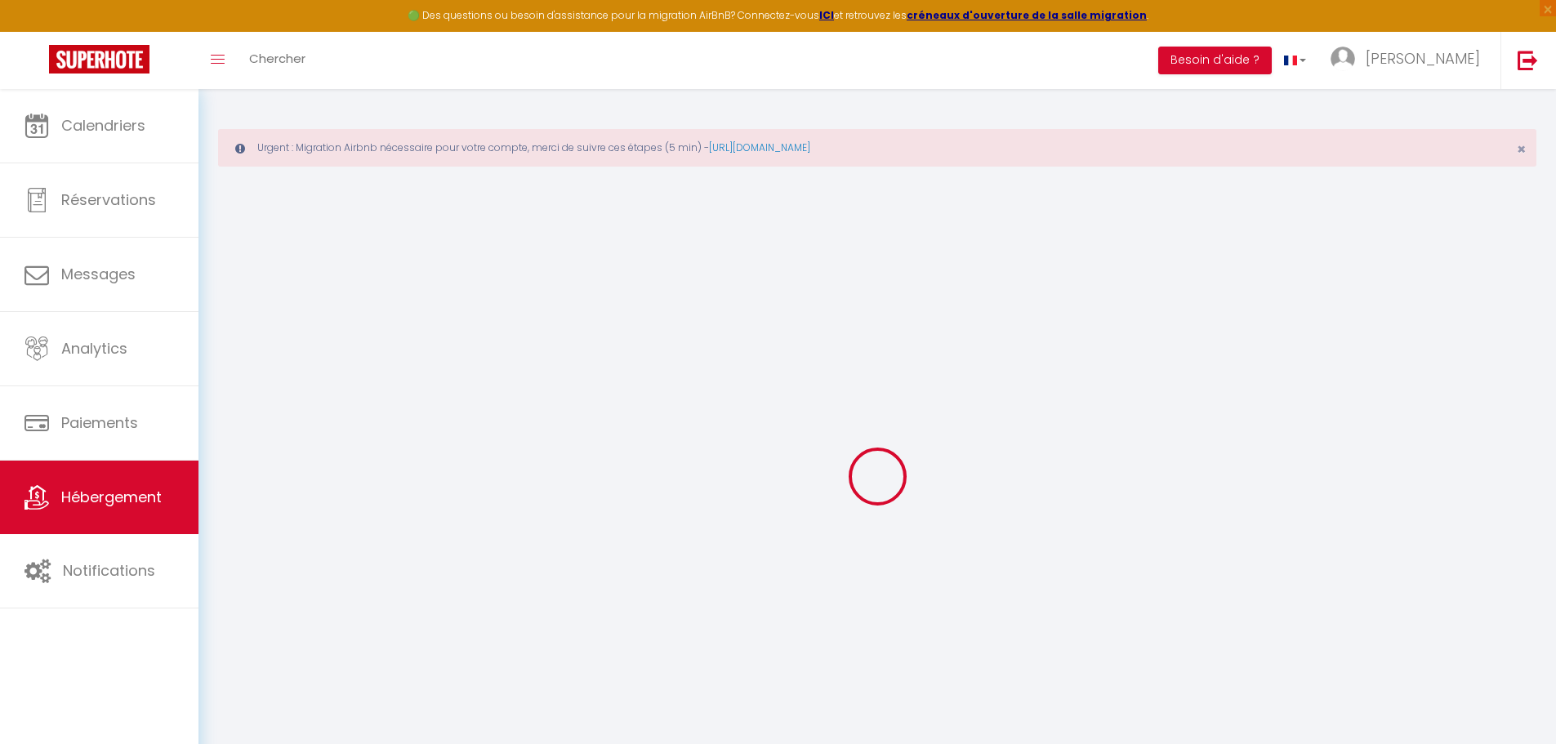
checkbox input "false"
select select
type input "Jolie Villa 300m2, grand jardin, piscine chauffée"
type input "Dan"
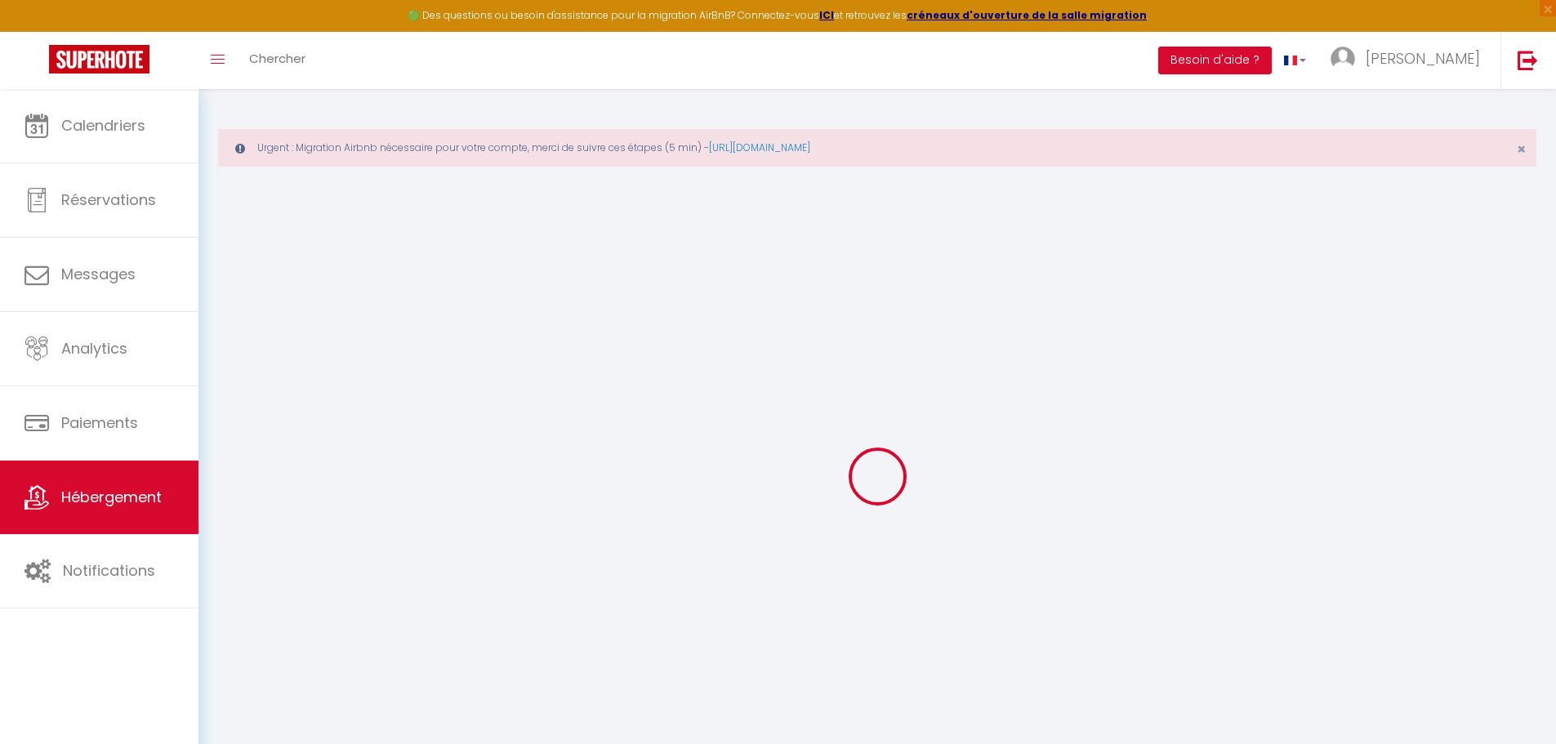
select select "houses"
select select "10"
select select "4"
select select "2"
type input "384"
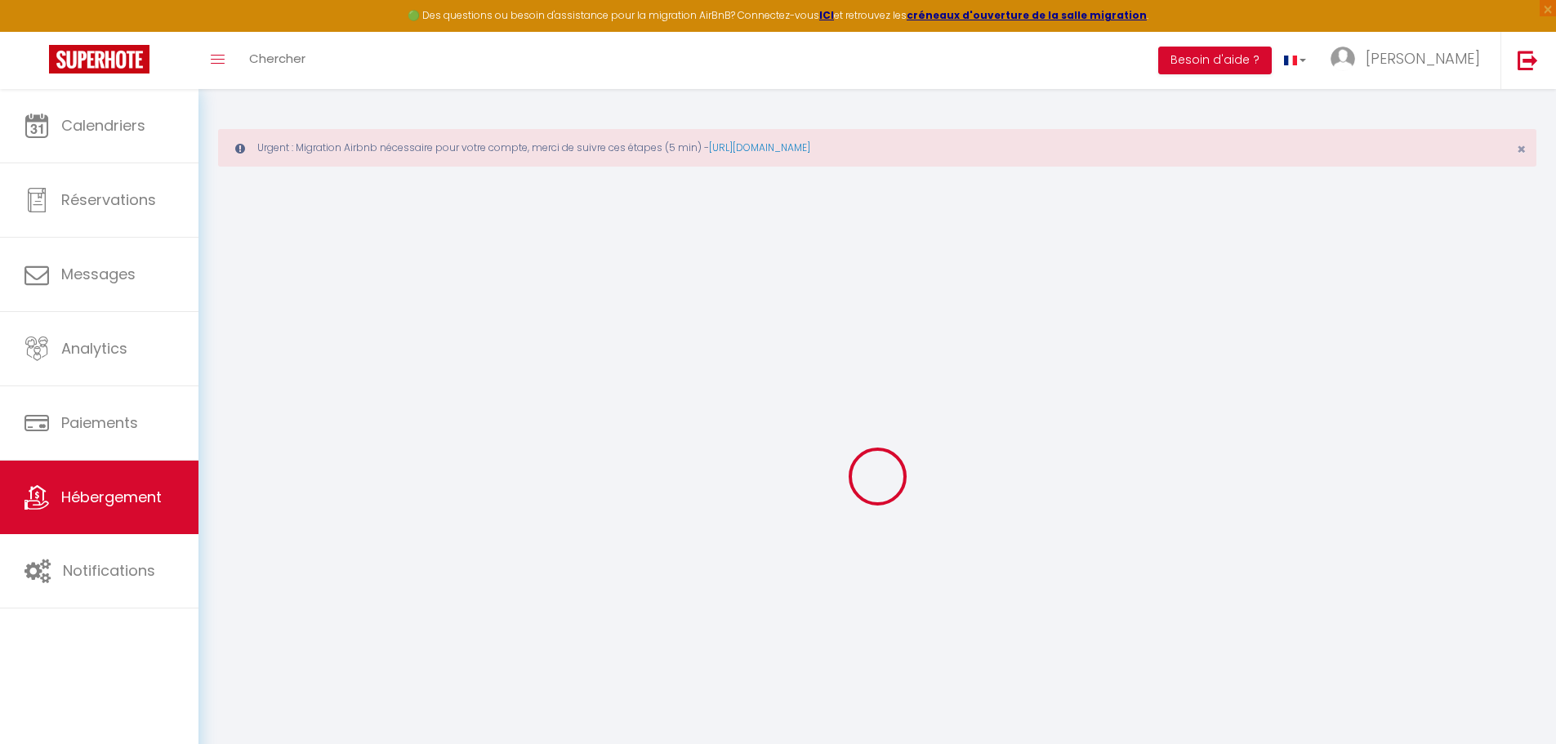
type input "18"
type input "130"
select select
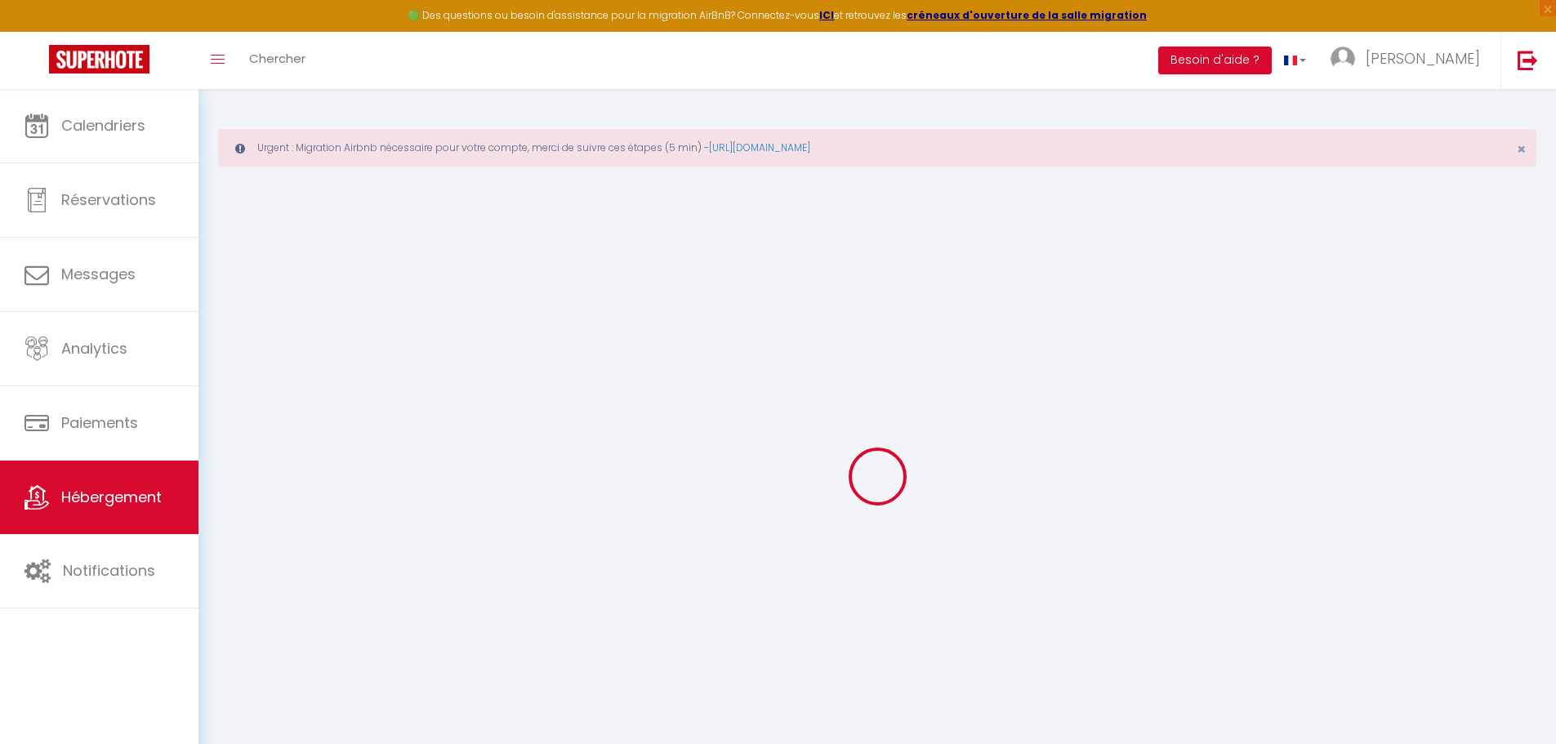
select select
type input "19 Route de Molsheim"
type input "67117"
type input "Furdenheim"
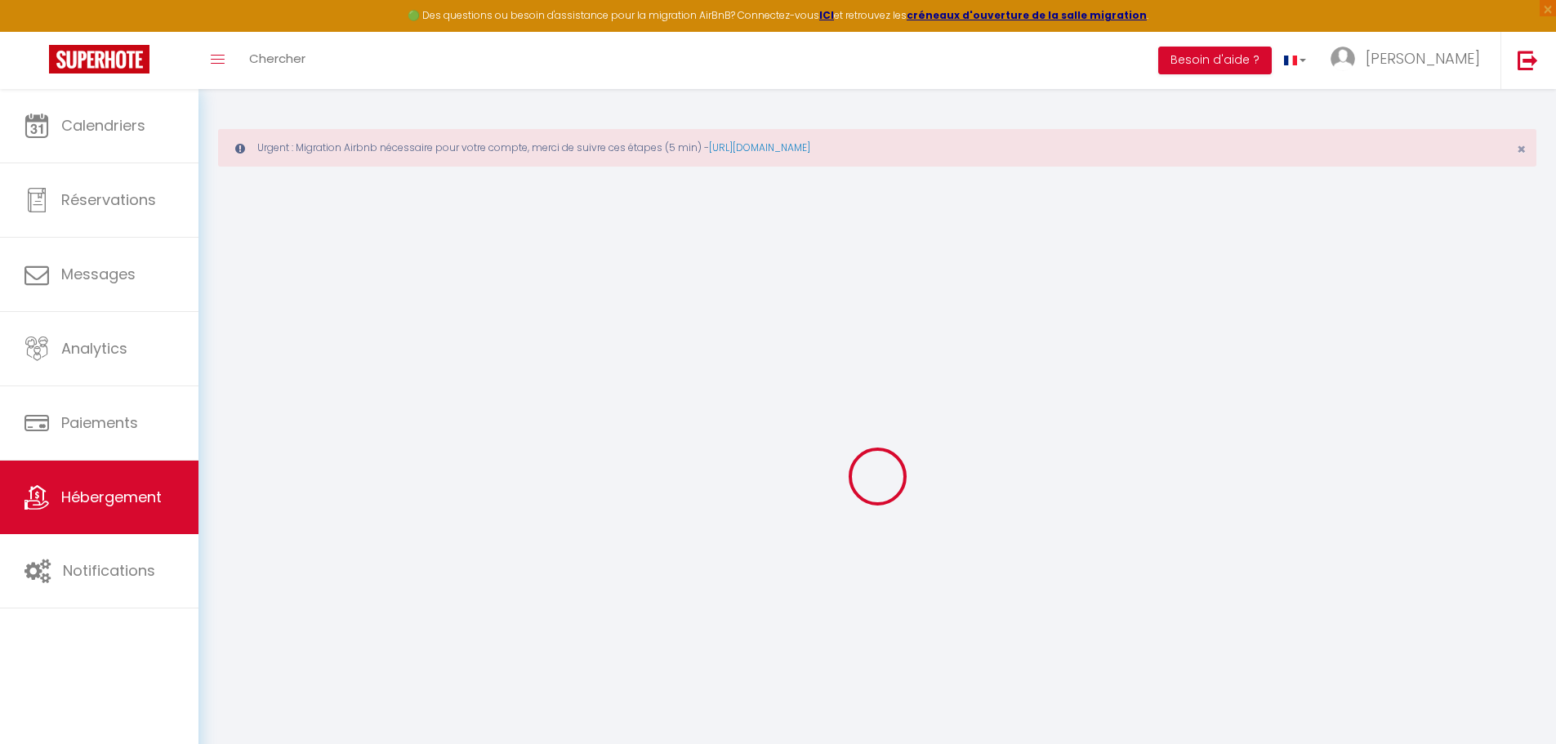
type input "contact@lesclesdemilanconciergerie.fr"
select select
checkbox input "false"
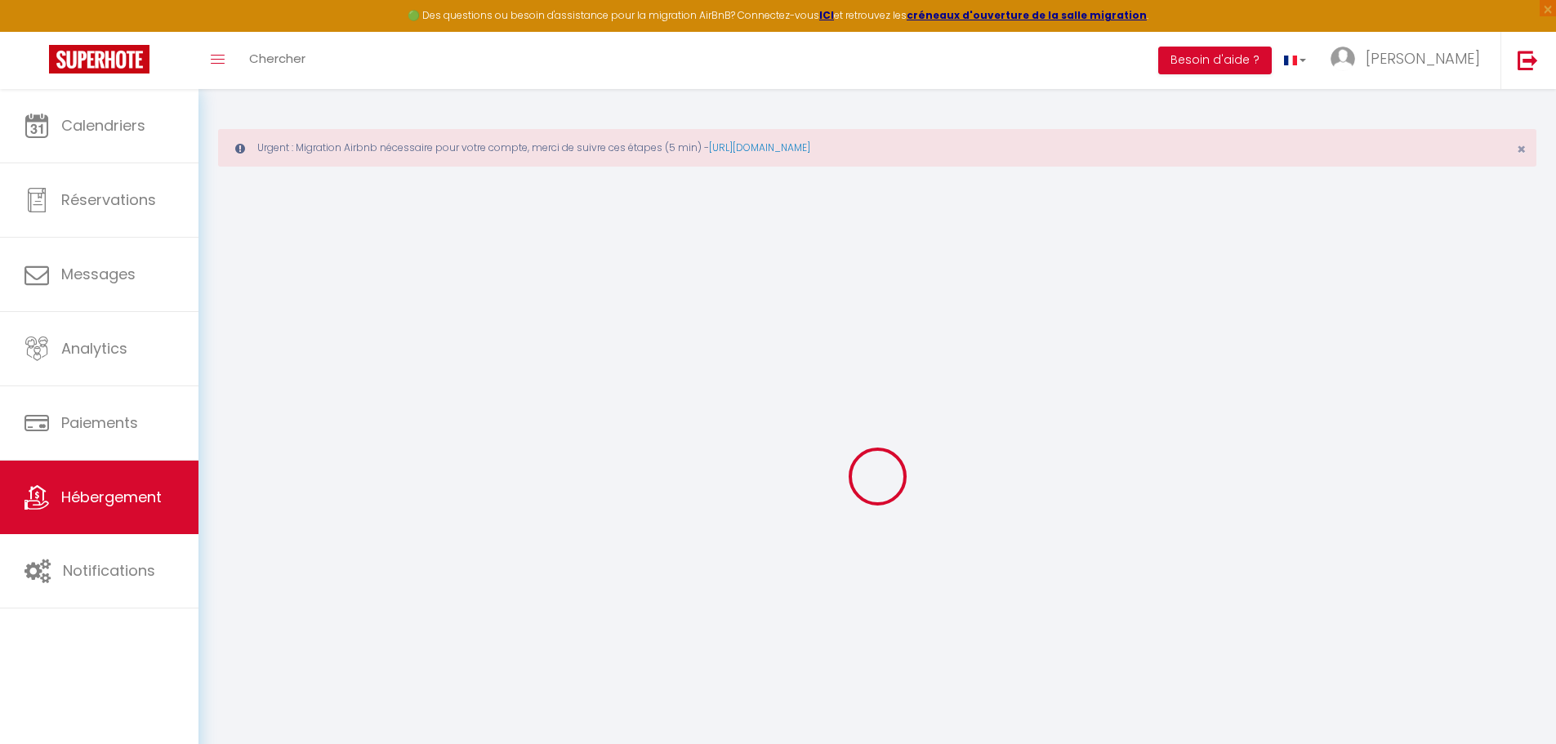
checkbox input "false"
type input "0"
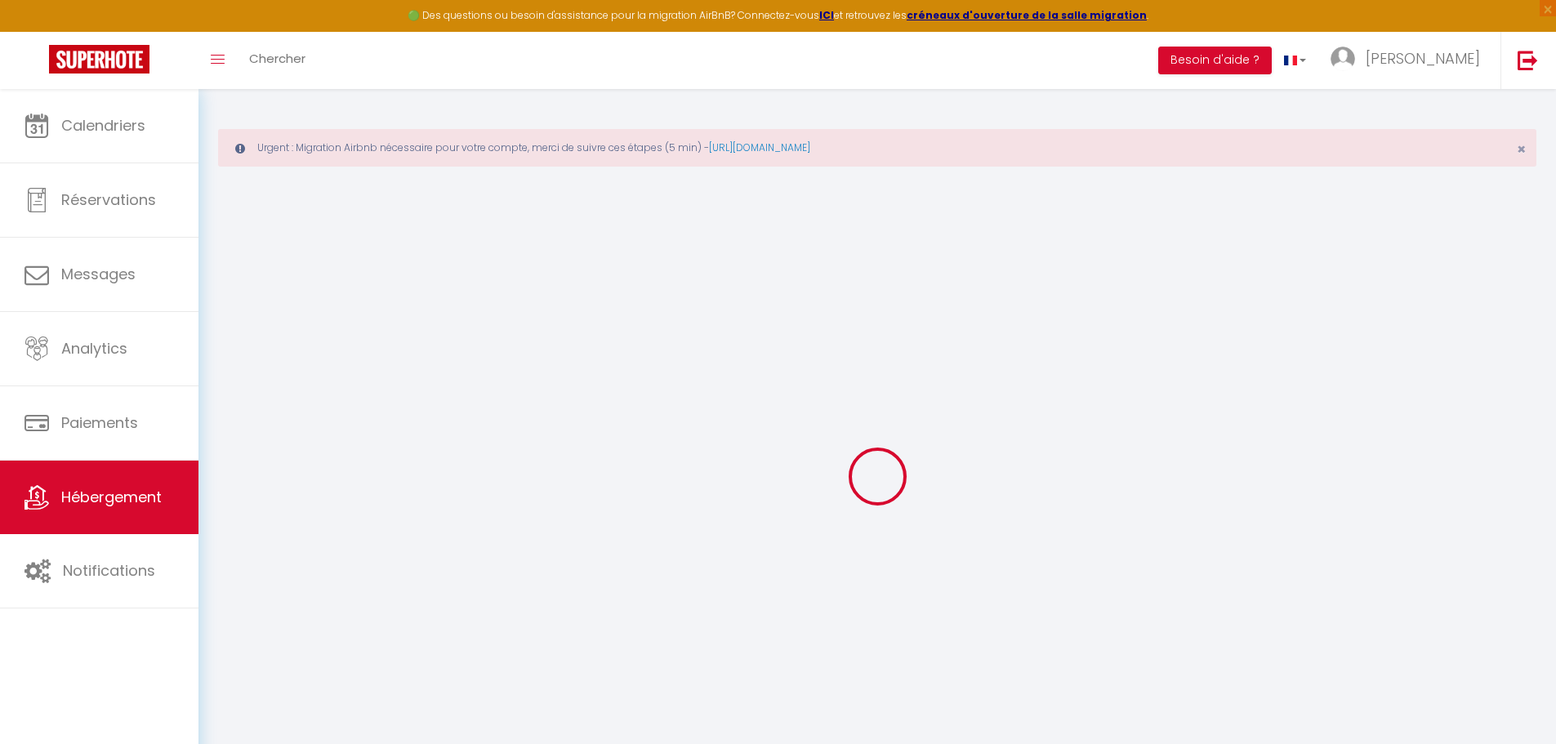
select select "villa"
select select
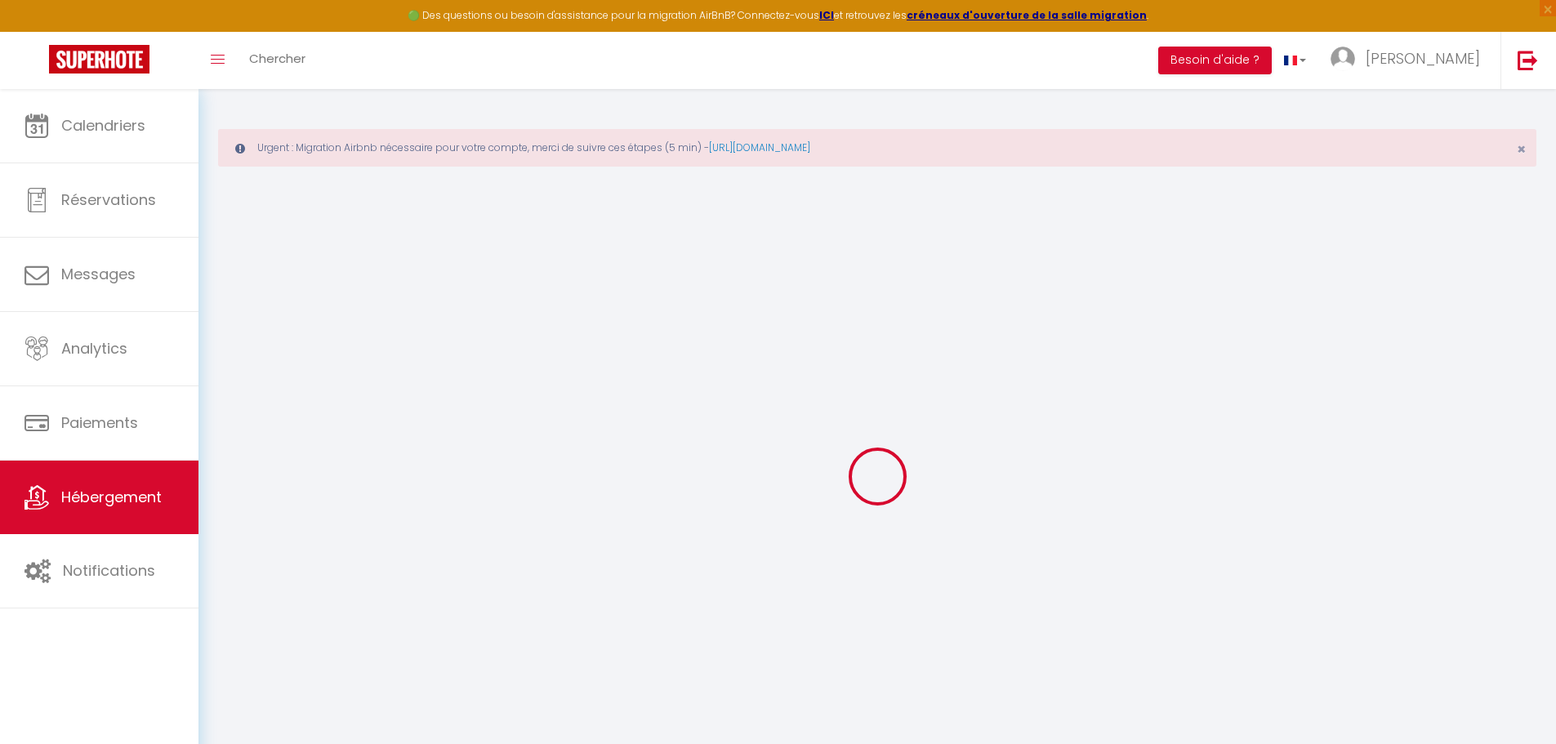
select select
checkbox input "false"
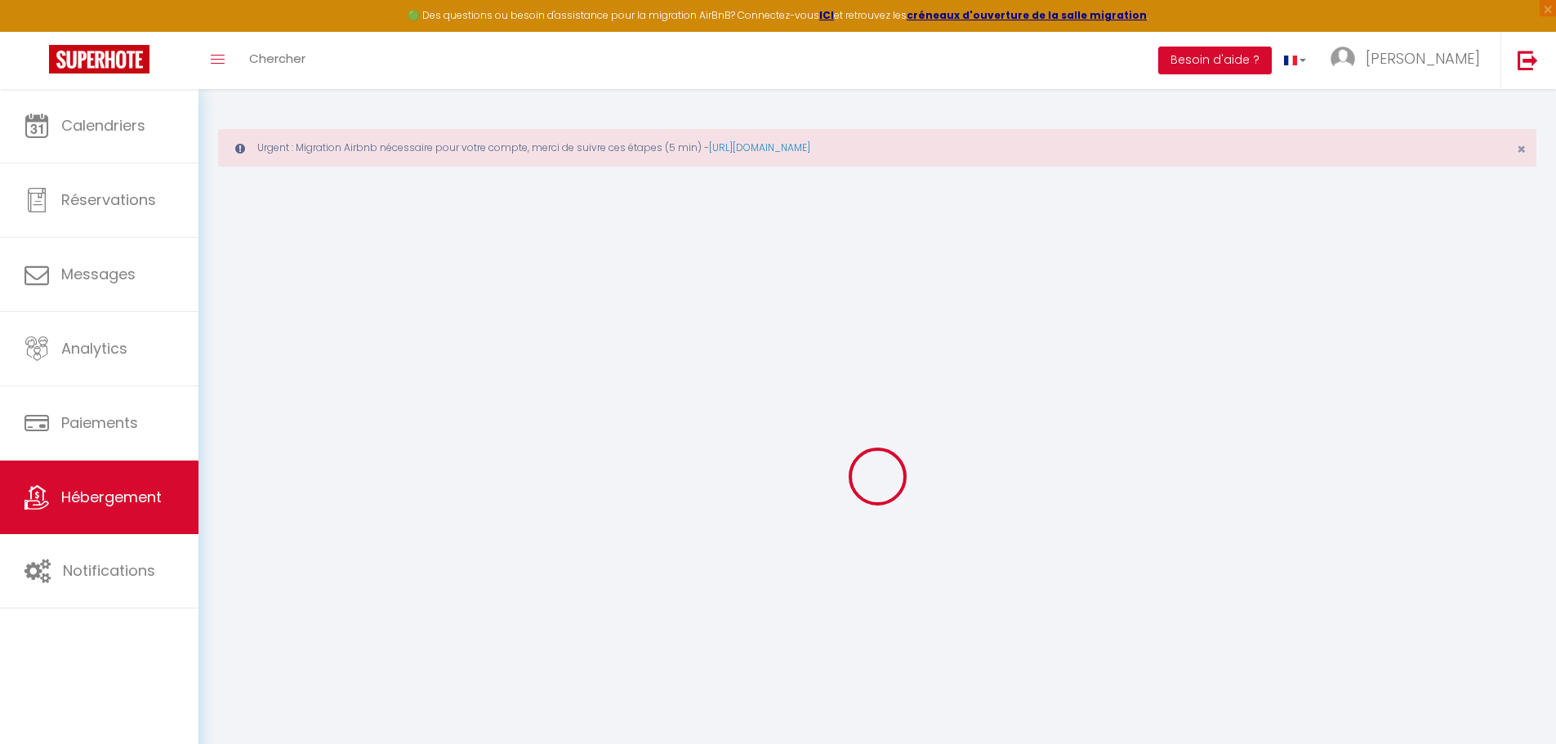
checkbox input "false"
select select
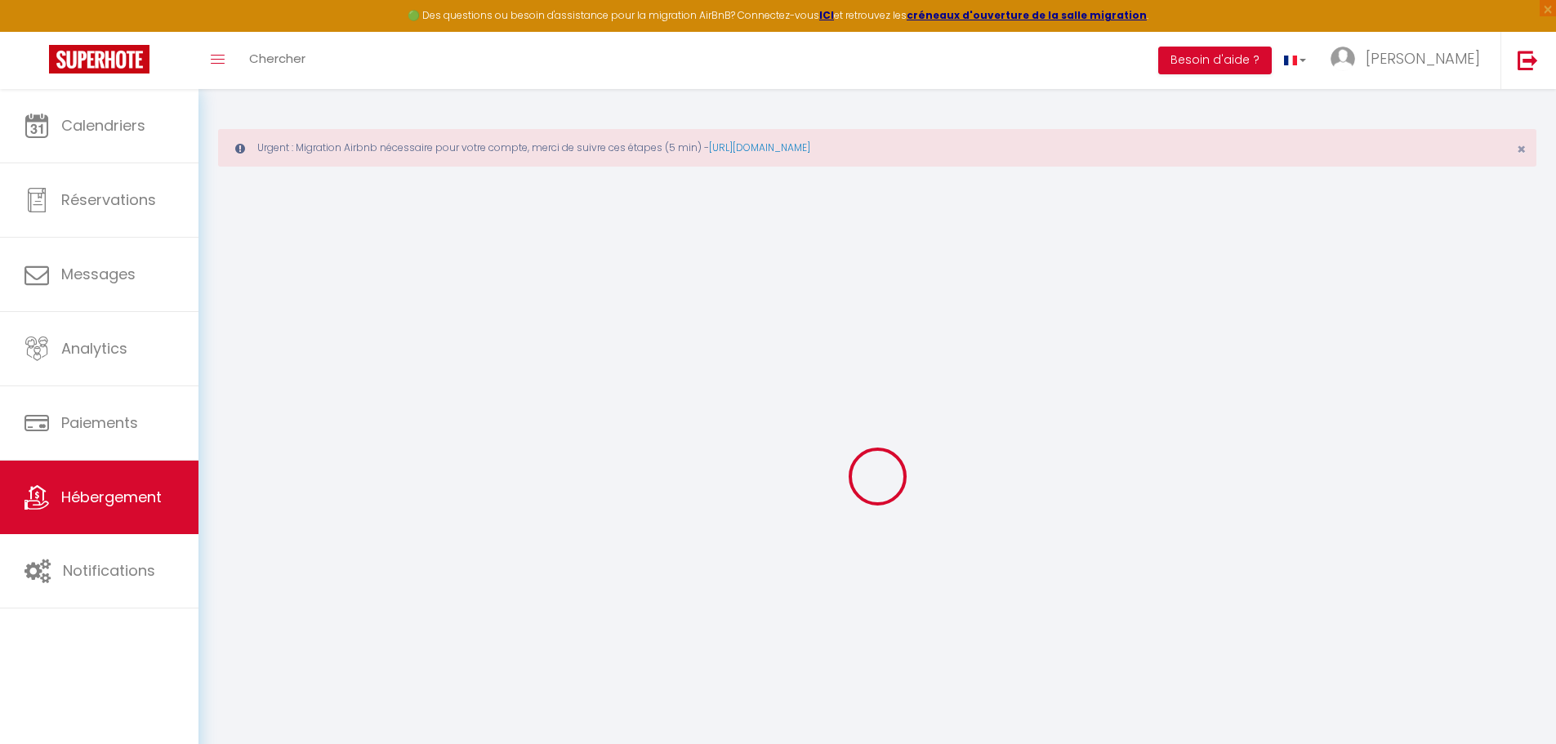
select select
checkbox input "false"
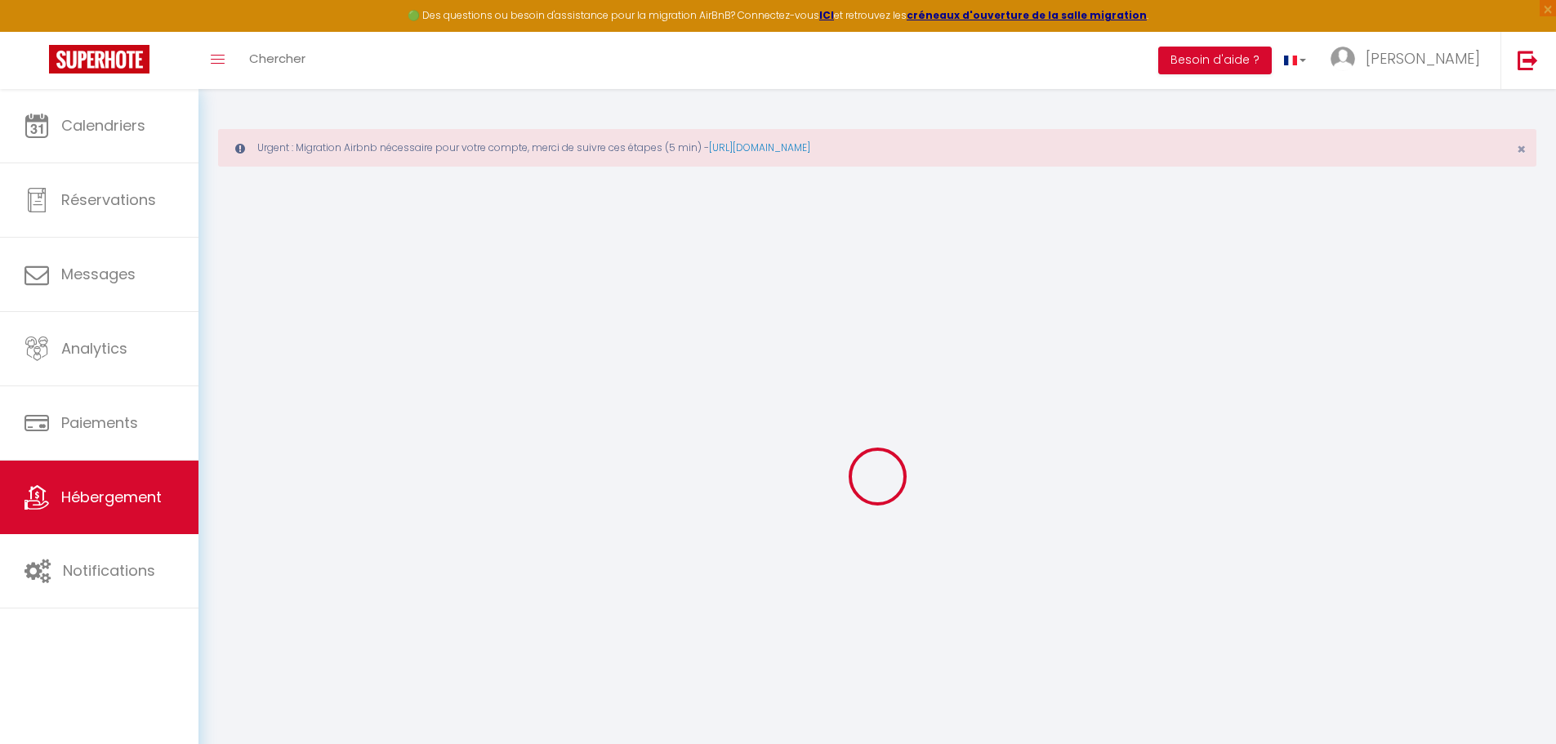
checkbox input "false"
select select
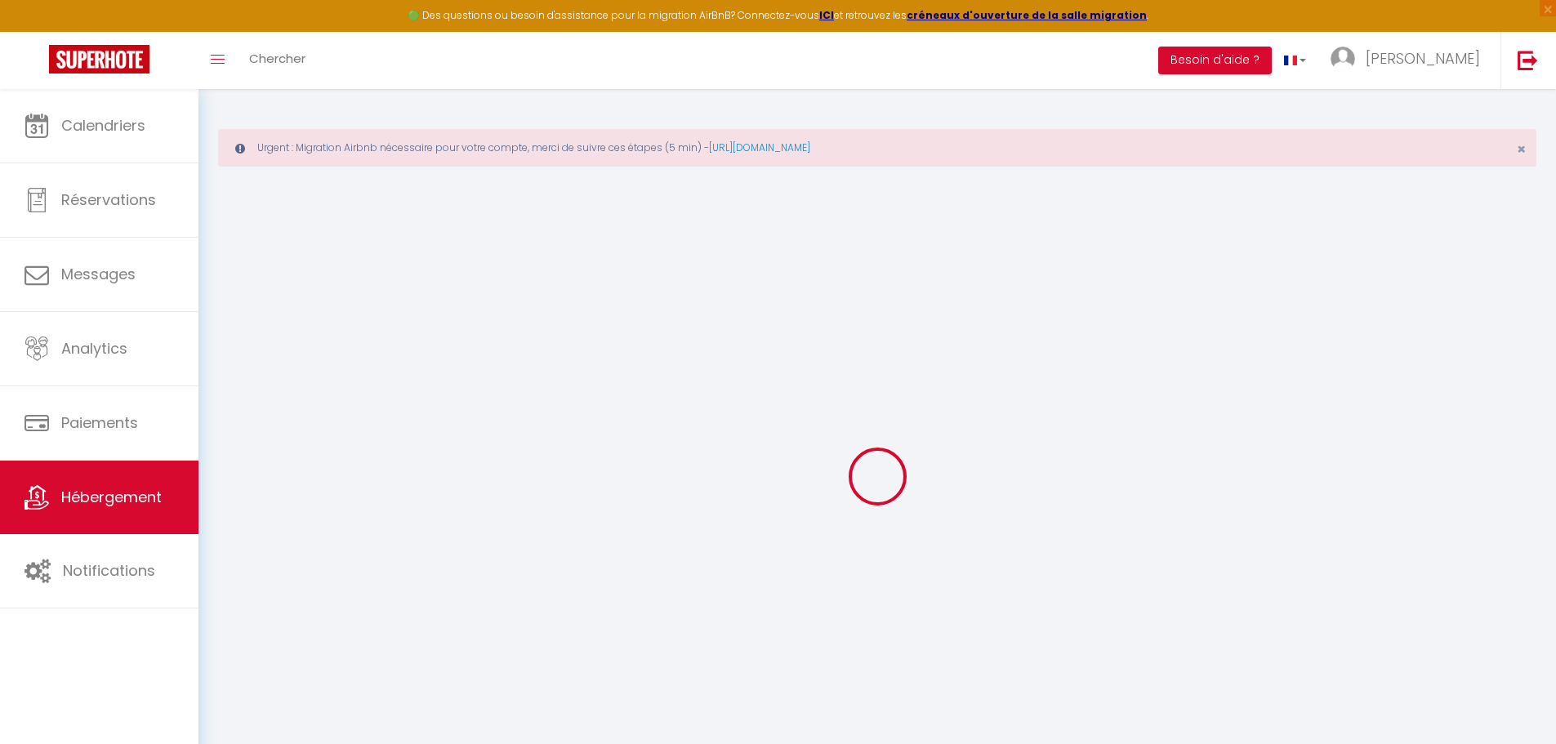
select select
checkbox input "false"
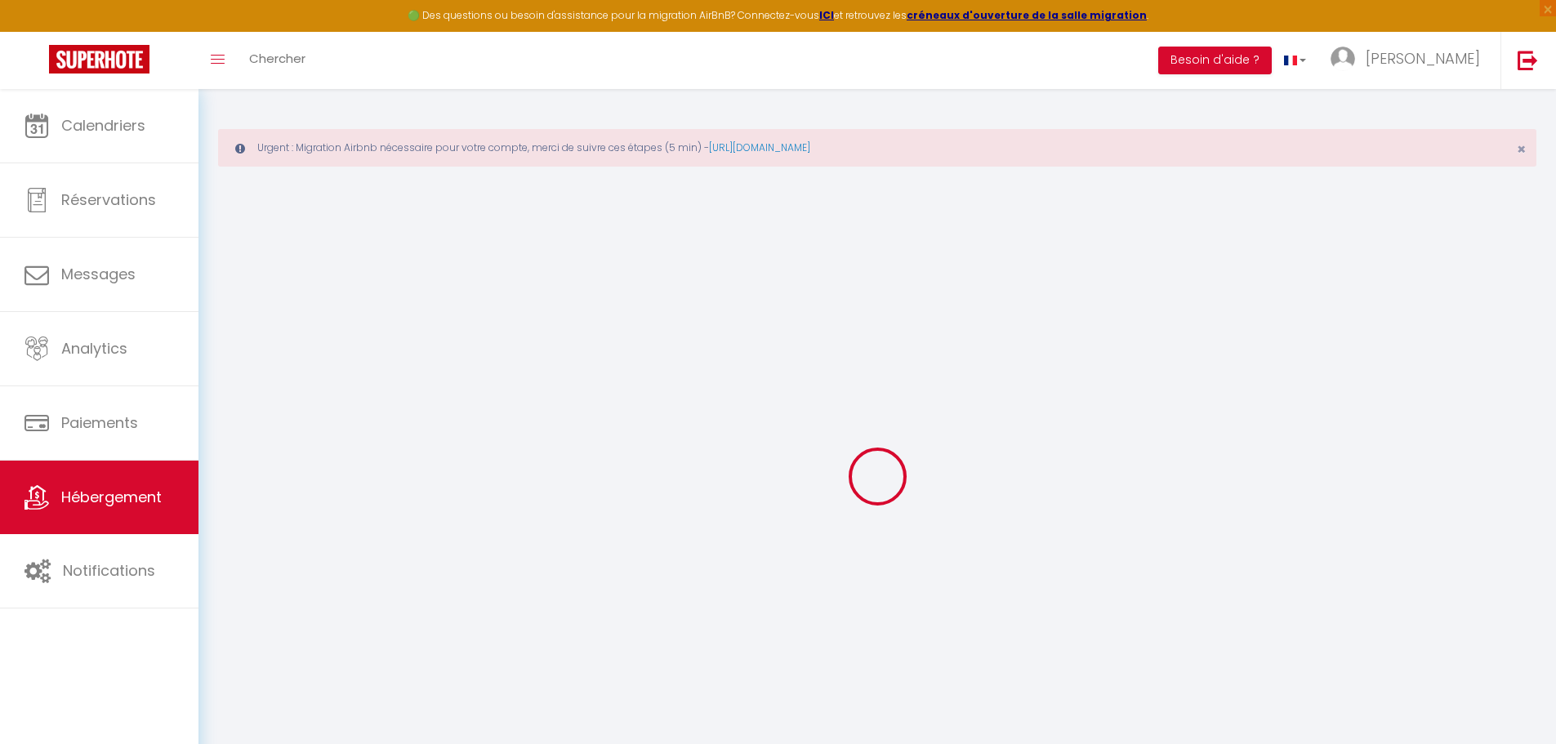
checkbox input "false"
select select
checkbox input "false"
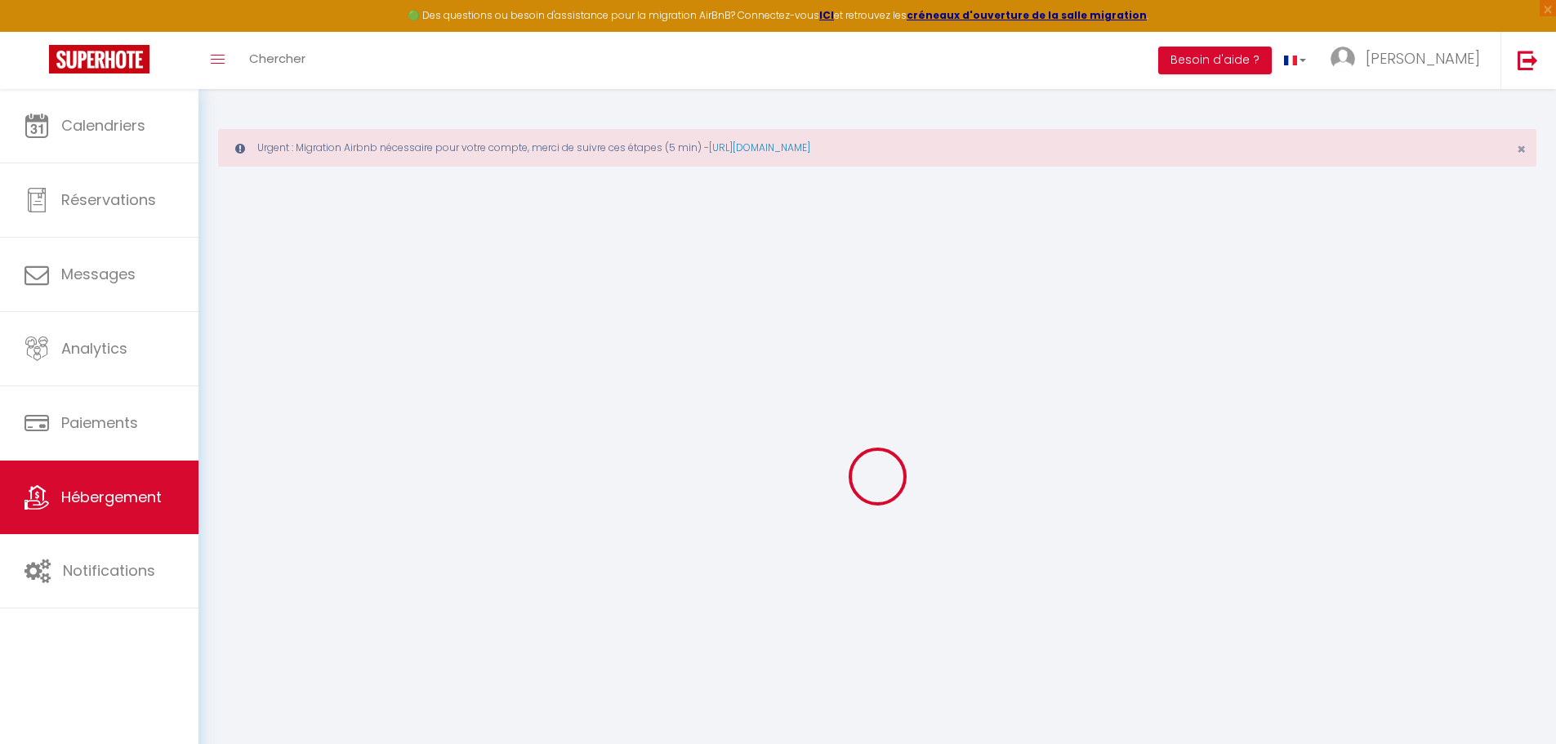
checkbox input "false"
select select "15:00"
select select
select select "11:00"
select select "30"
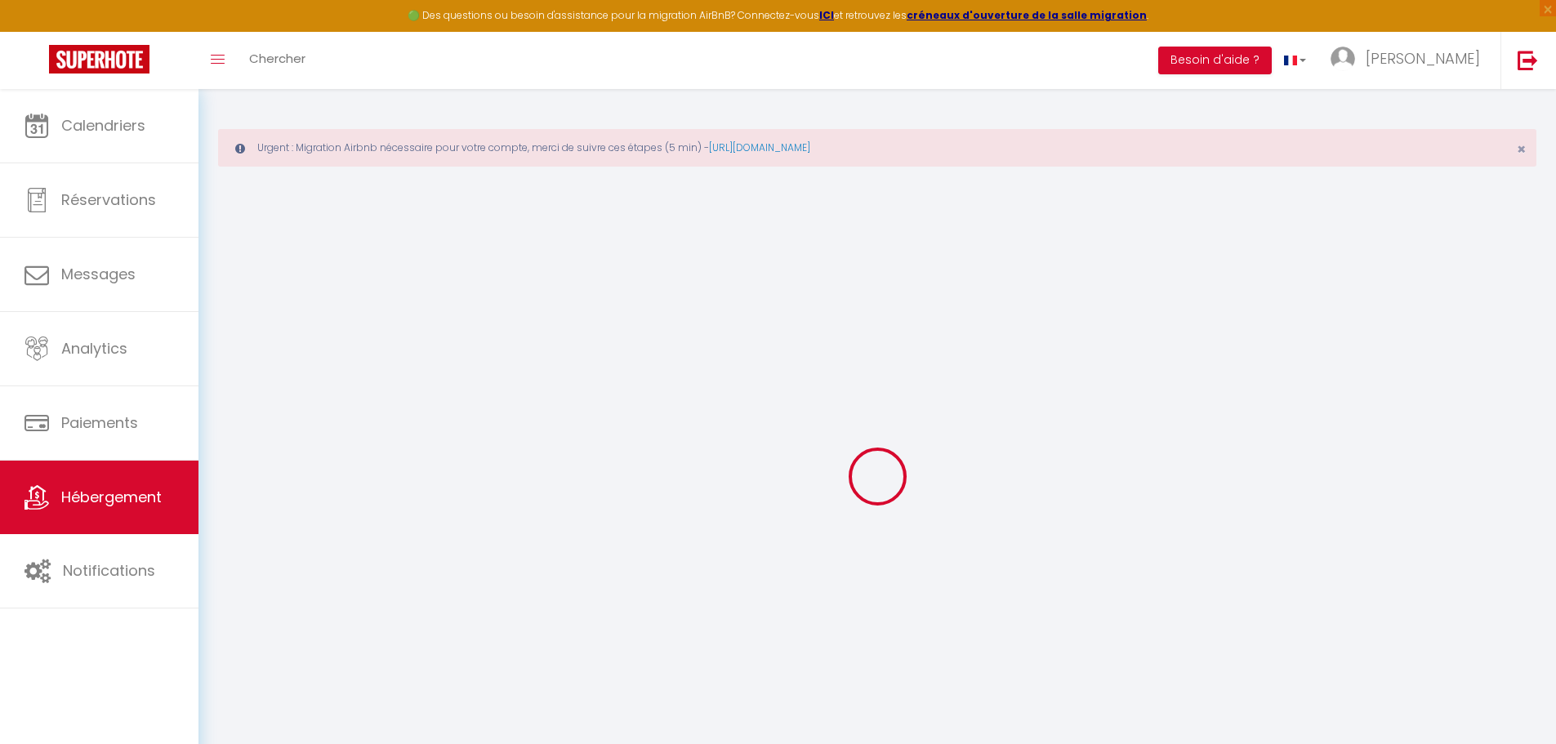
select select "120"
select select
checkbox input "false"
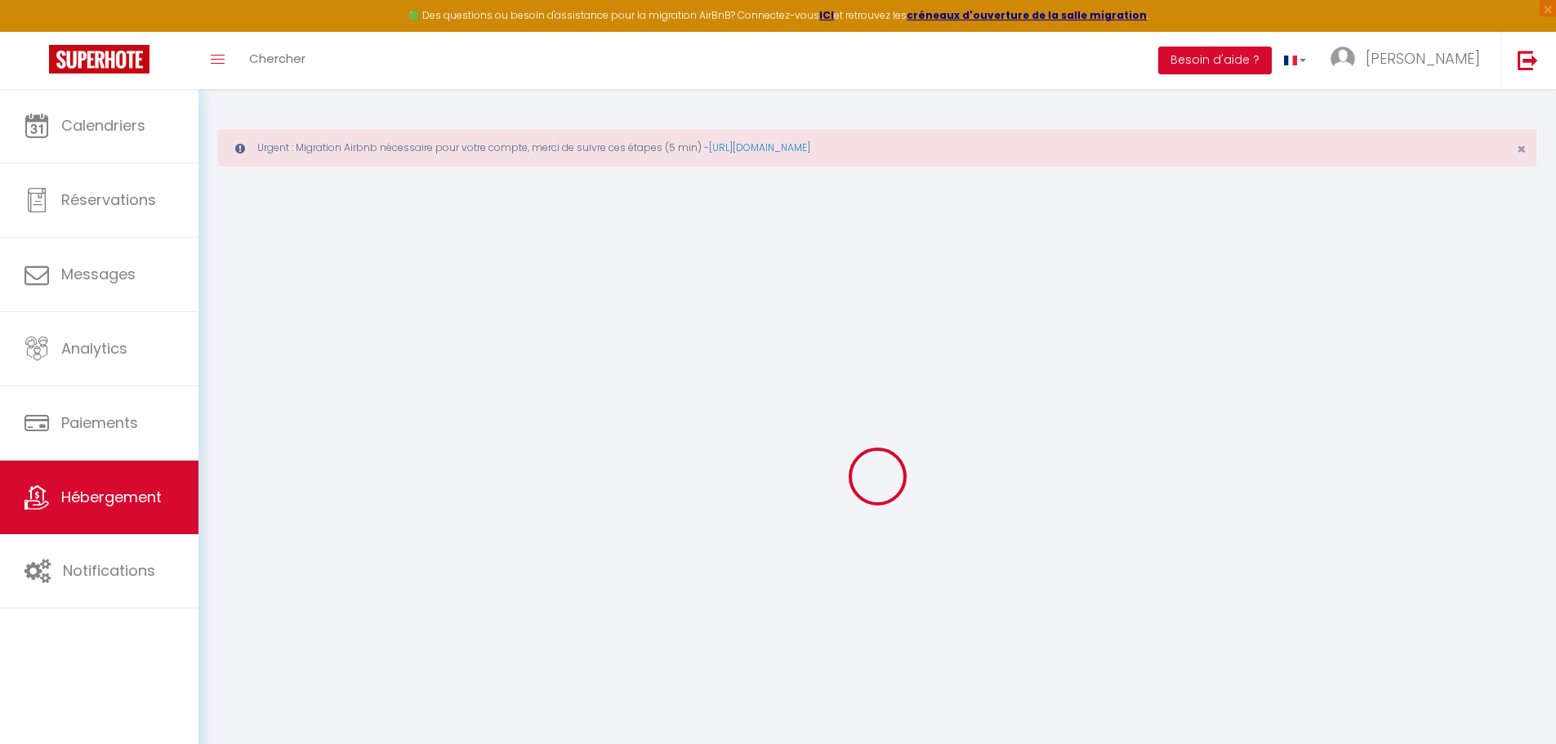
checkbox input "false"
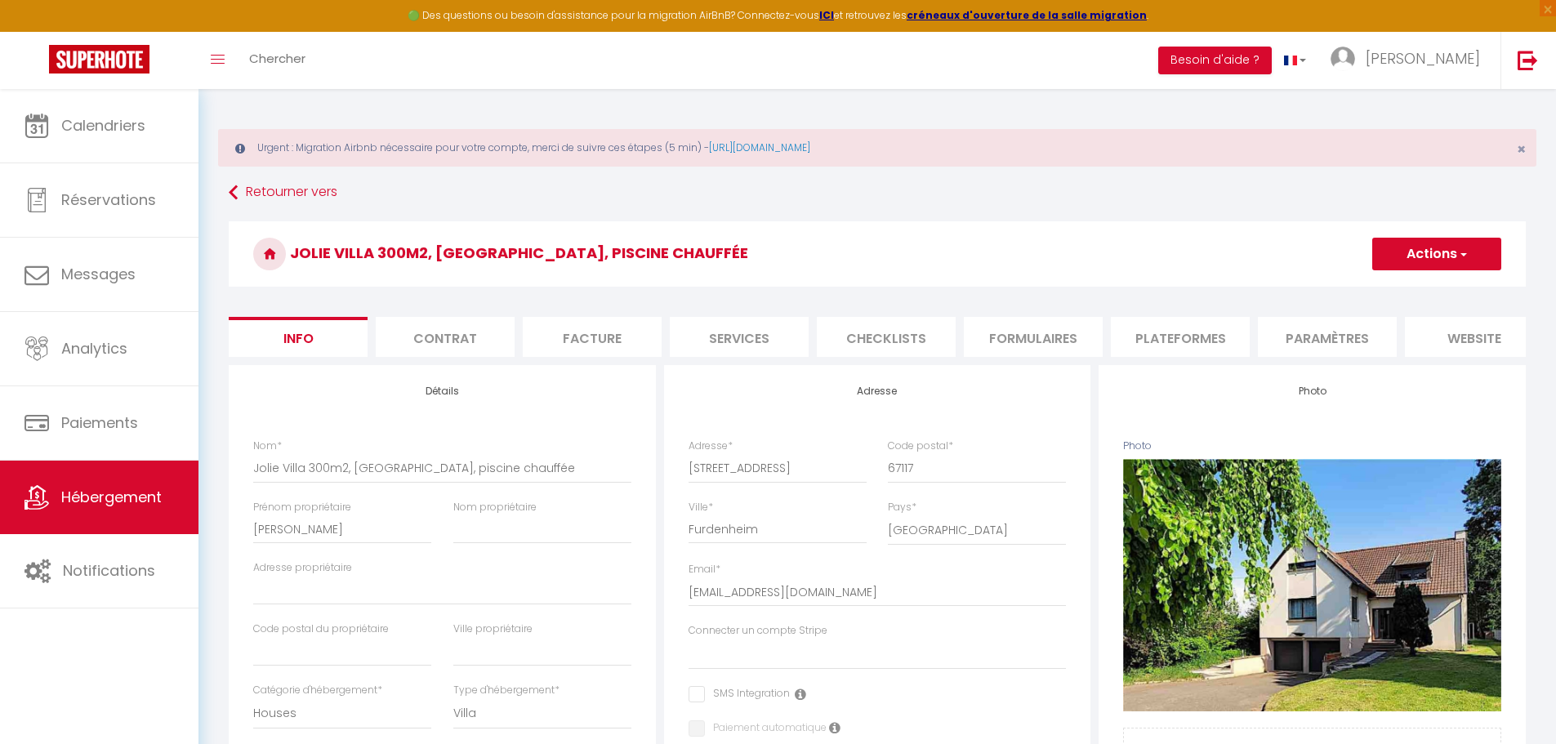
click at [1176, 333] on li "Plateformes" at bounding box center [1180, 337] width 139 height 40
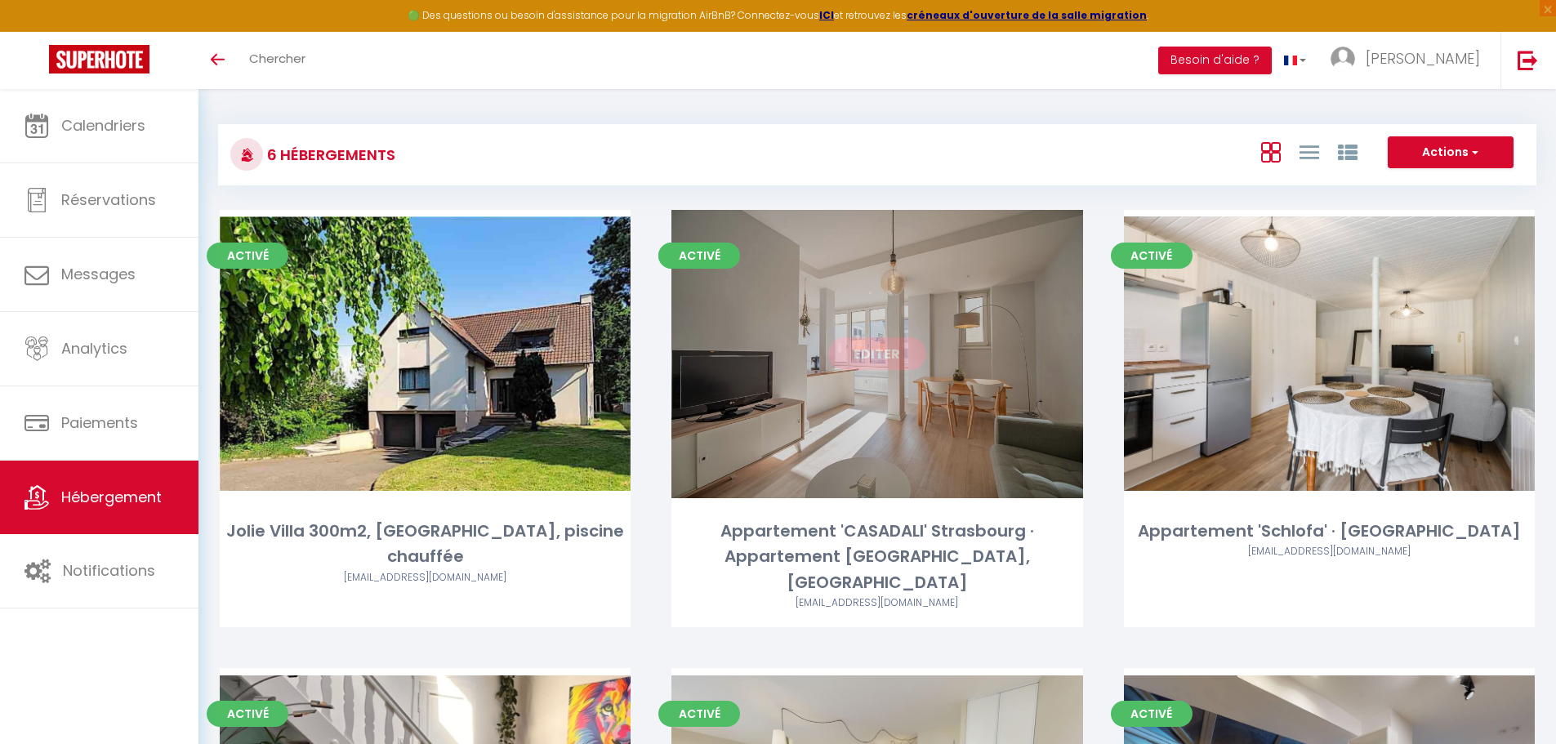
click at [882, 349] on link "Editer" at bounding box center [877, 353] width 98 height 33
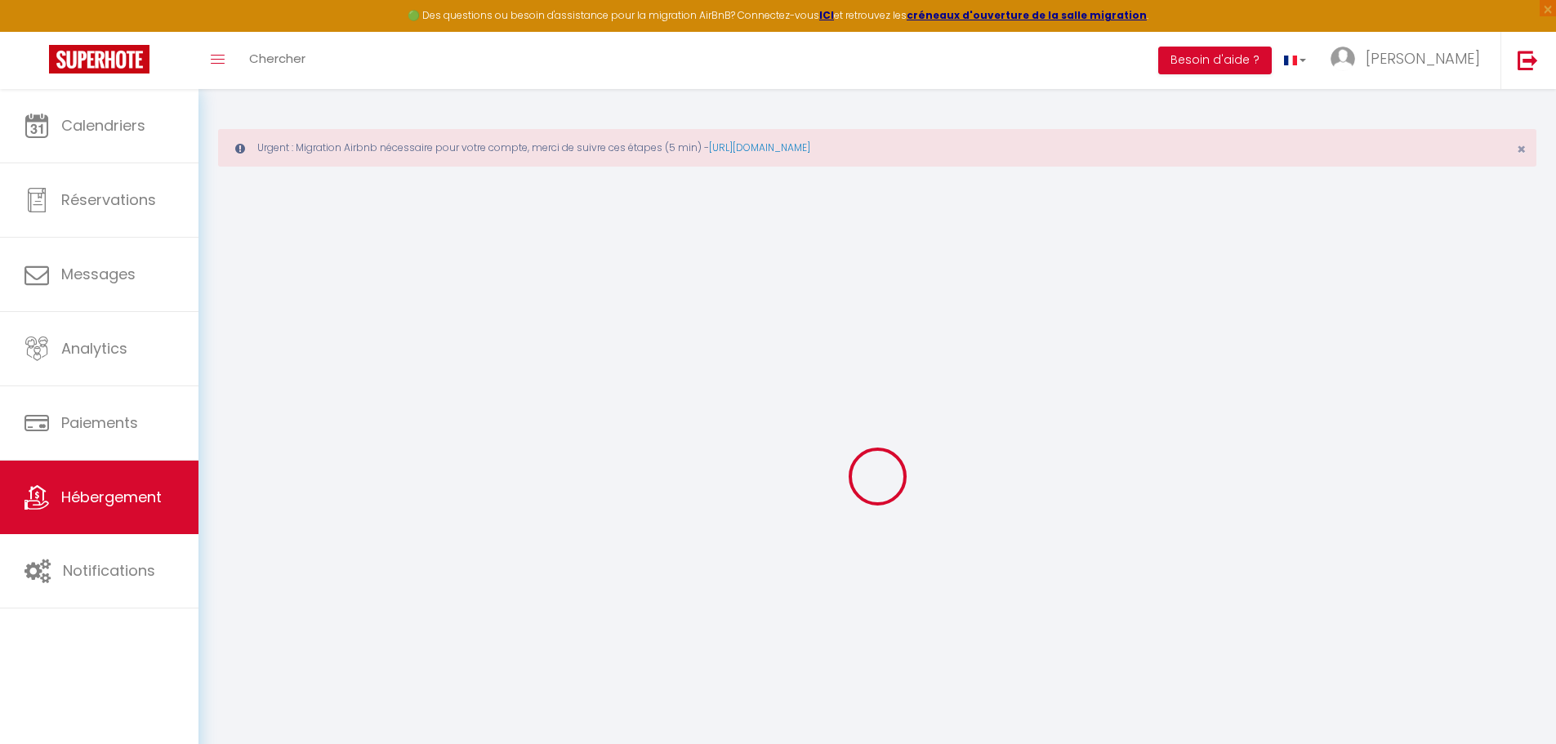
select select
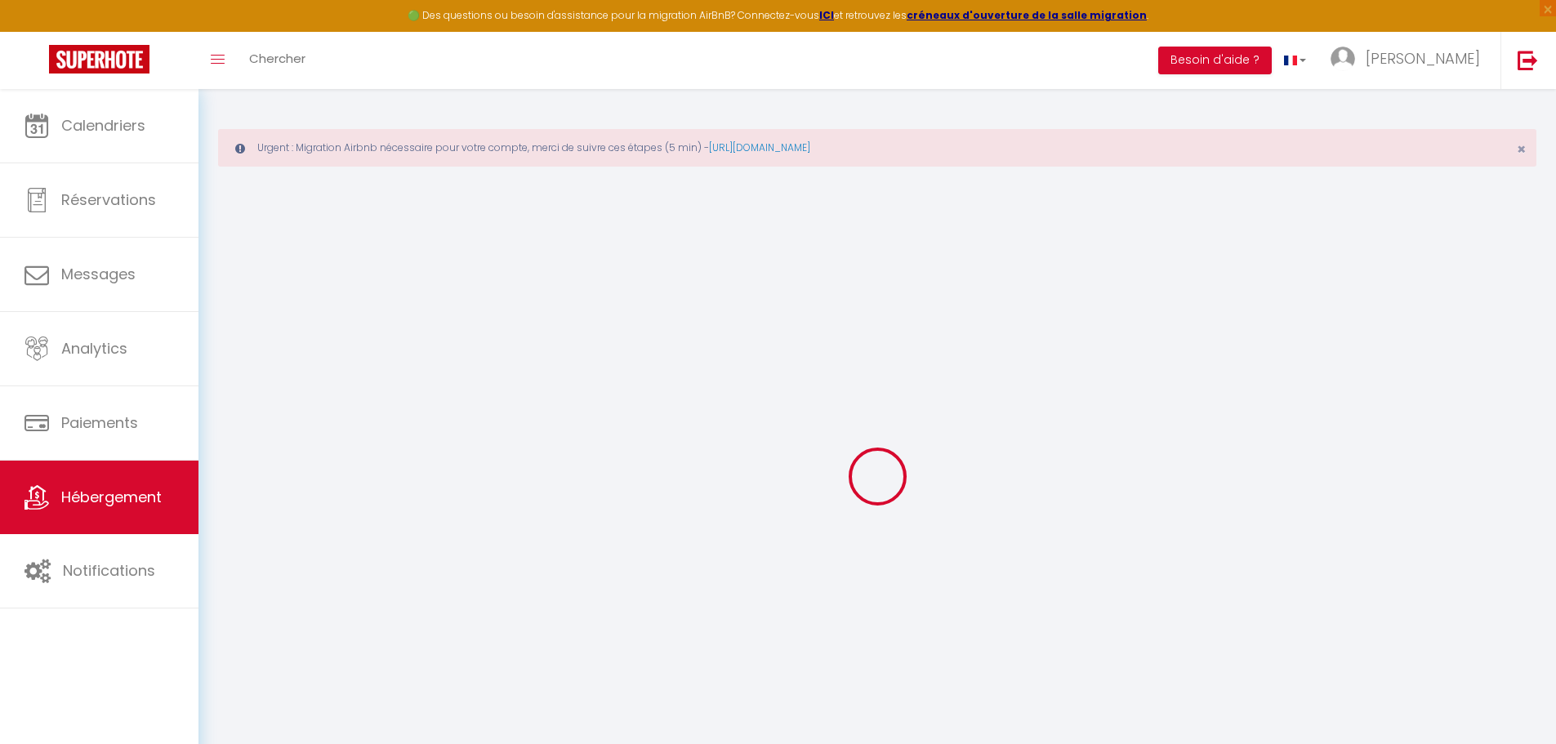
select select
checkbox input "false"
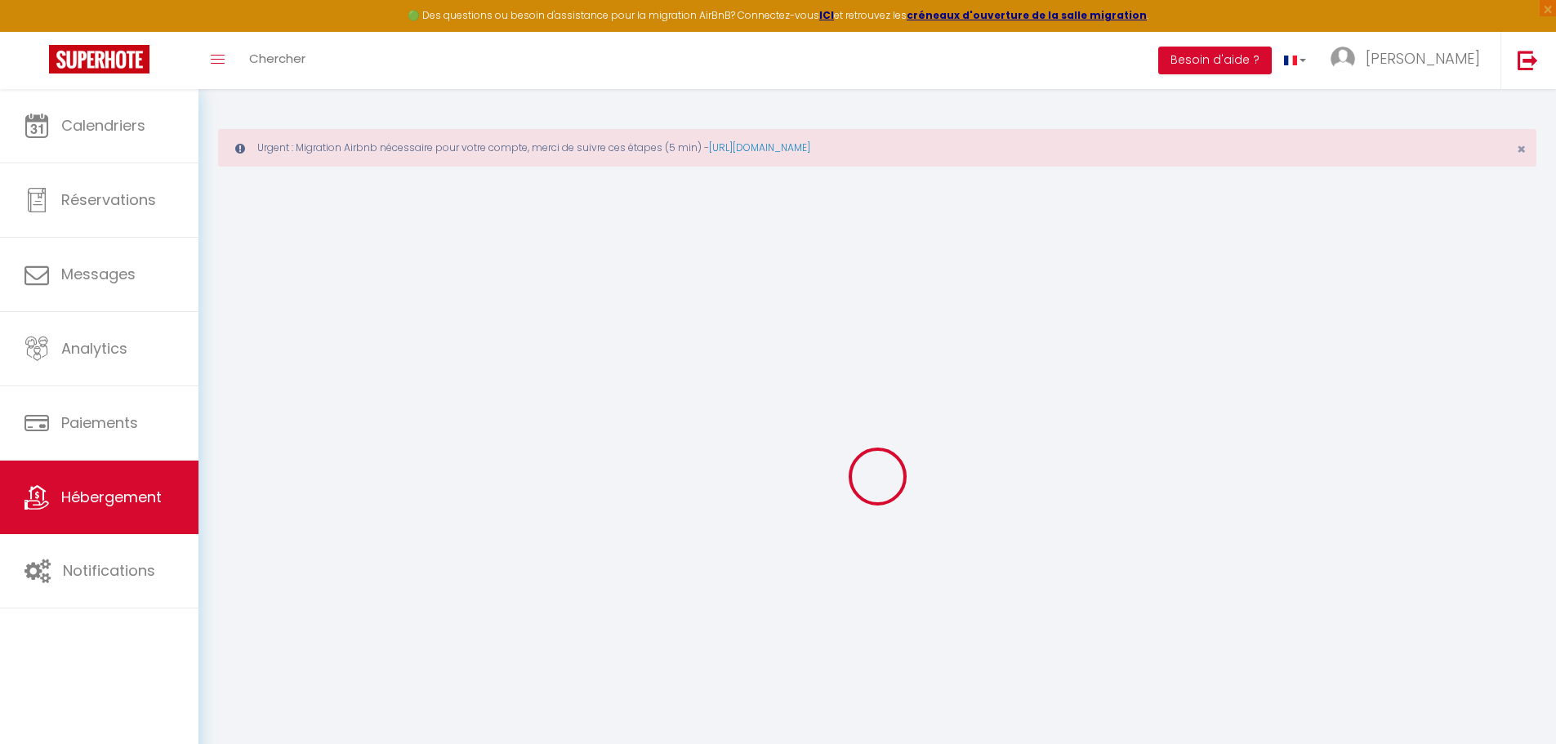
select select
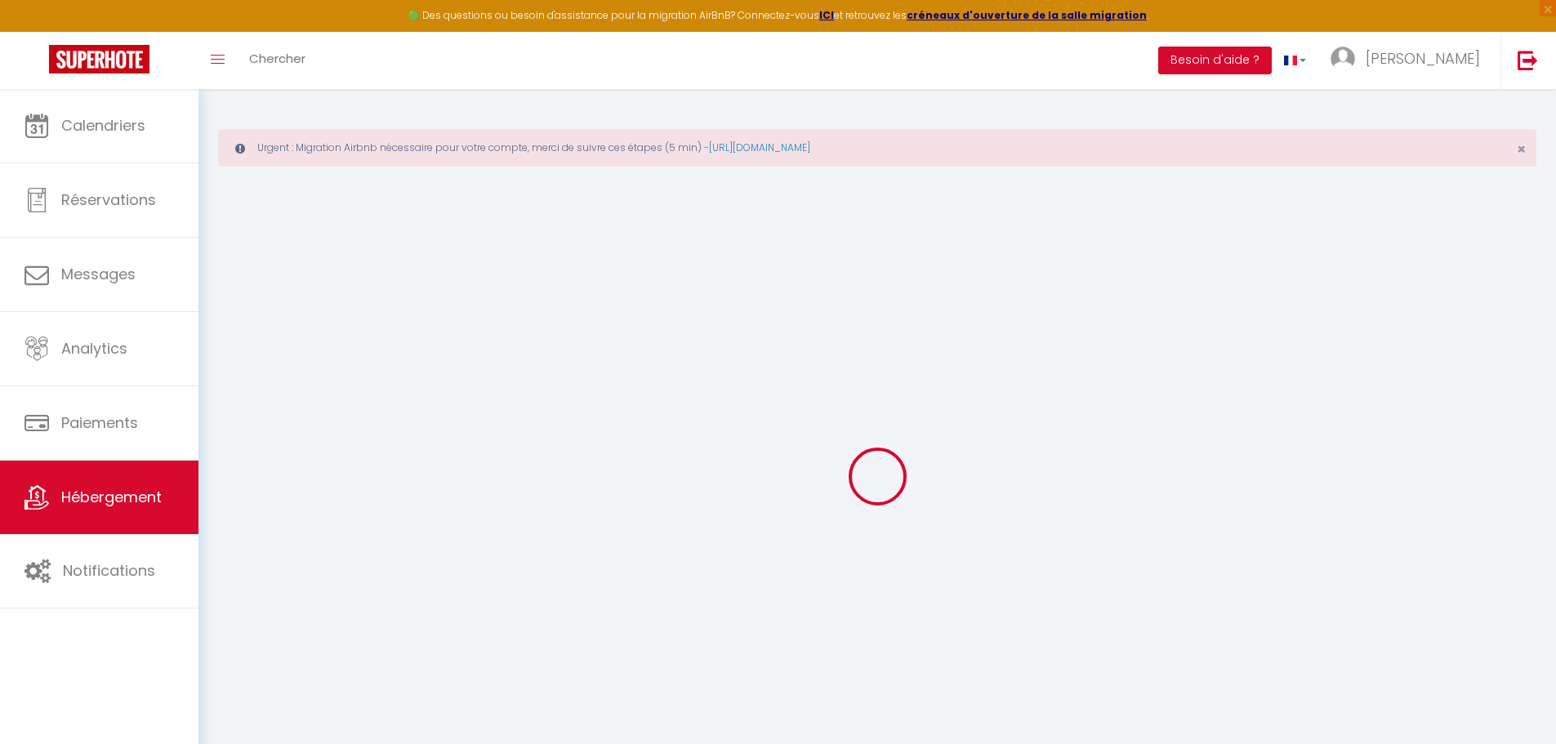
select select
checkbox input "false"
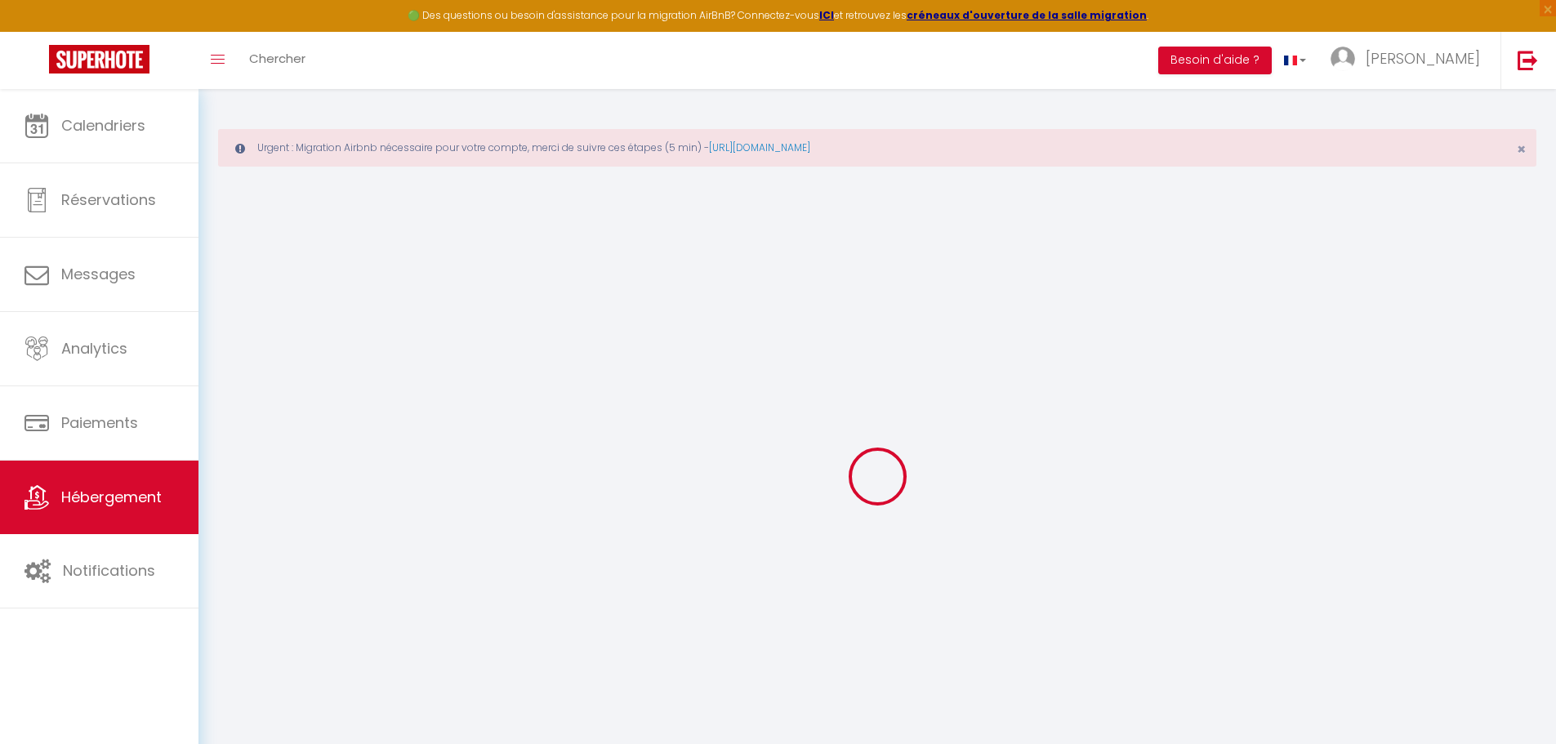
checkbox input "false"
select select
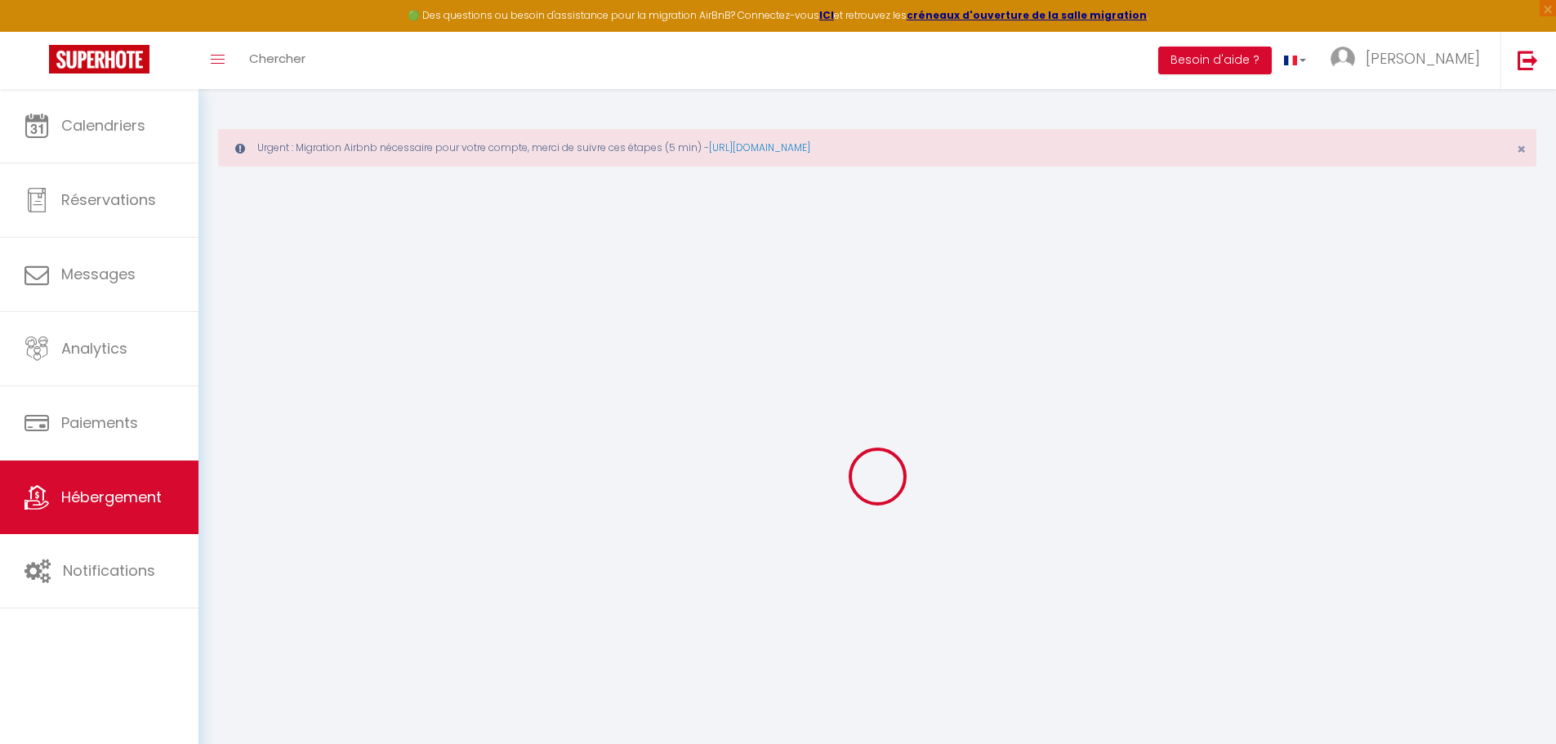
select select
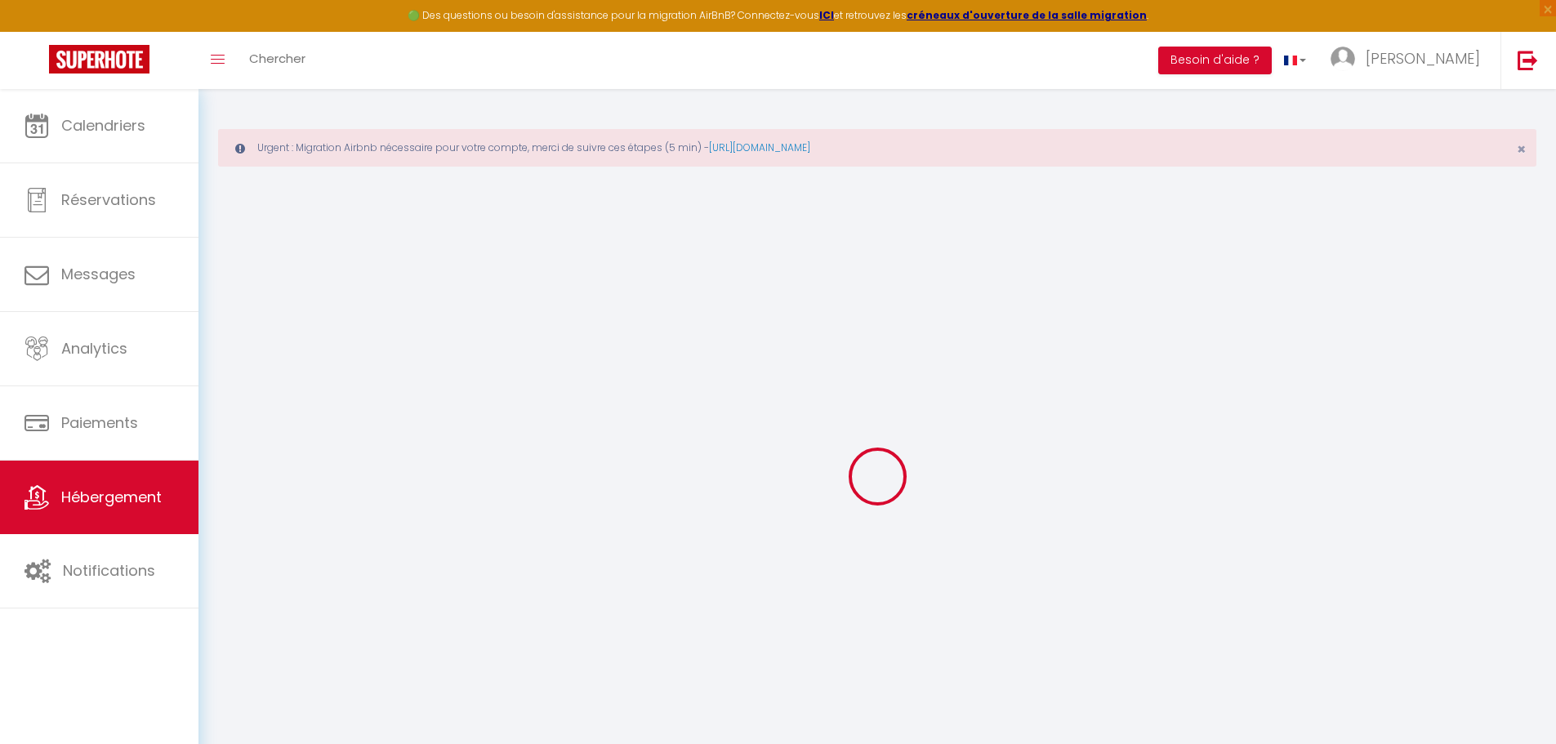
checkbox input "false"
select select
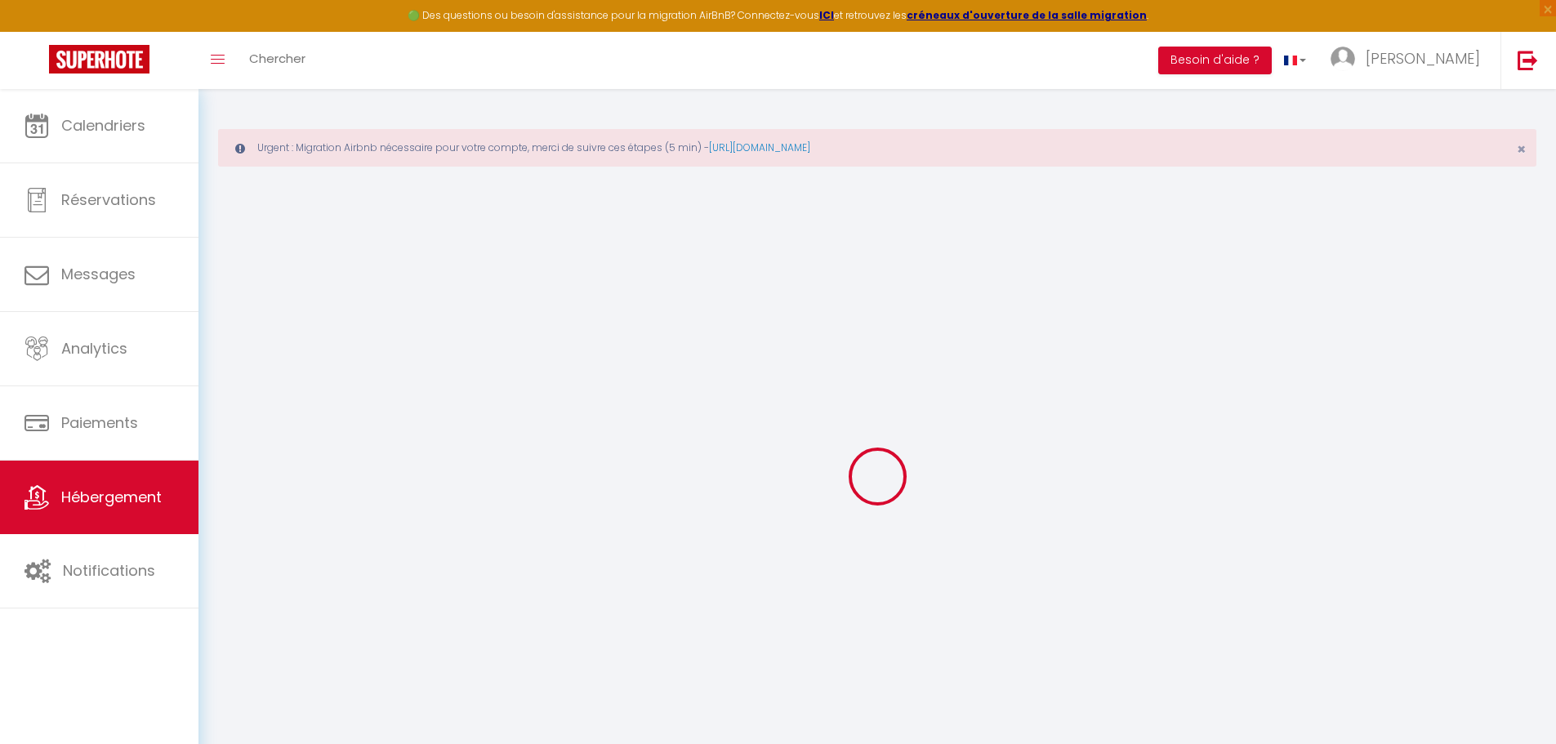
select select
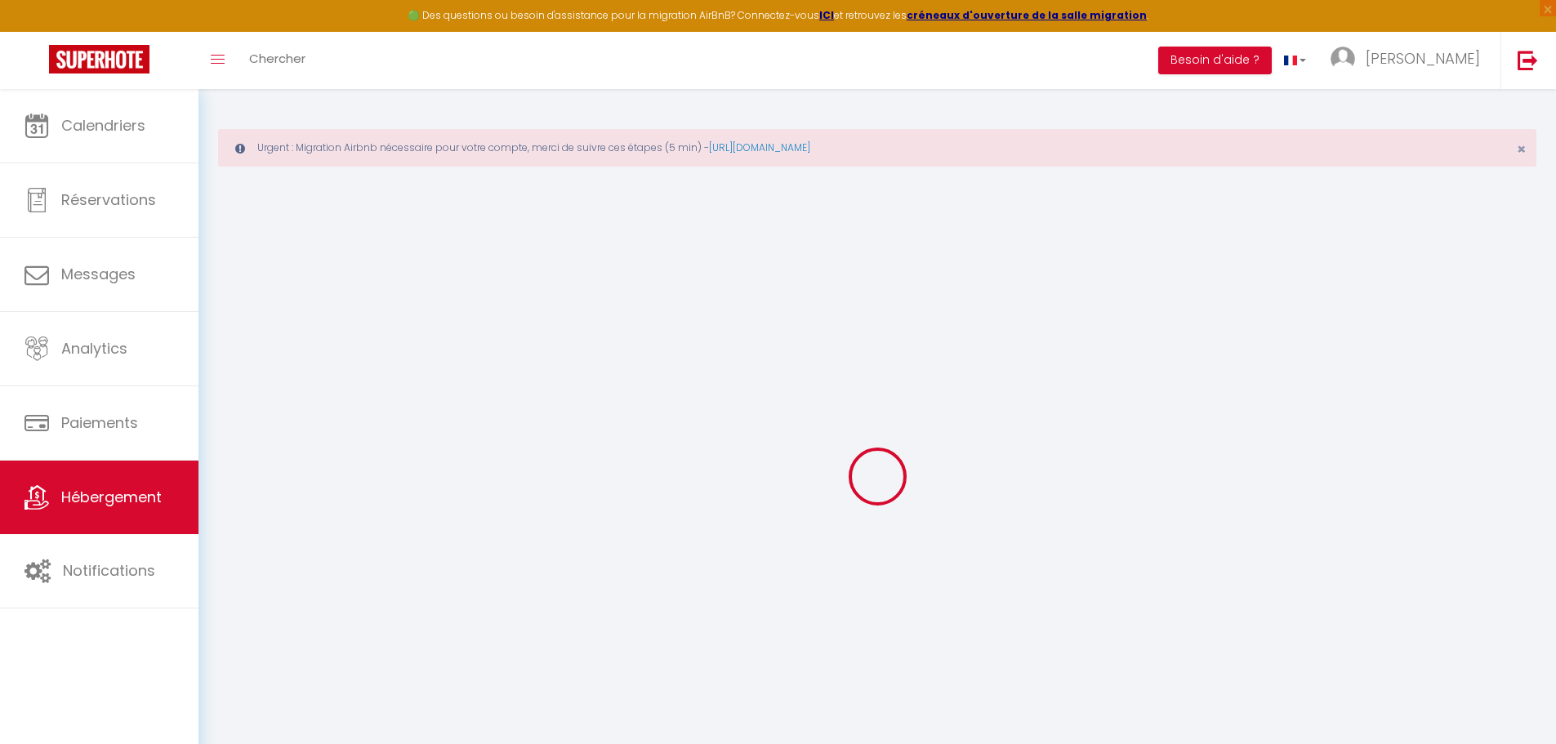
select select
checkbox input "false"
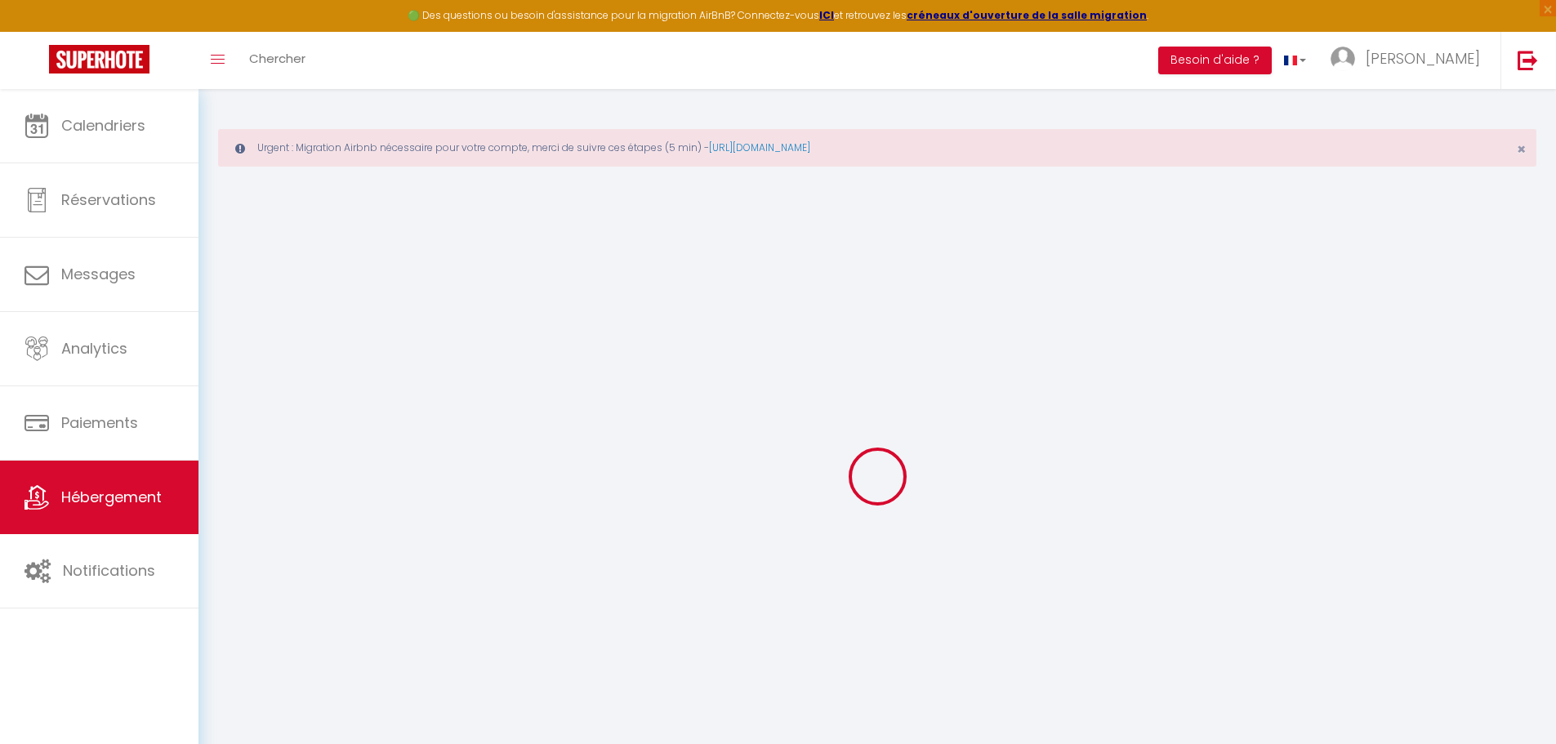
checkbox input "false"
select select
type input "Appartement 'CASADALI' Strasbourg · Appartement Casadali - Strasbourg centre, l…"
type input "Anis"
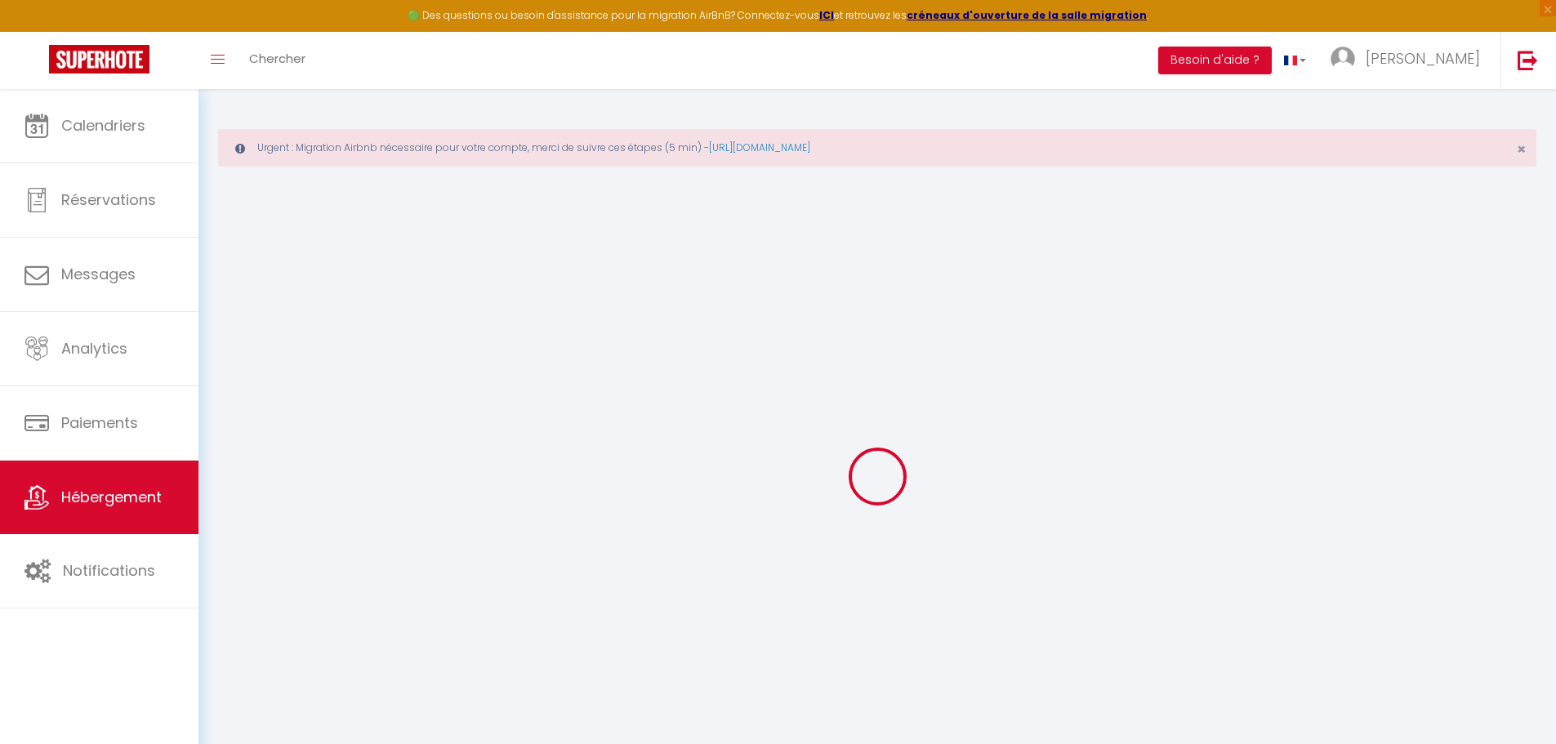
select select "2"
type input "125"
type input "60"
select select
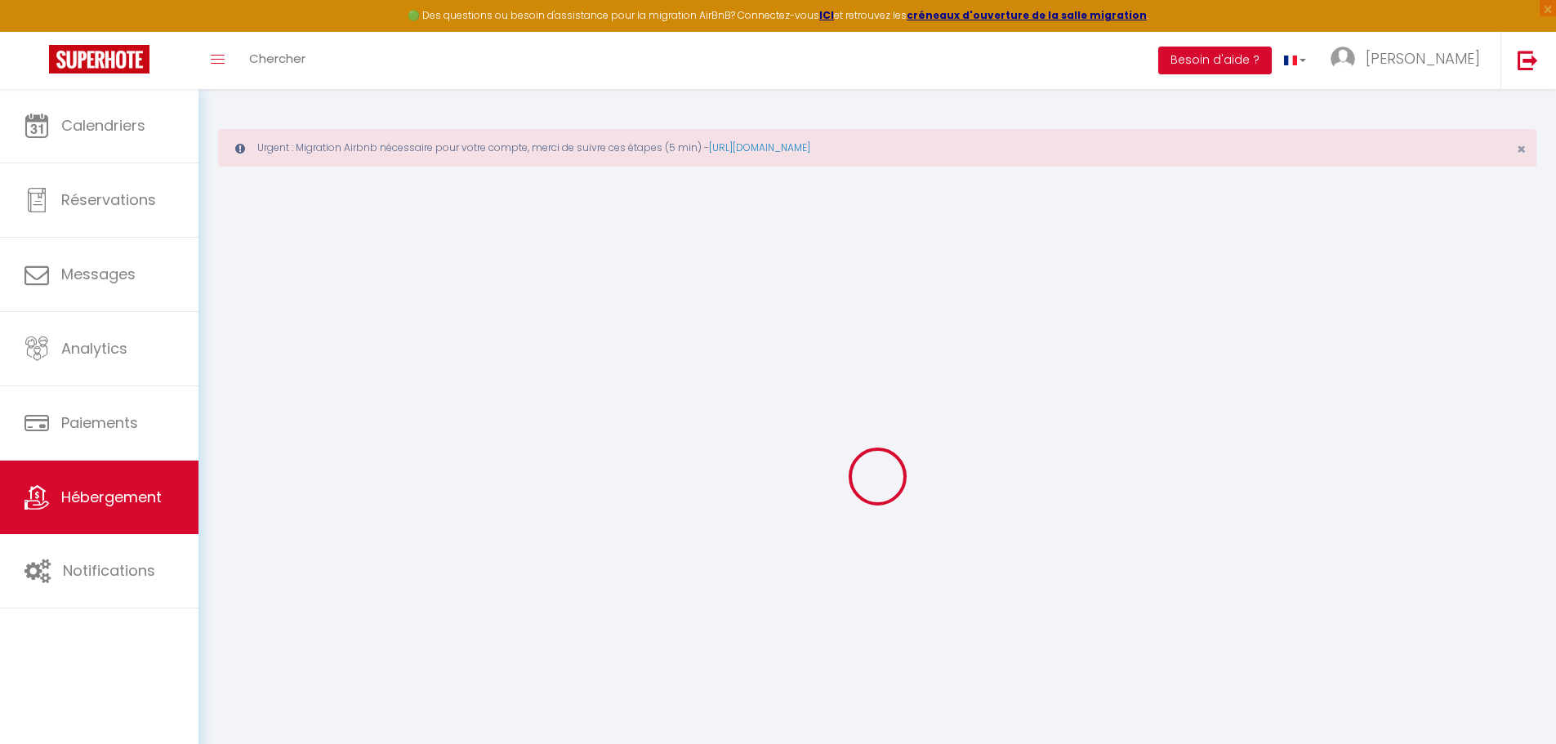
select select
type input "9 Rue de la Broque"
type input "67000"
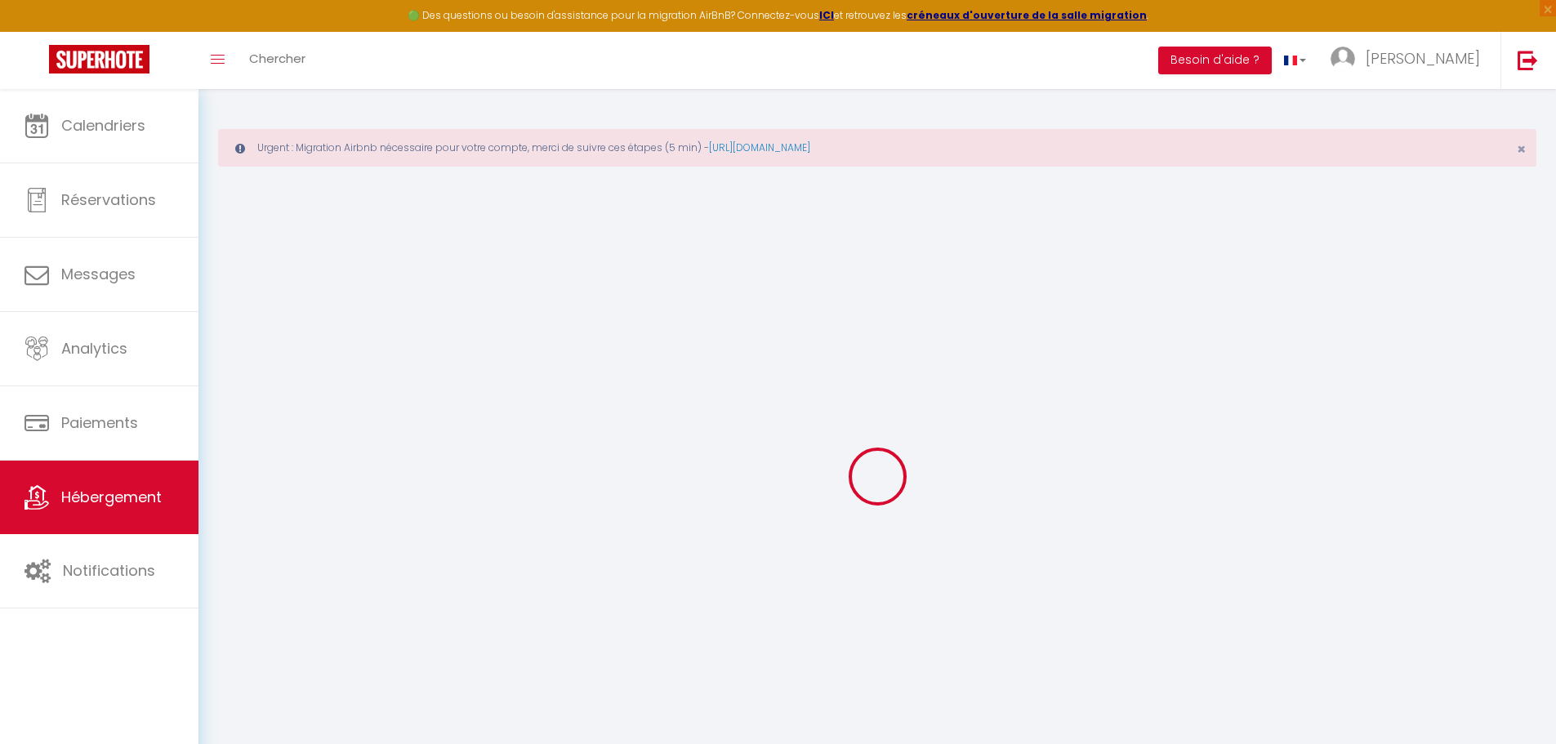
type input "Strasbourg"
type input "contact@lesclesdemilanconciergerie.fr"
select select
checkbox input "false"
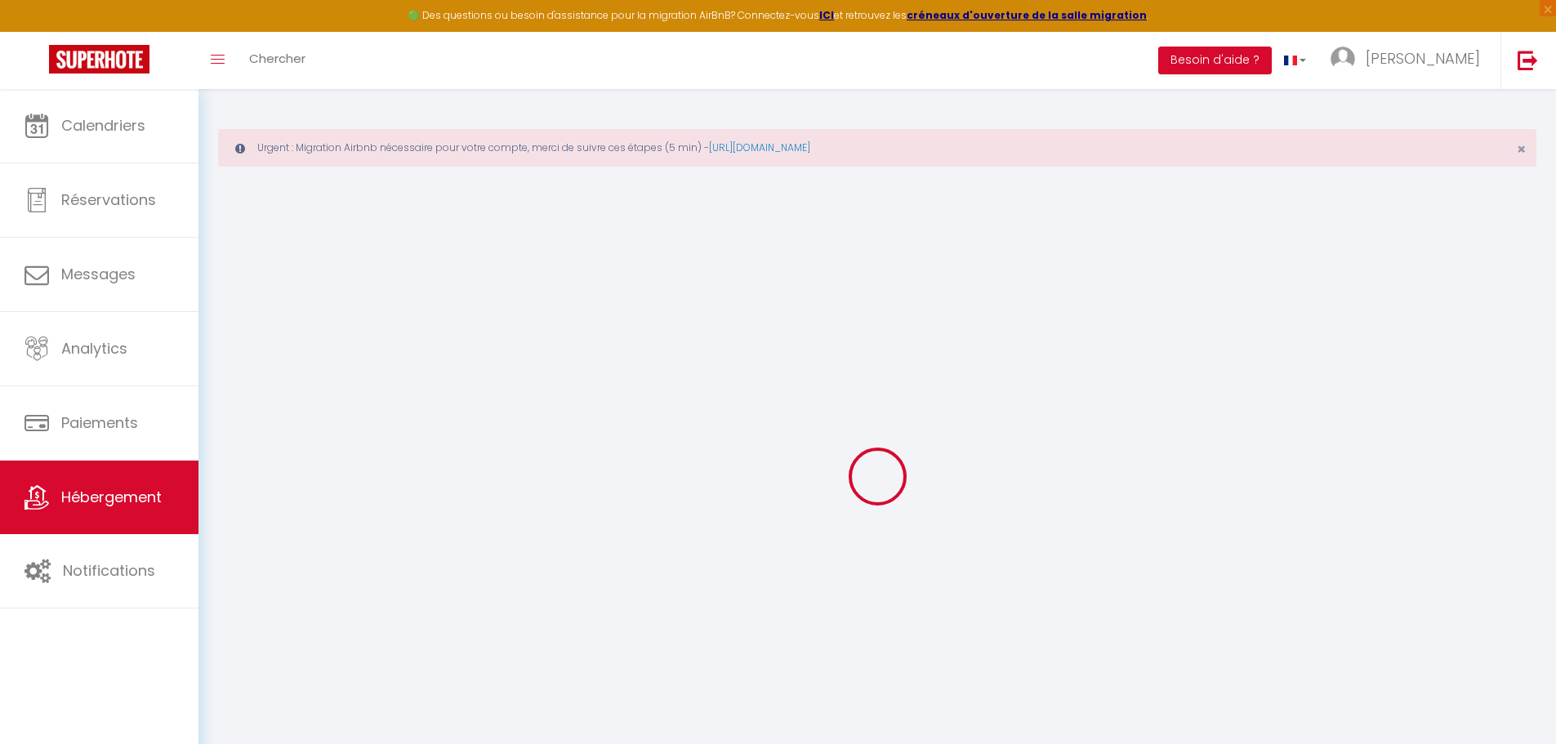
checkbox input "false"
type input "0"
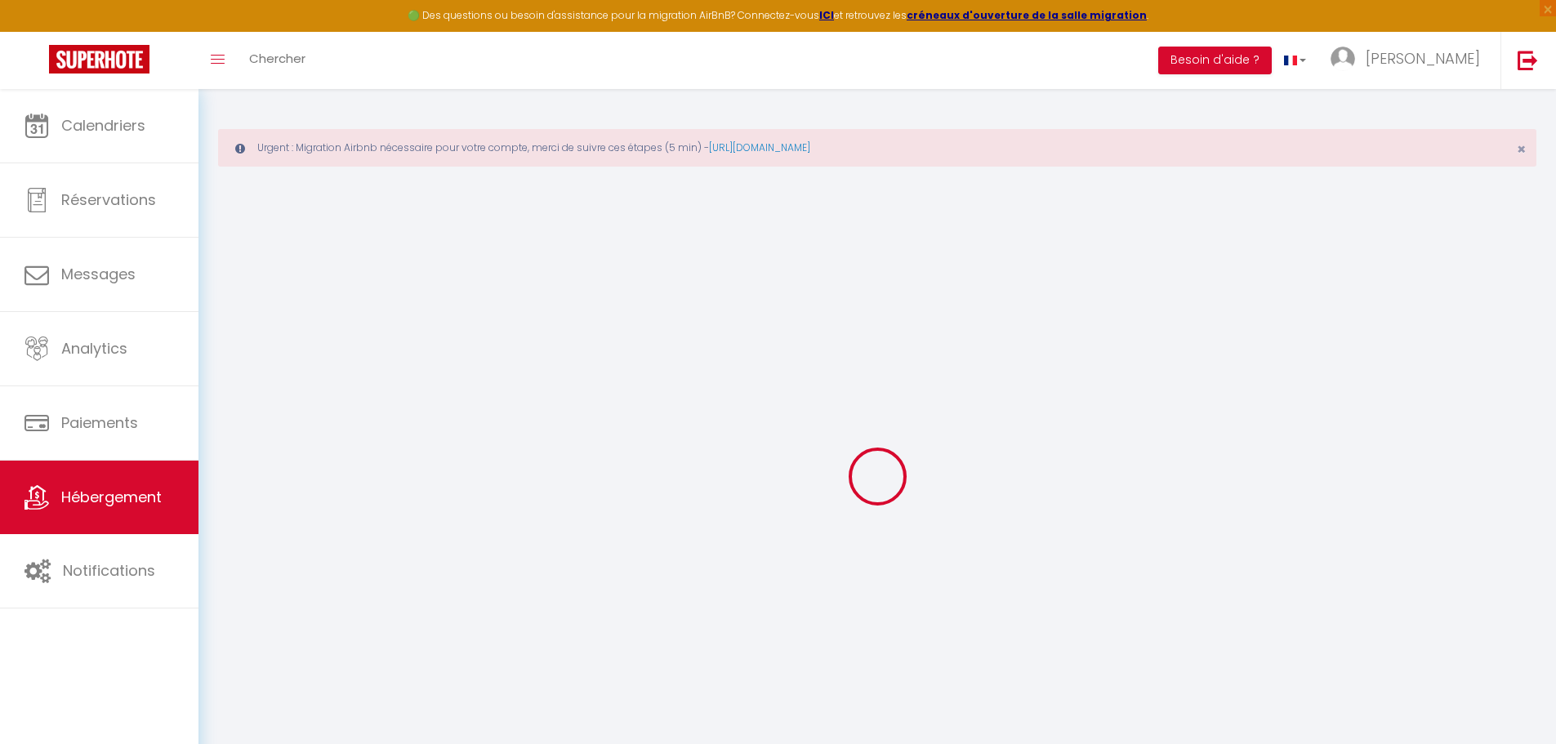
type input "0"
select select
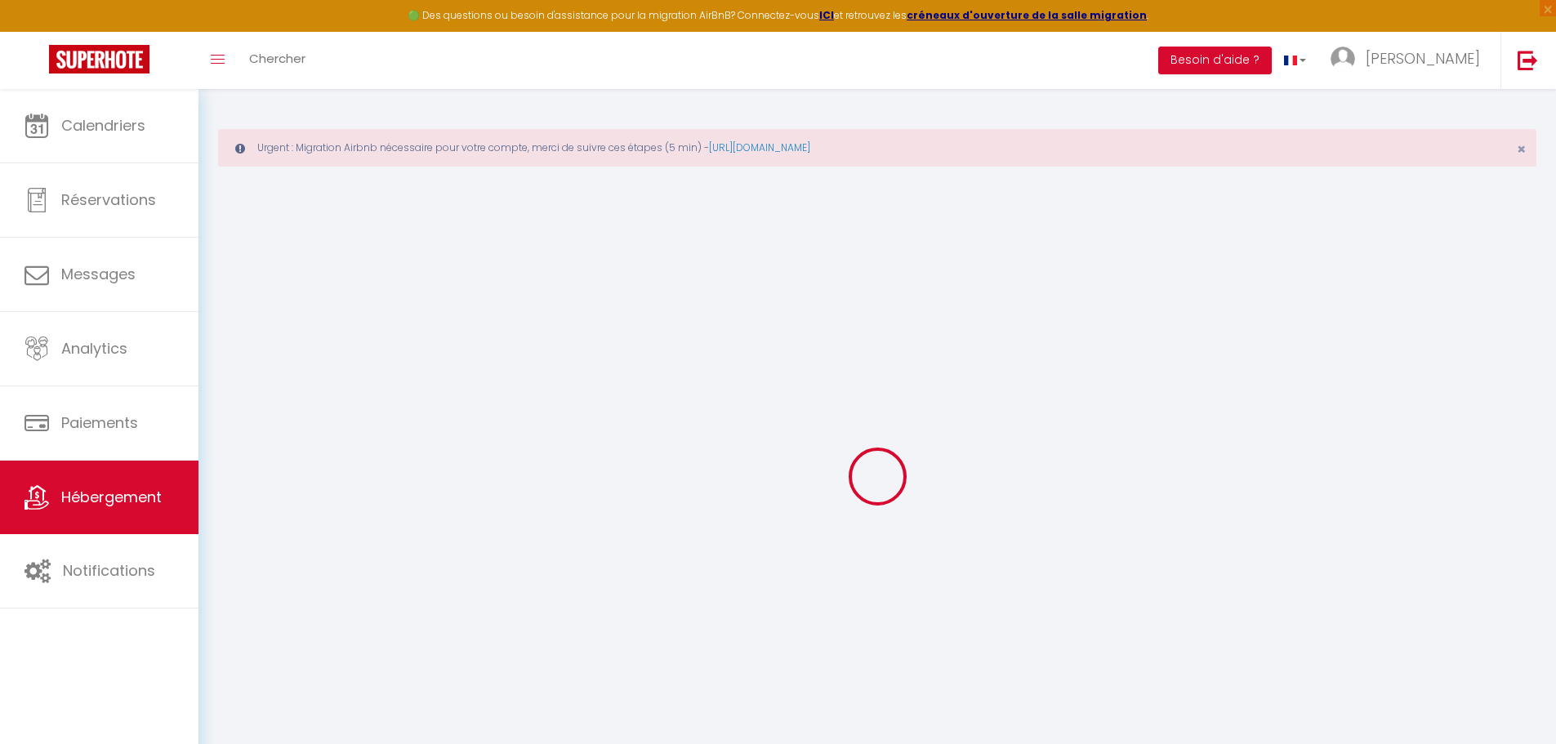
select select
checkbox input "false"
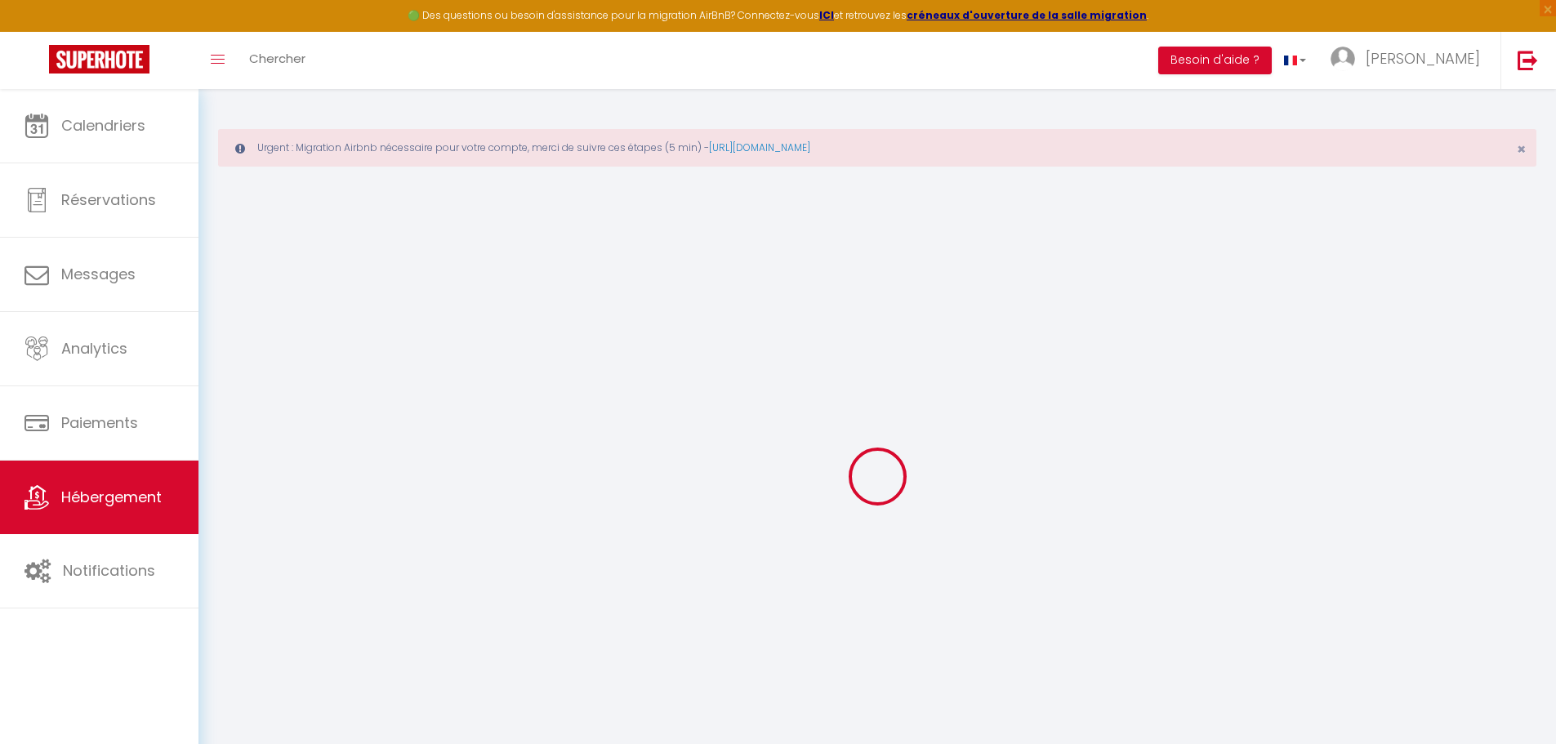
checkbox input "false"
select select
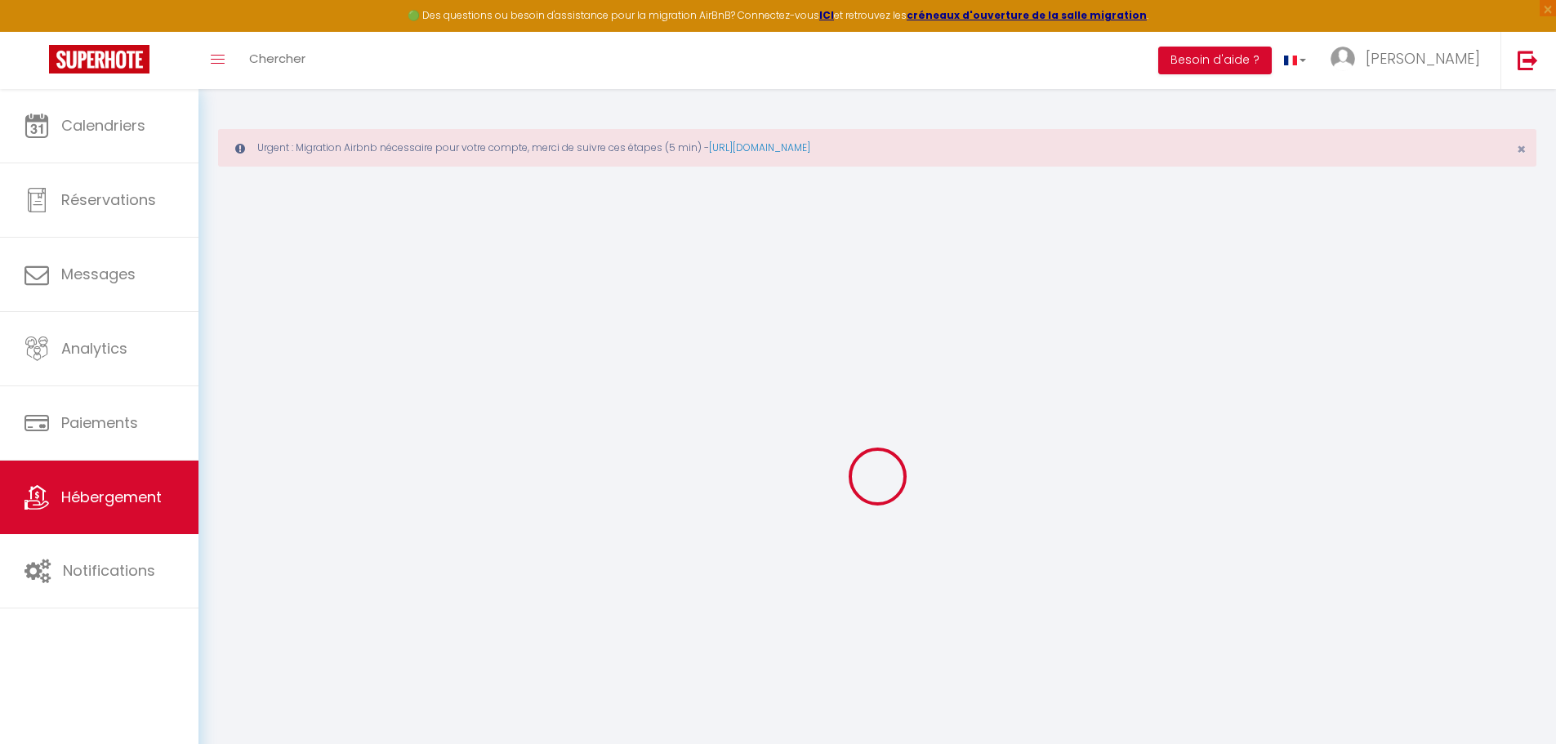
select select
checkbox input "false"
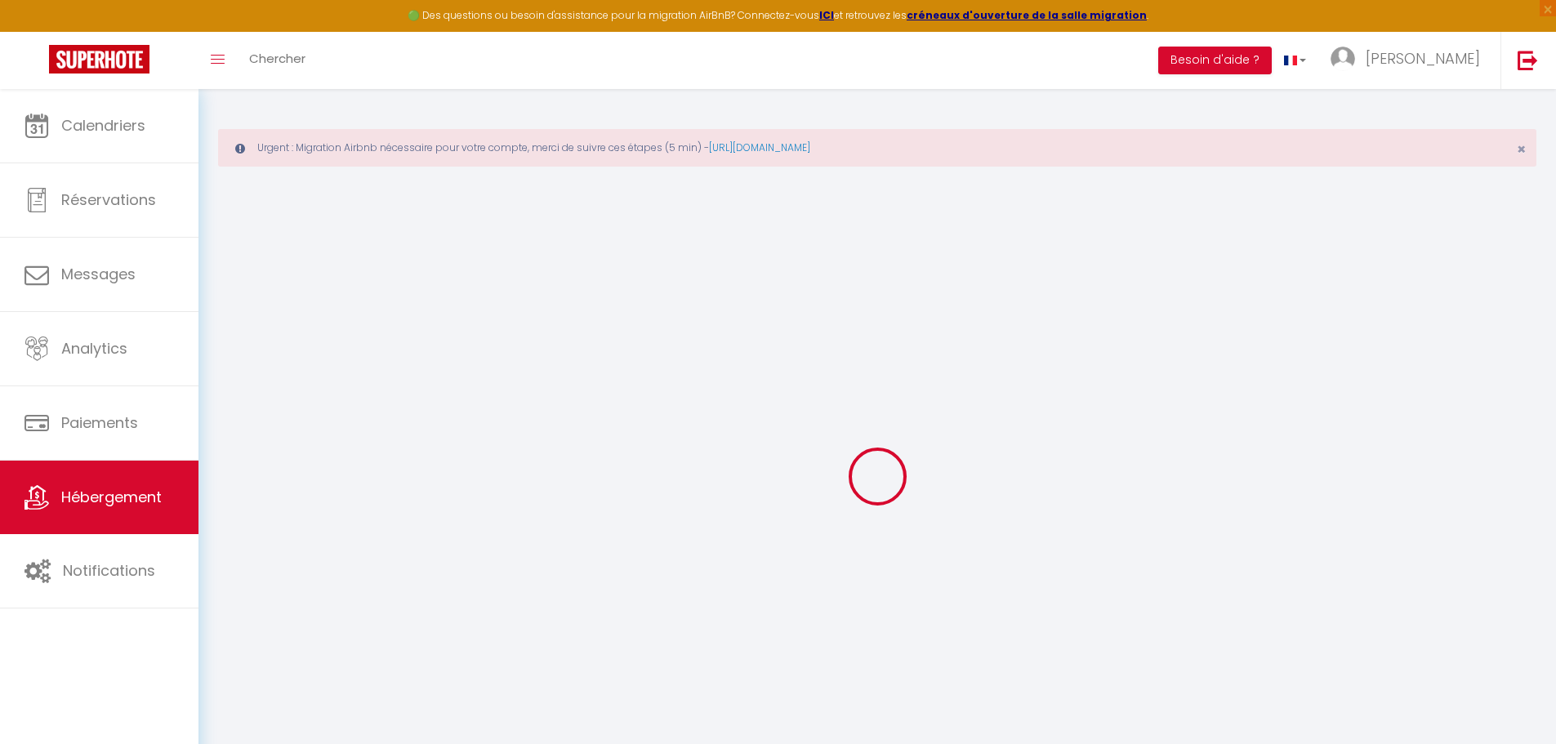
checkbox input "false"
select select
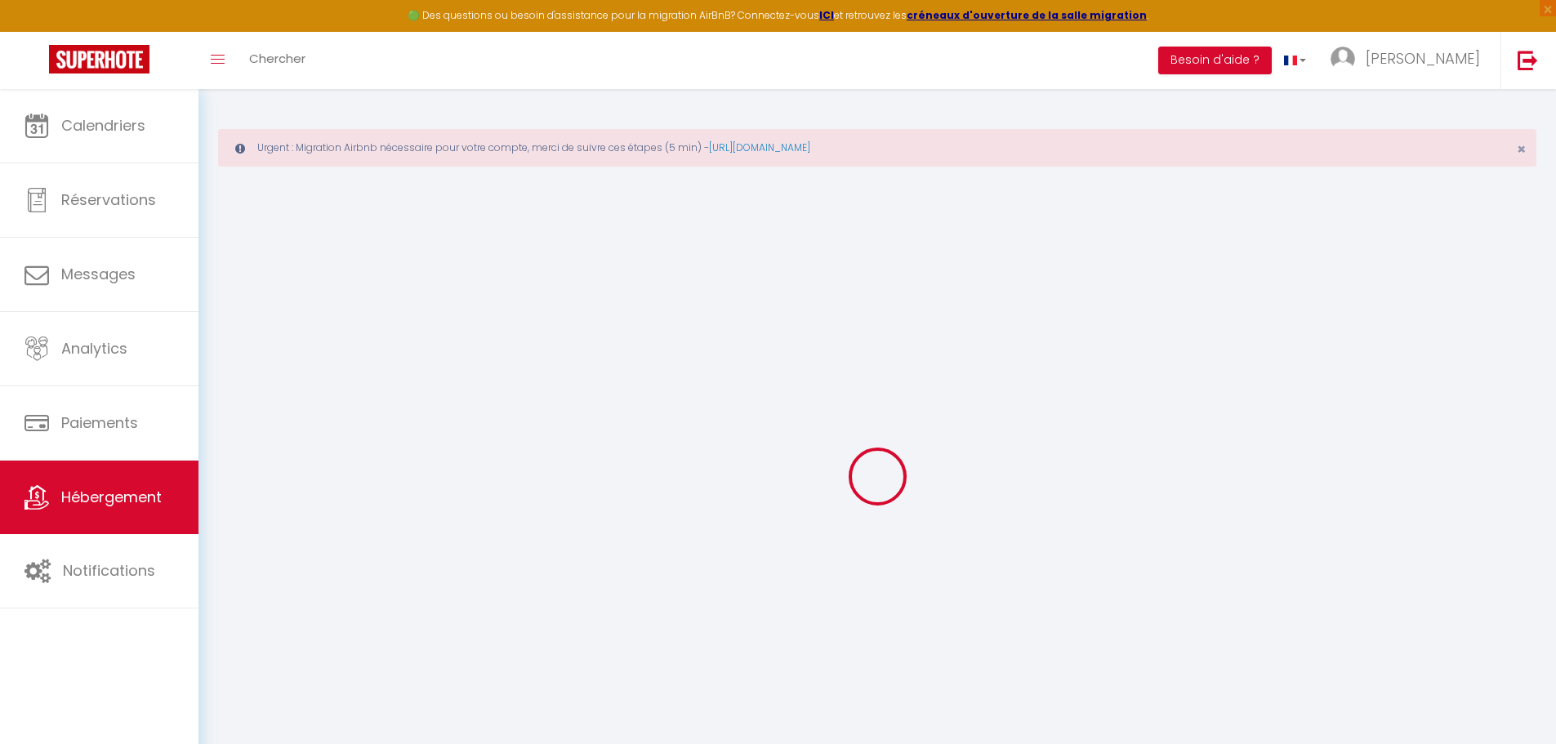
select select
checkbox input "false"
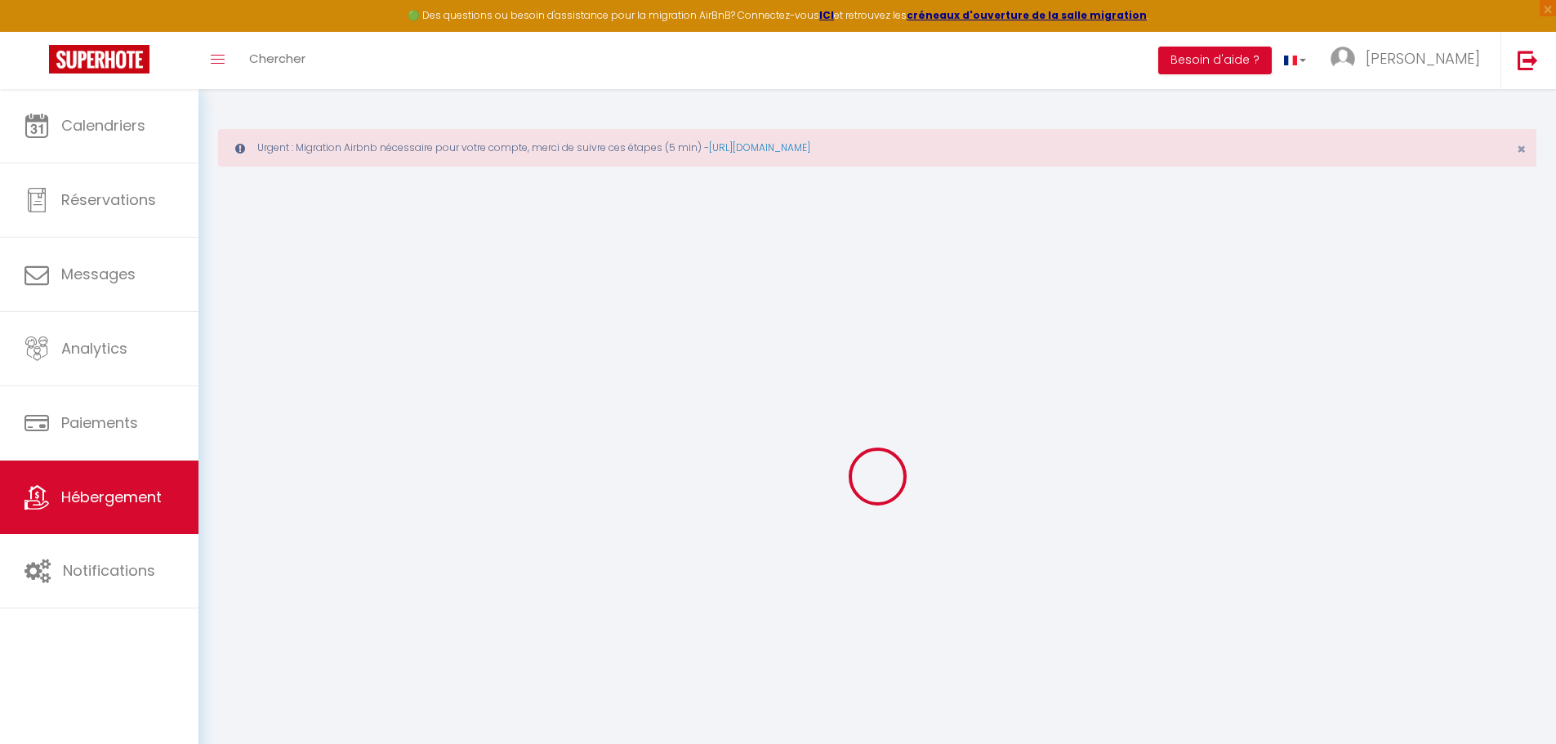
checkbox input "false"
select select
checkbox input "false"
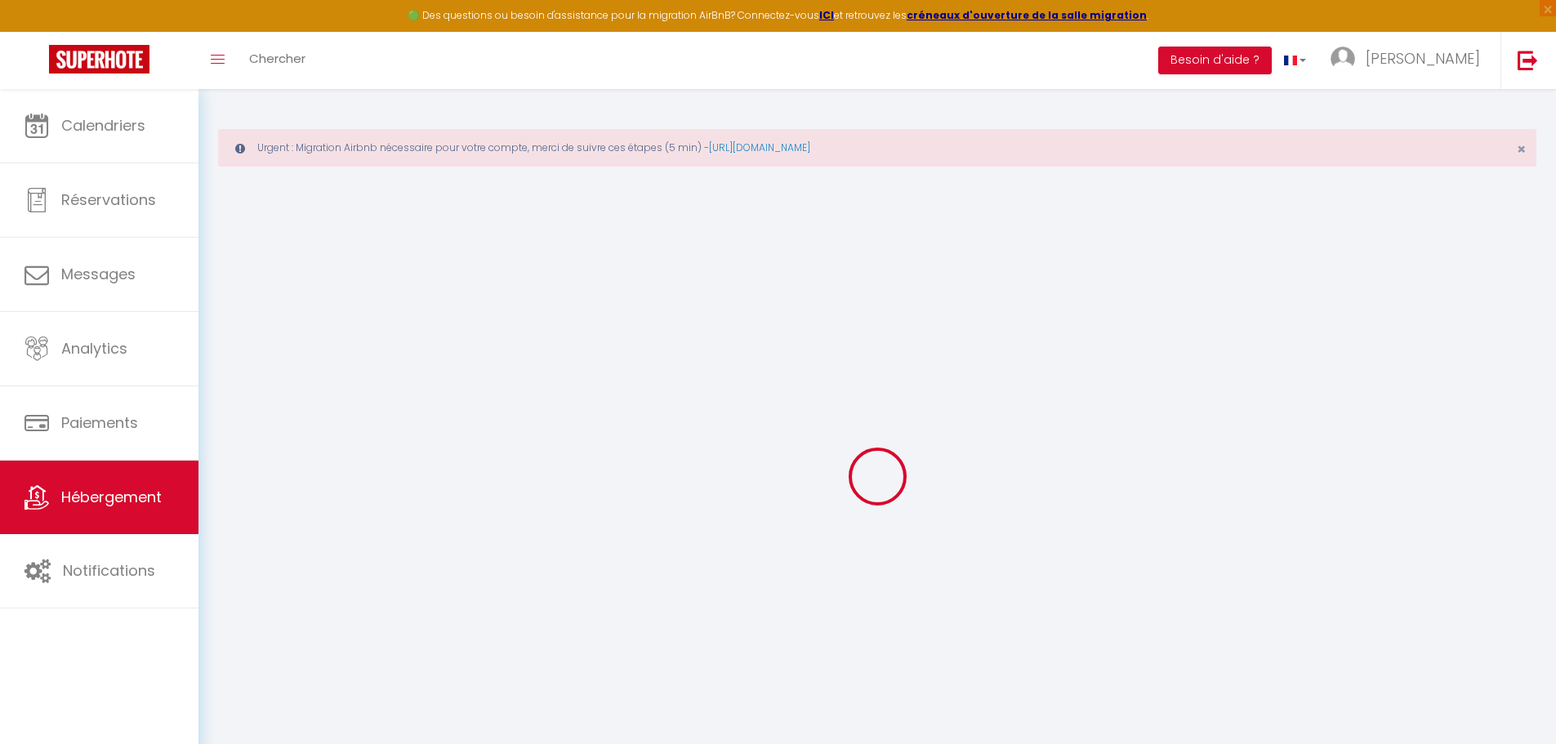
checkbox input "false"
select select
checkbox input "false"
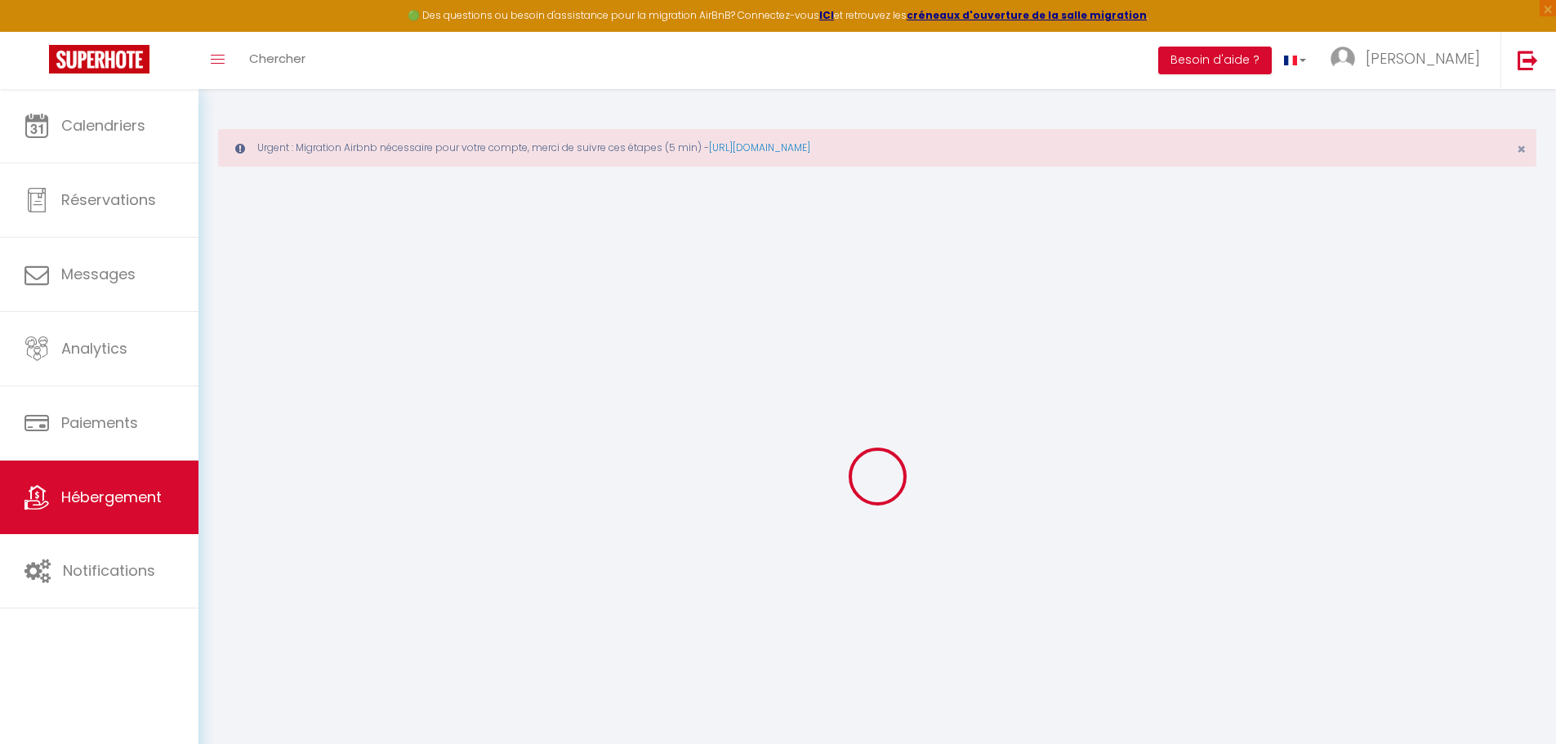
checkbox input "false"
select select "15:00"
select select
select select "10:00"
select select "30"
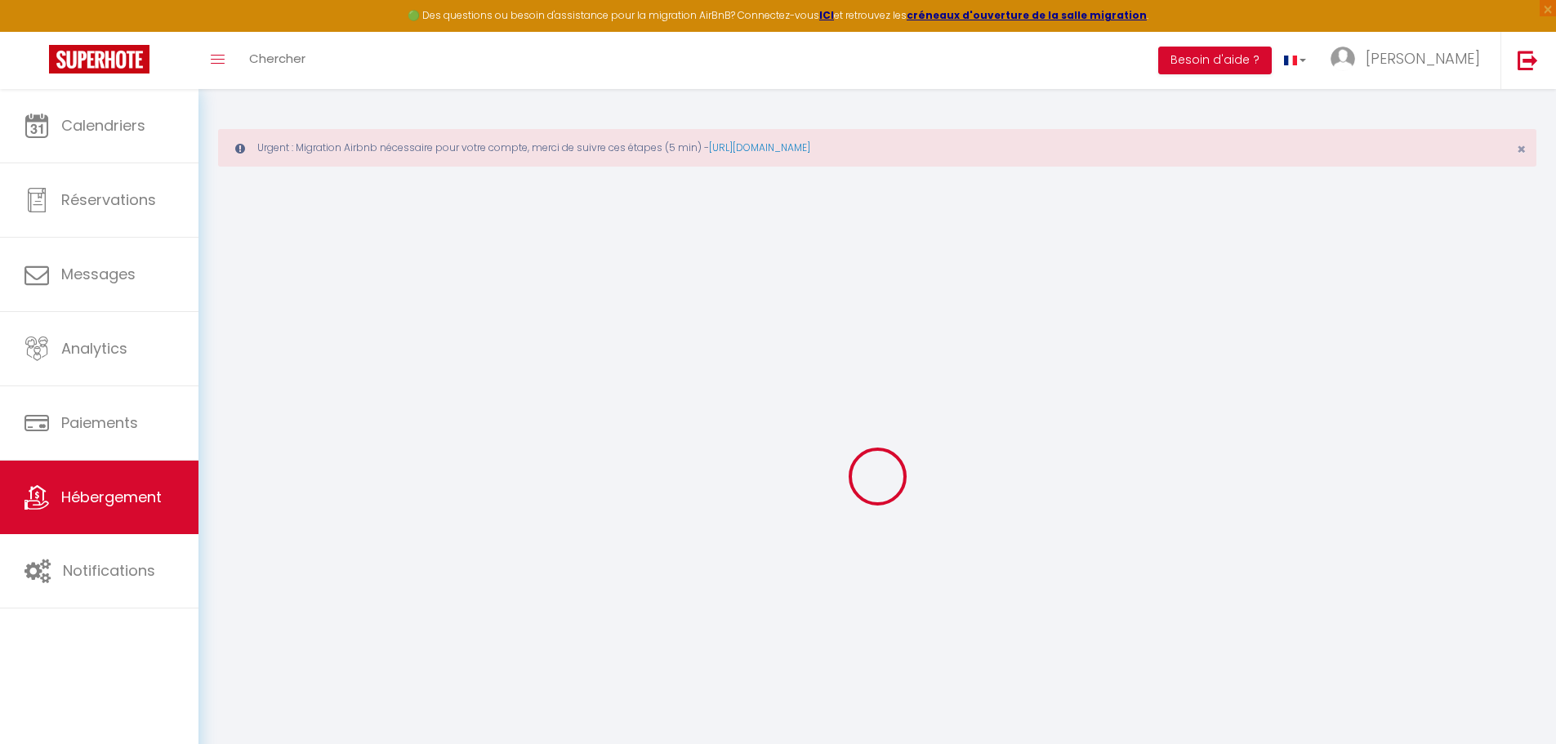
select select "120"
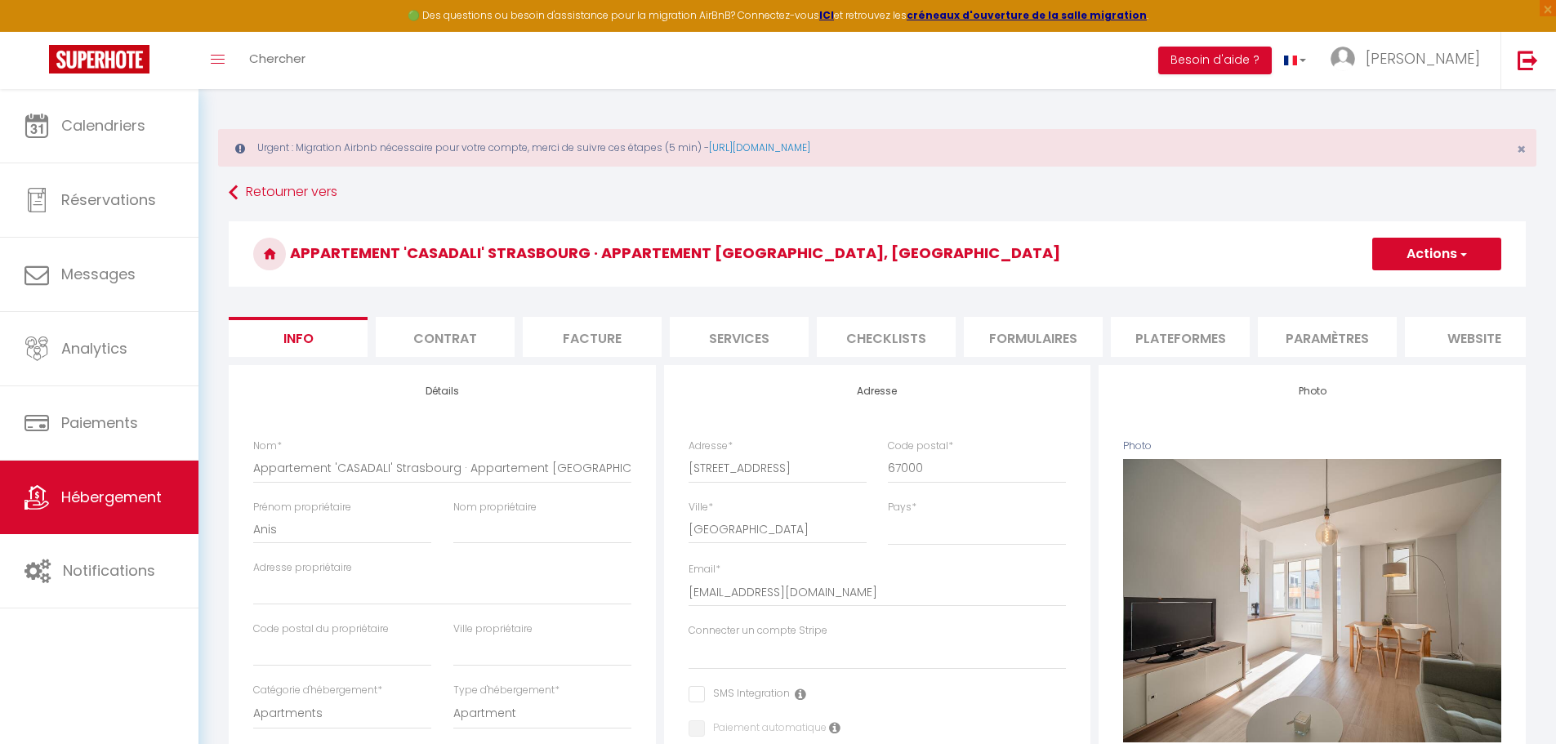
click at [1178, 341] on li "Plateformes" at bounding box center [1180, 337] width 139 height 40
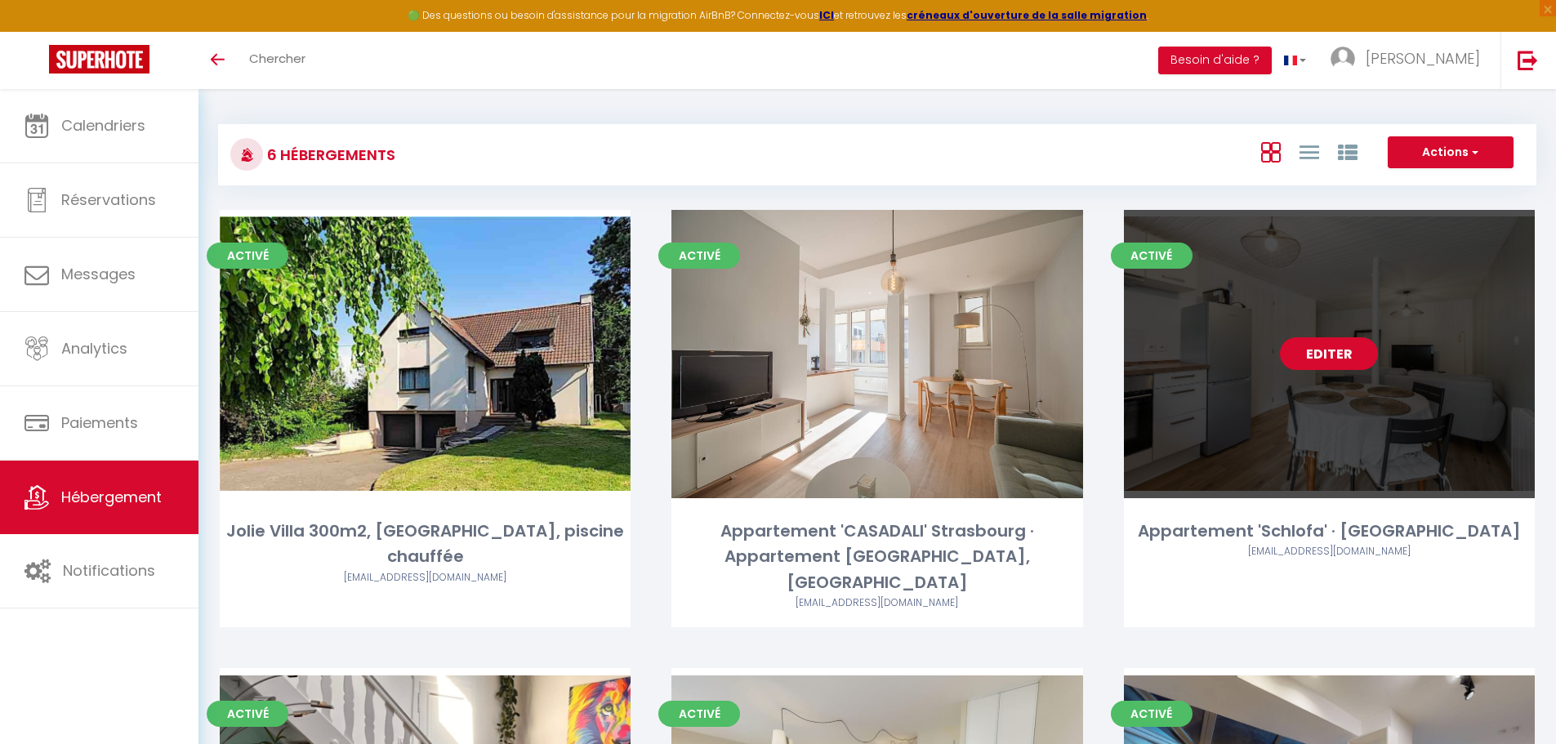
click at [1341, 360] on link "Editer" at bounding box center [1329, 353] width 98 height 33
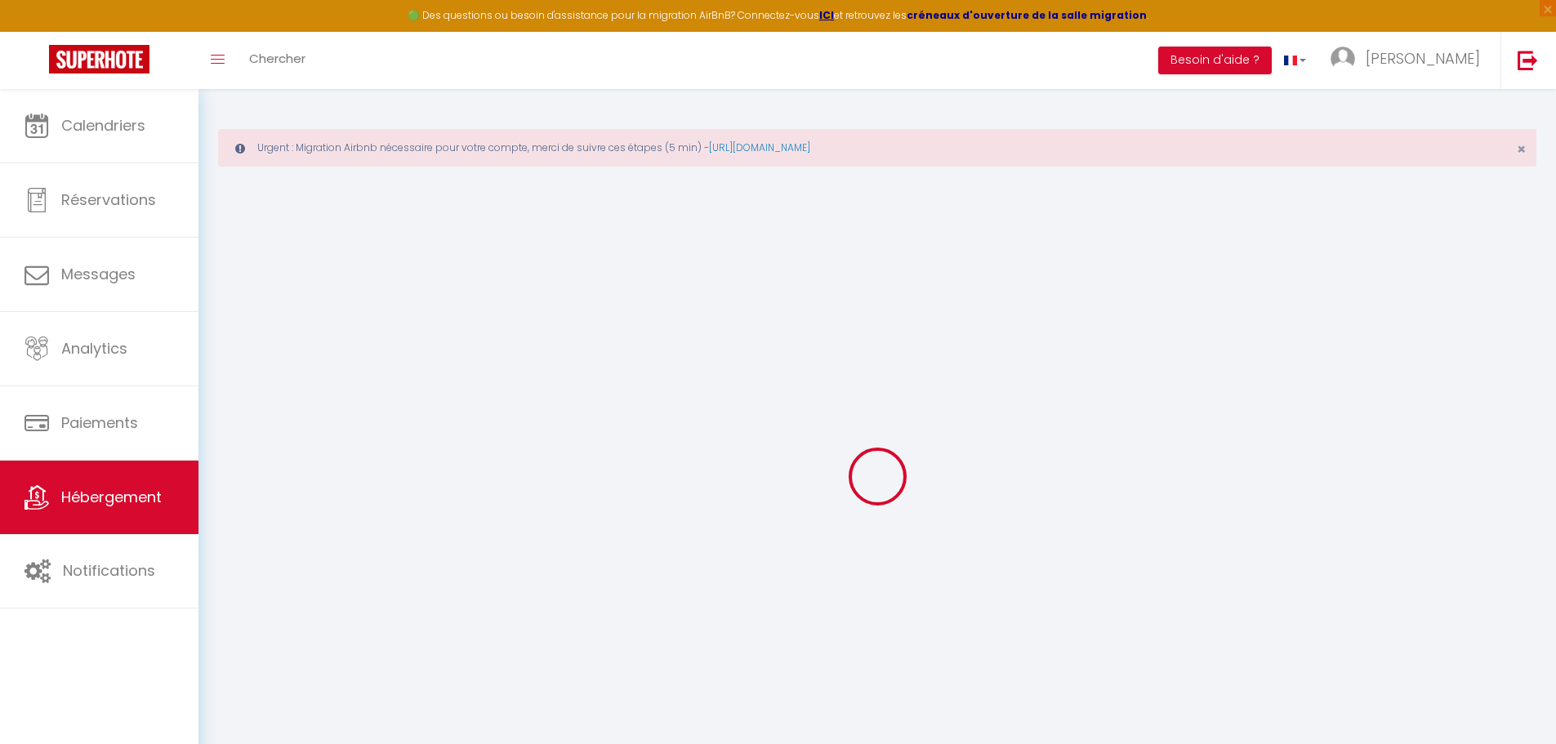
select select
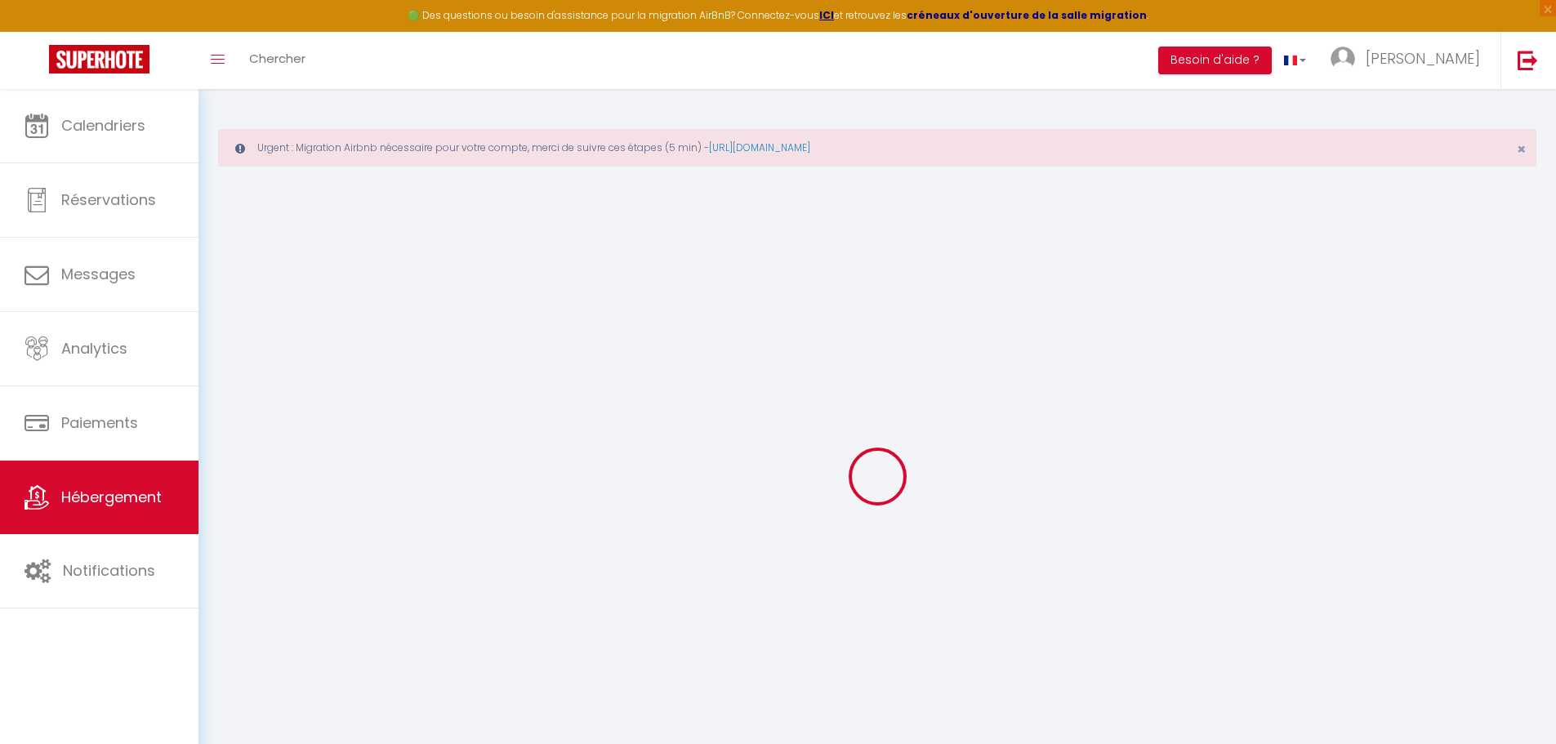
select select
checkbox input "false"
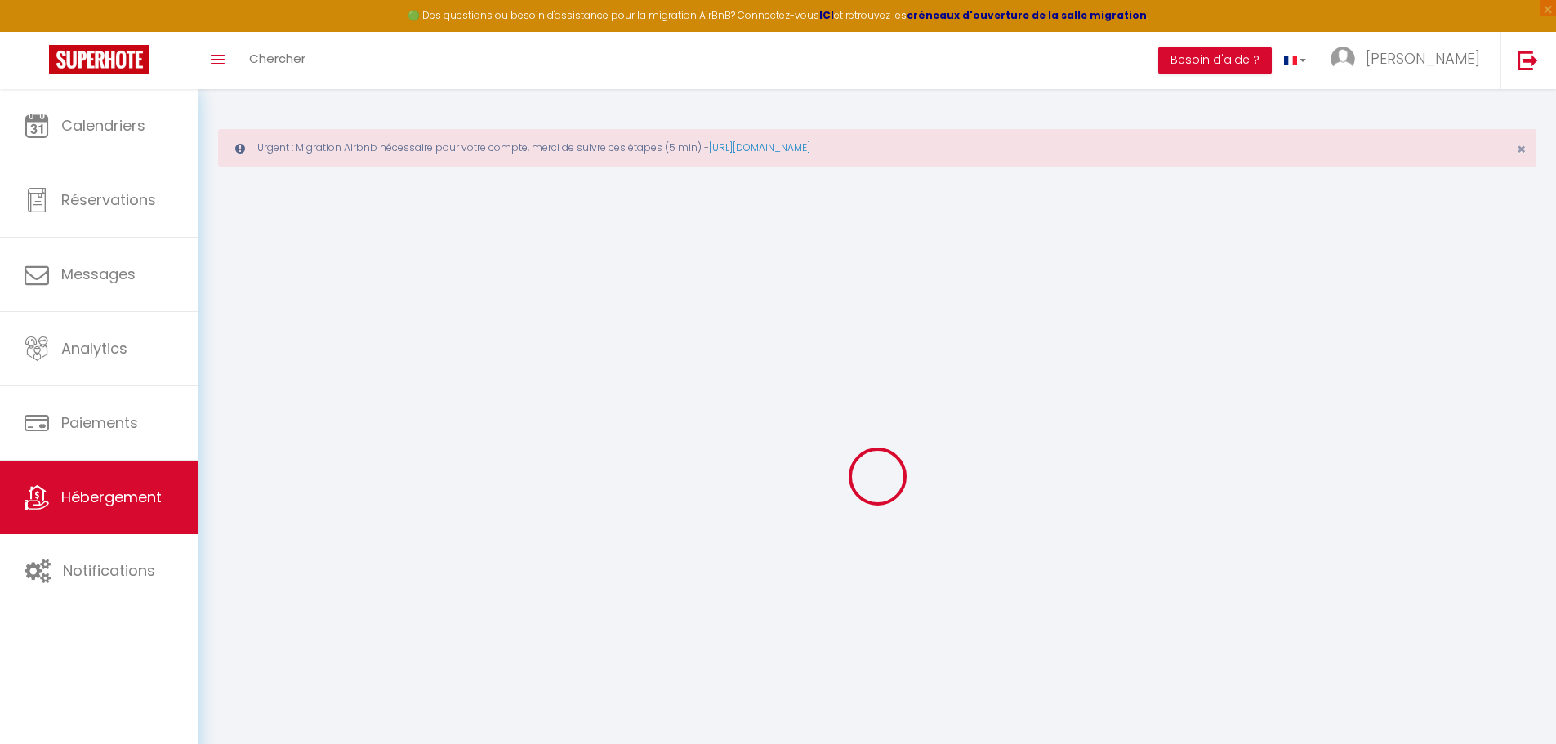
select select
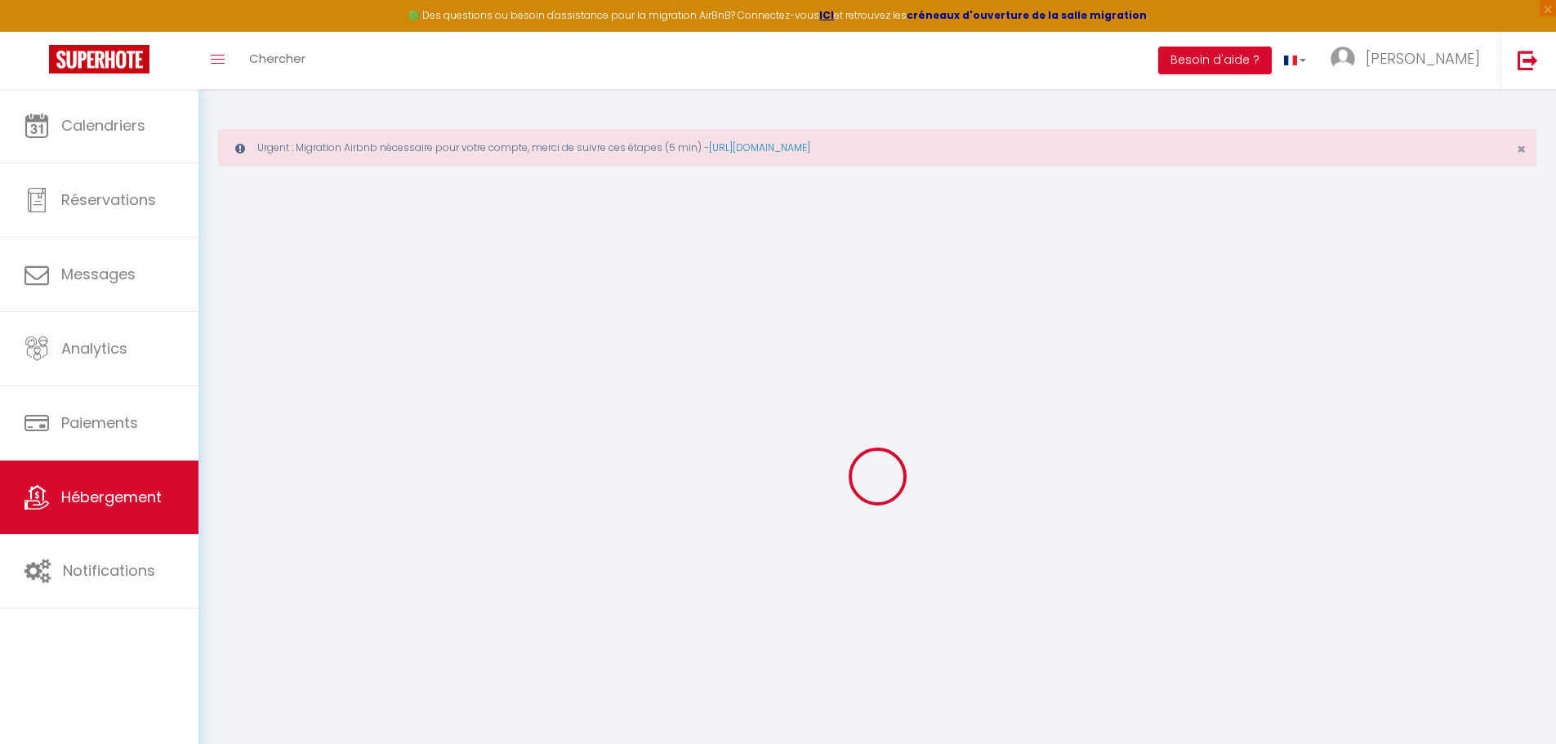
select select
checkbox input "false"
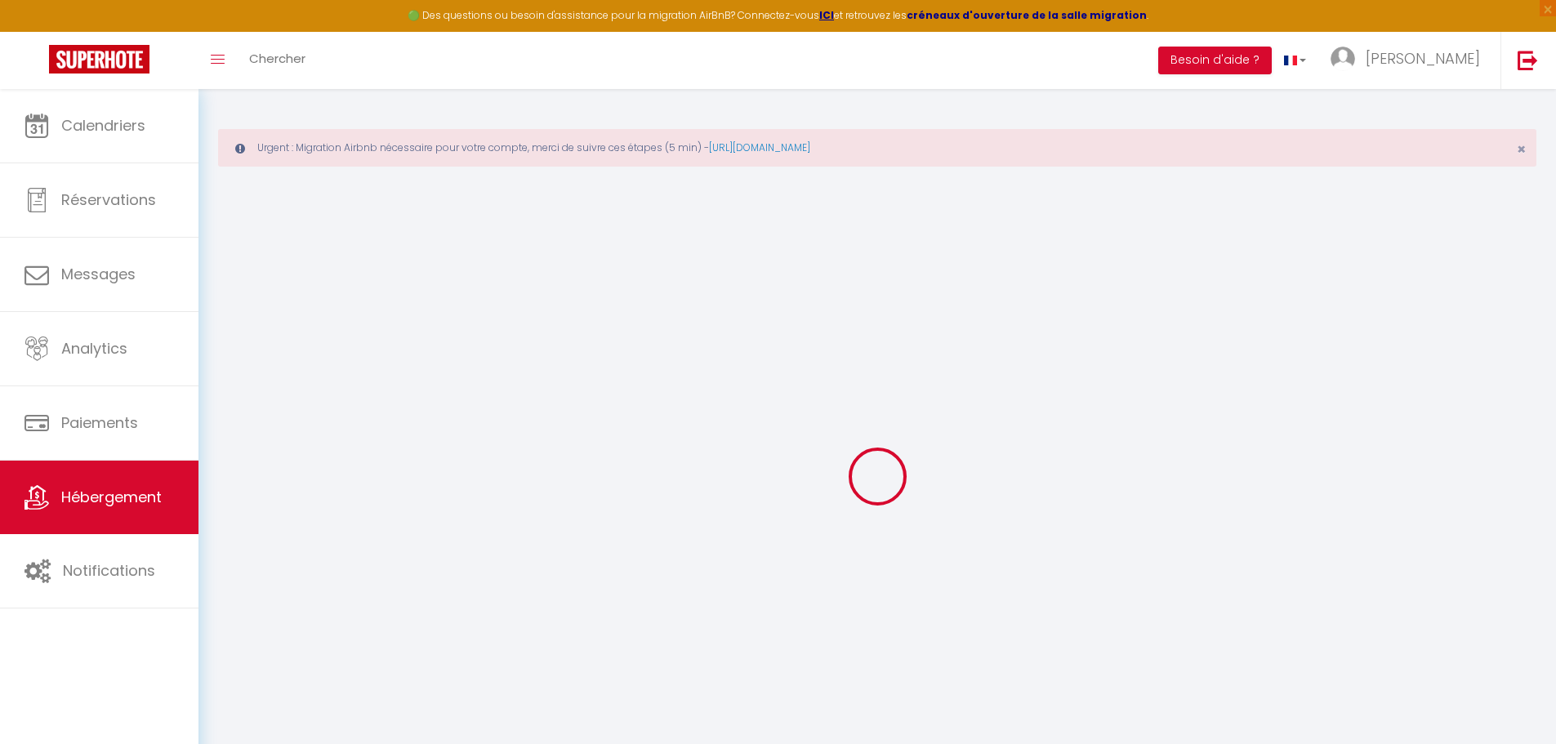
select select
checkbox input "false"
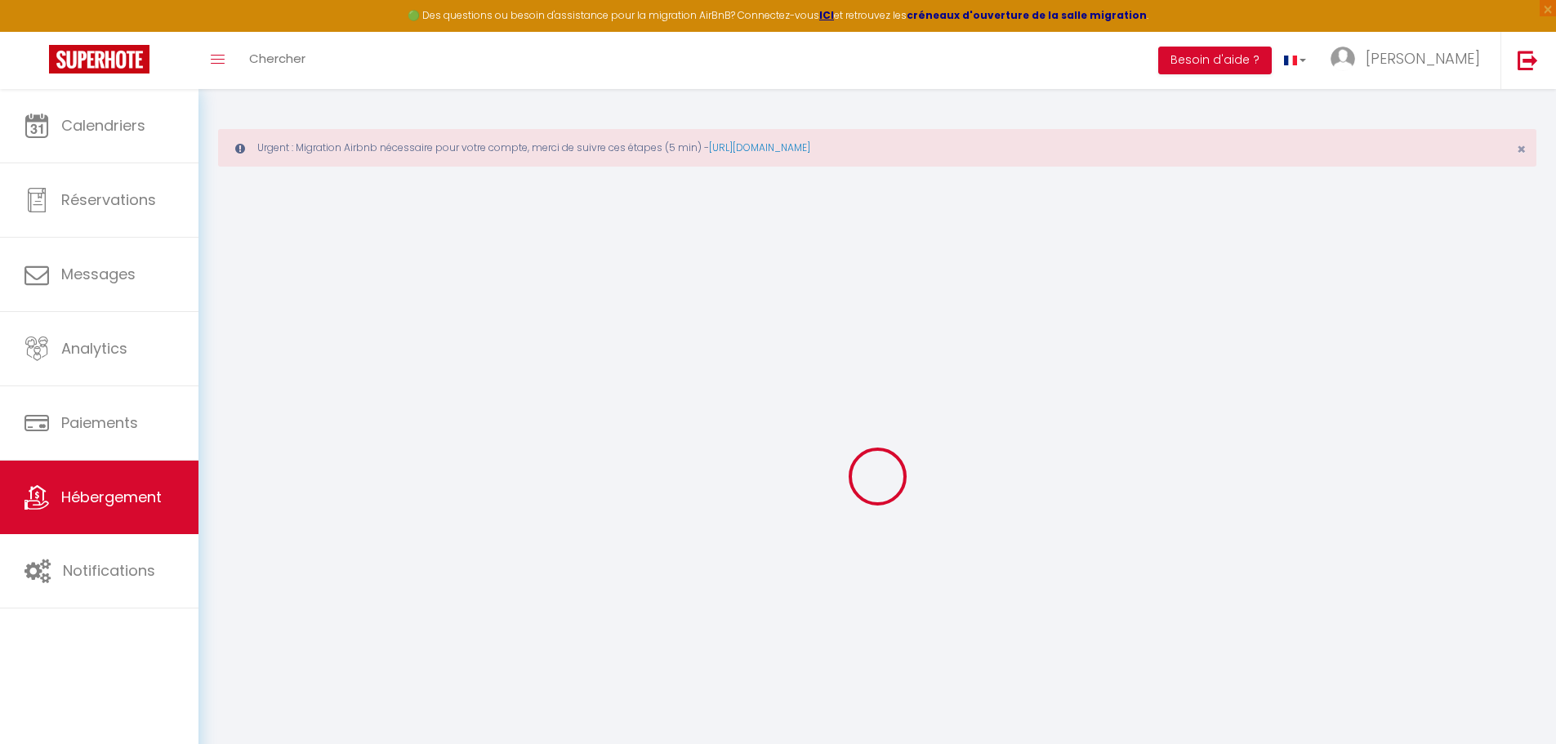
select select "15:00"
select select
select select "10:00"
select select "30"
select select "120"
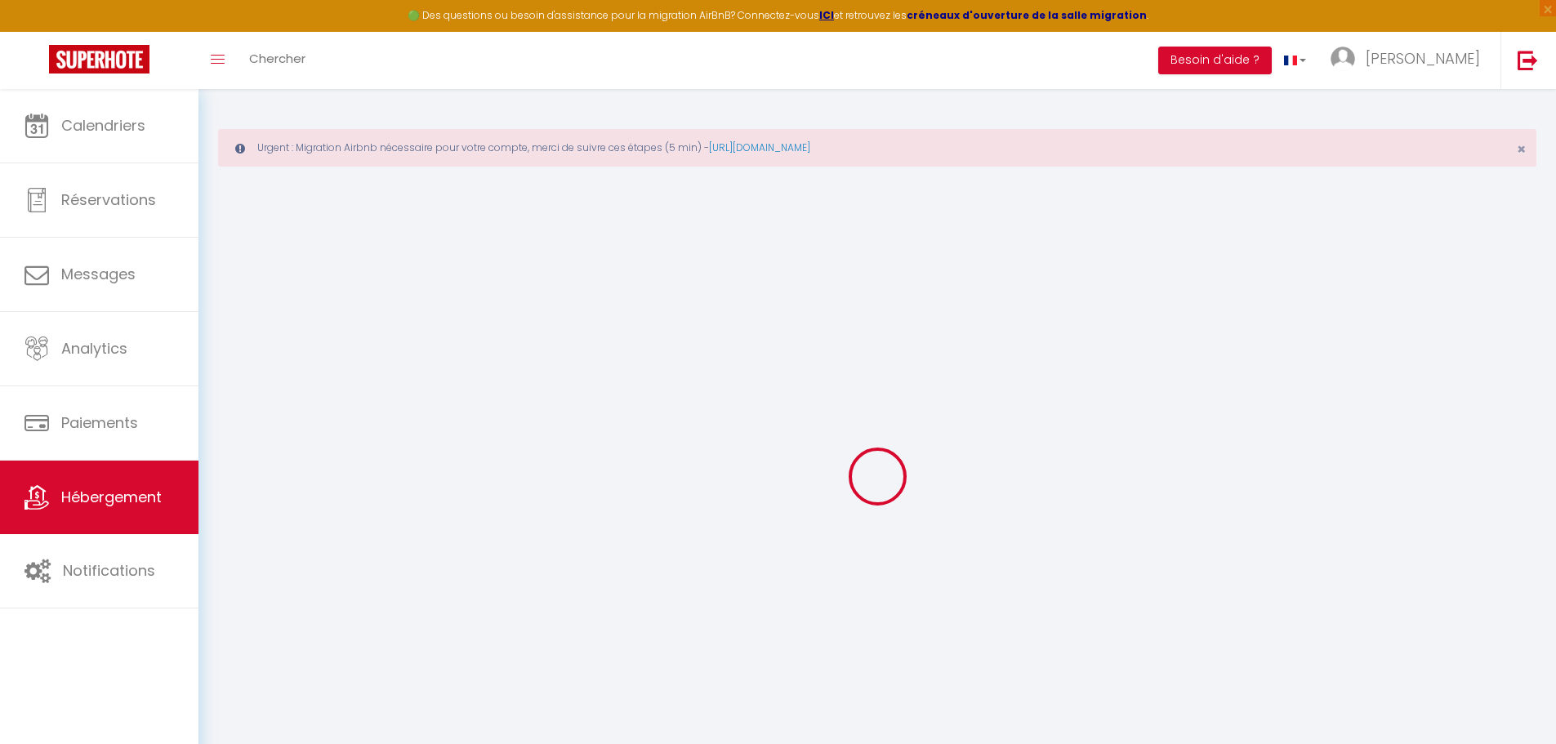
select select
checkbox input "false"
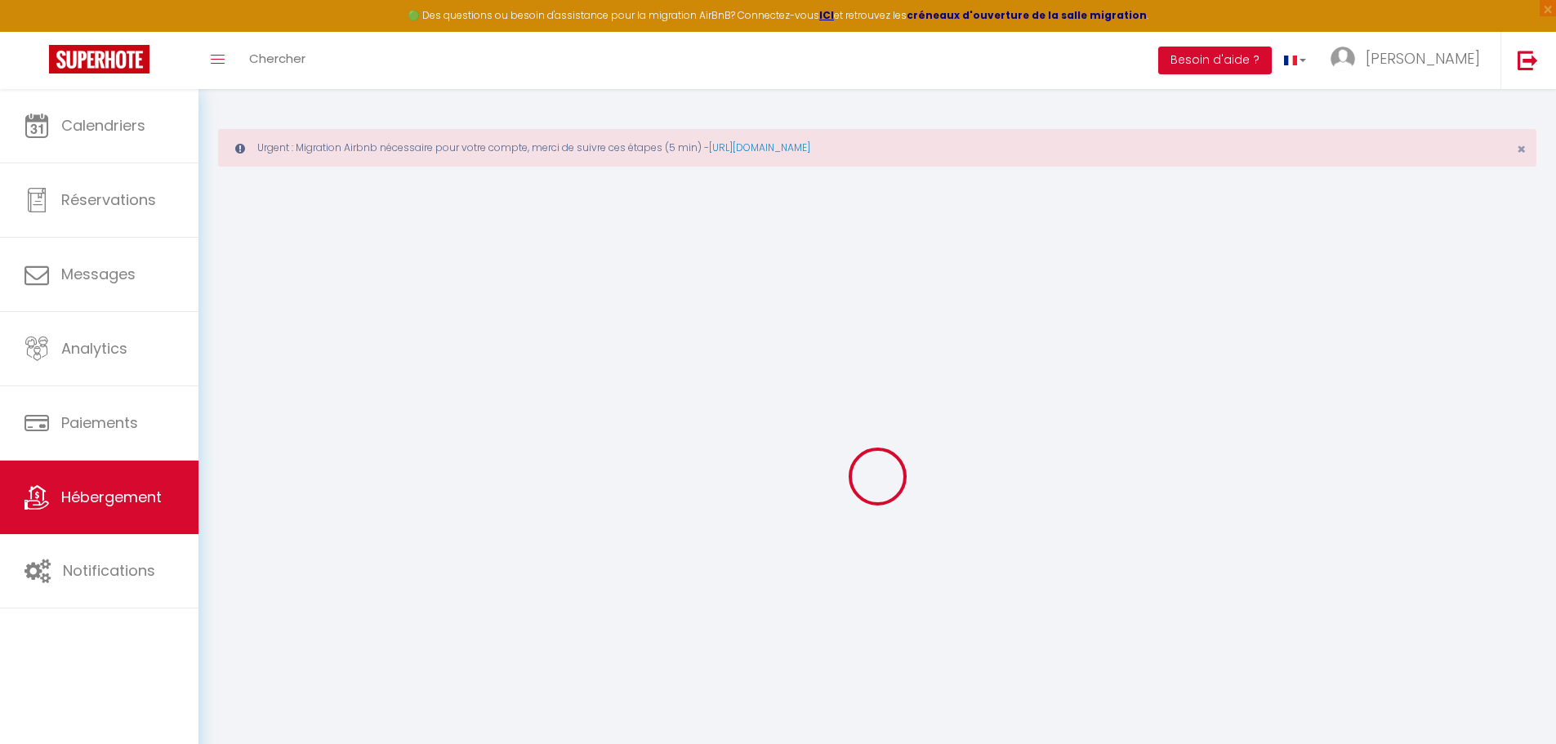
checkbox input "false"
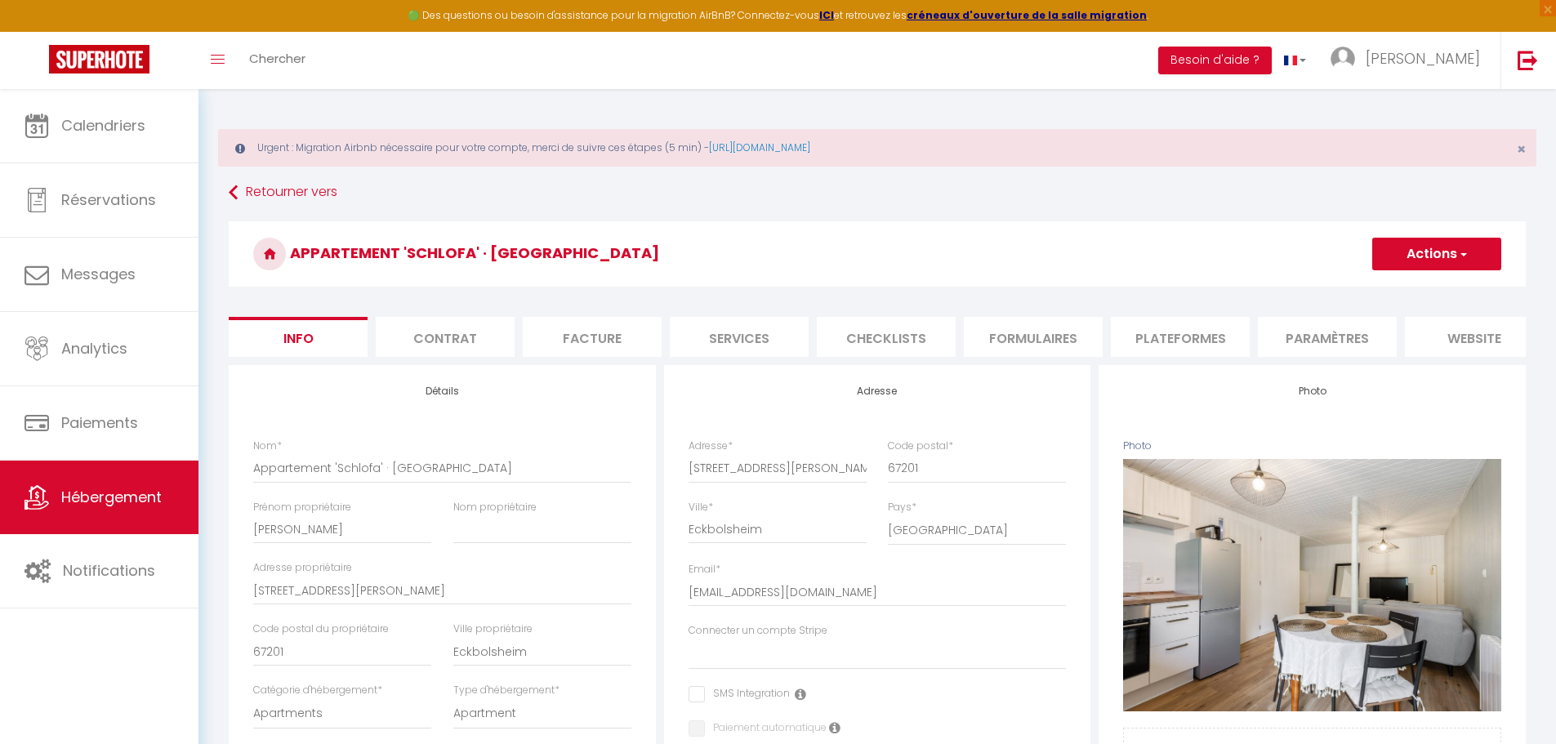
click at [1230, 336] on li "Plateformes" at bounding box center [1180, 337] width 139 height 40
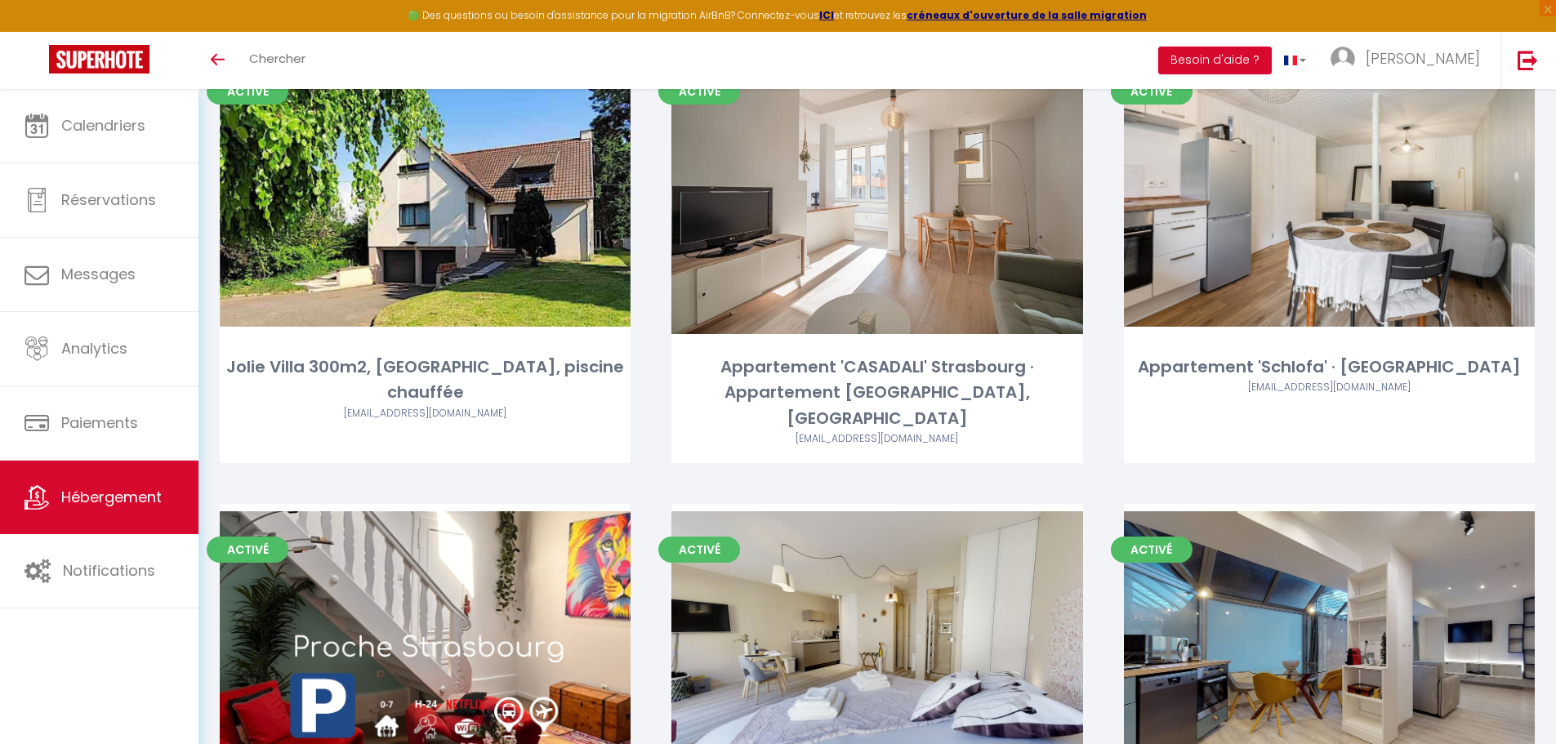
scroll to position [377, 0]
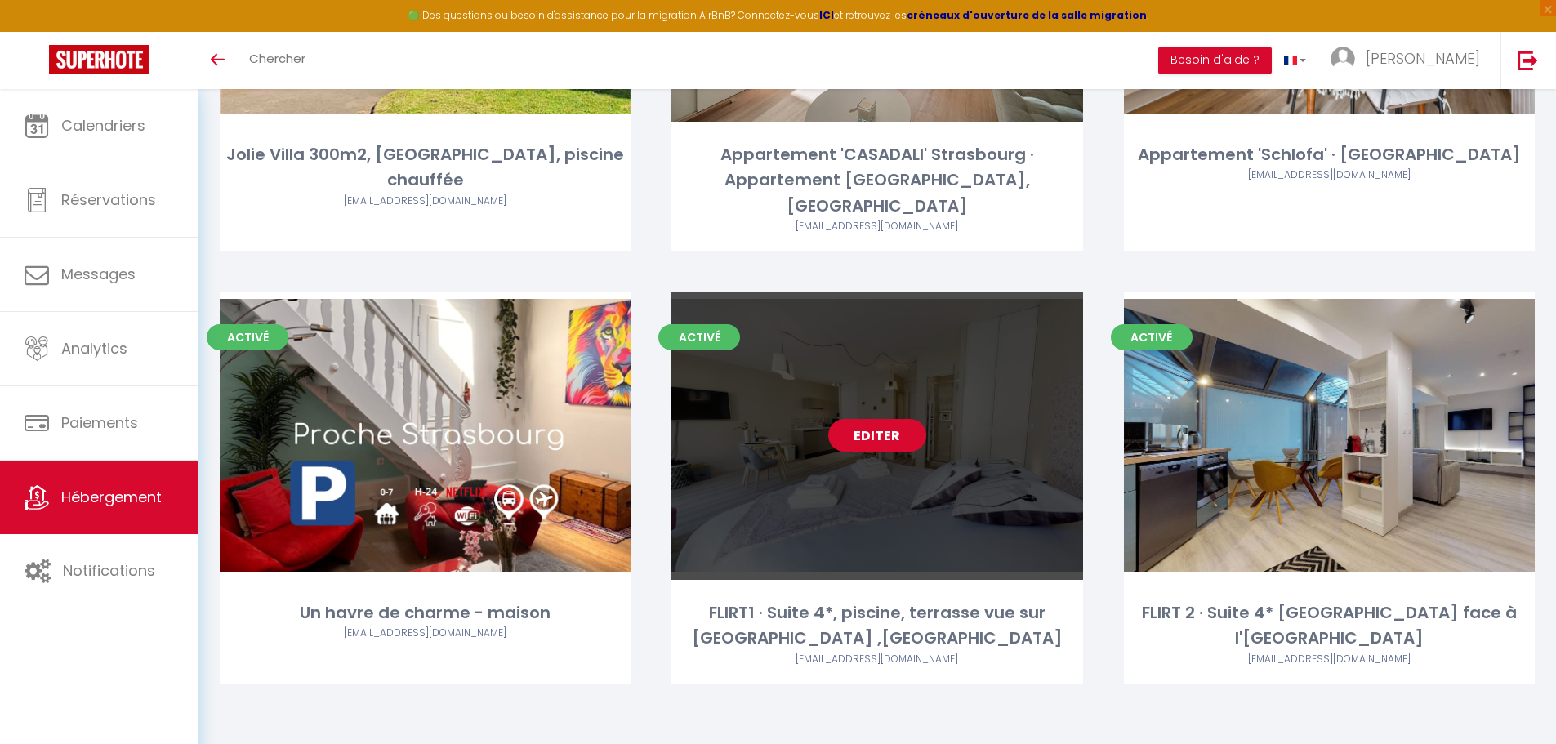
click at [854, 428] on link "Editer" at bounding box center [877, 435] width 98 height 33
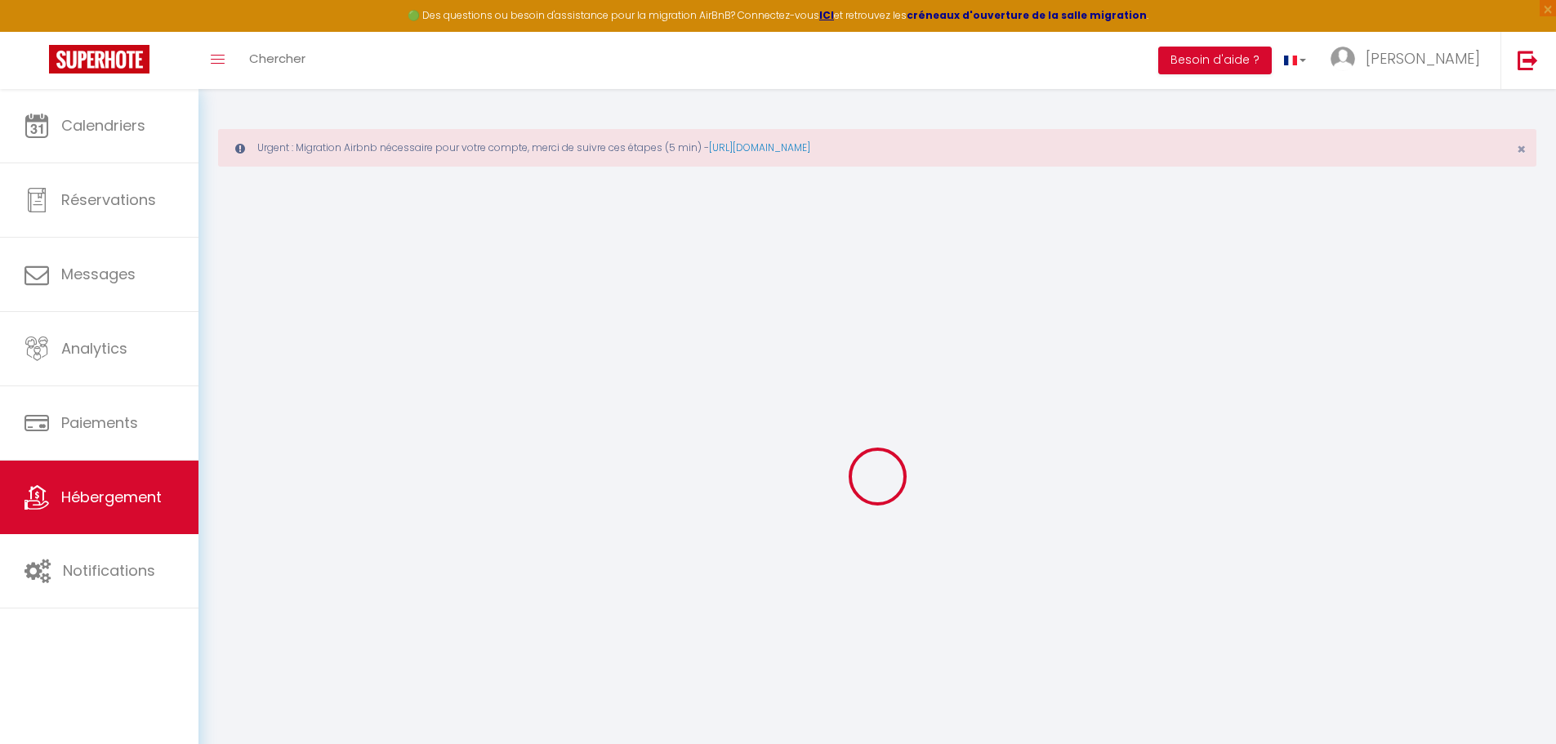
select select
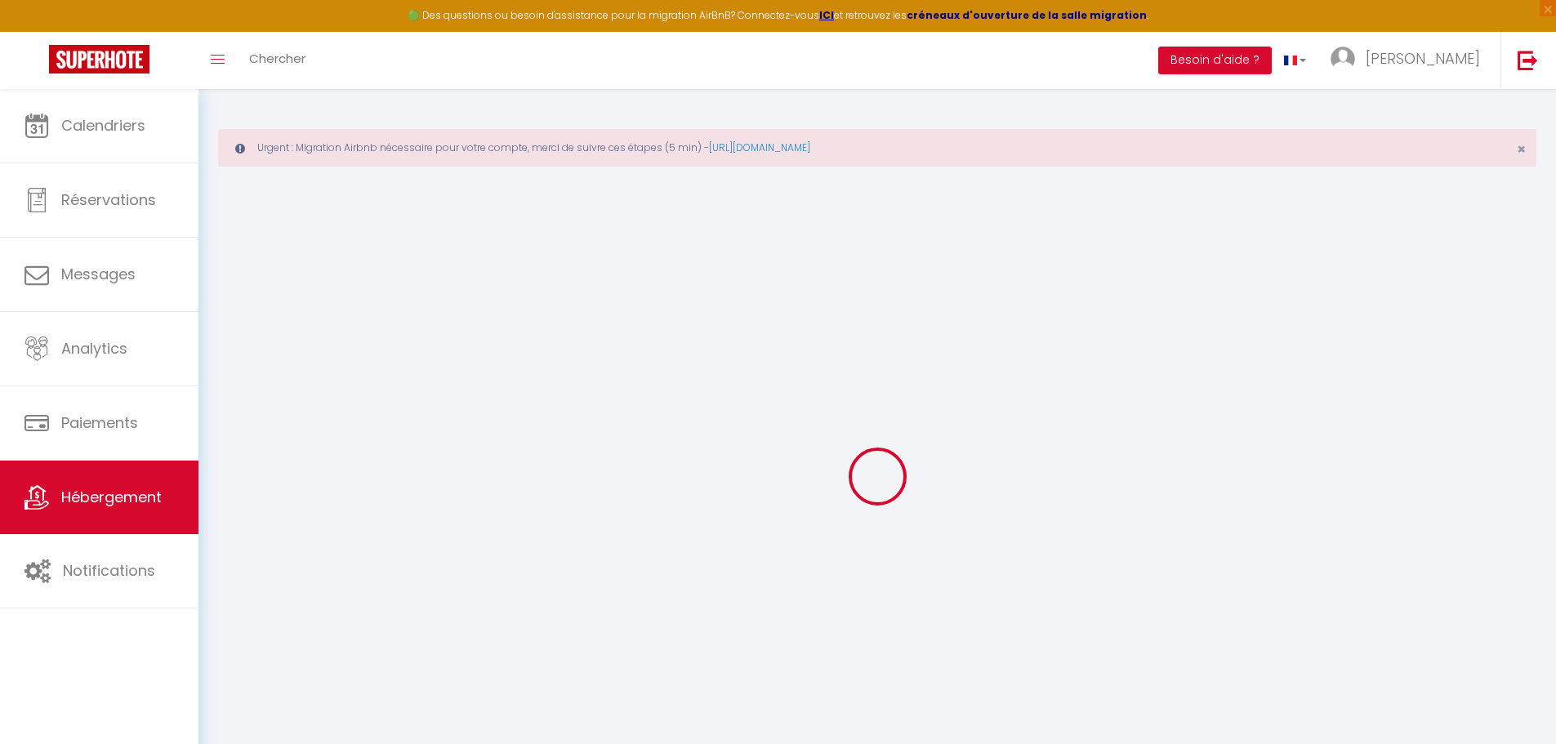
select select
checkbox input "false"
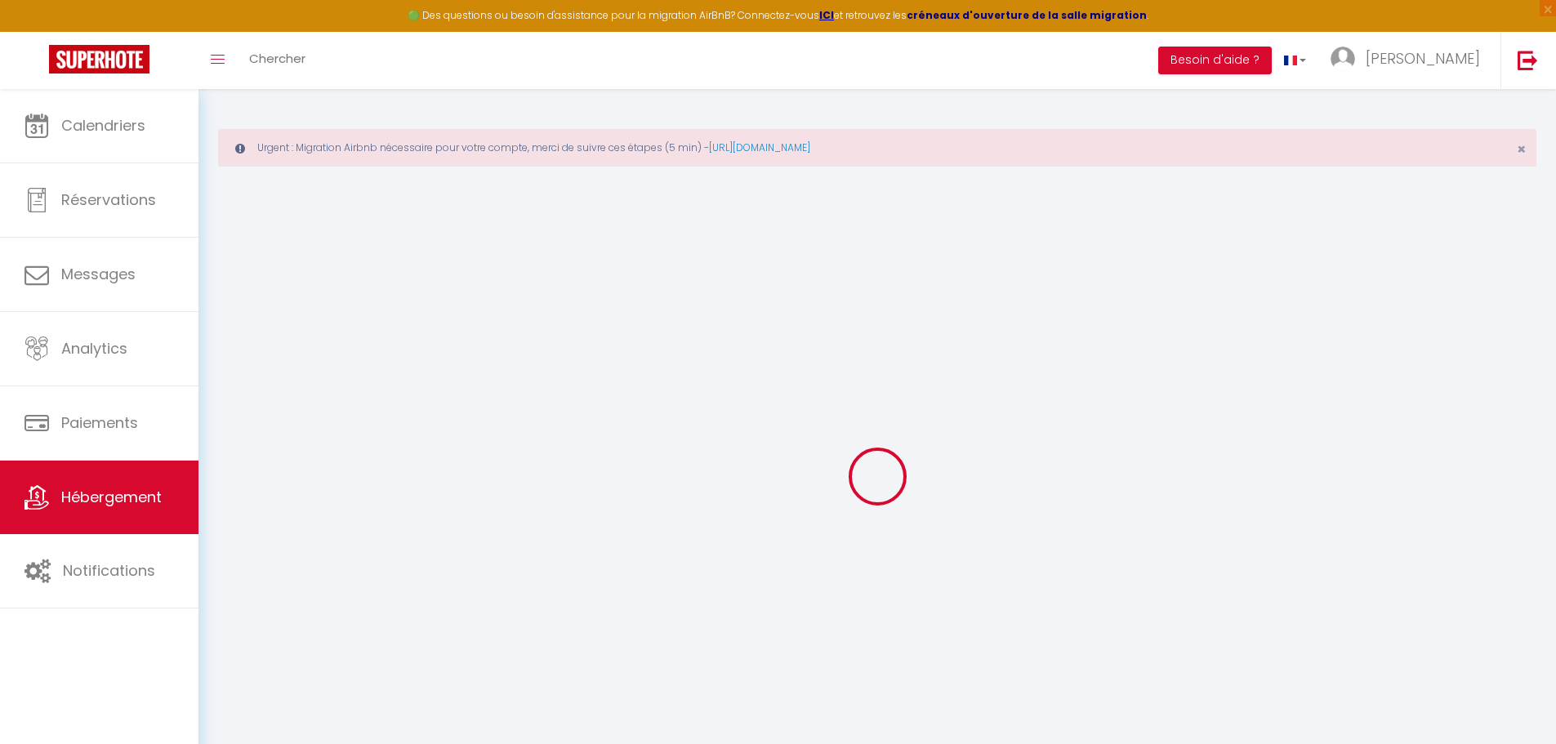
checkbox input "false"
select select
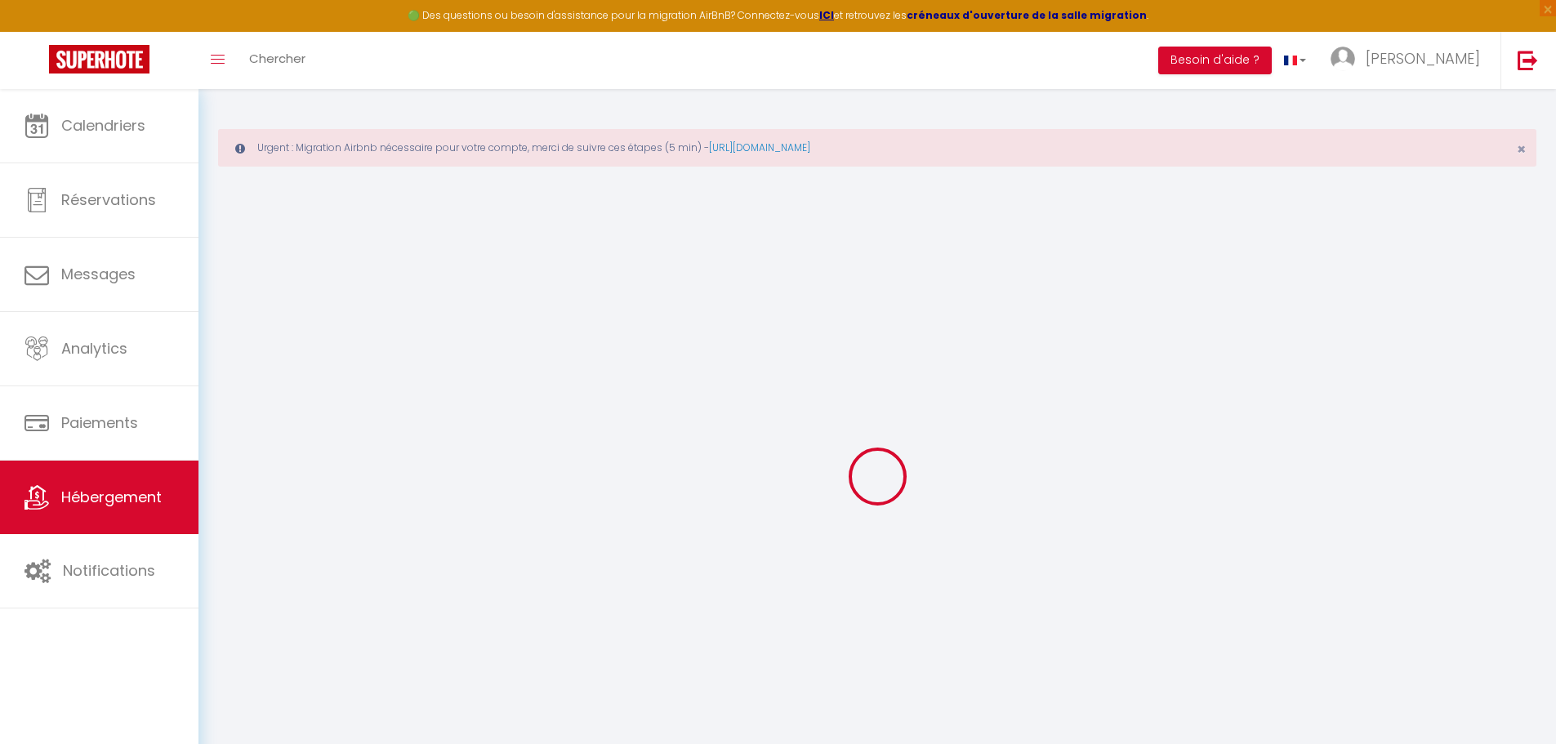
select select
checkbox input "false"
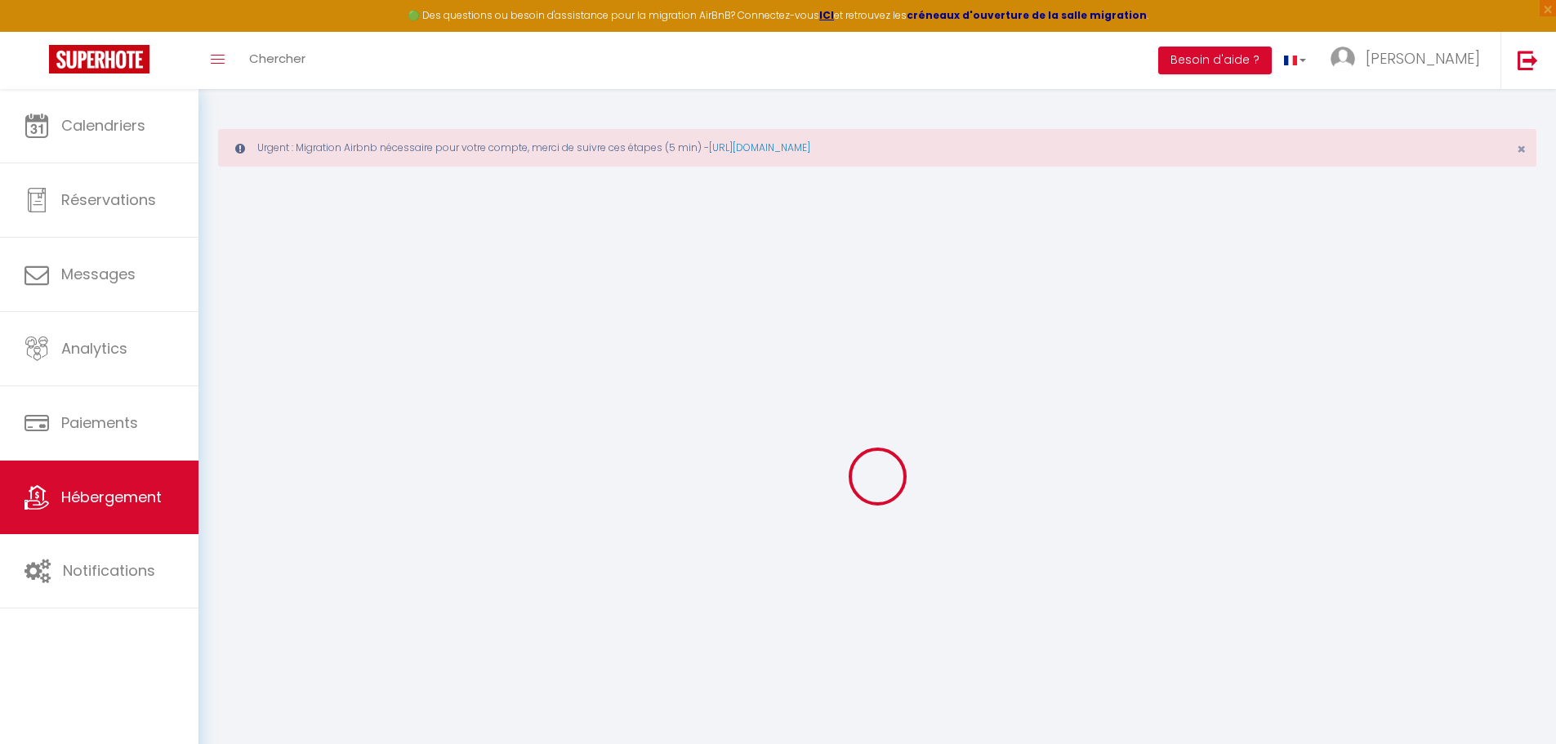
checkbox input "false"
select select
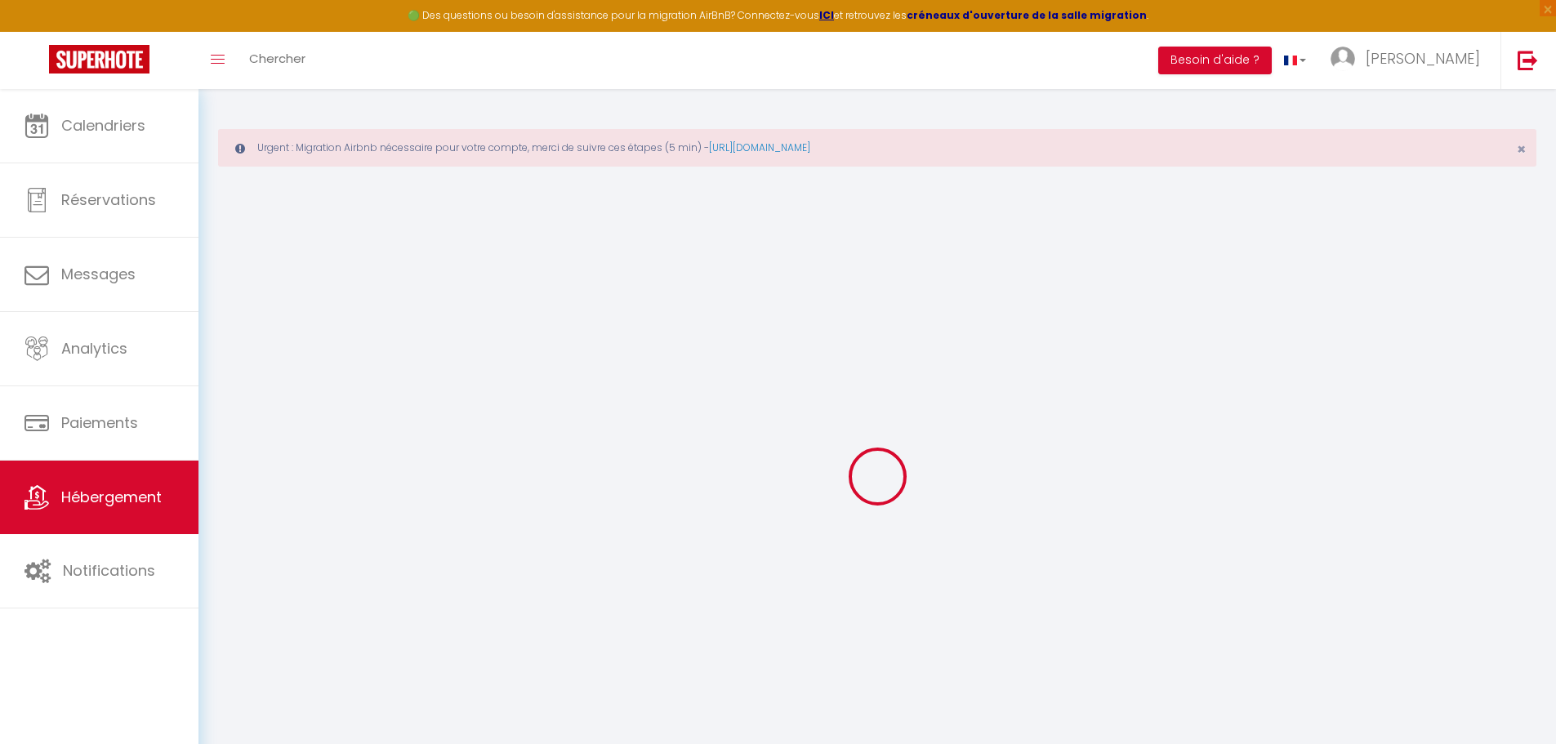
select select
checkbox input "false"
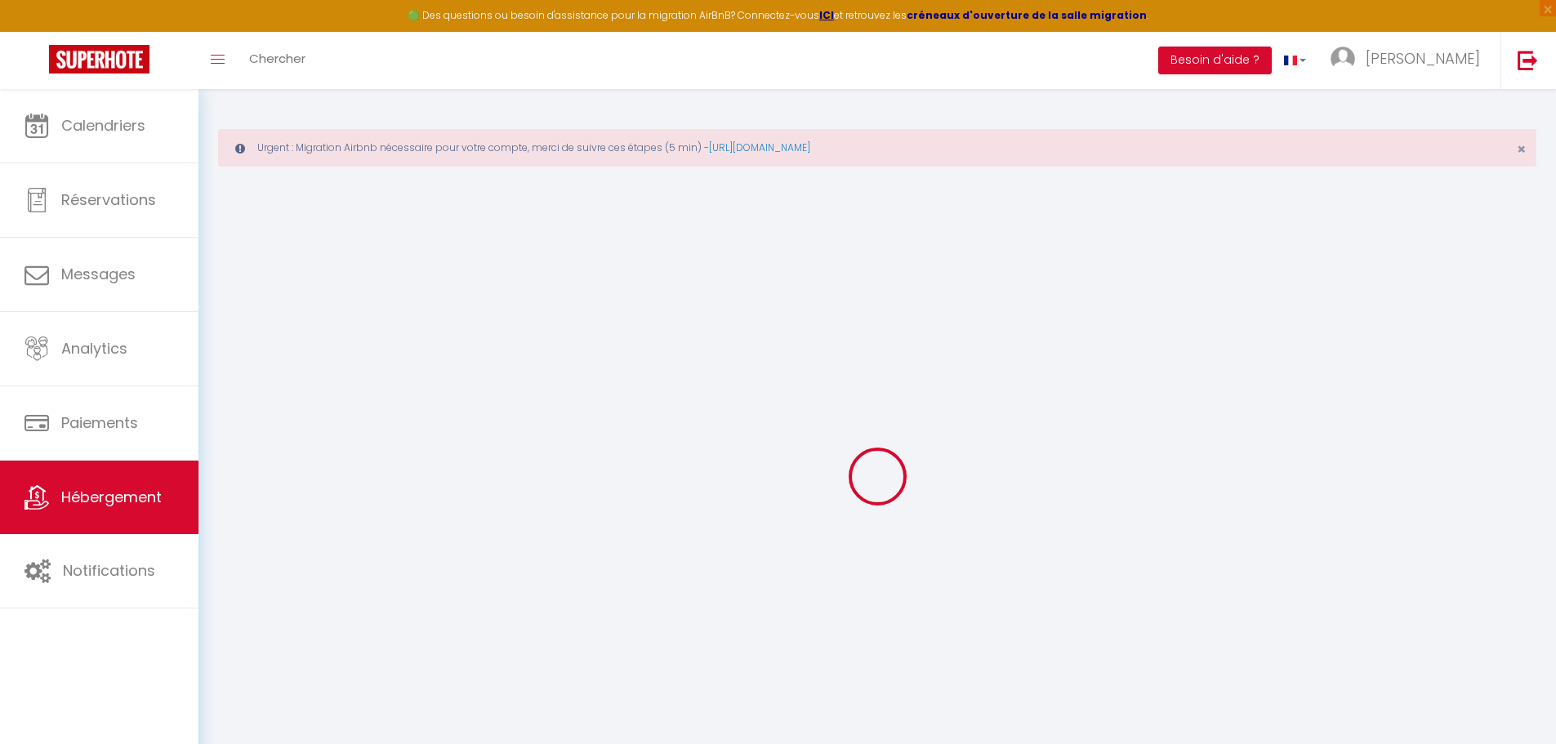
checkbox input "false"
select select
checkbox input "false"
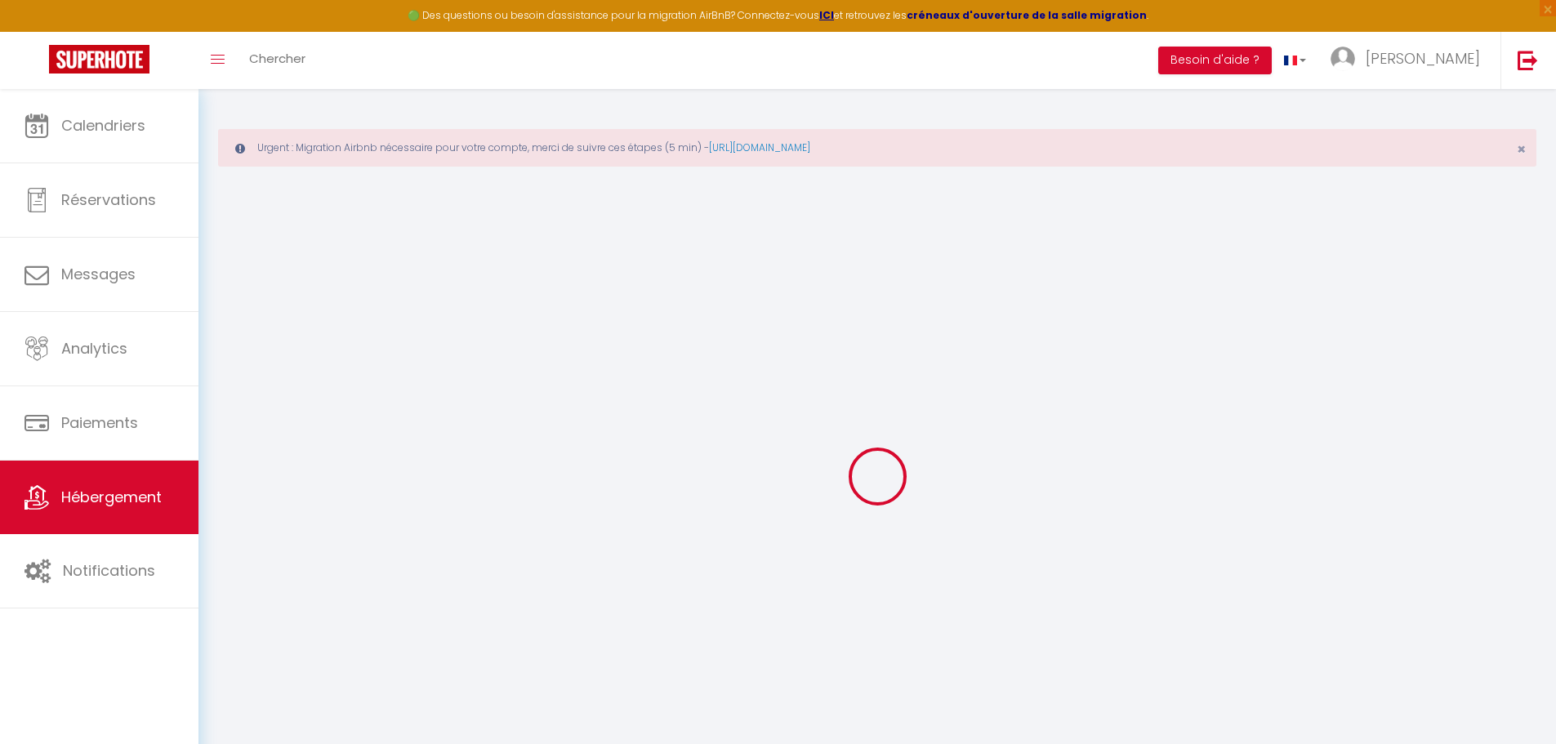
checkbox input "false"
select select "14:00"
select select
select select "11:00"
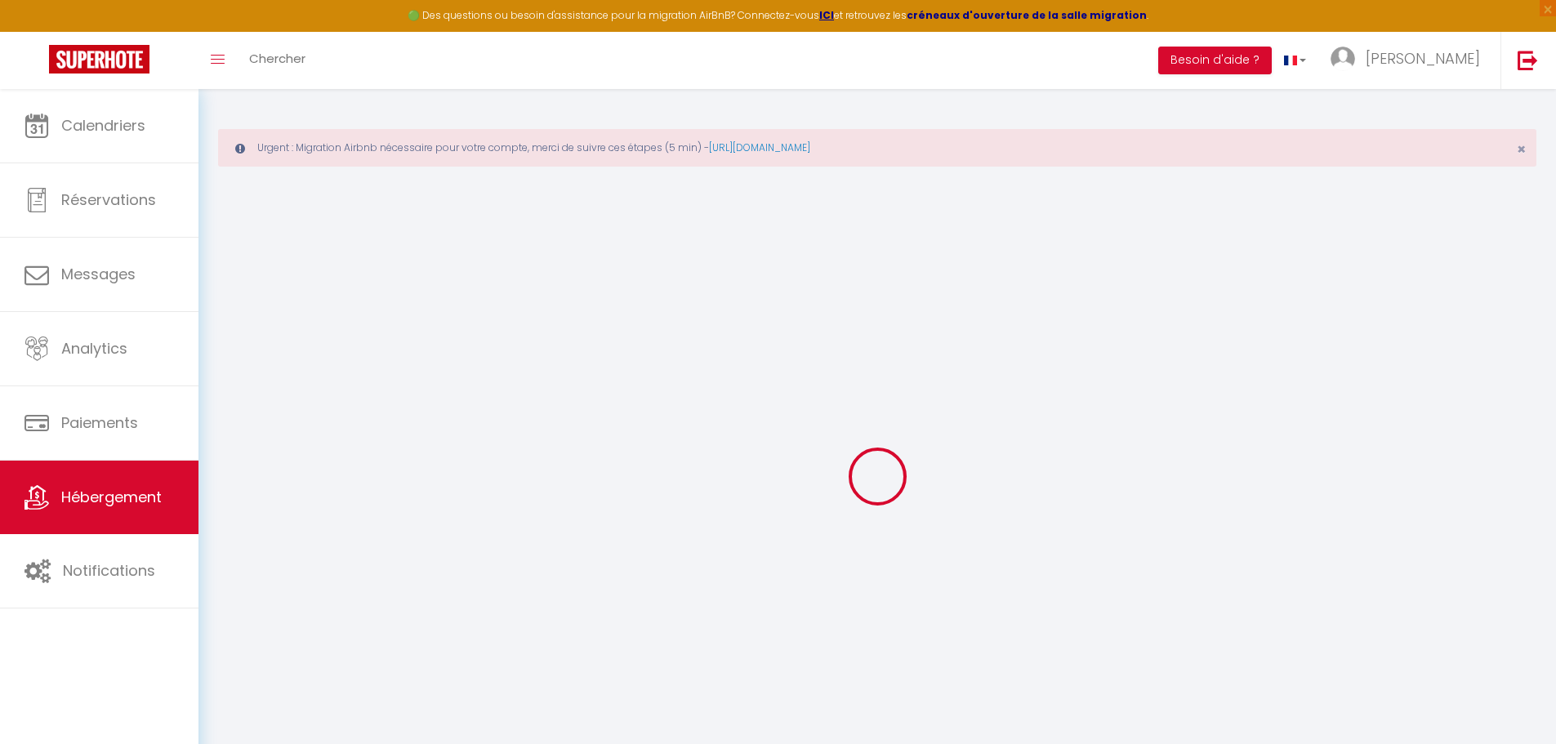
select select "30"
select select "120"
select select
checkbox input "false"
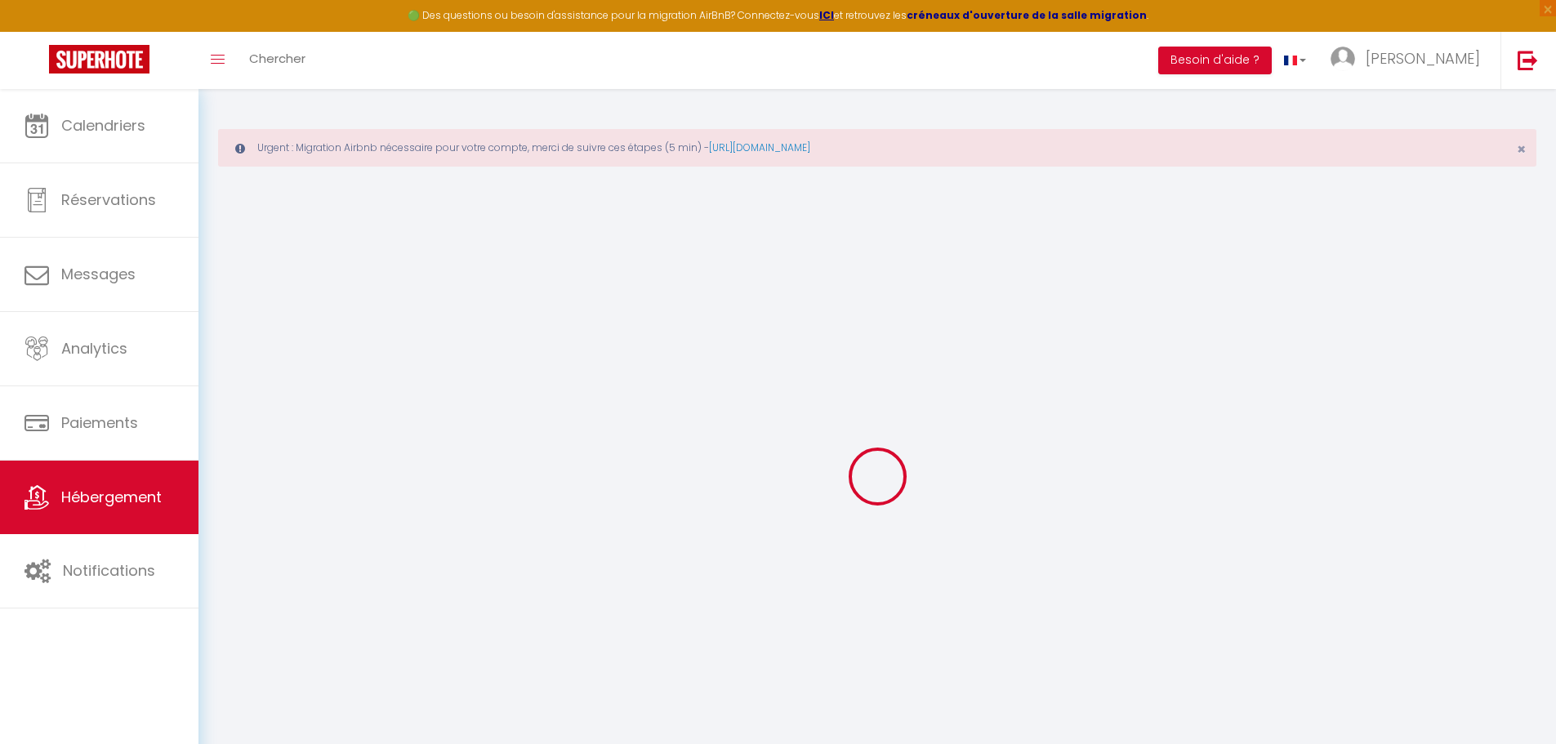
checkbox input "false"
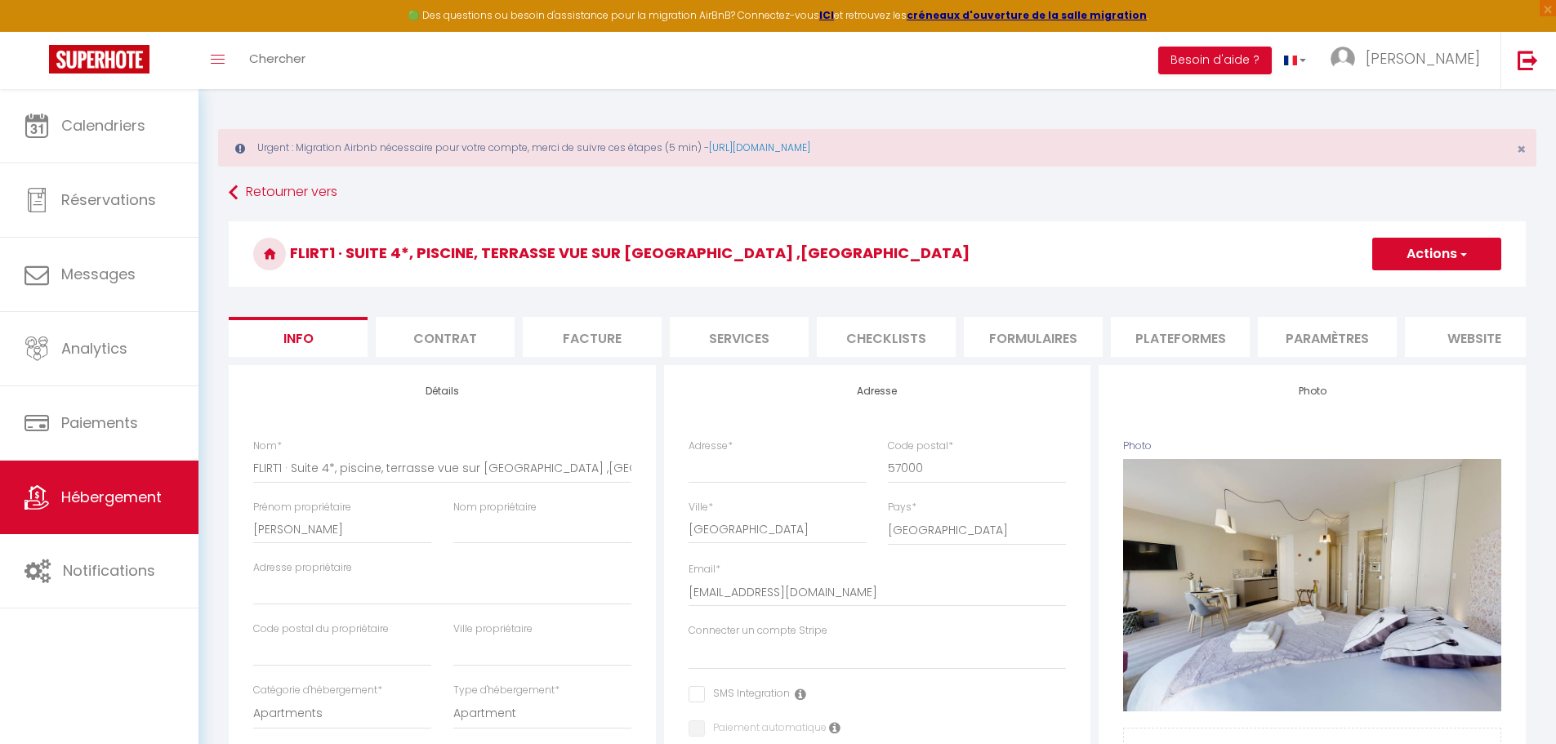
click at [1189, 346] on li "Plateformes" at bounding box center [1180, 337] width 139 height 40
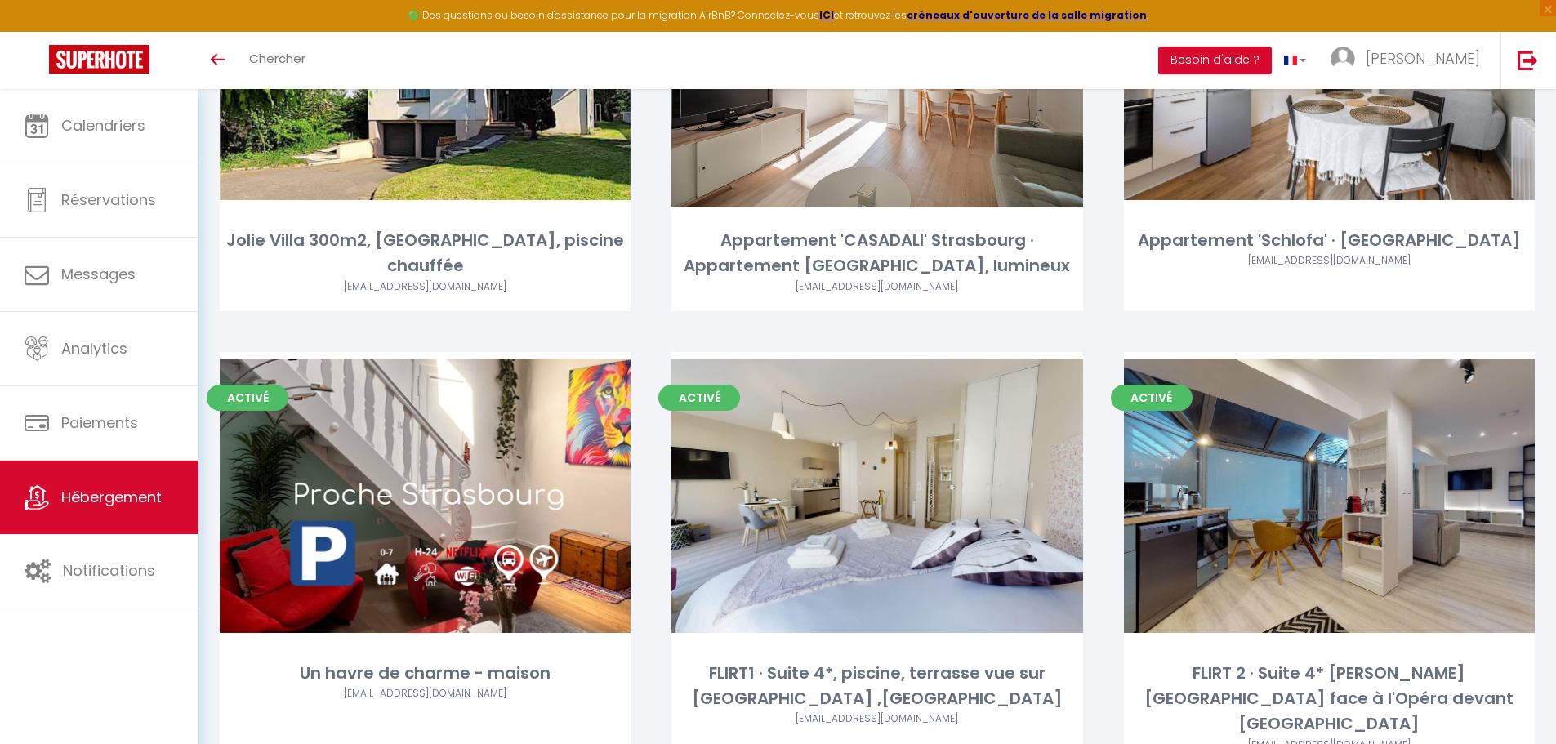
scroll to position [377, 0]
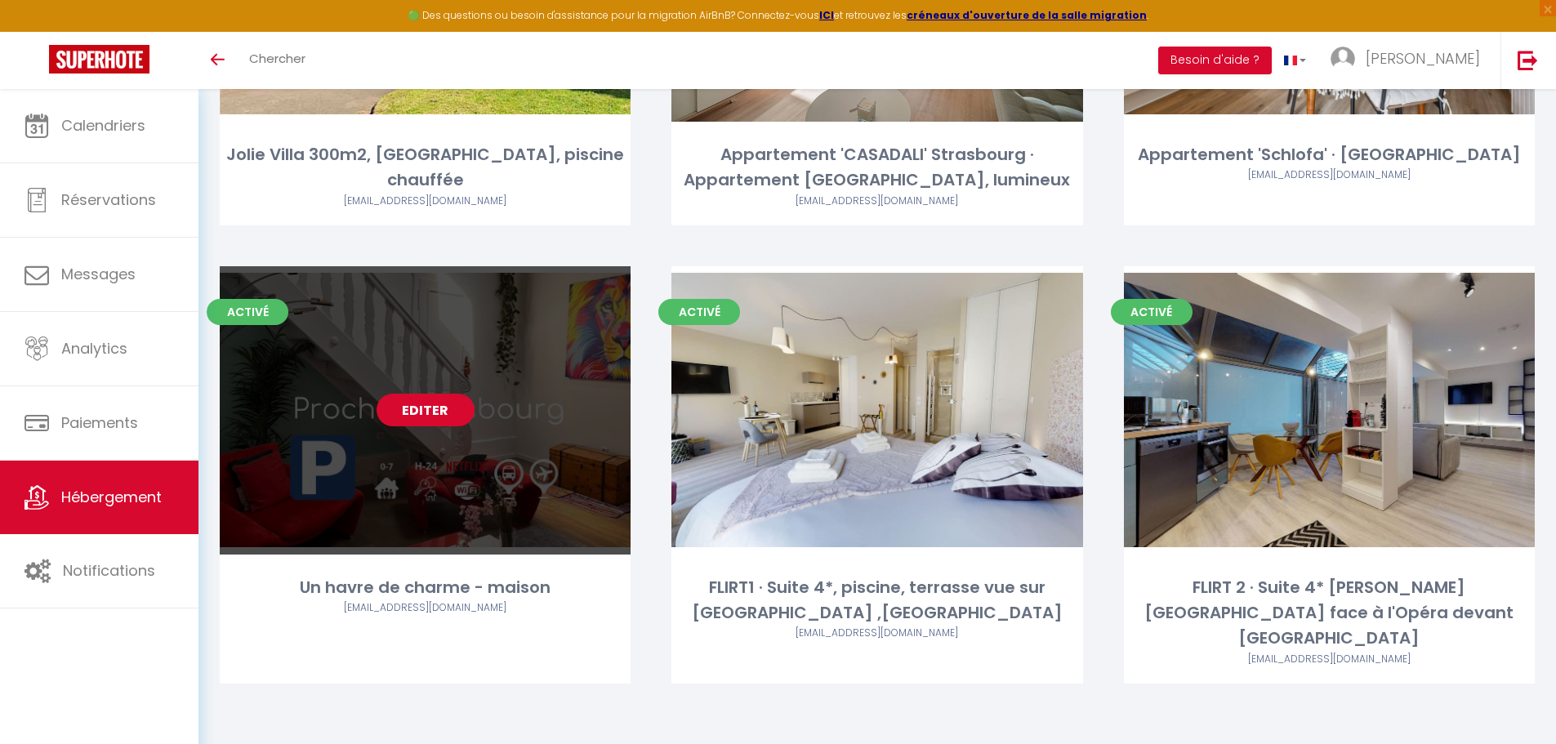
click at [416, 426] on link "Editer" at bounding box center [426, 410] width 98 height 33
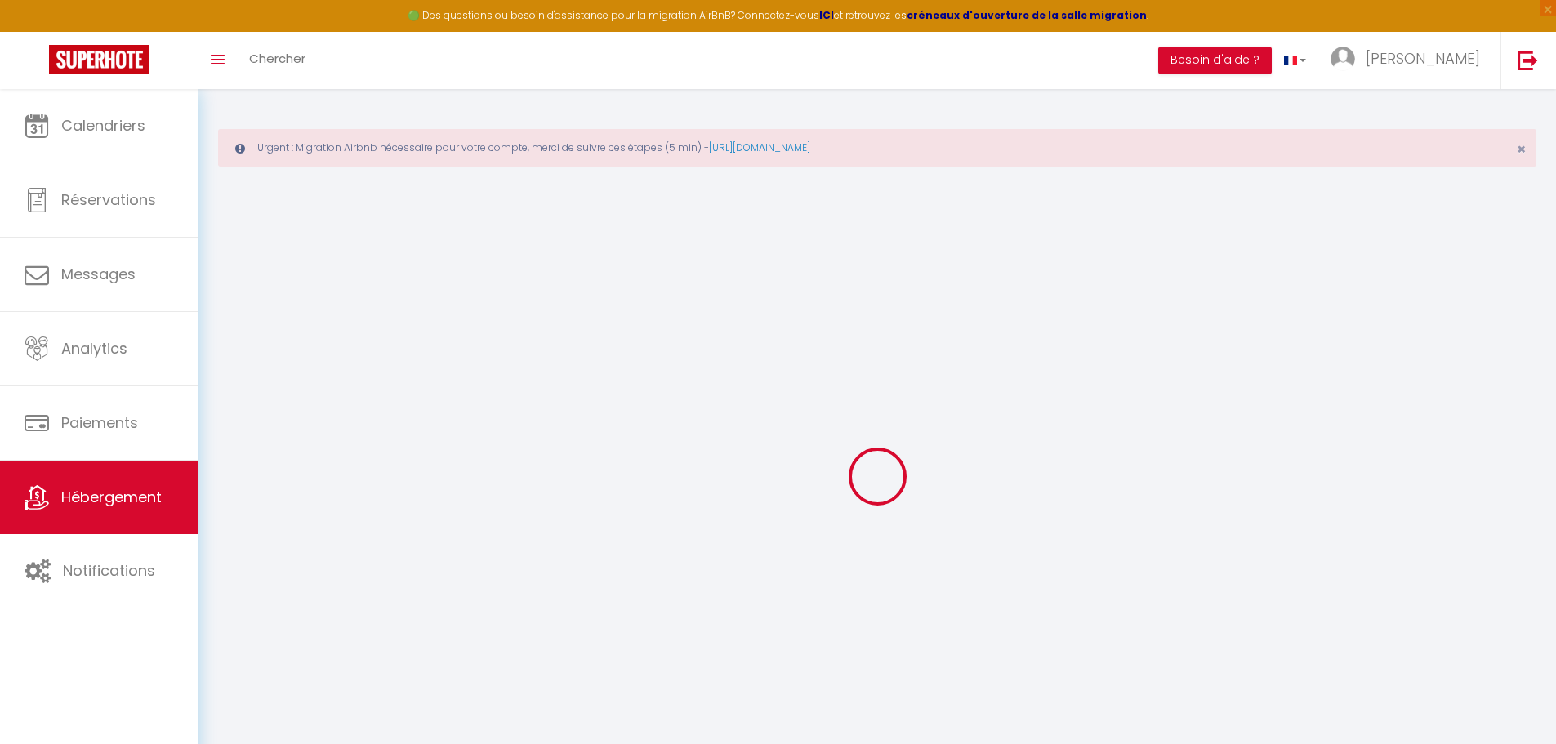
select select
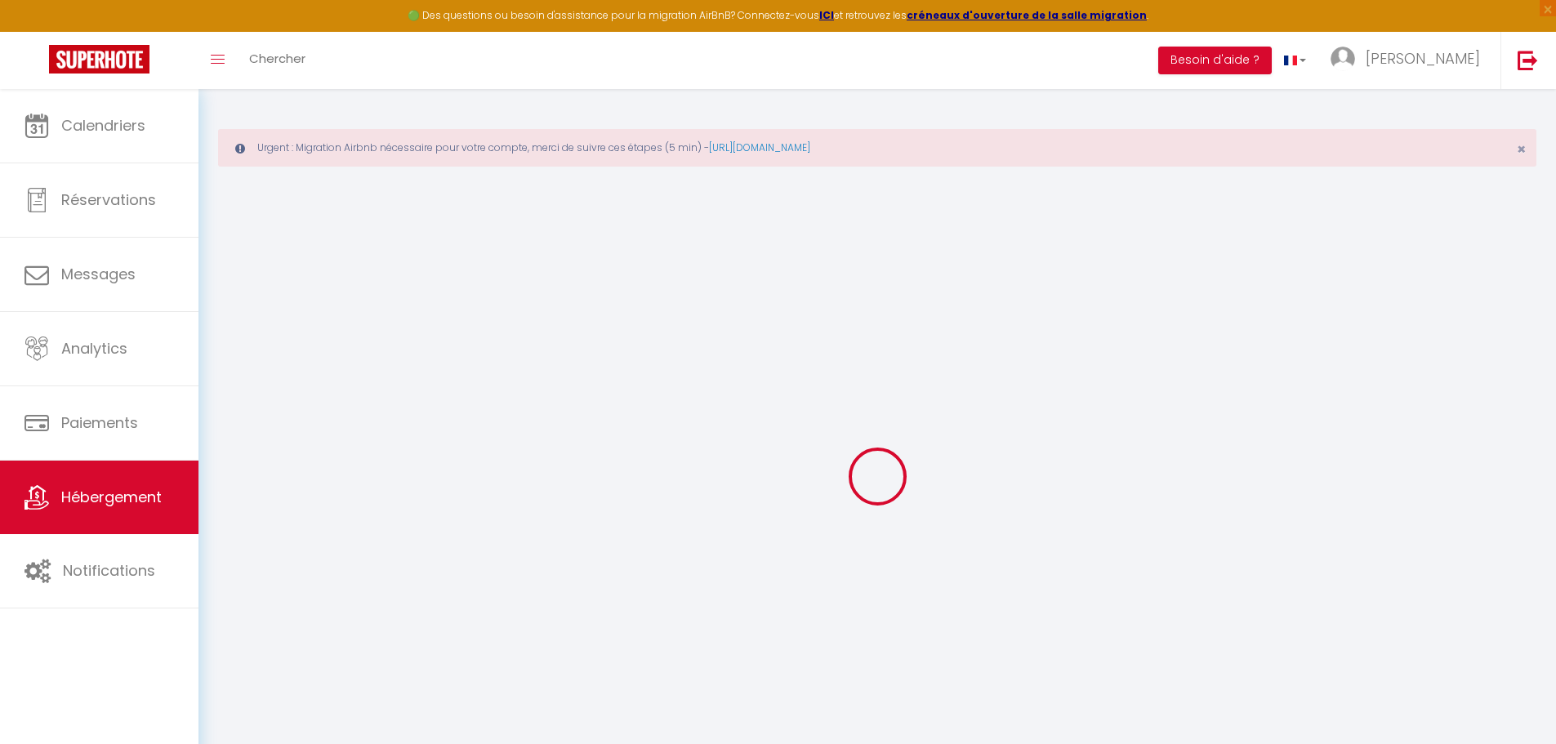
select select
checkbox input "false"
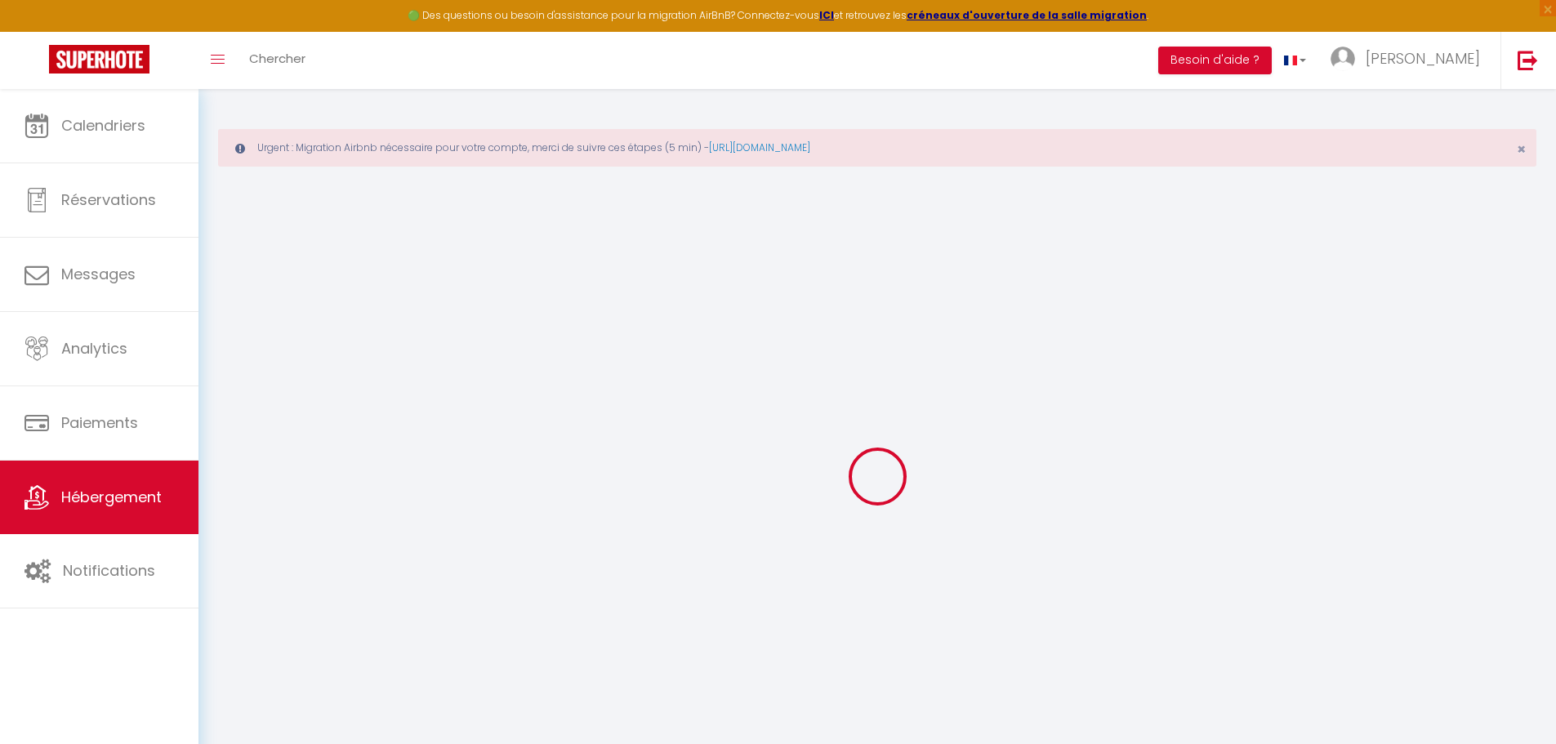
select select
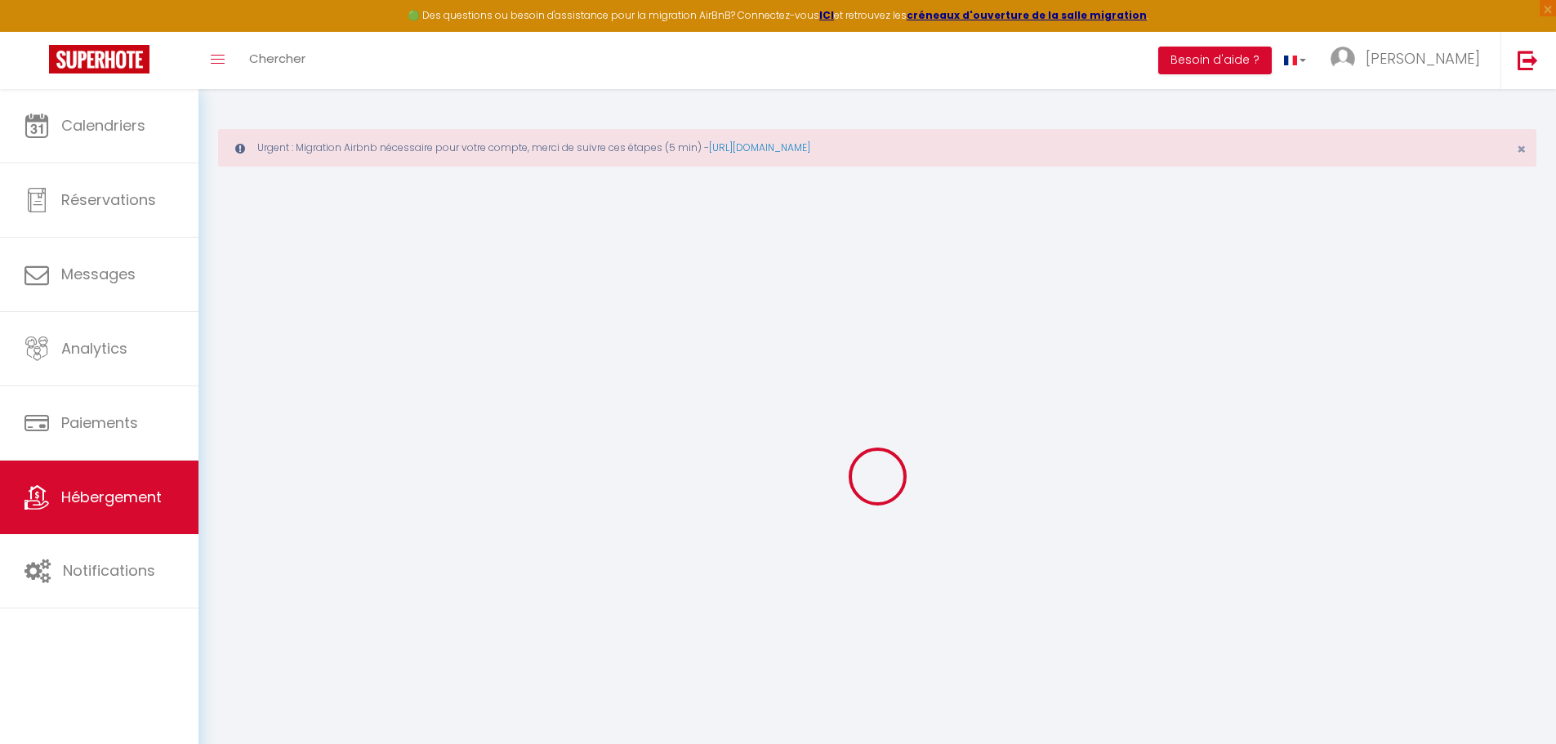
select select
checkbox input "false"
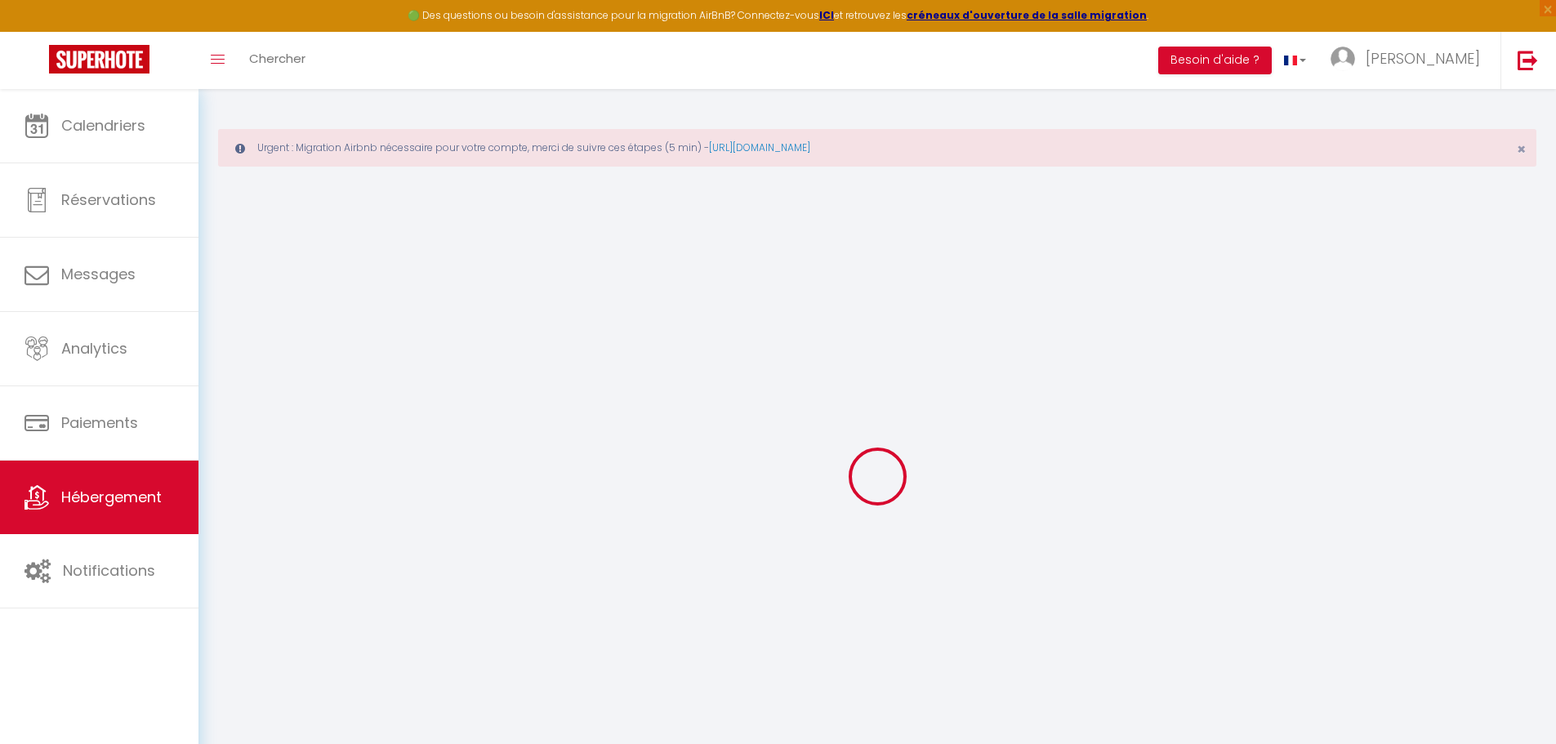
checkbox input "false"
select select
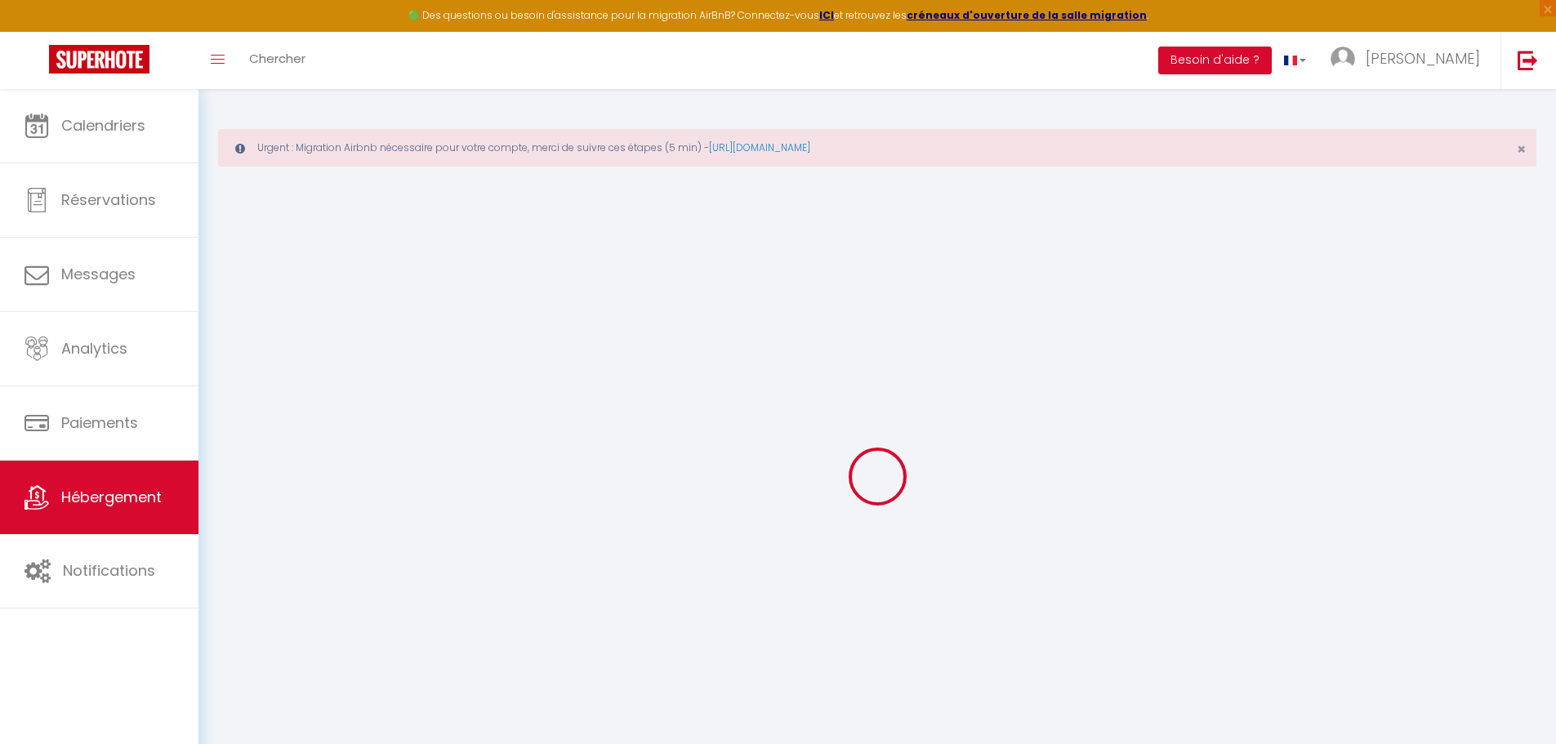
select select
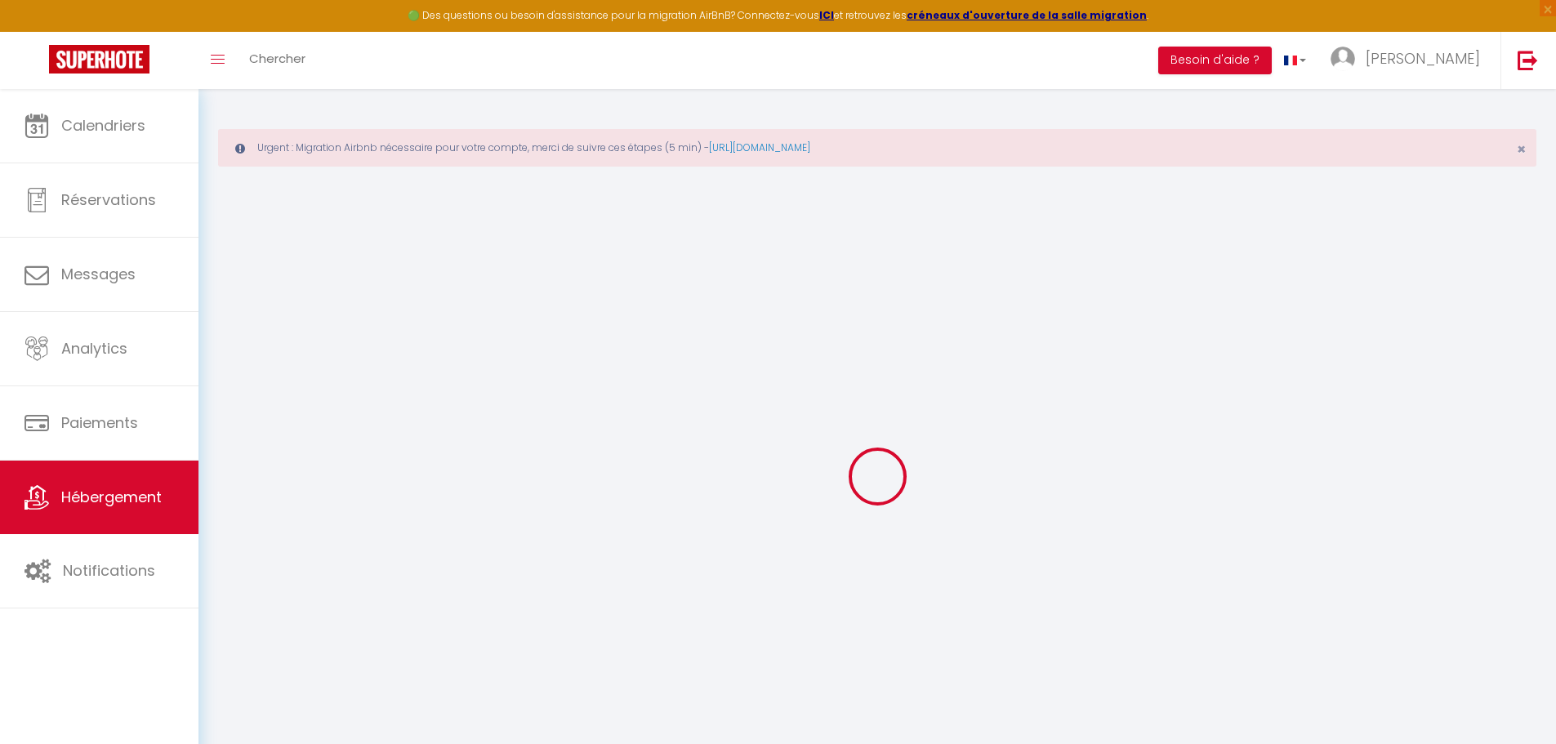
checkbox input "false"
select select
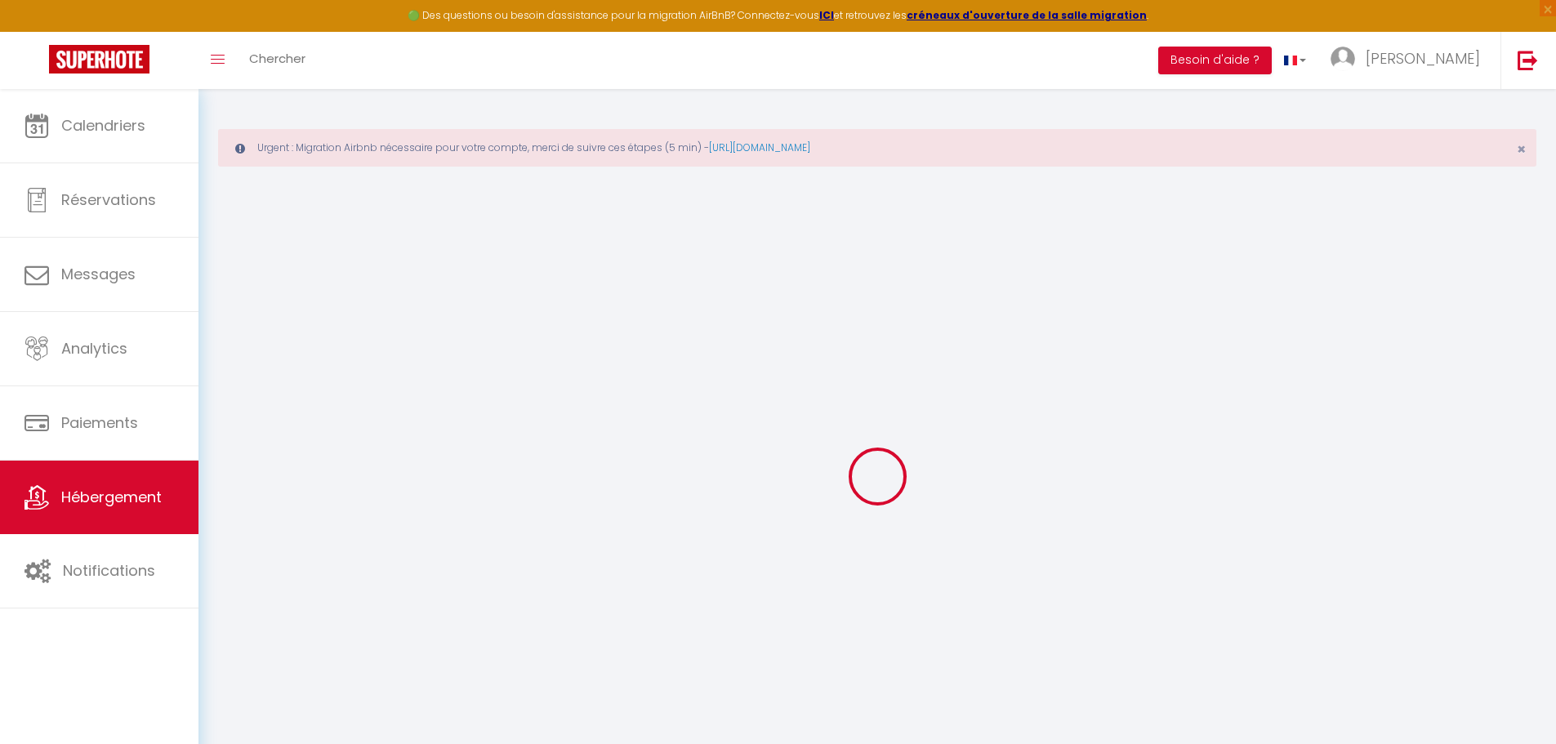
select select
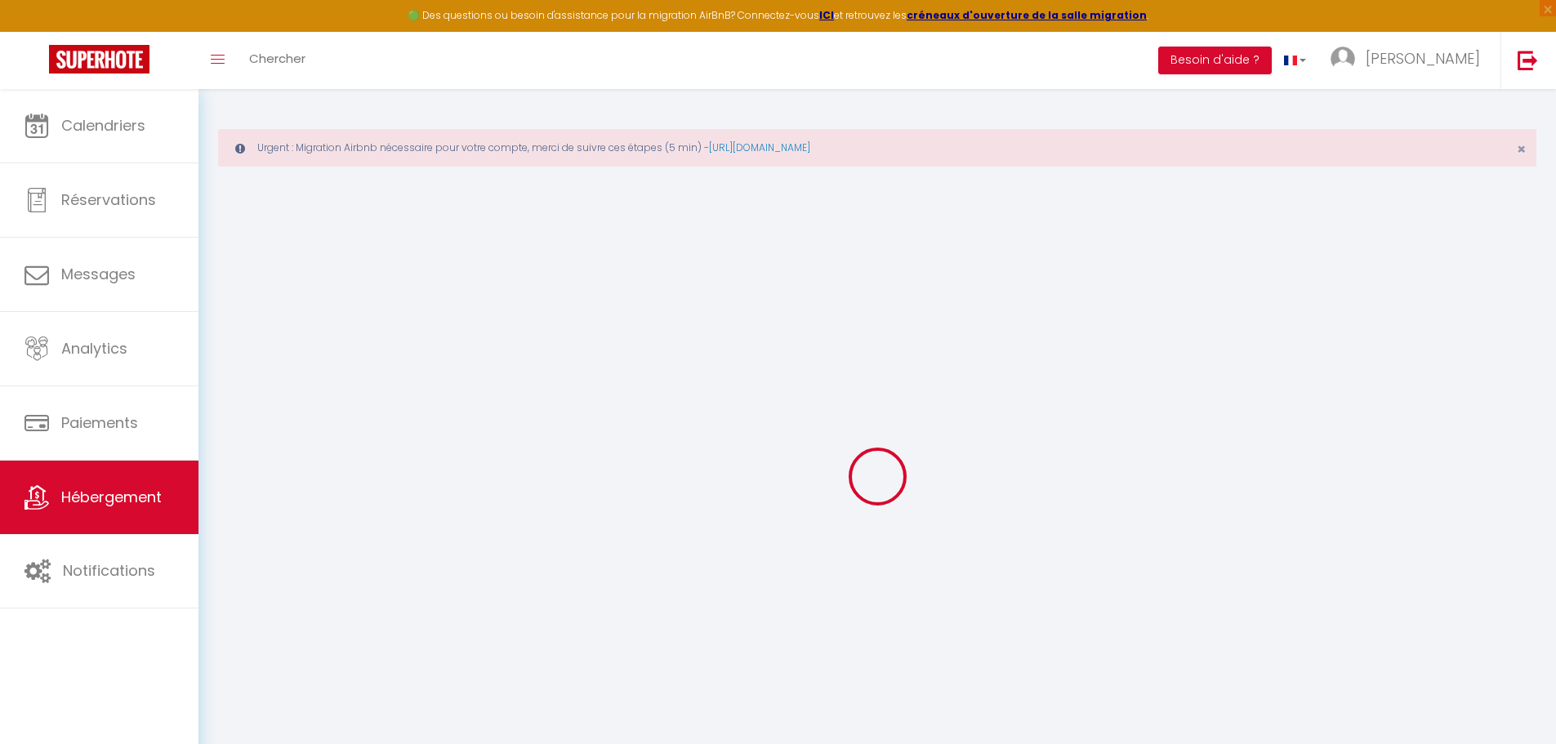
select select
checkbox input "false"
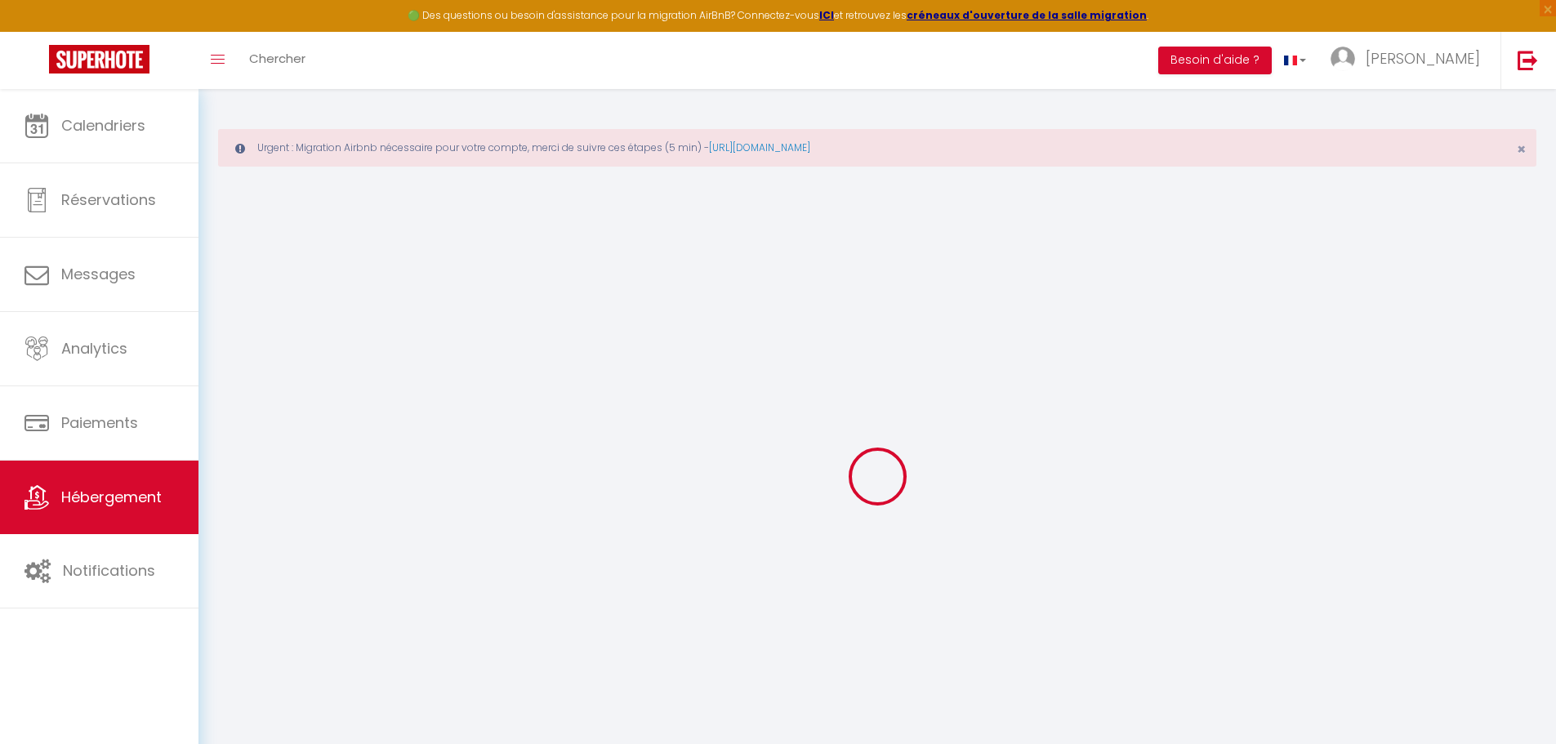
checkbox input "false"
select select
type input "Un havre de charme - maison"
type input "Mireille"
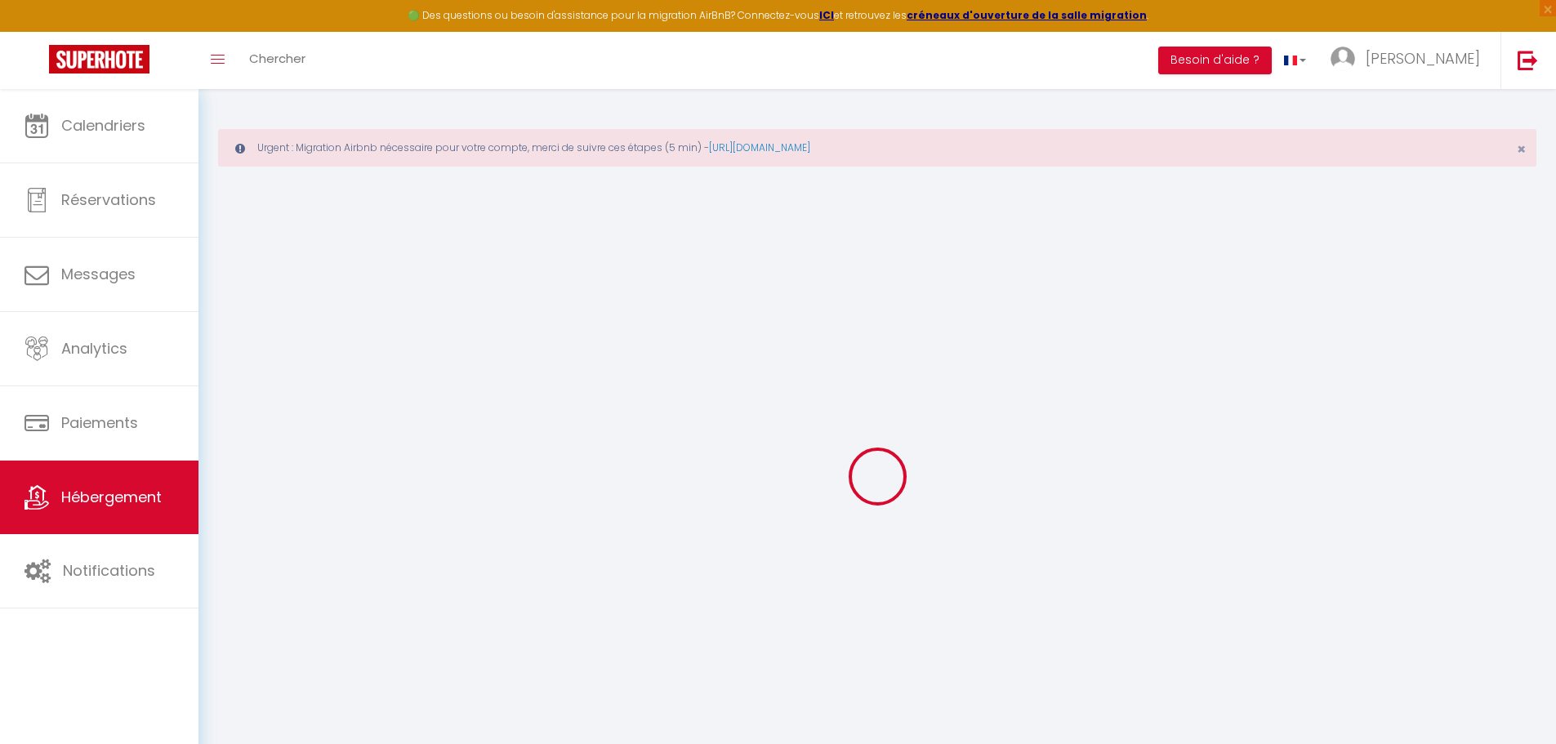
select select "houses"
select select "6"
select select "2"
type input "140"
type input "5"
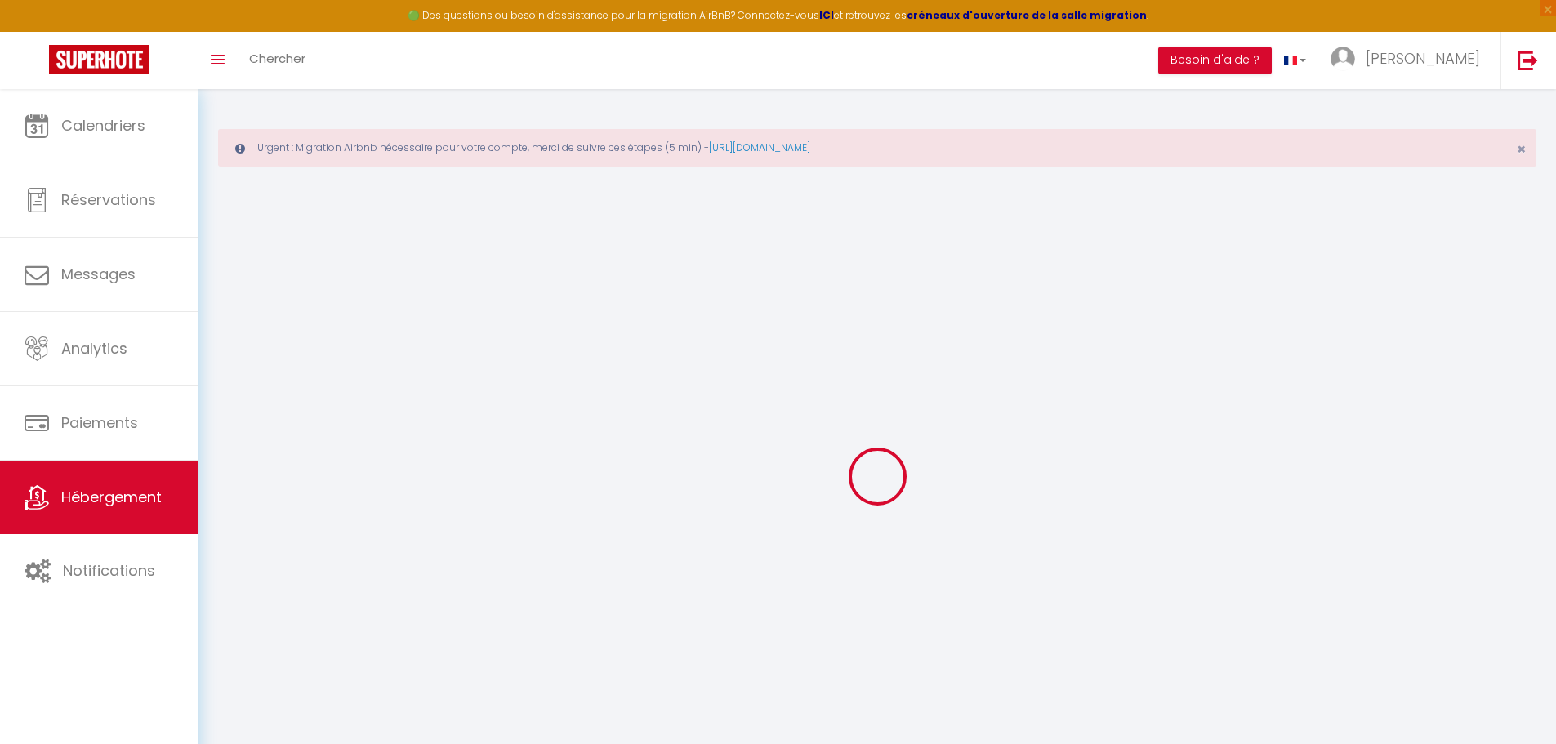
type input "79"
select select
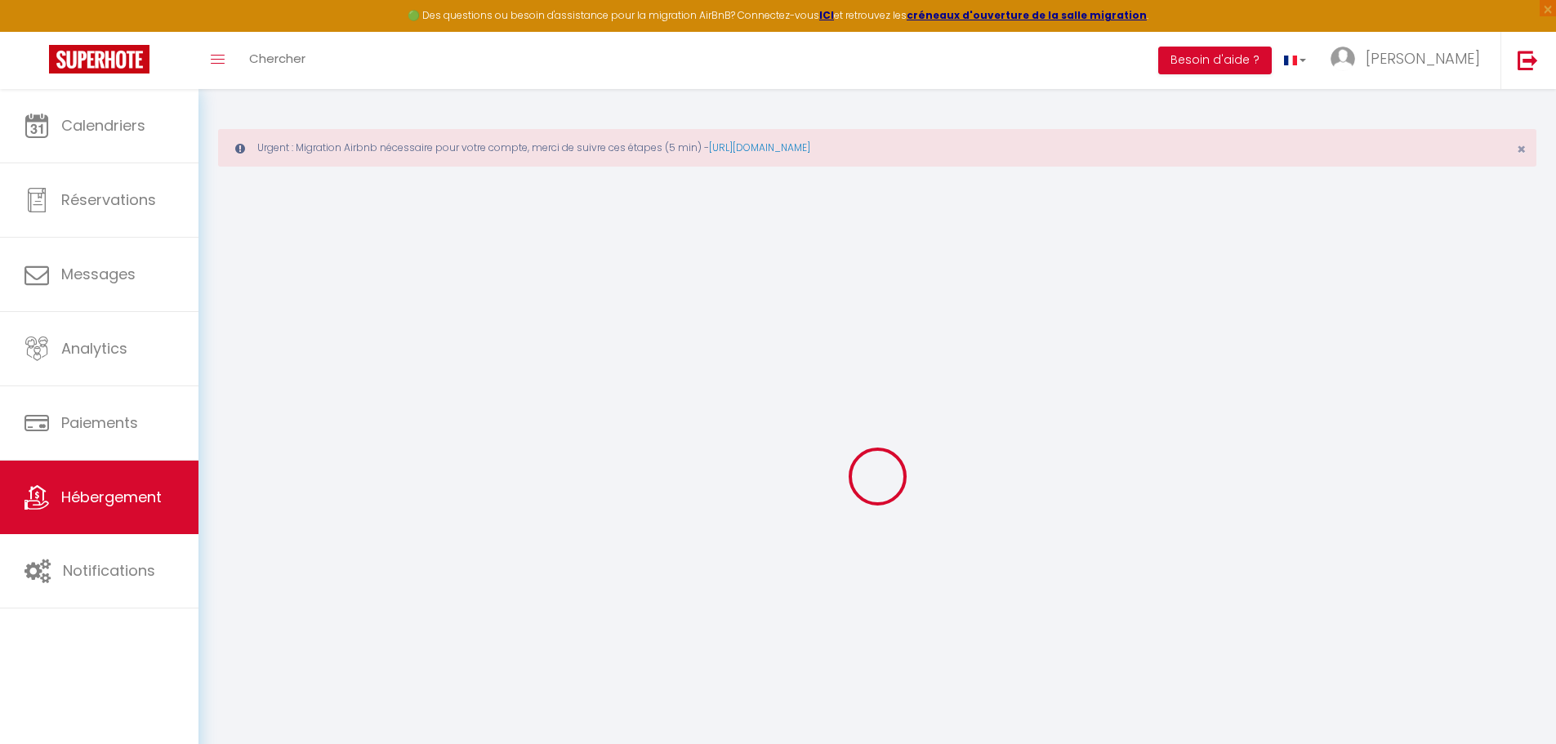
select select
type input "51 Rue du Laegert"
type input "67117"
type input "Handschuheim"
type input "[EMAIL_ADDRESS][DOMAIN_NAME]"
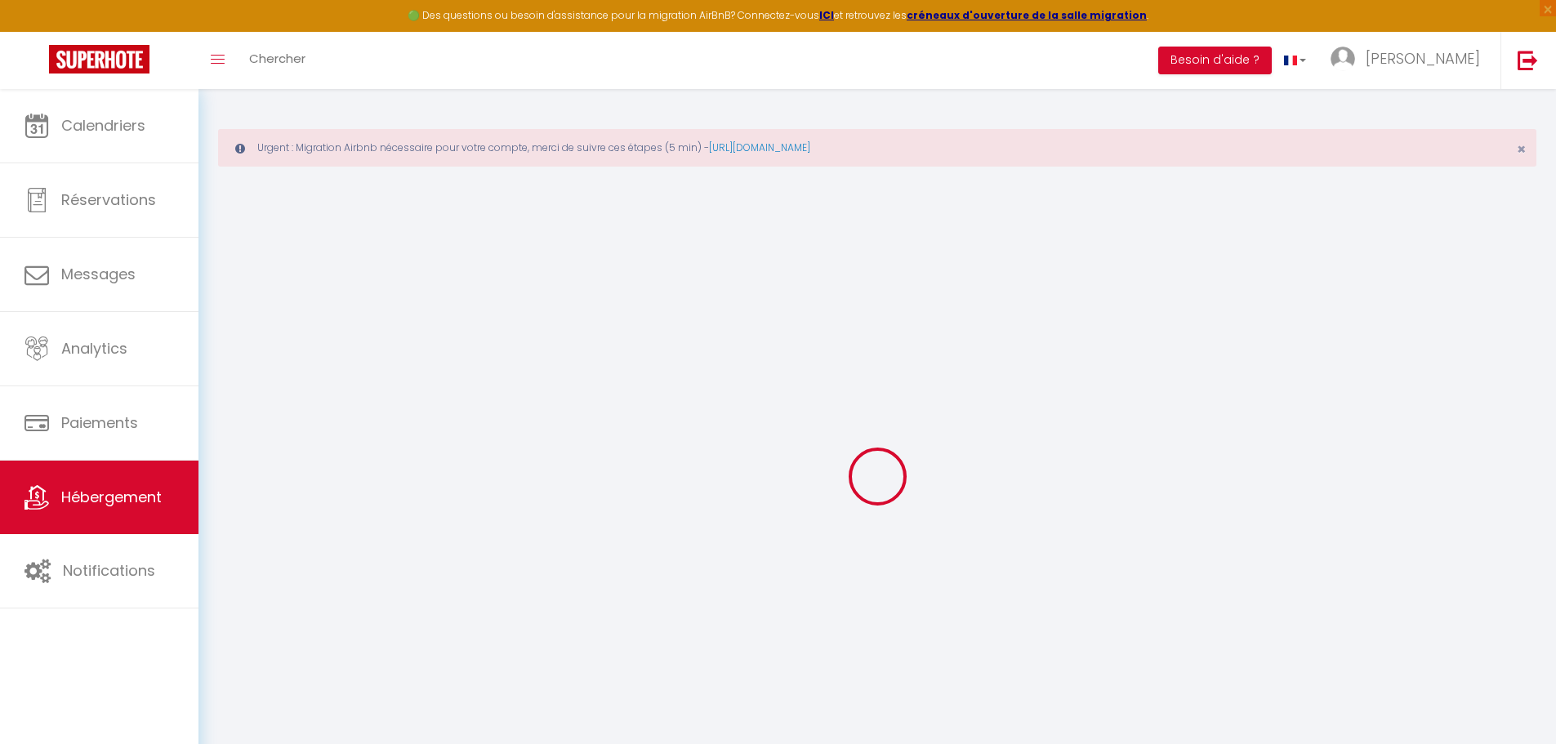
select select
checkbox input "false"
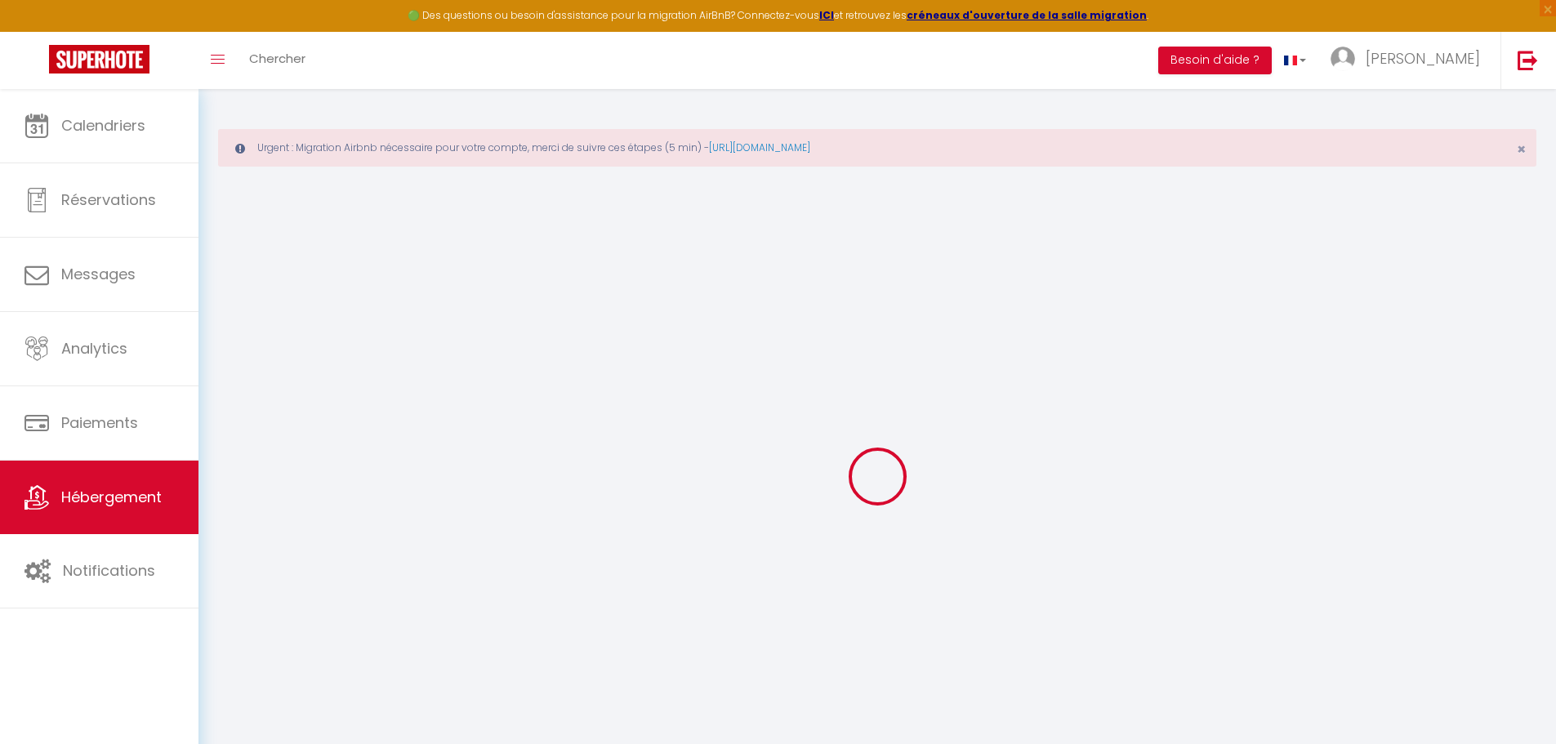
type input "0"
select select
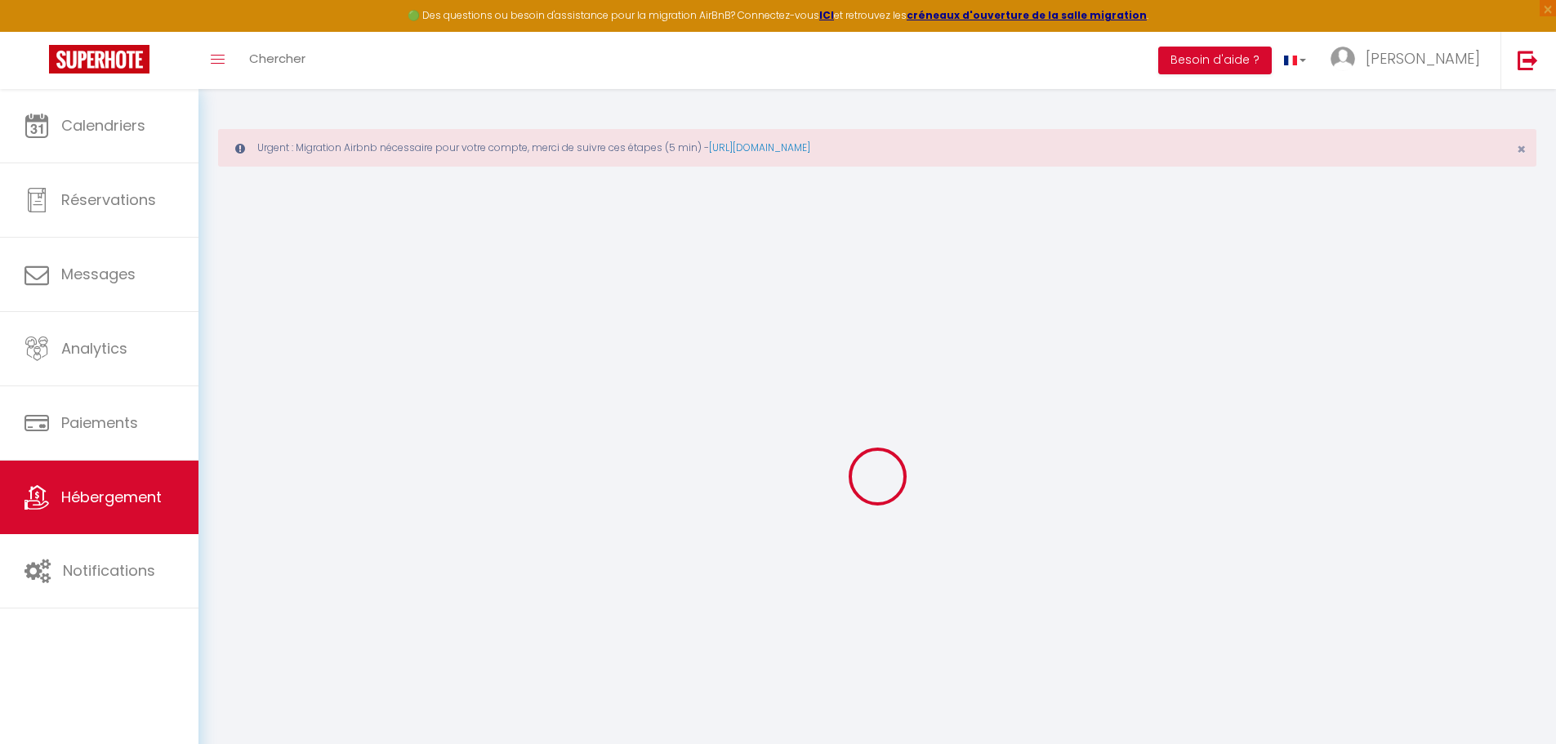
select select
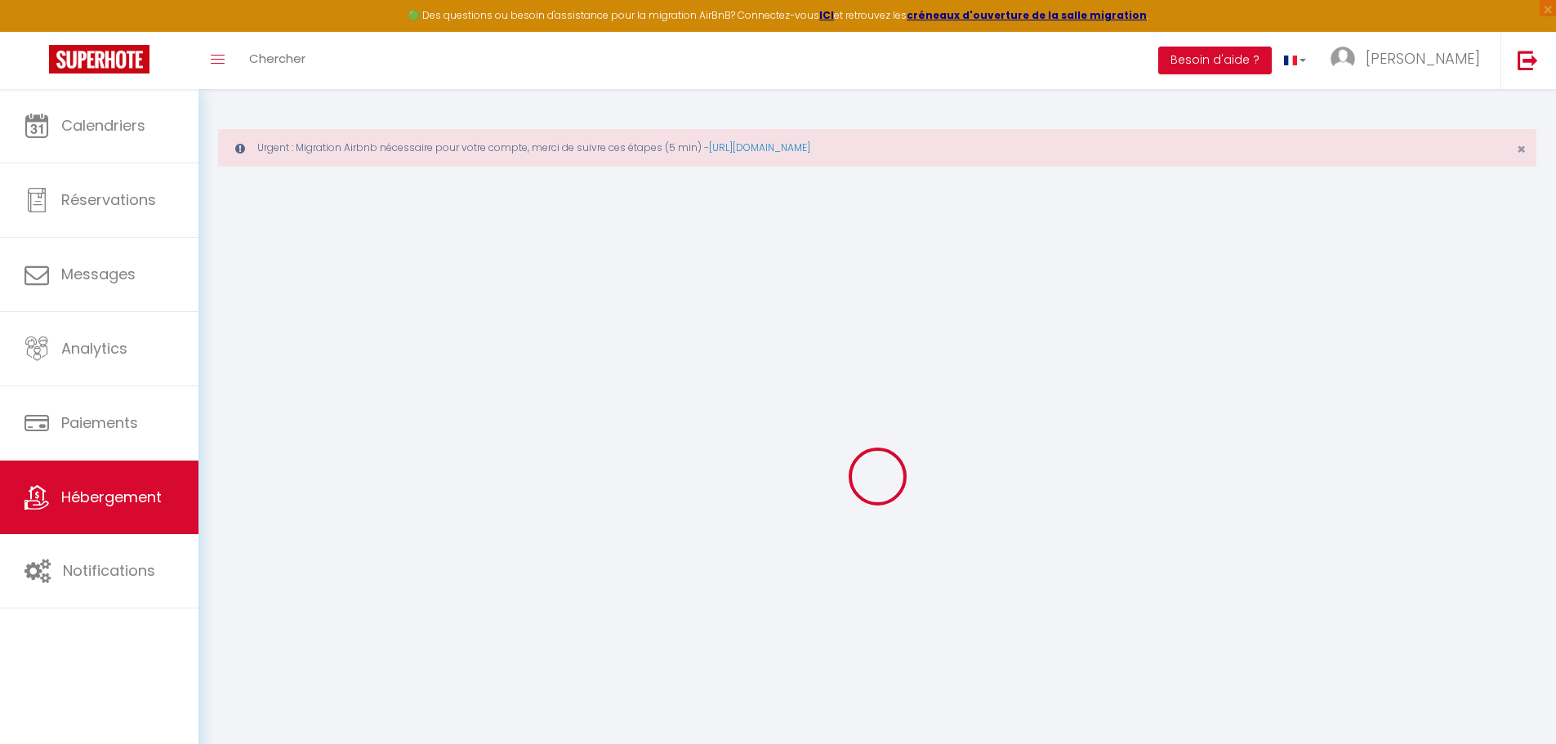
checkbox input "false"
select select
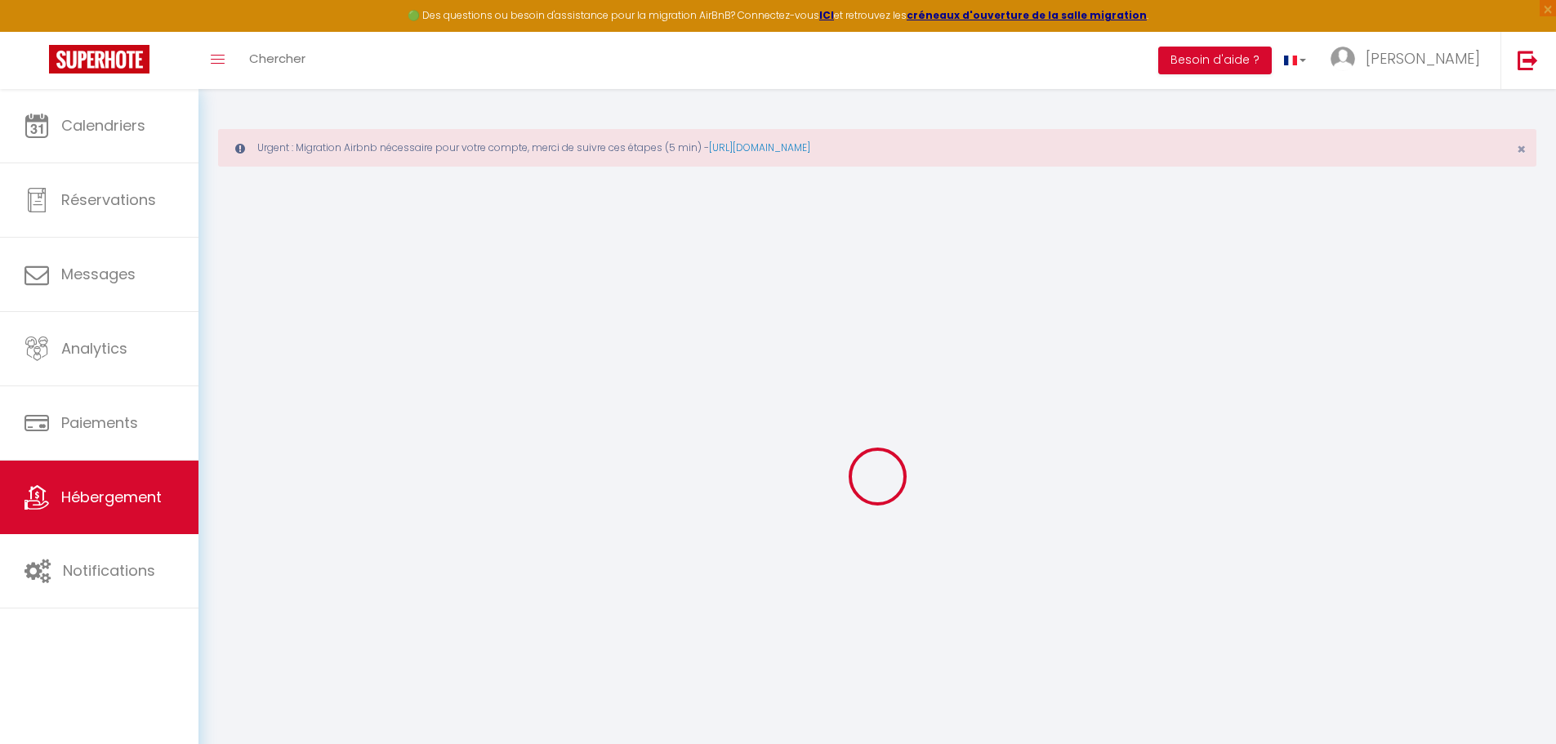
select select
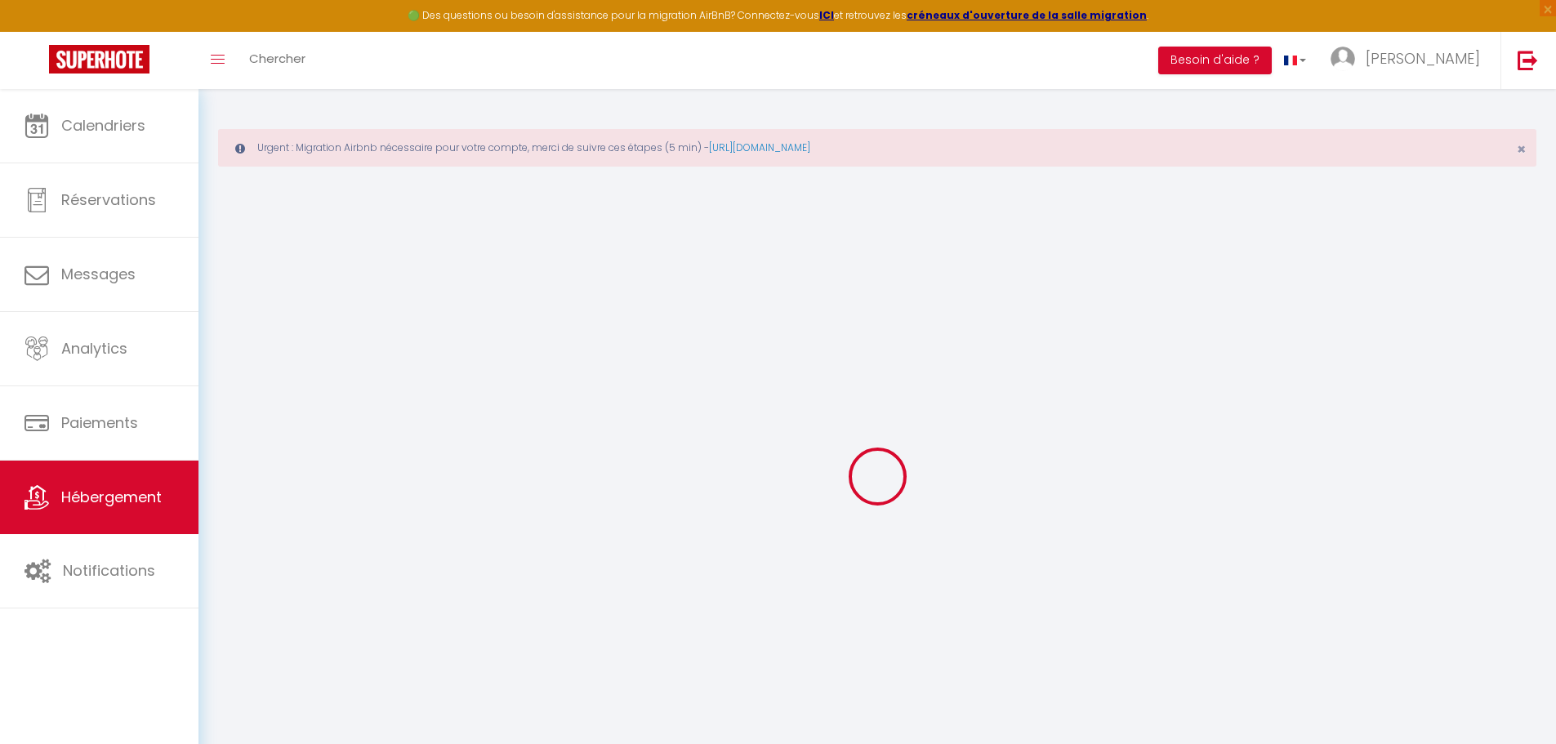
checkbox input "false"
select select
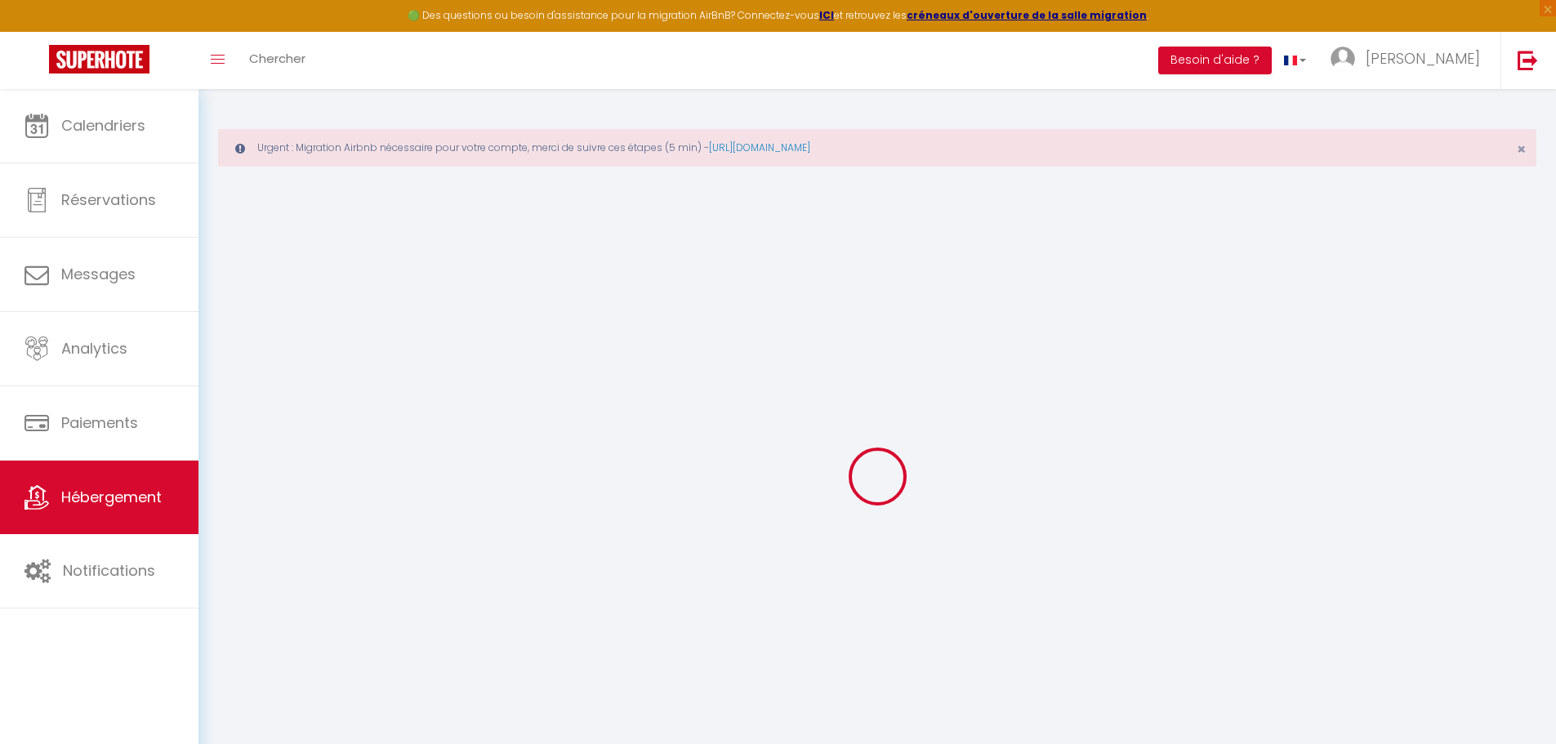
select select
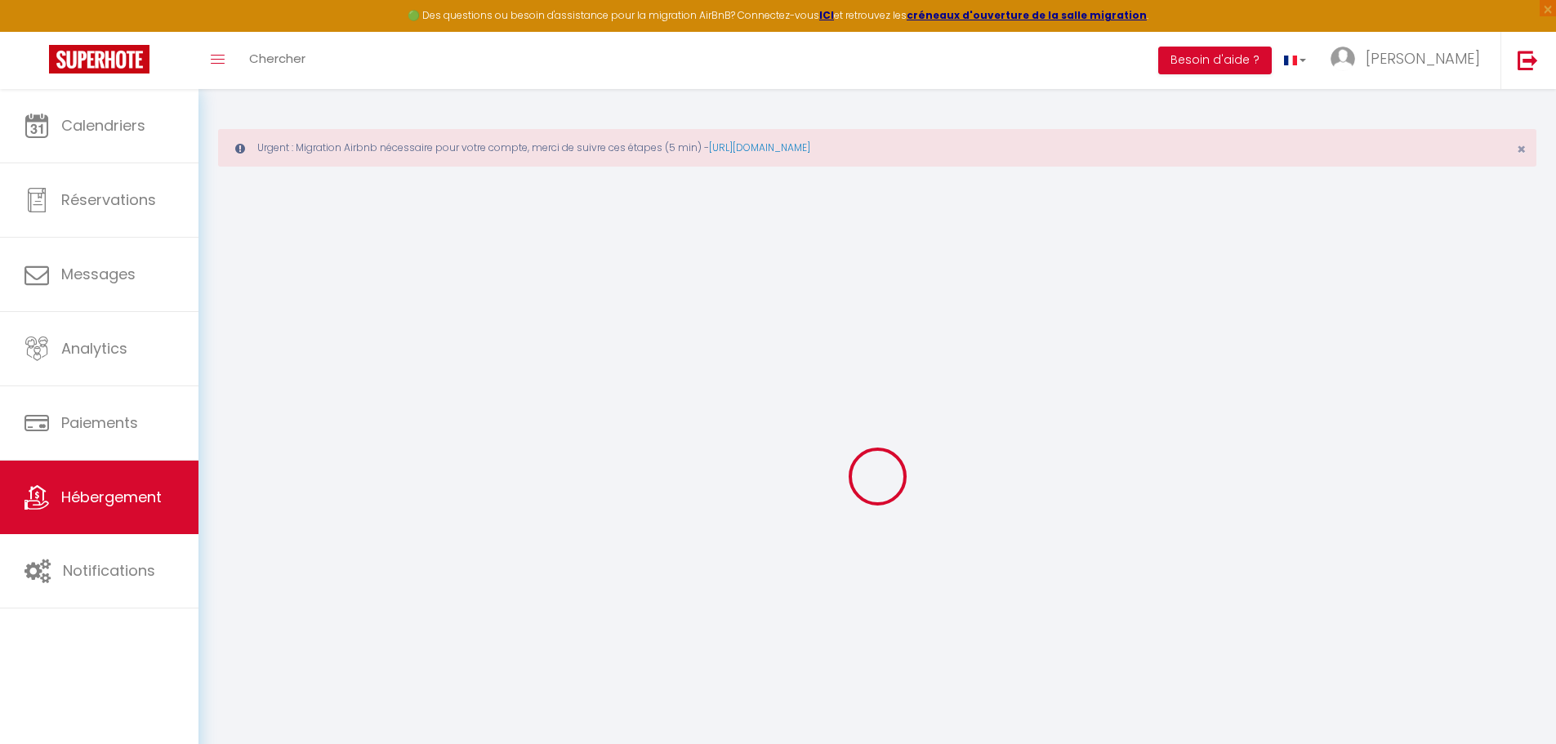
checkbox input "false"
select select
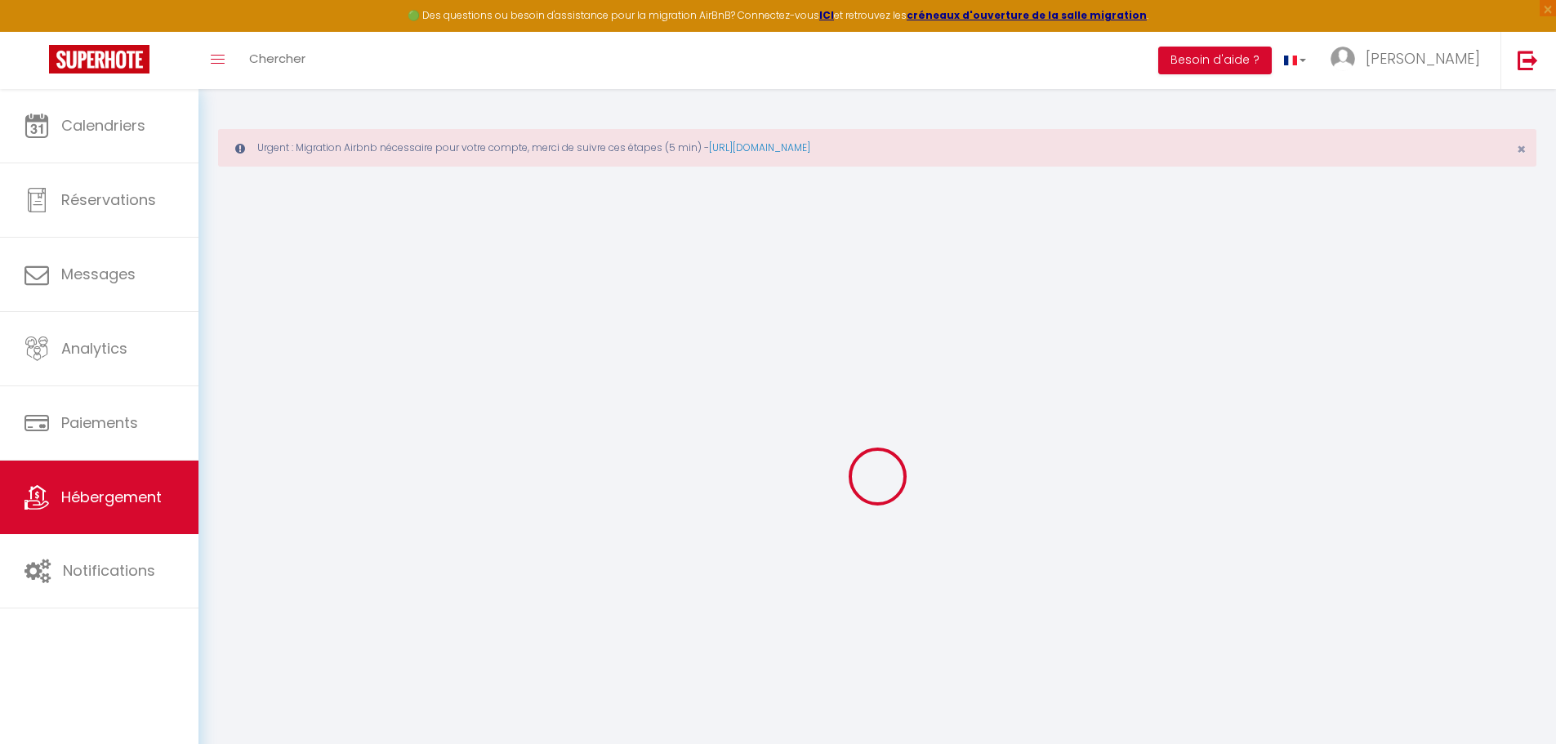
checkbox input "false"
select select "17:00"
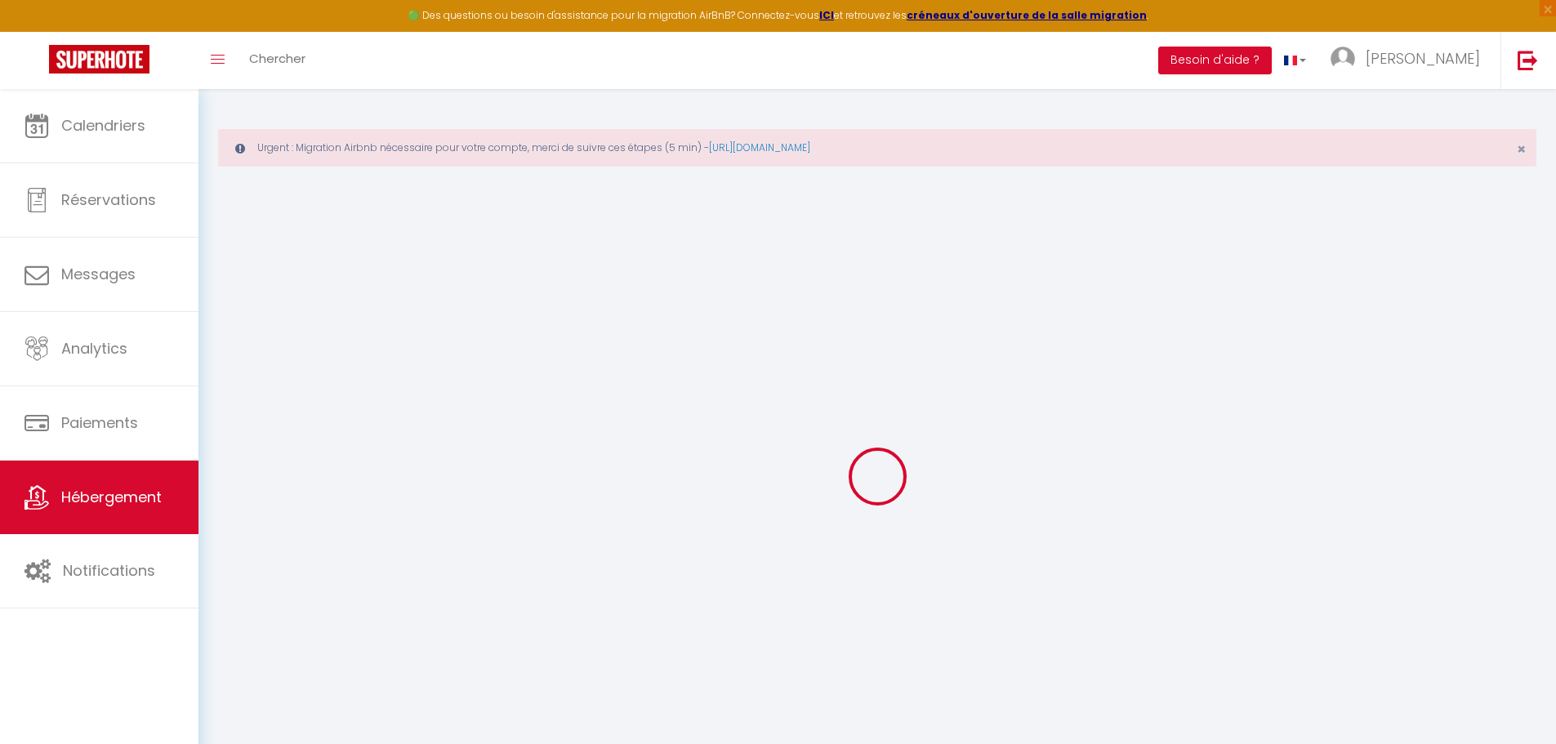
select select
select select "11:00"
select select "30"
select select "120"
select select
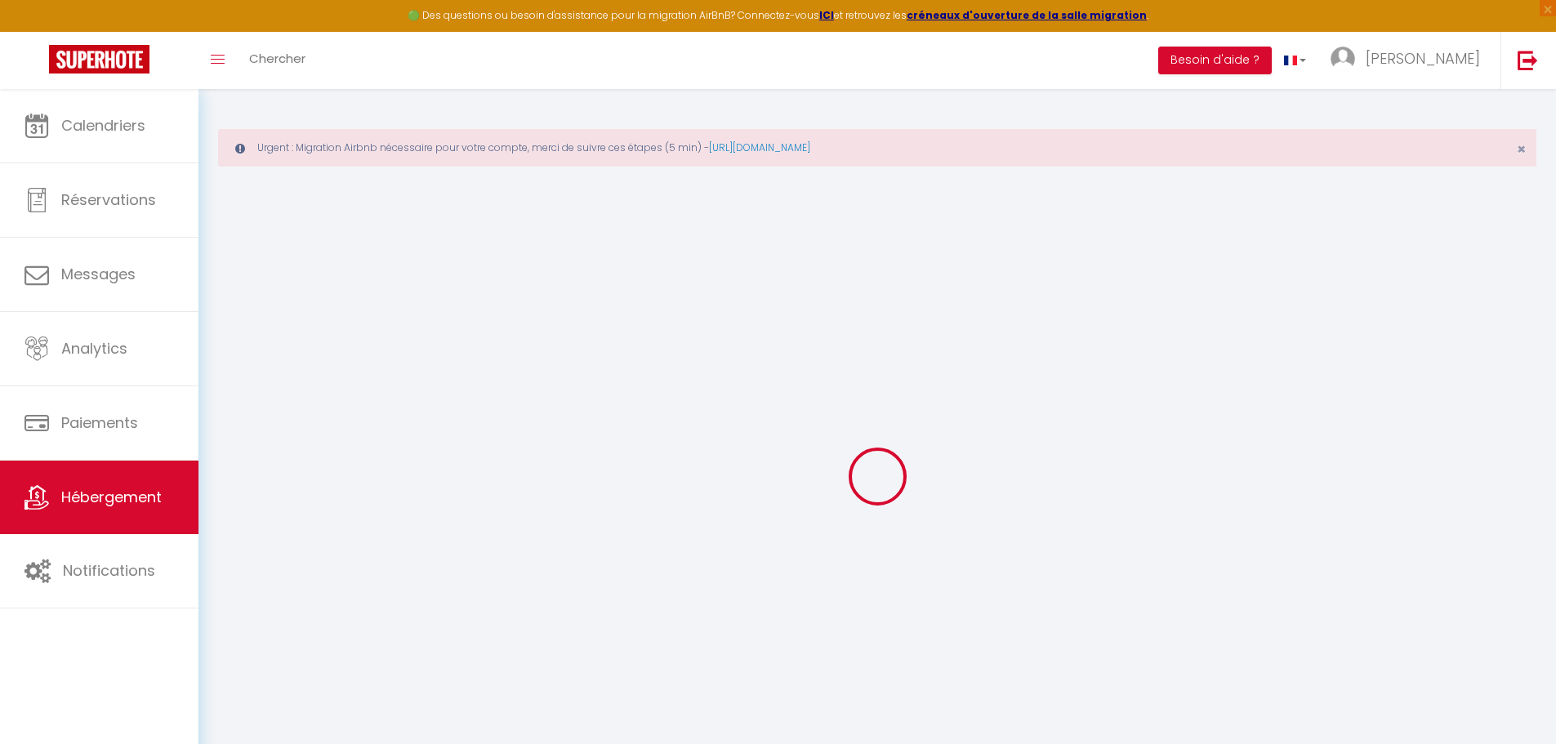
select select
checkbox input "false"
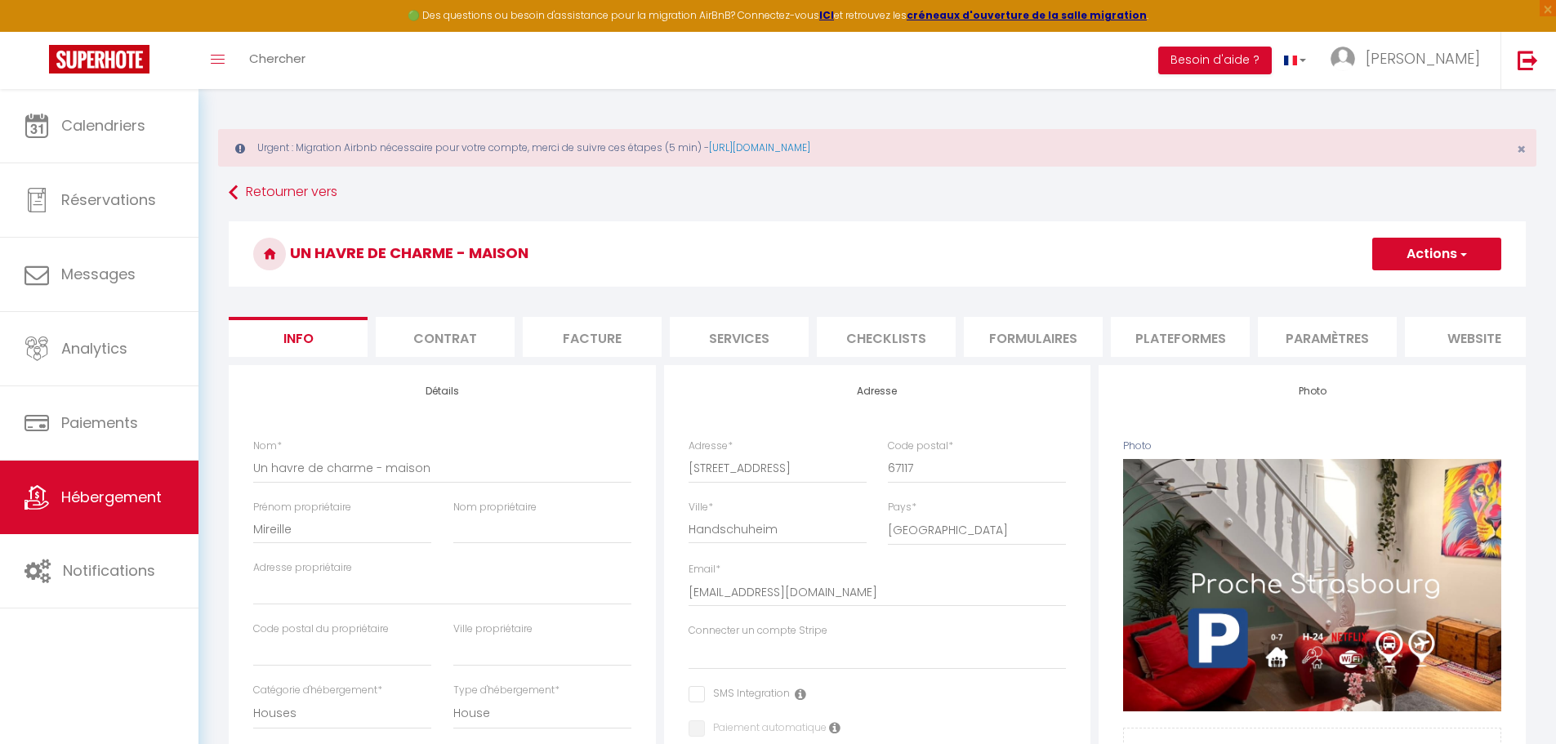
click at [1195, 329] on li "Plateformes" at bounding box center [1180, 337] width 139 height 40
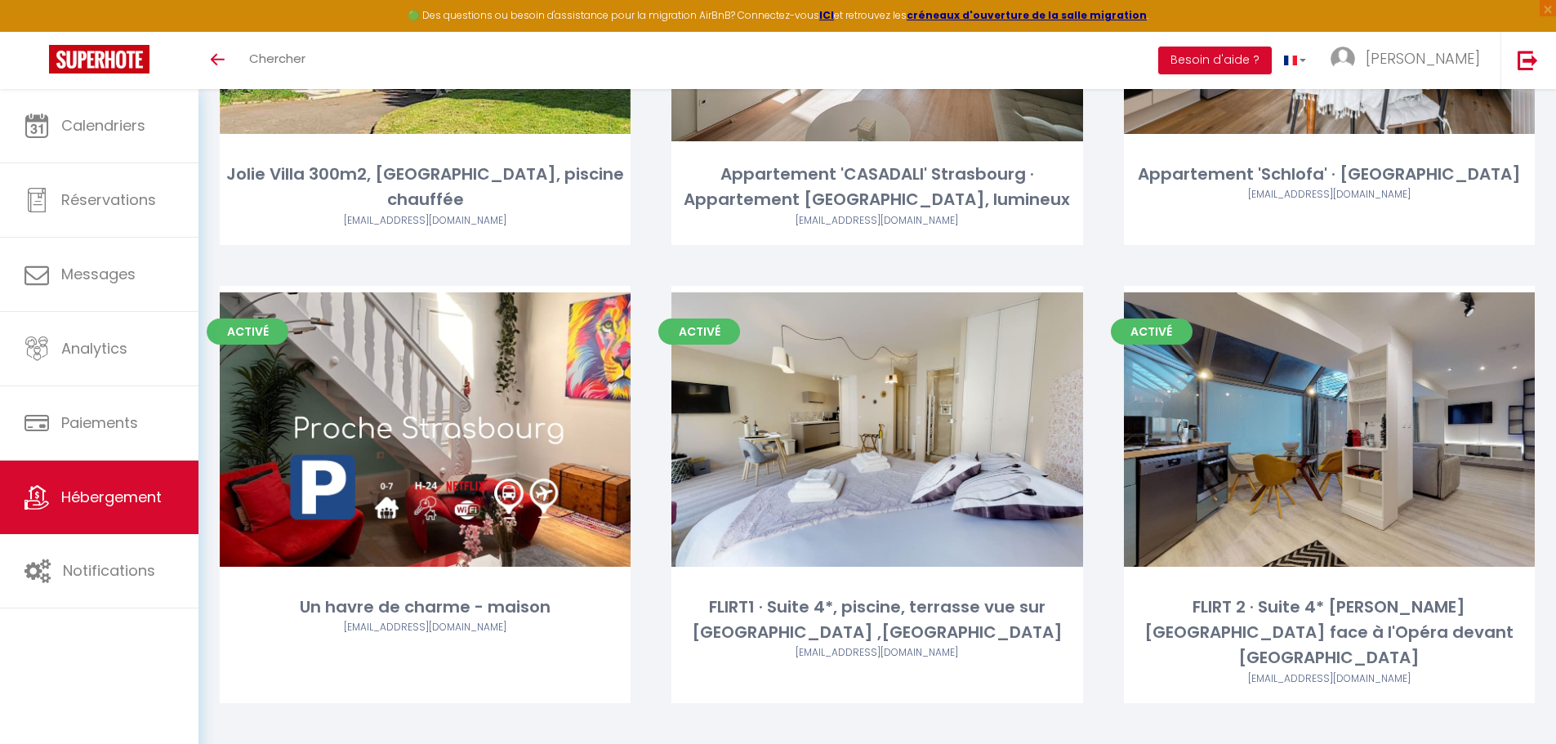
scroll to position [377, 0]
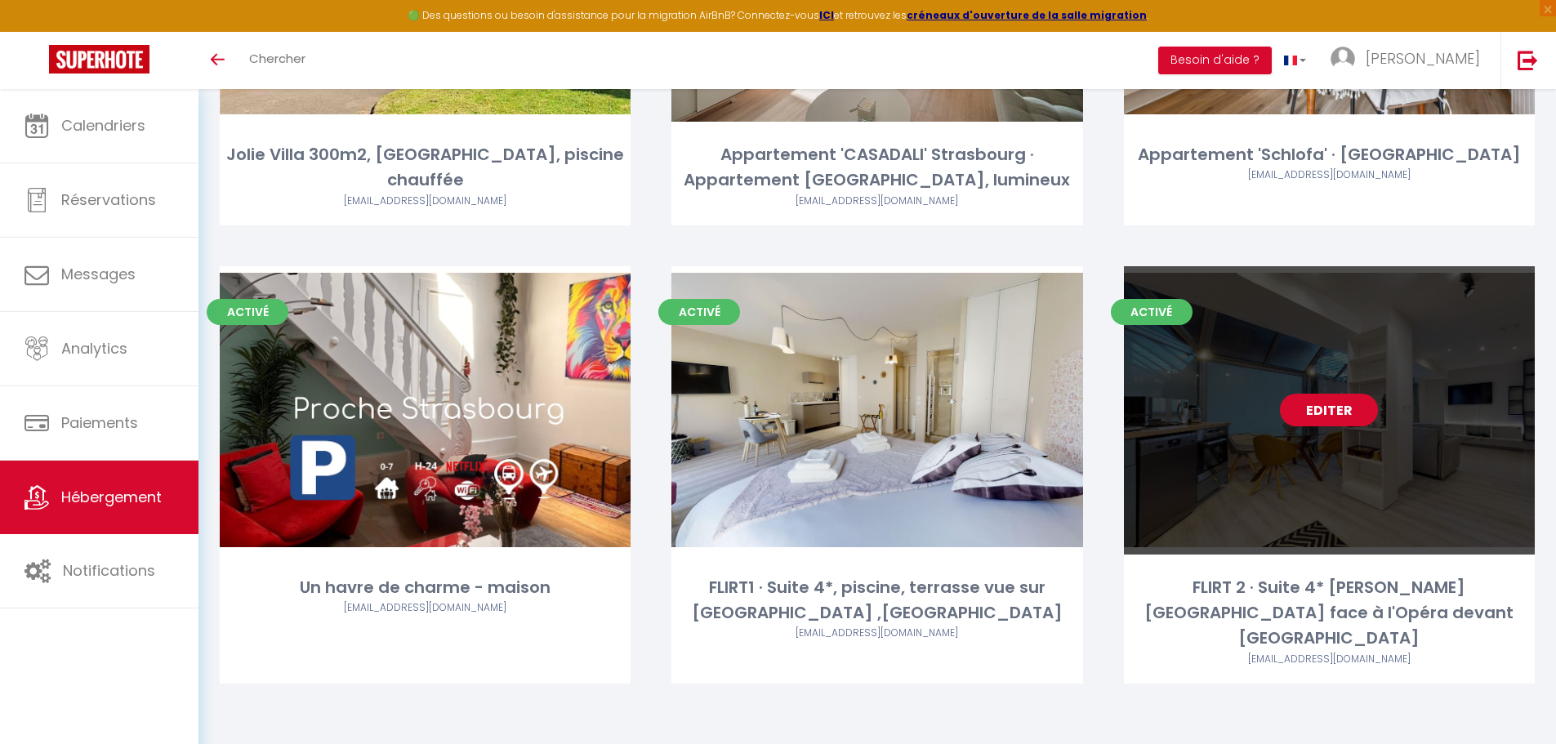
click at [1348, 426] on link "Editer" at bounding box center [1329, 410] width 98 height 33
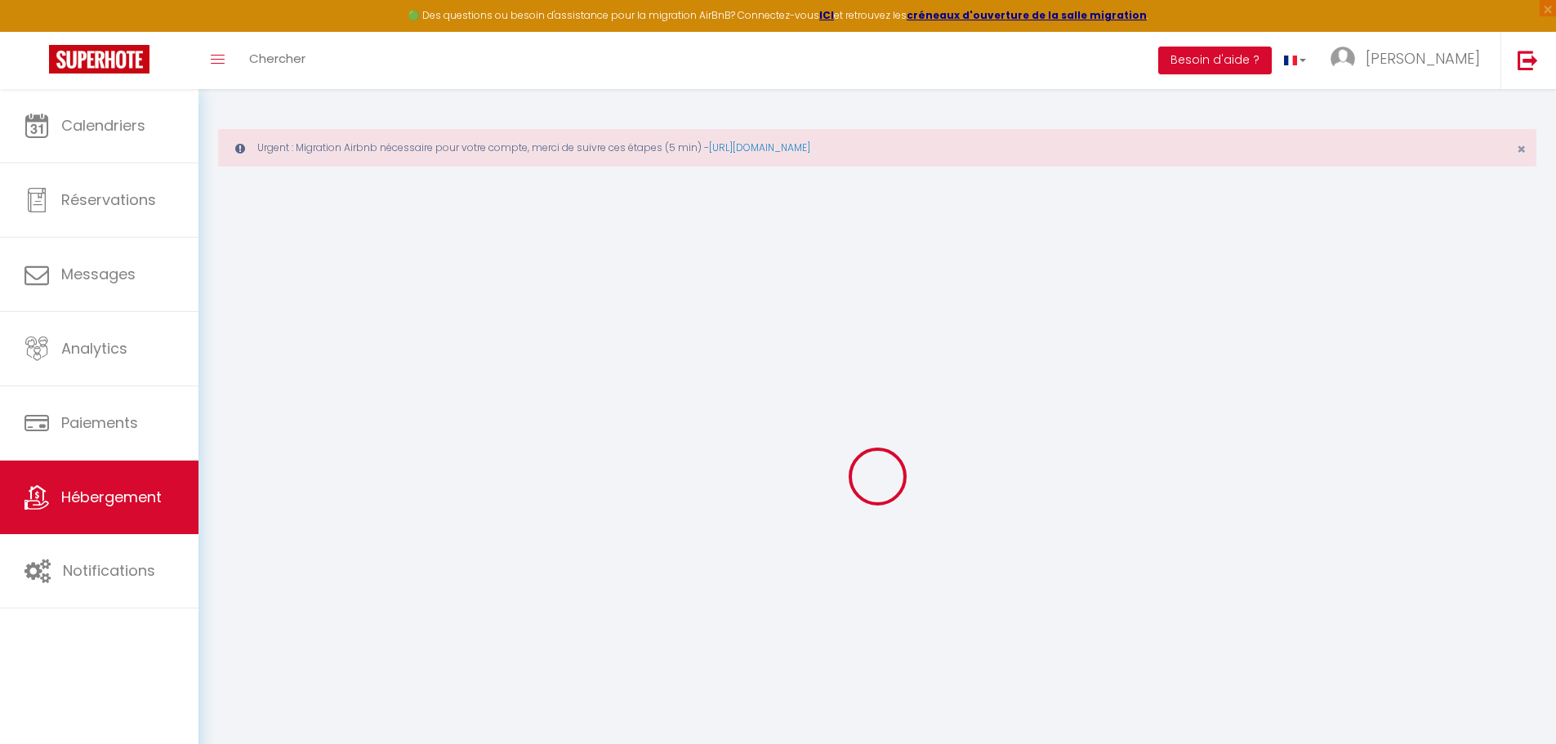
select select
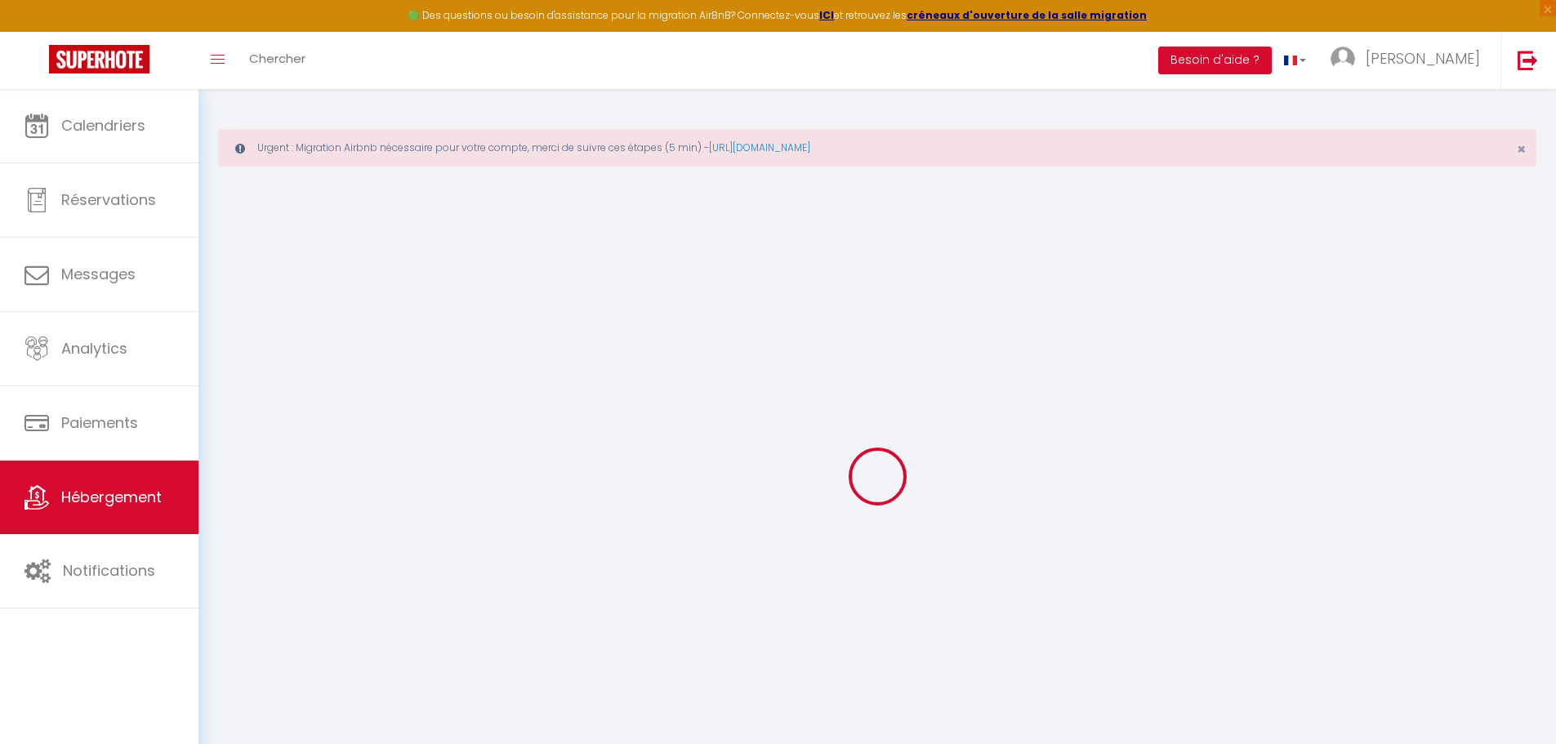
select select
checkbox input "false"
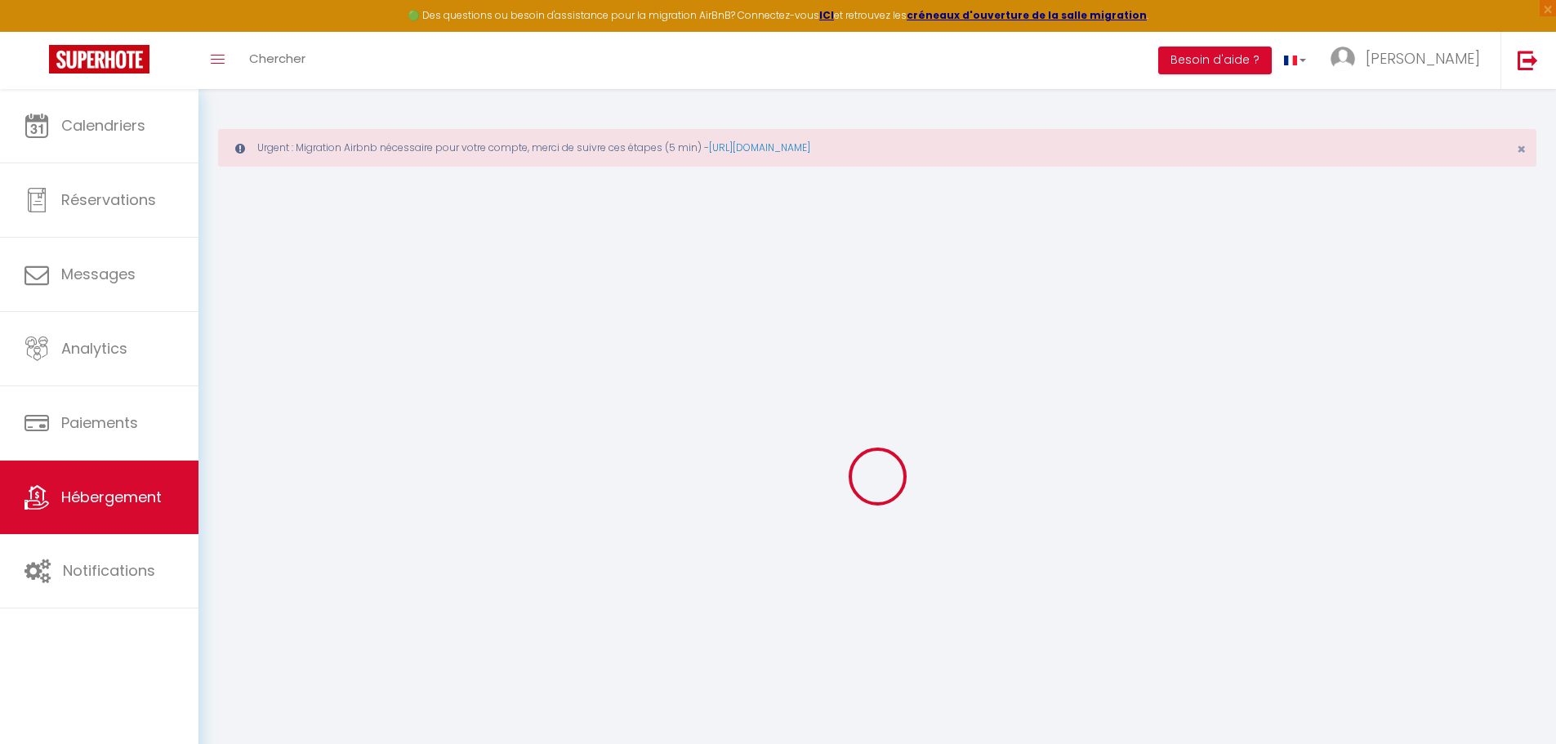
select select
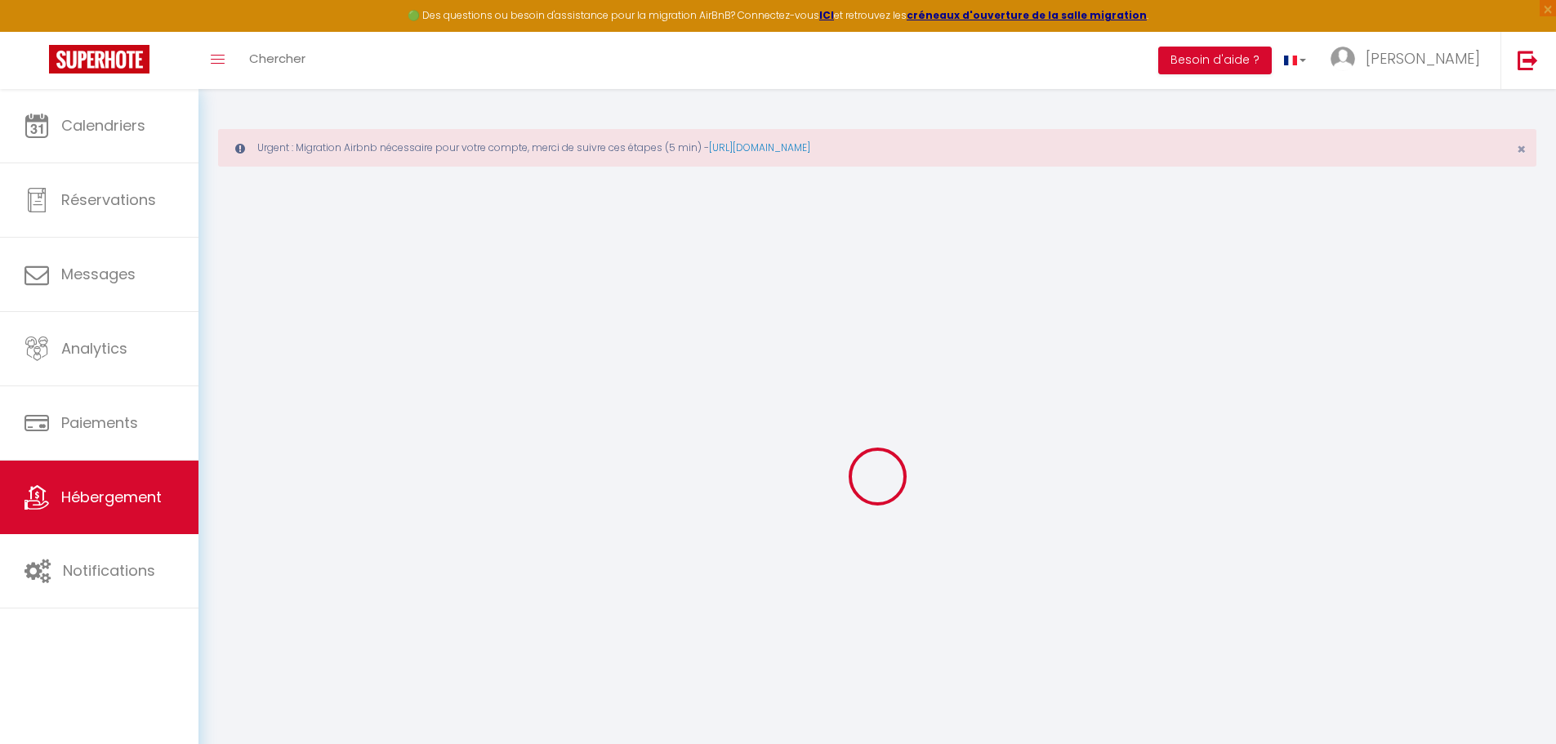
select select
checkbox input "false"
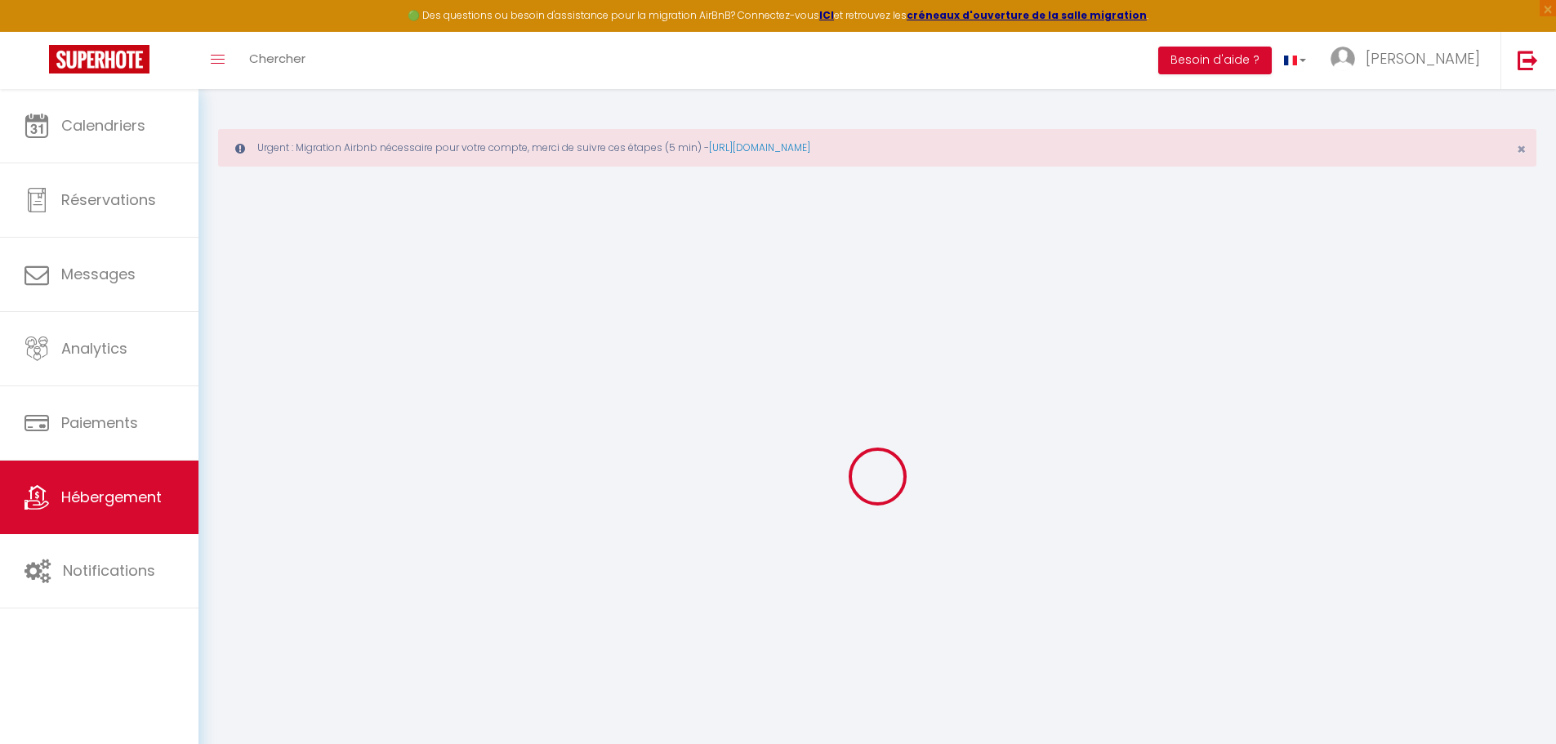
checkbox input "false"
select select
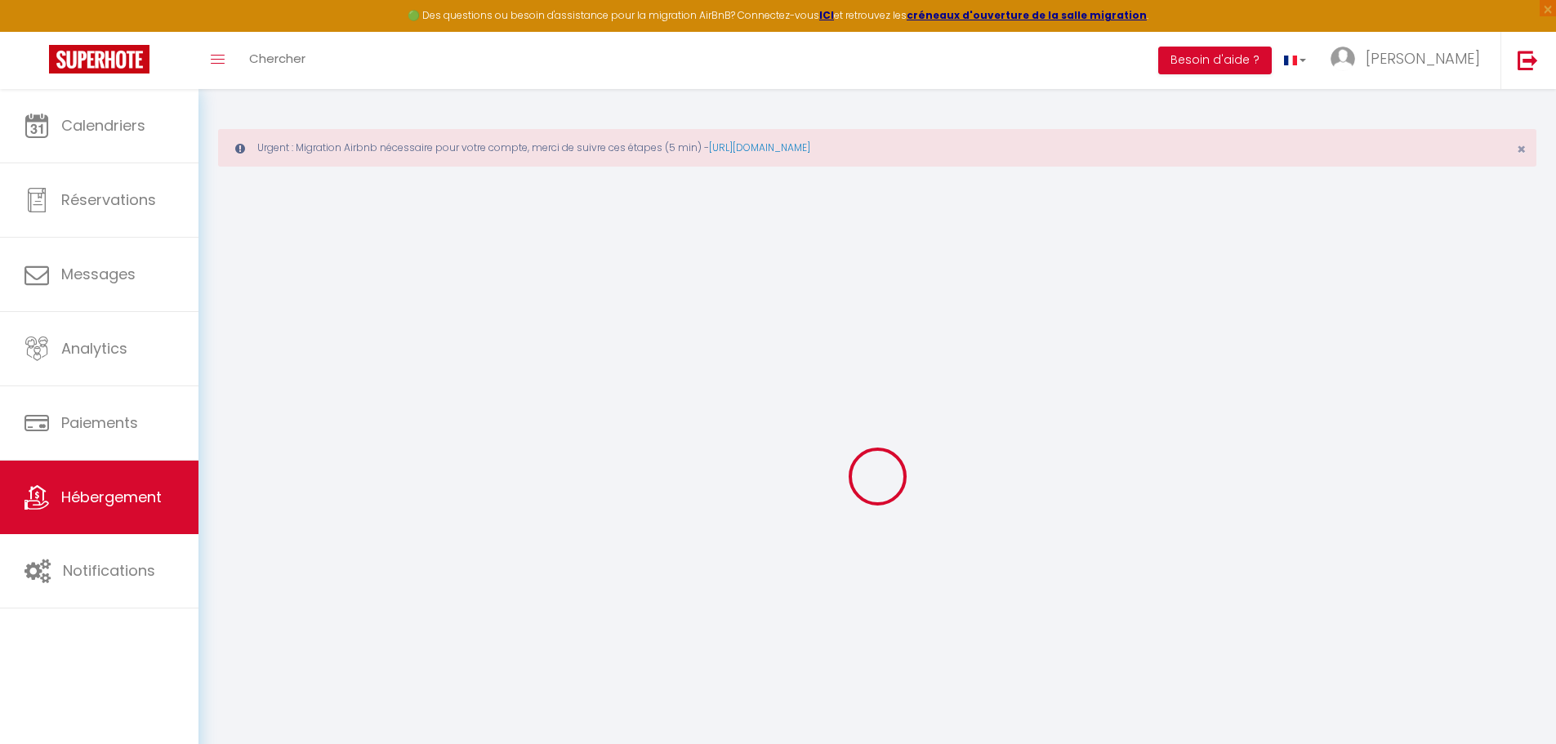
select select
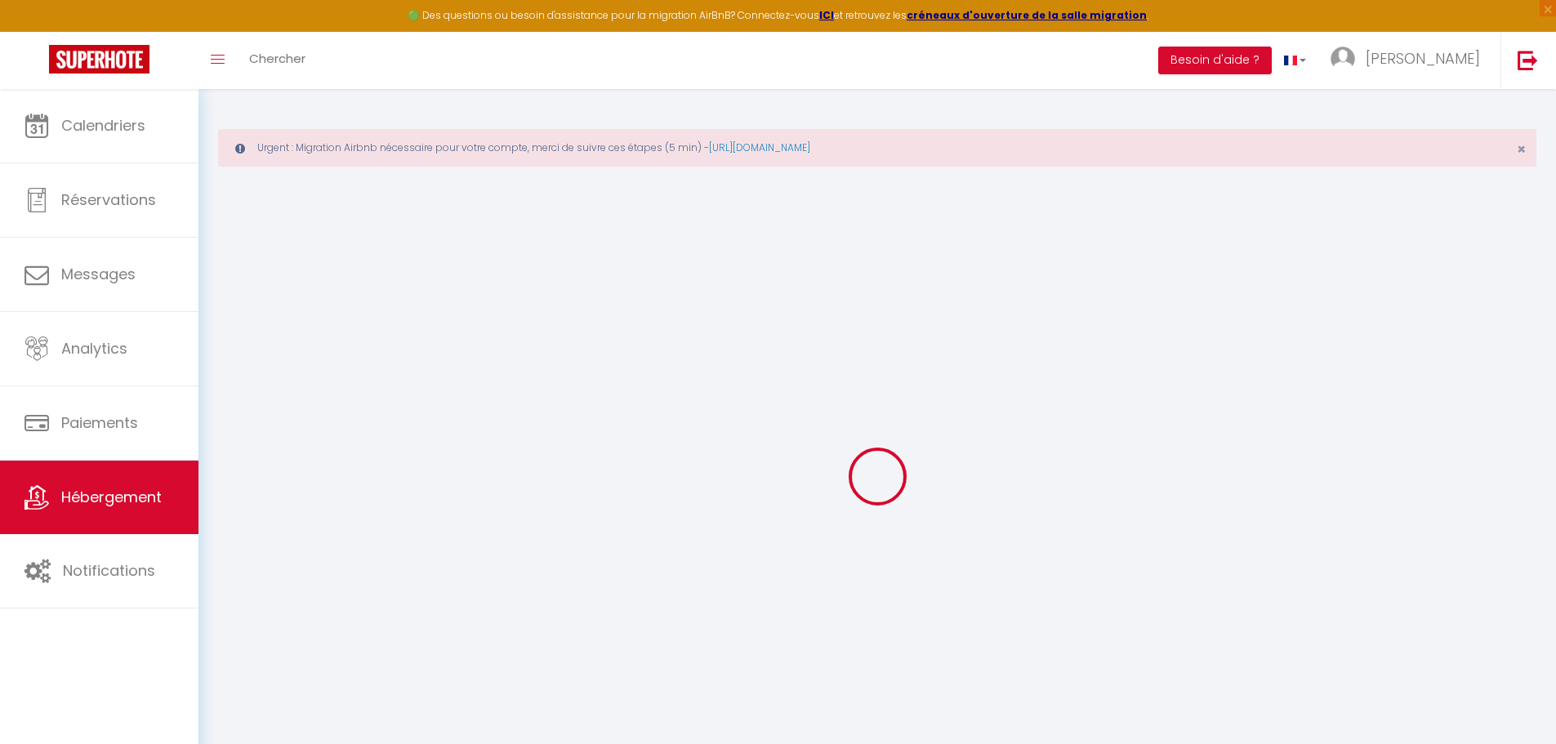
checkbox input "false"
select select
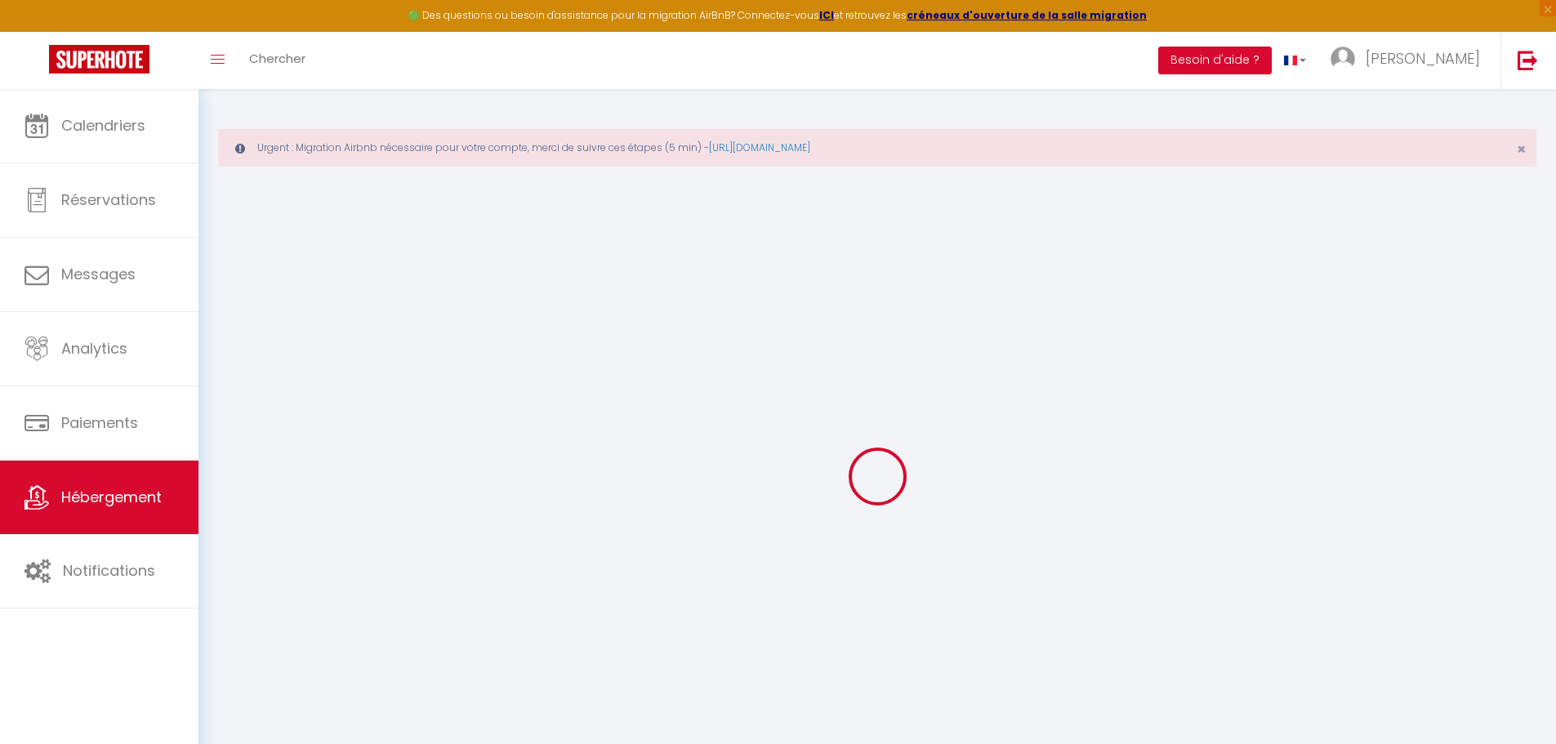
select select
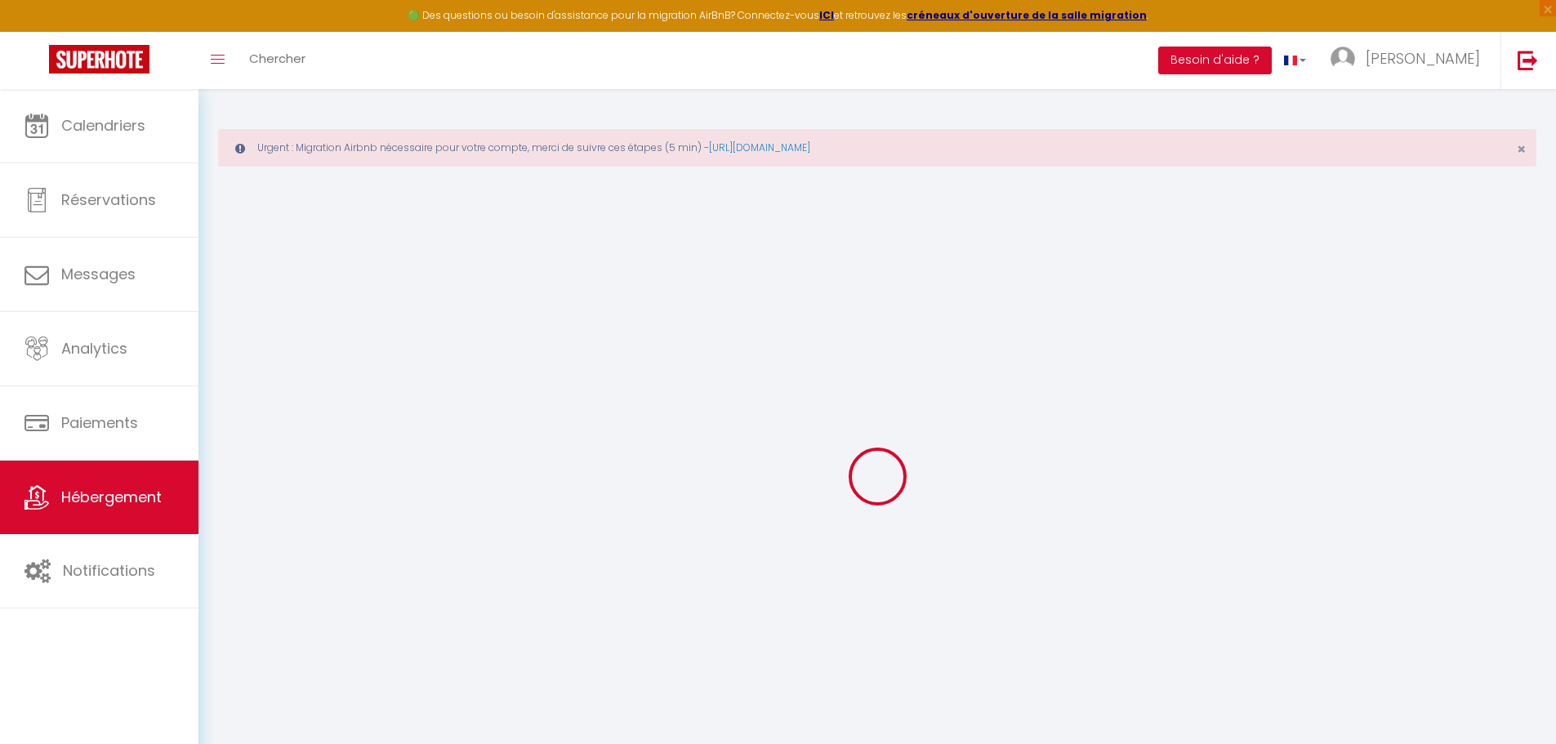
select select
checkbox input "false"
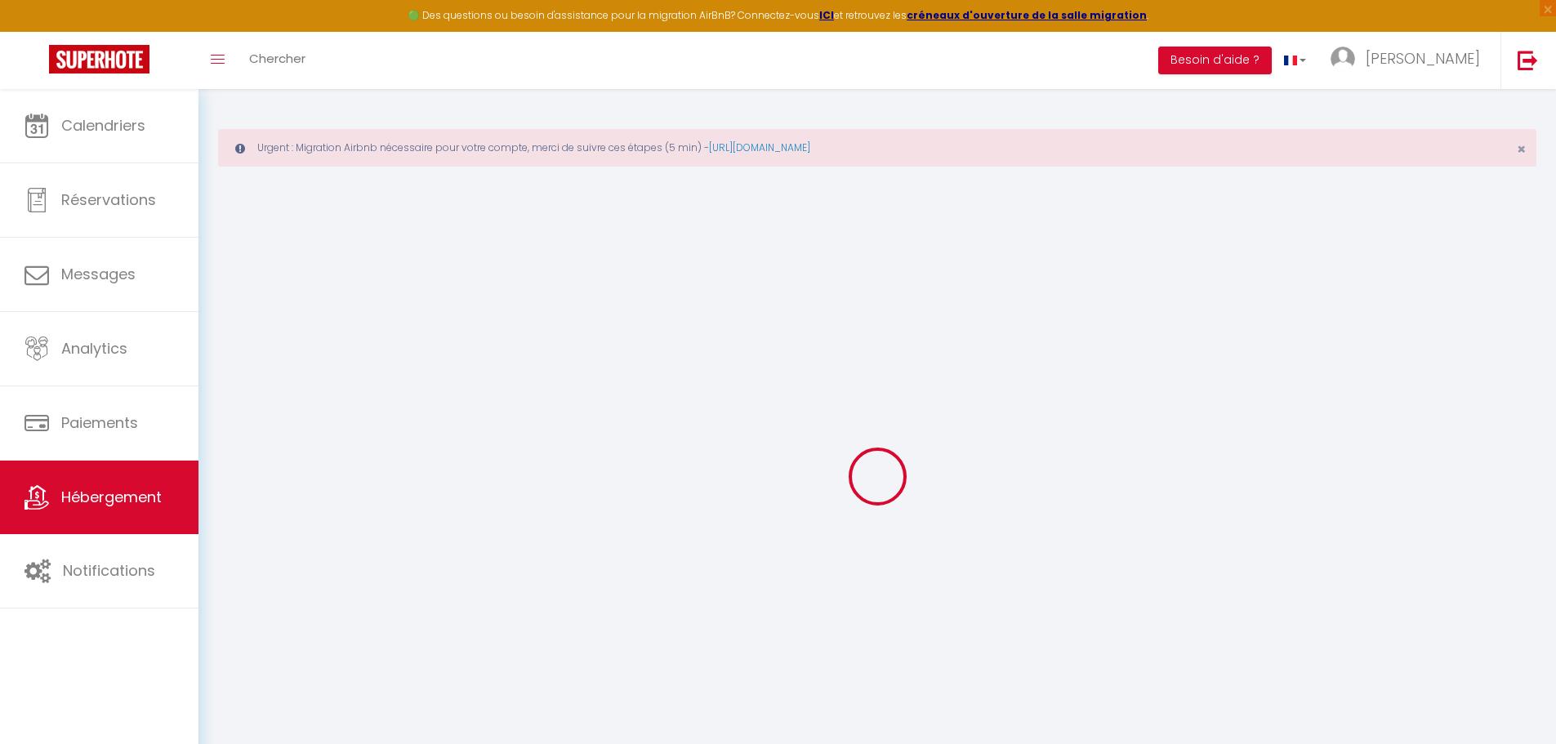
checkbox input "false"
select select
type input "FLIRT 2 · Suite 4* [PERSON_NAME][GEOGRAPHIC_DATA] face à l'Opéra devant [GEOGRA…"
type input "[PERSON_NAME]"
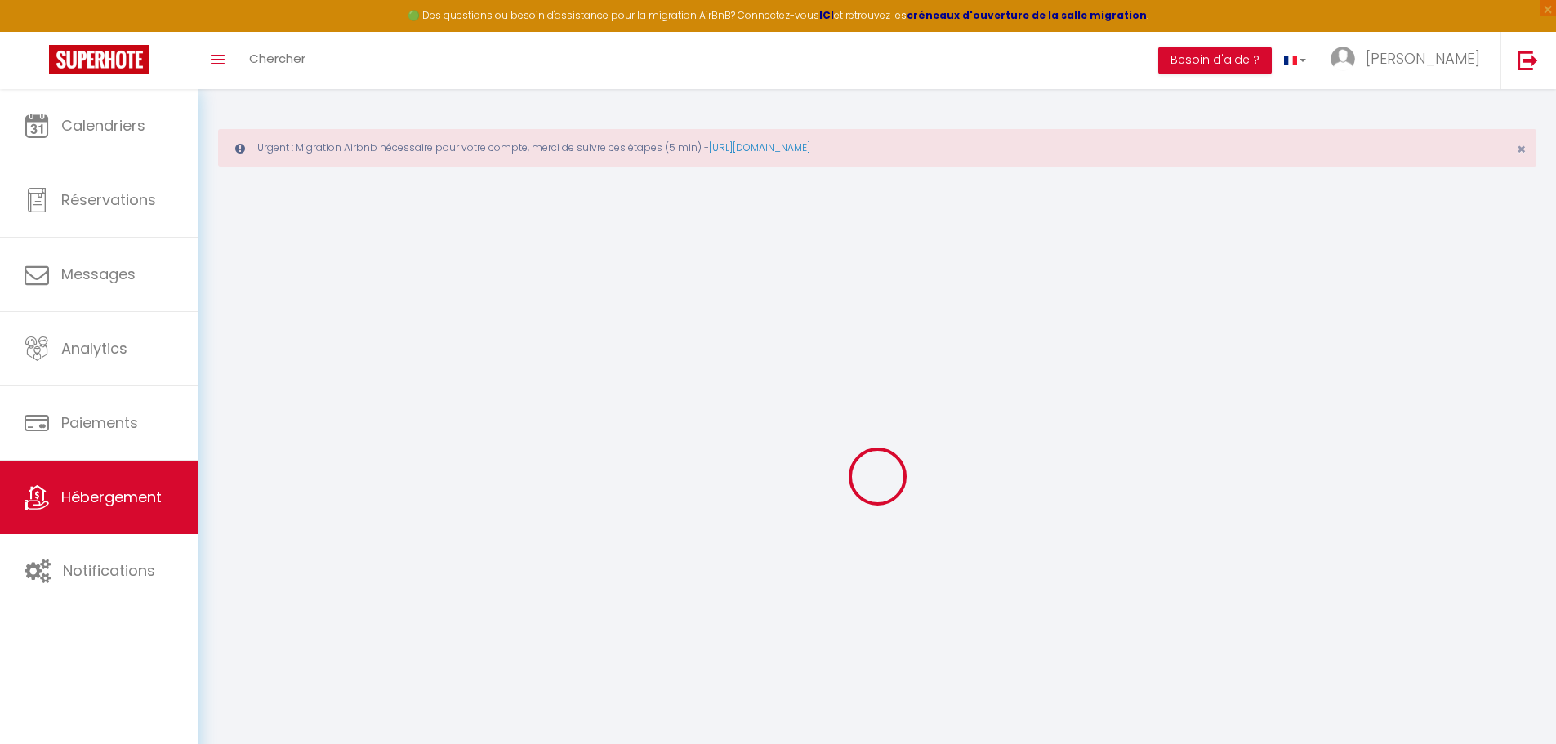
select select "6"
select select "3"
type input "137"
type input "35"
select select
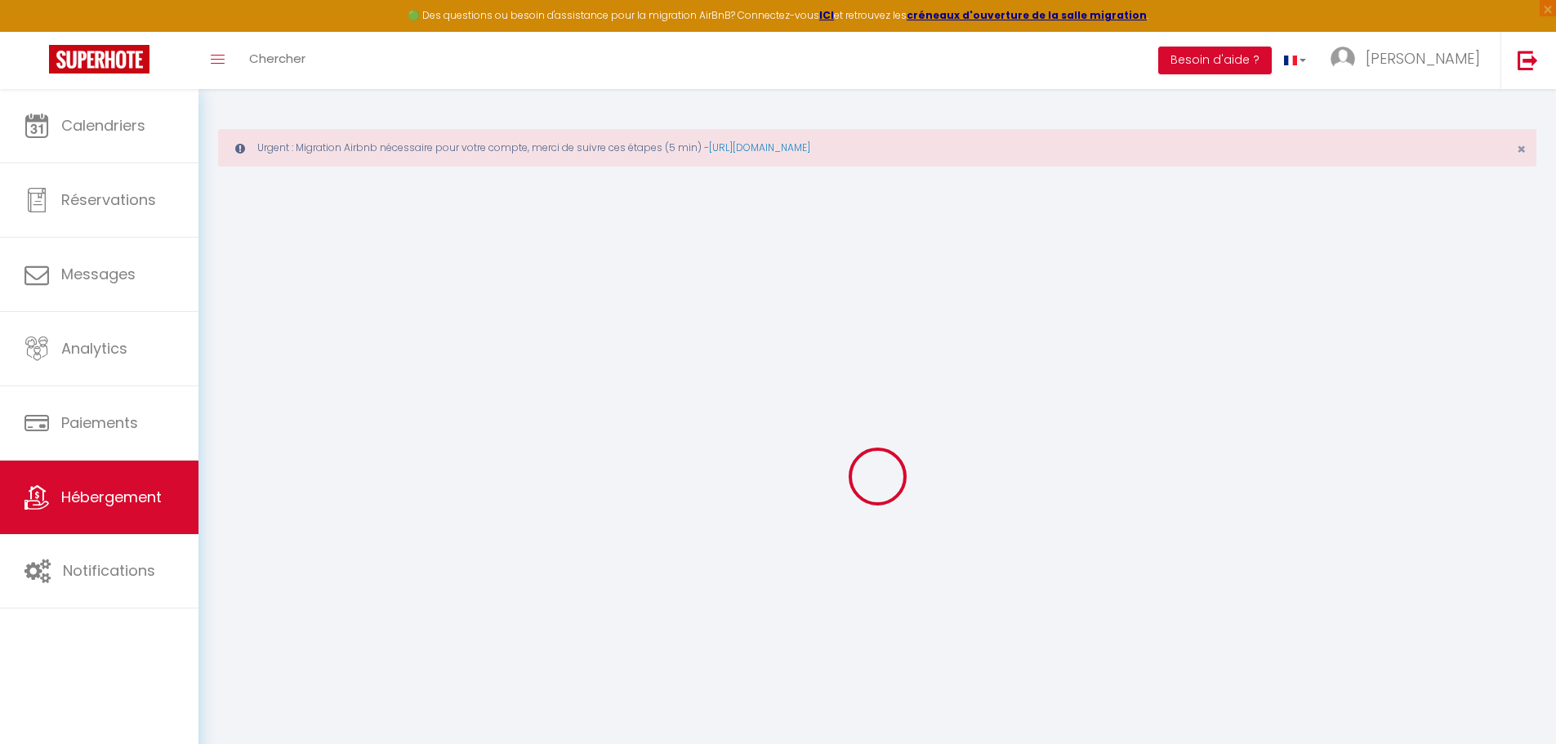
select select
type input "57000"
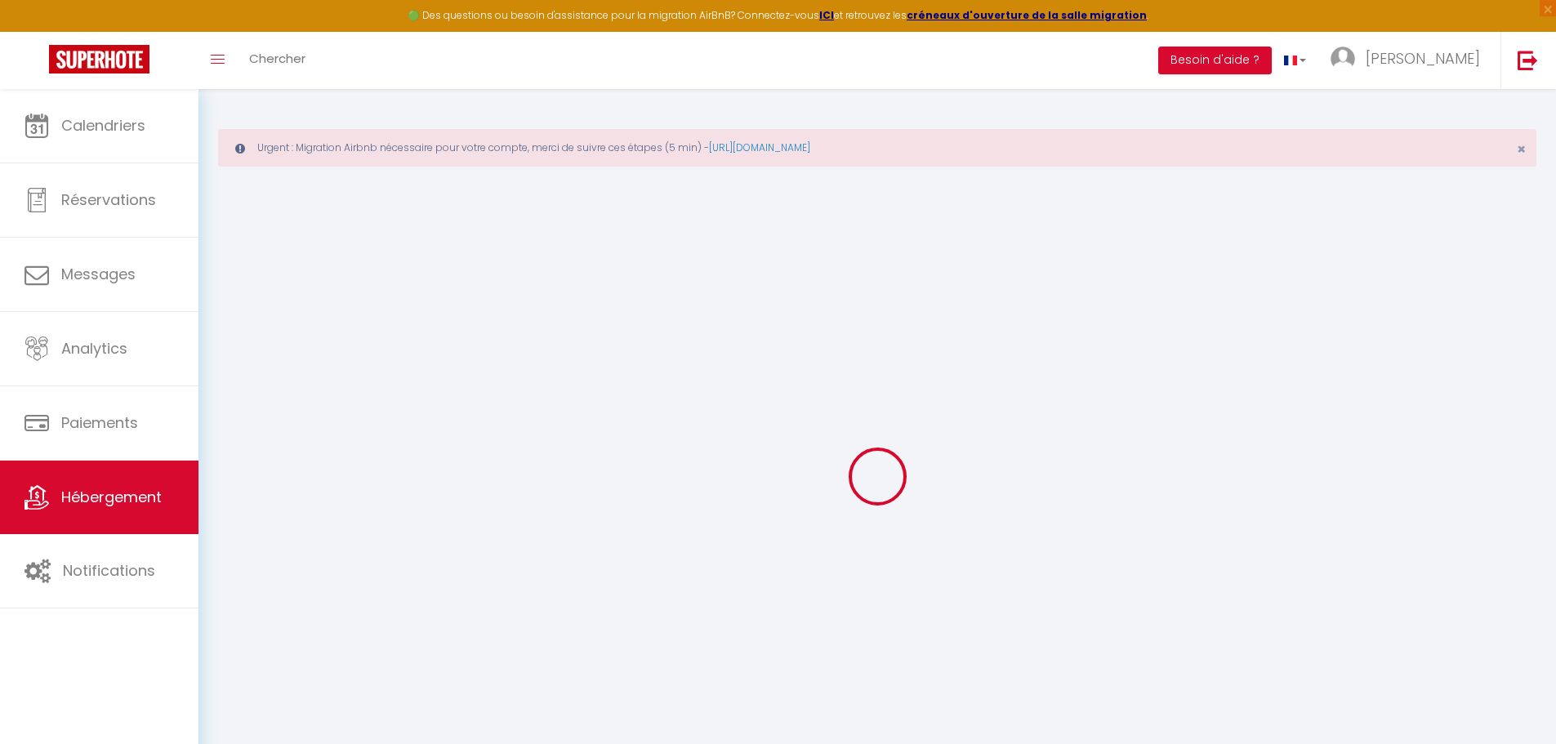
type input "[GEOGRAPHIC_DATA]"
type input "[EMAIL_ADDRESS][DOMAIN_NAME]"
select select
checkbox input "false"
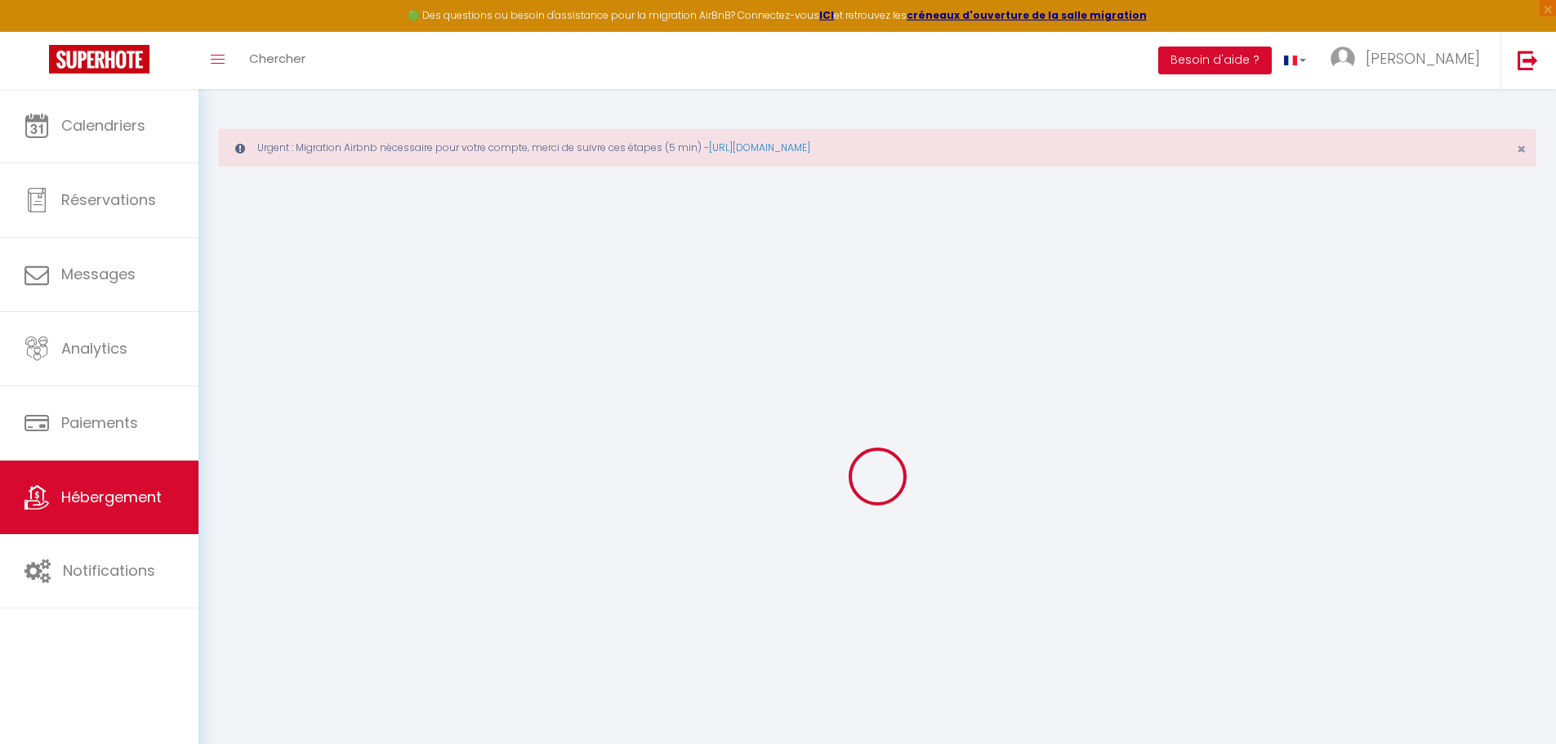
checkbox input "false"
type input "0"
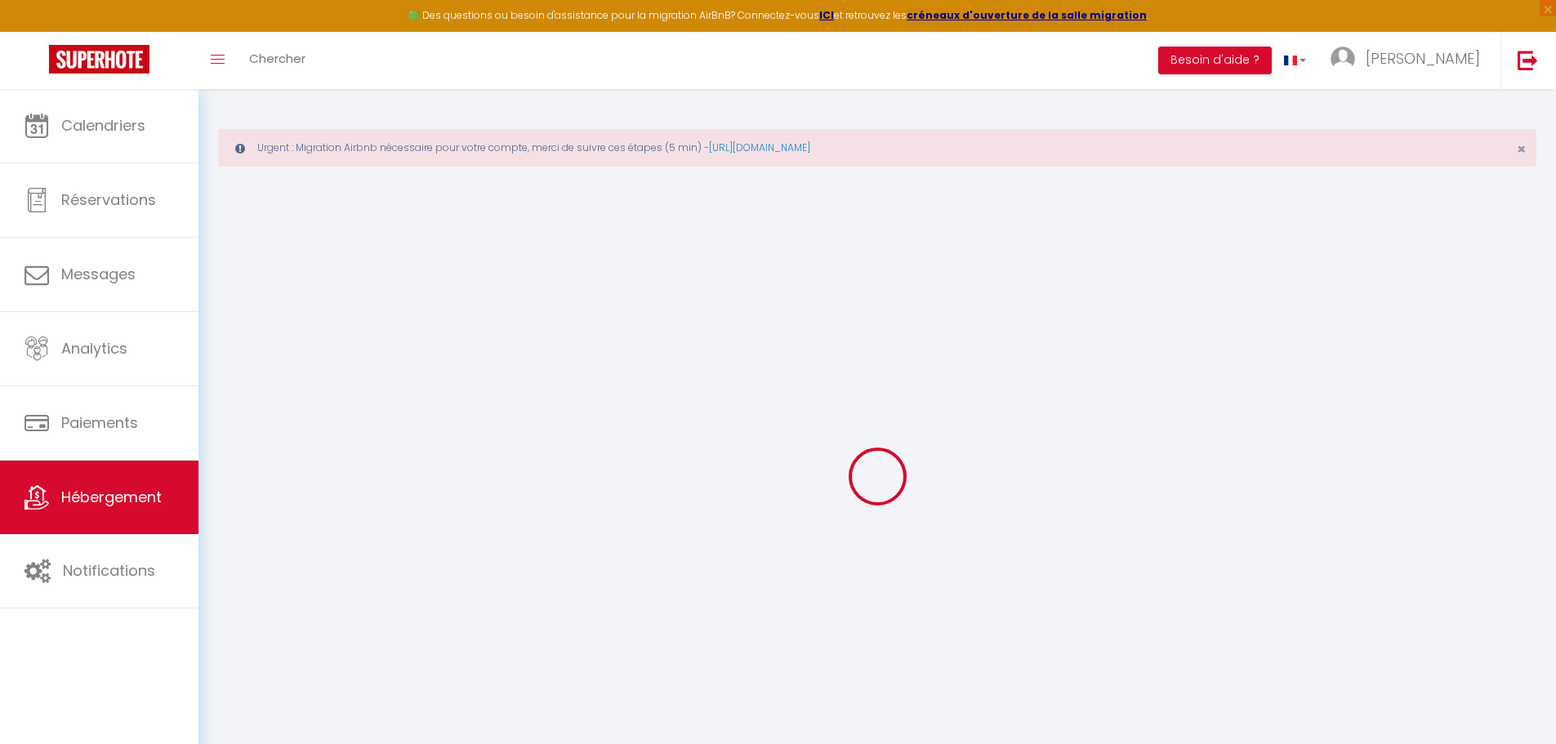
type input "0"
select select
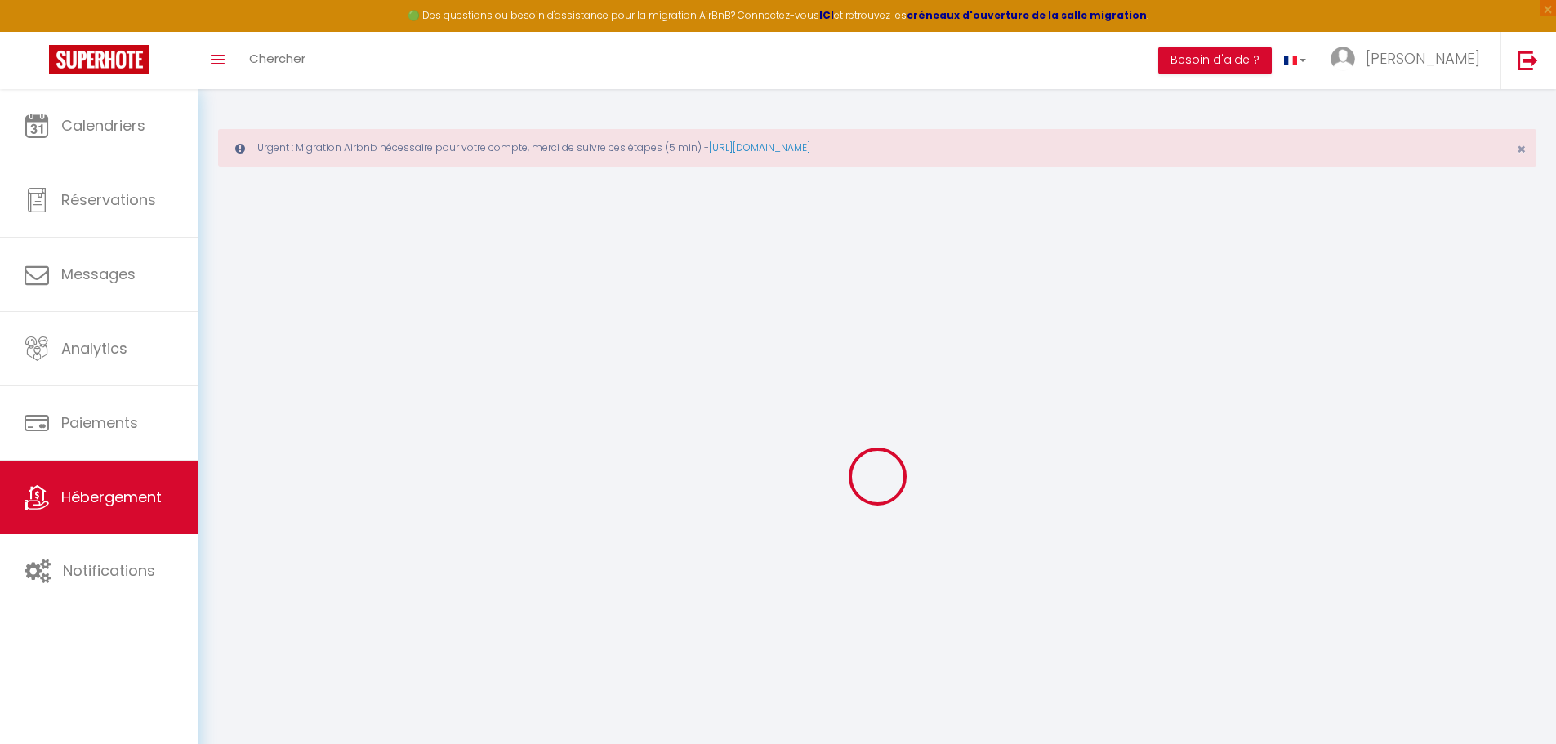
select select
checkbox input "false"
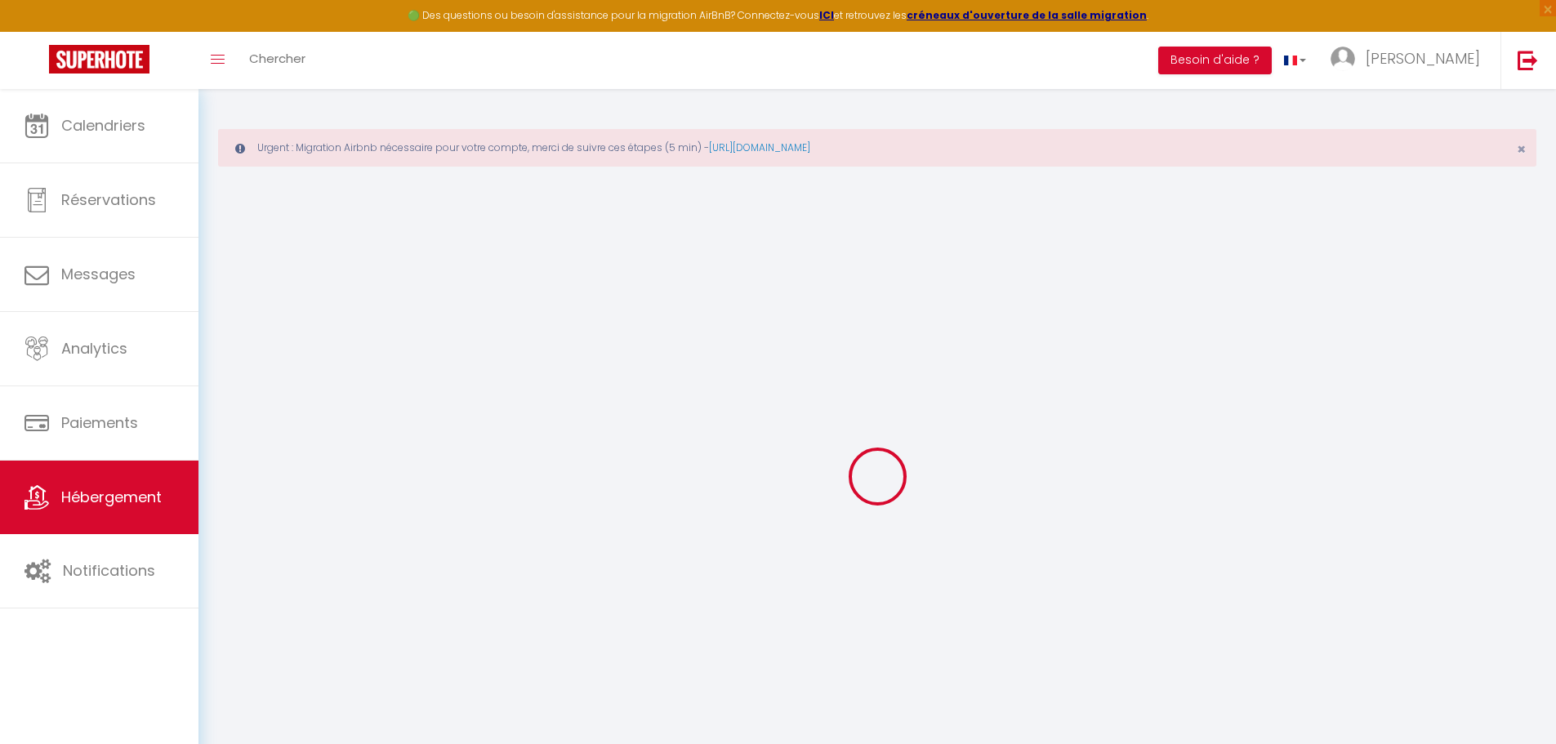
checkbox input "false"
select select
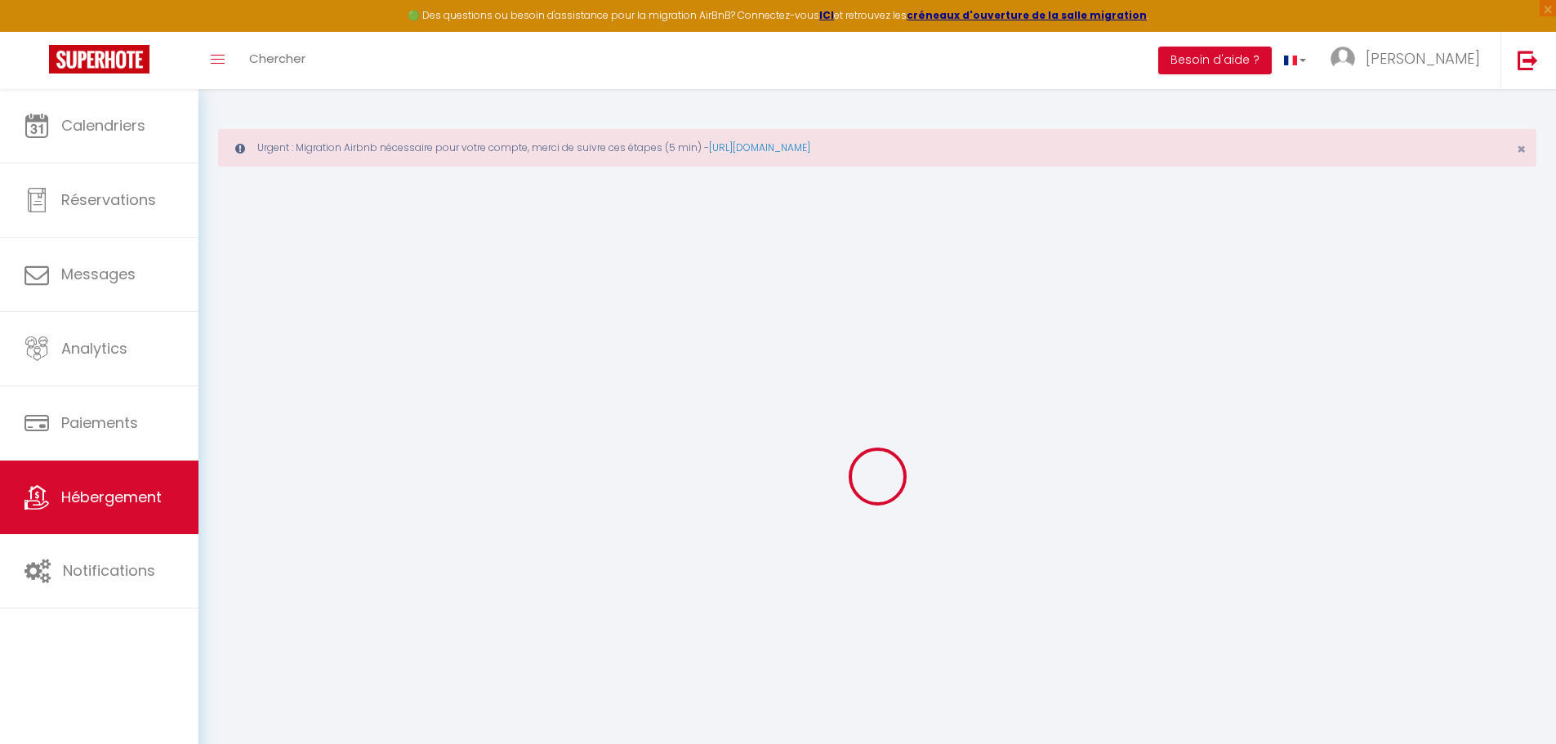
select select
checkbox input "false"
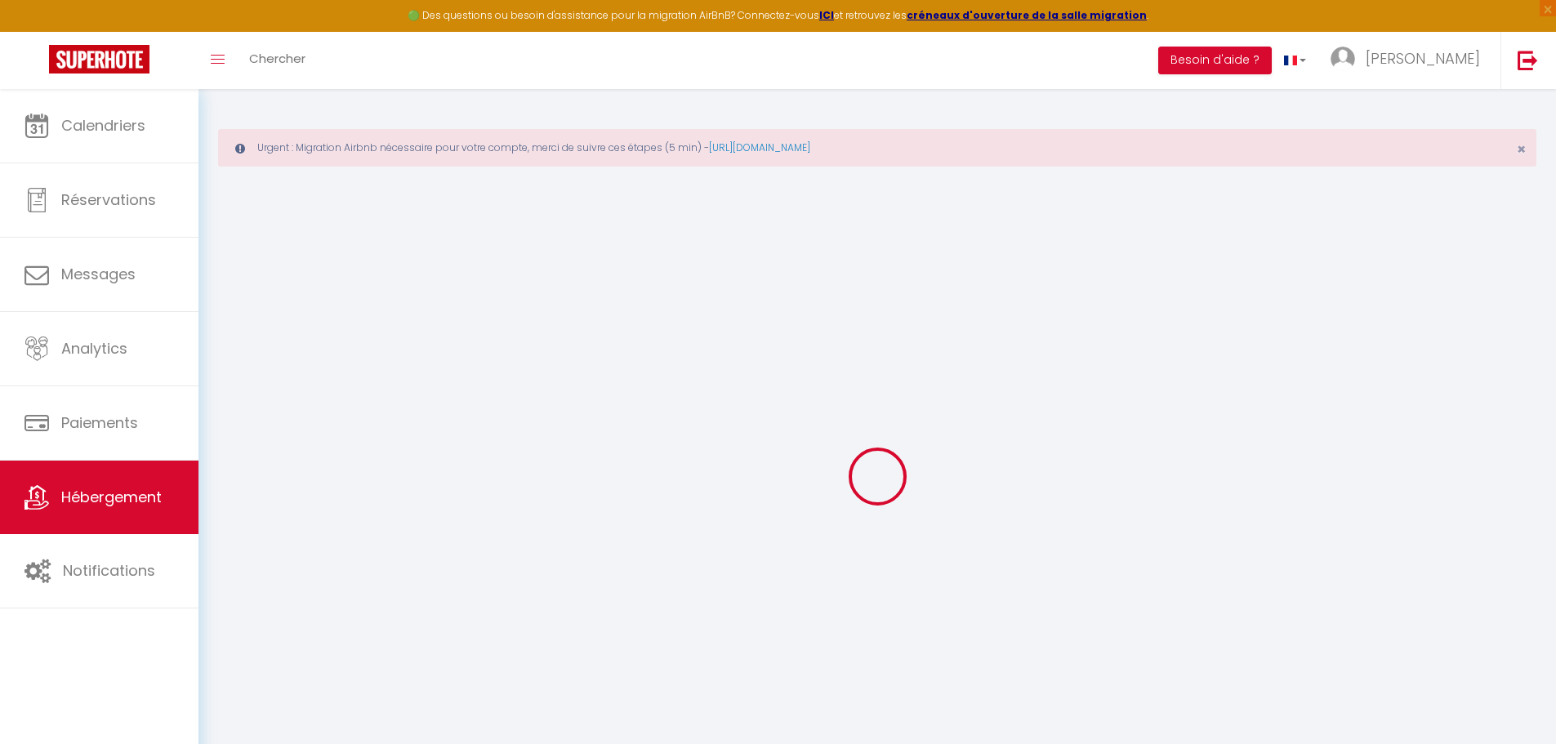
checkbox input "false"
select select
checkbox input "false"
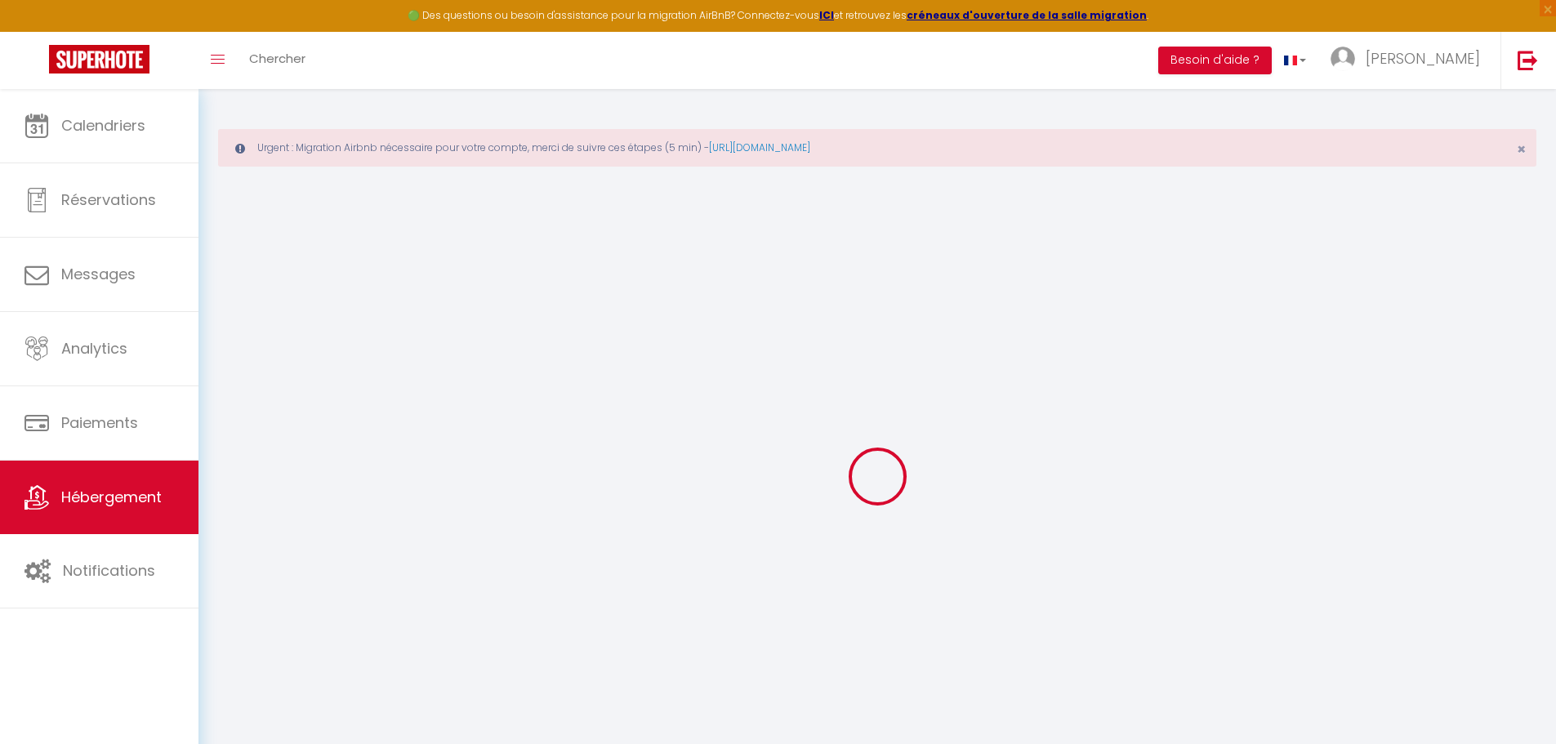
checkbox input "false"
select select "14:00"
select select
select select "11:00"
select select "30"
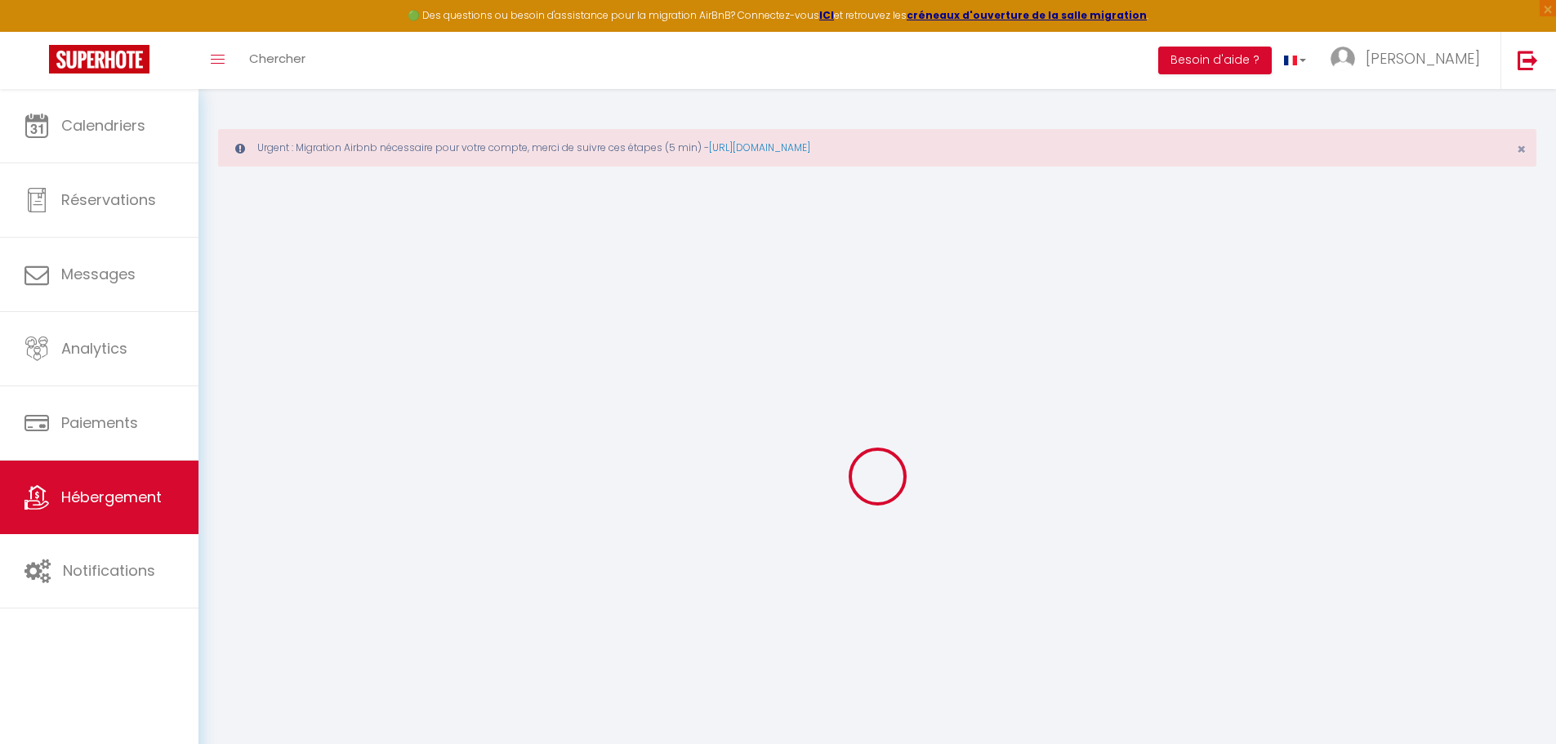
select select "120"
select select
checkbox input "false"
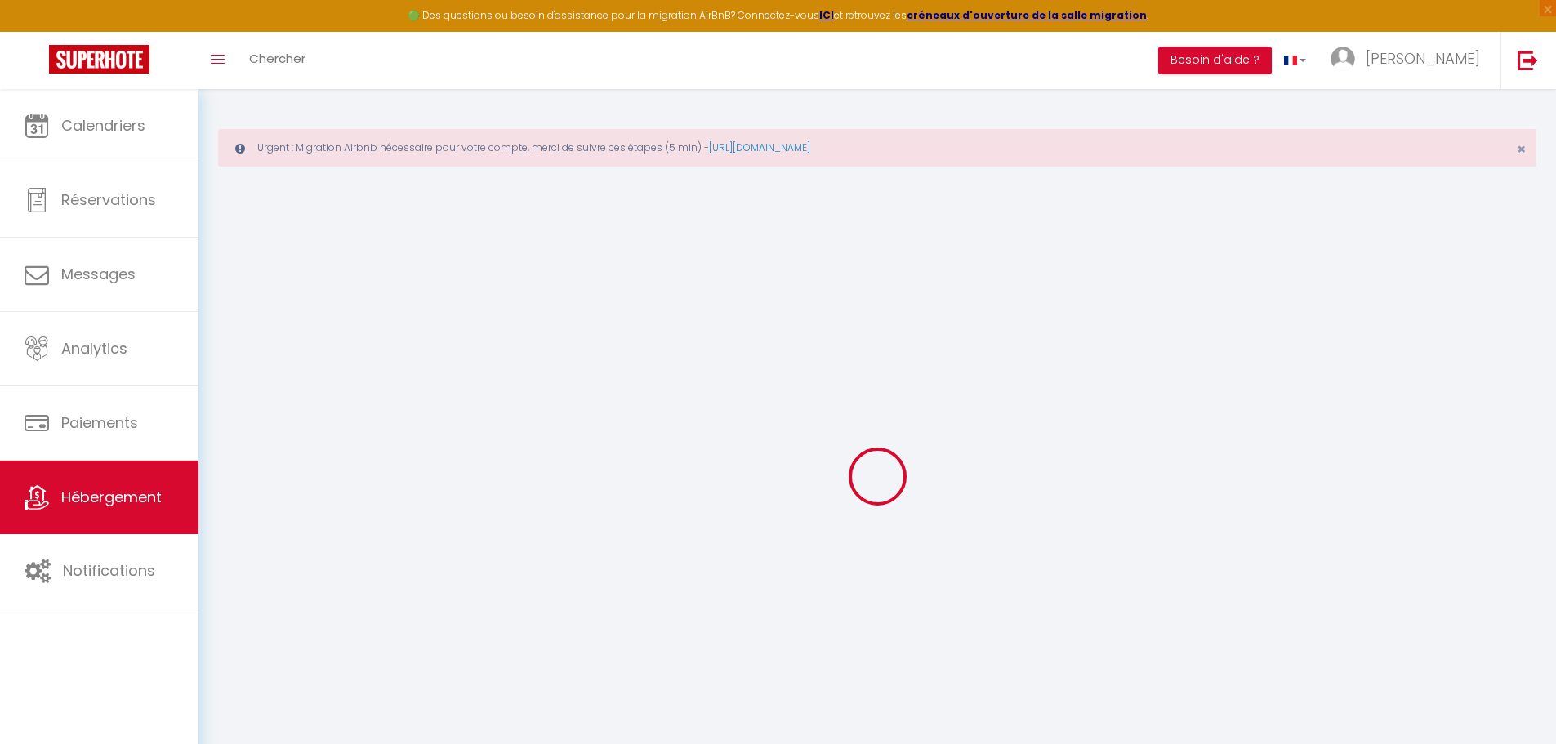
checkbox input "false"
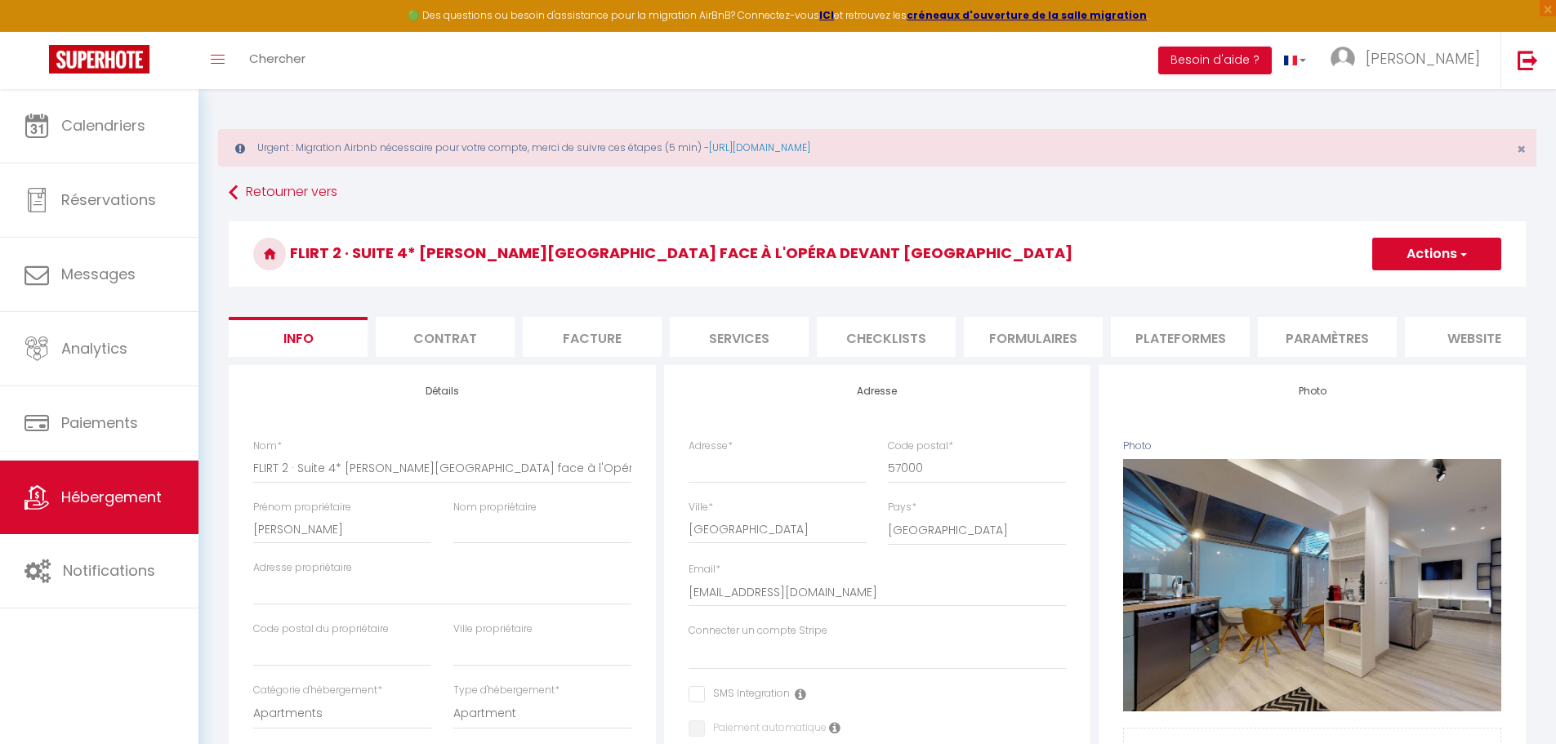
click at [1176, 332] on li "Plateformes" at bounding box center [1180, 337] width 139 height 40
